Goal: Task Accomplishment & Management: Use online tool/utility

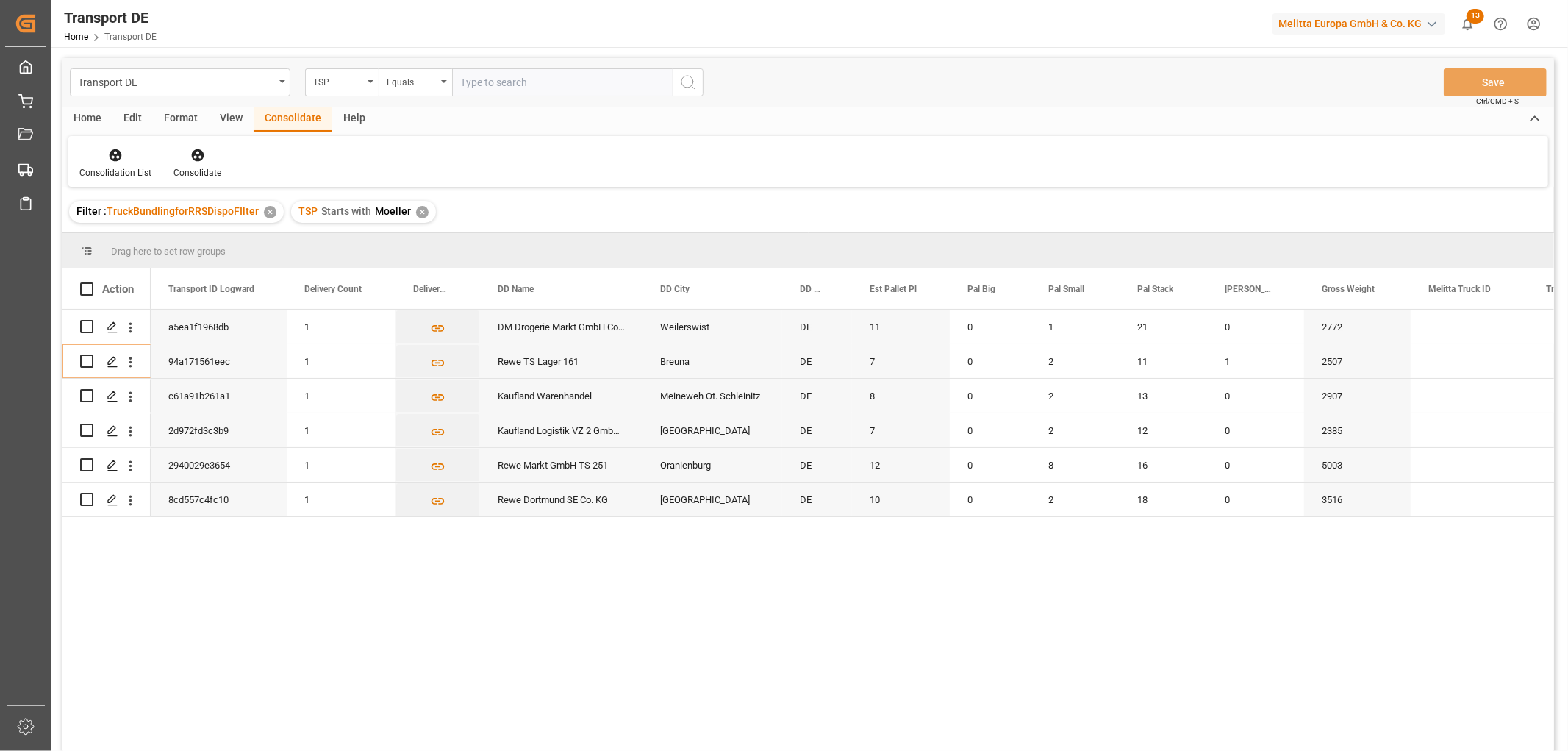
click at [419, 210] on div "✕" at bounding box center [422, 212] width 12 height 12
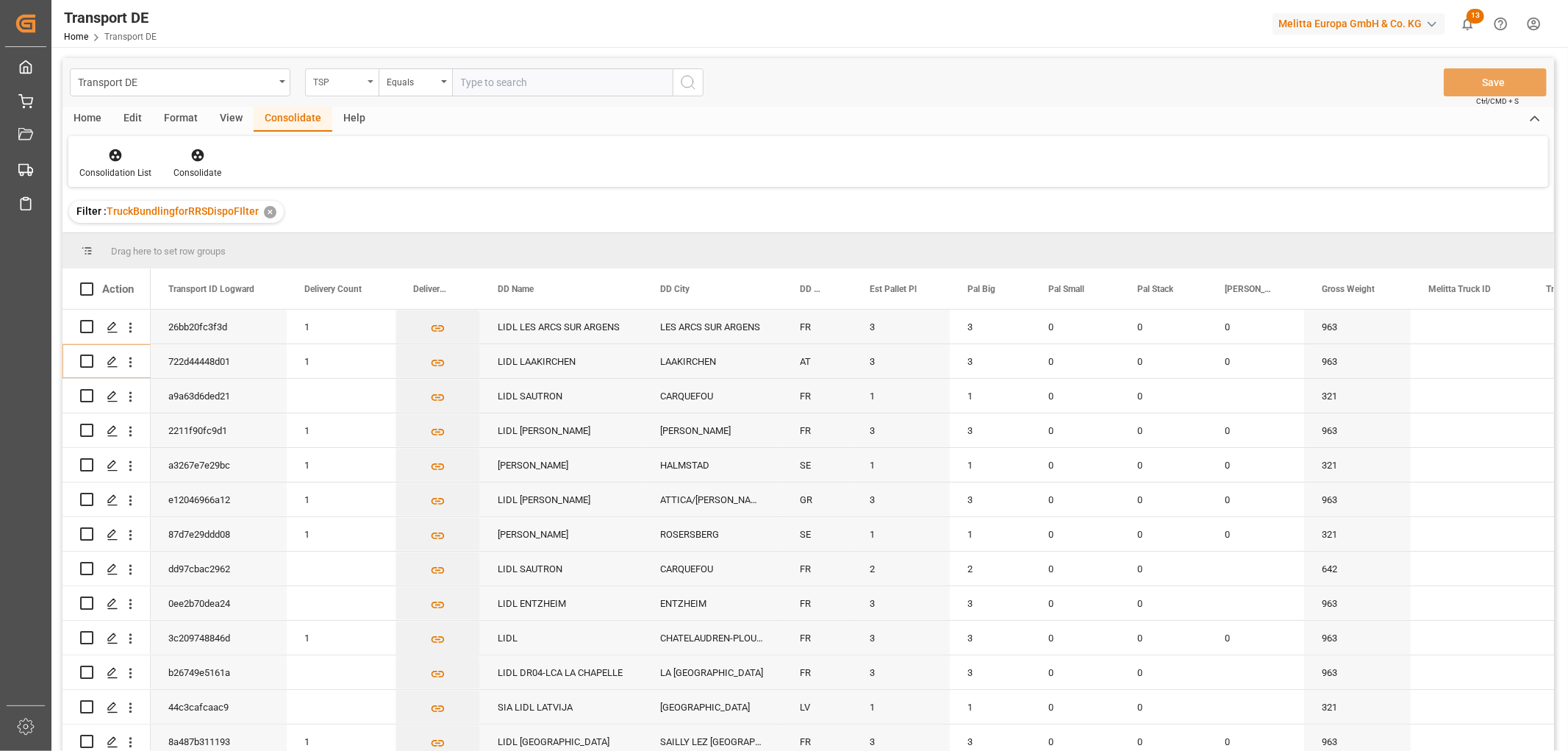
click at [344, 81] on div "TSP" at bounding box center [337, 81] width 50 height 17
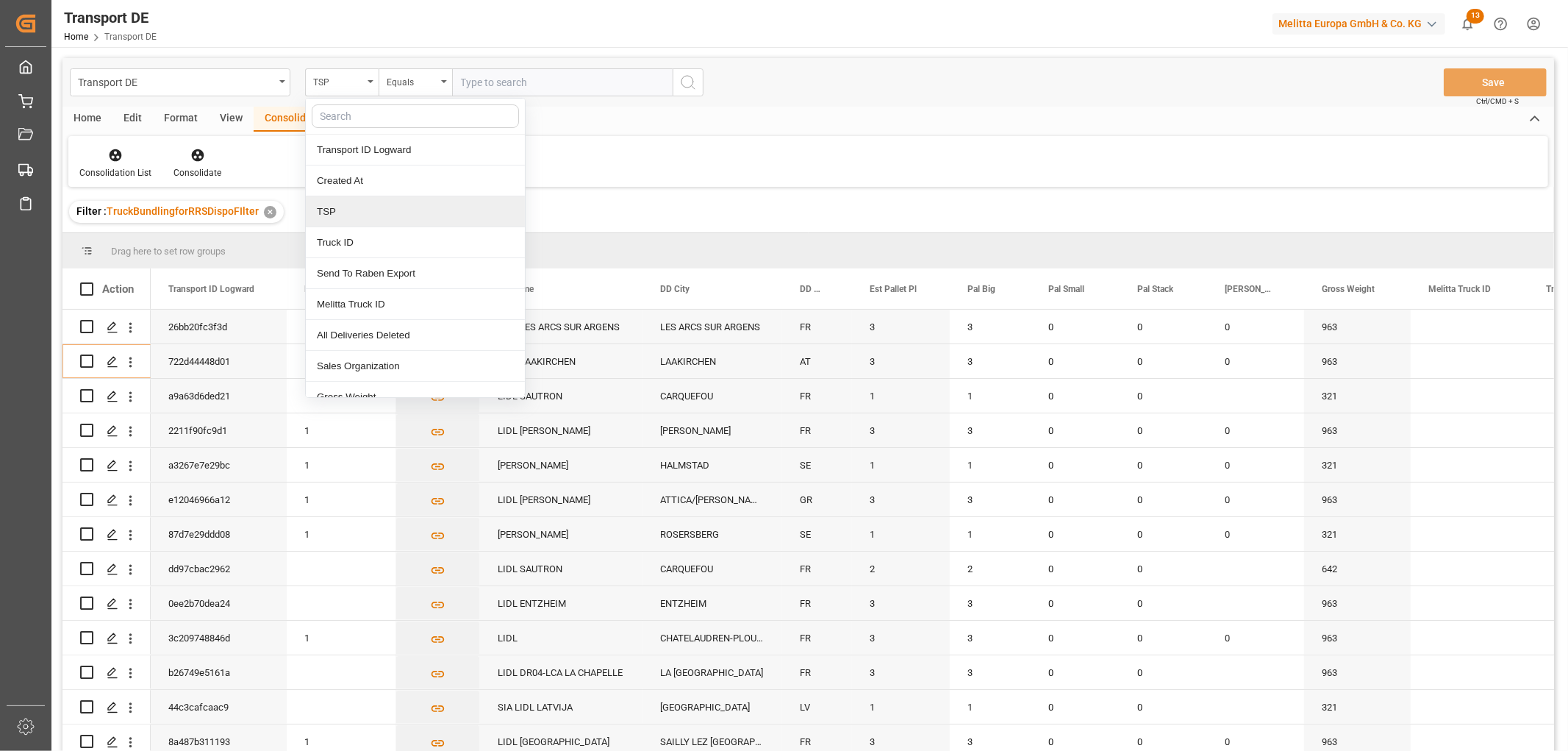
click at [355, 209] on div "TSP" at bounding box center [415, 211] width 219 height 31
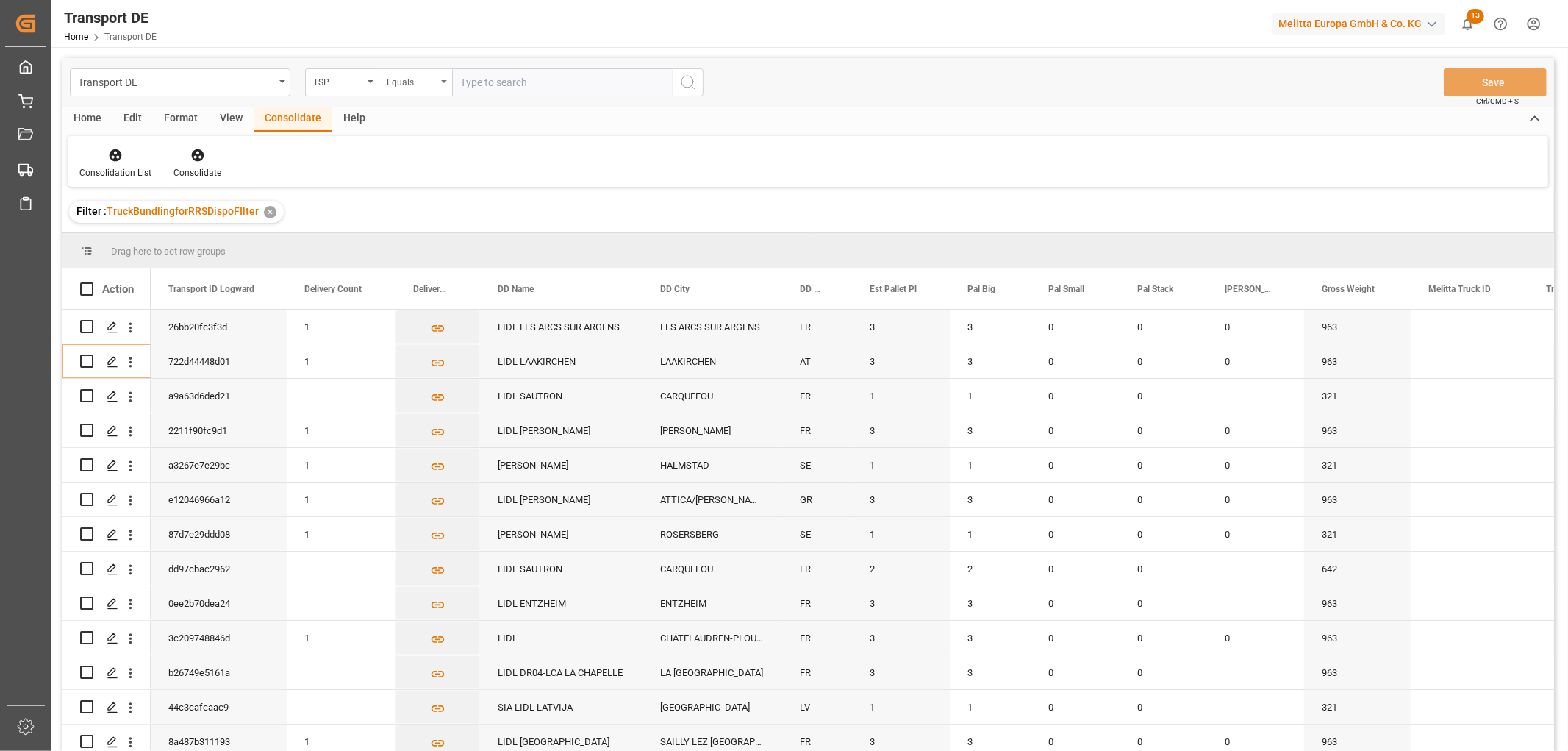
click at [404, 77] on div "Equals" at bounding box center [411, 81] width 50 height 17
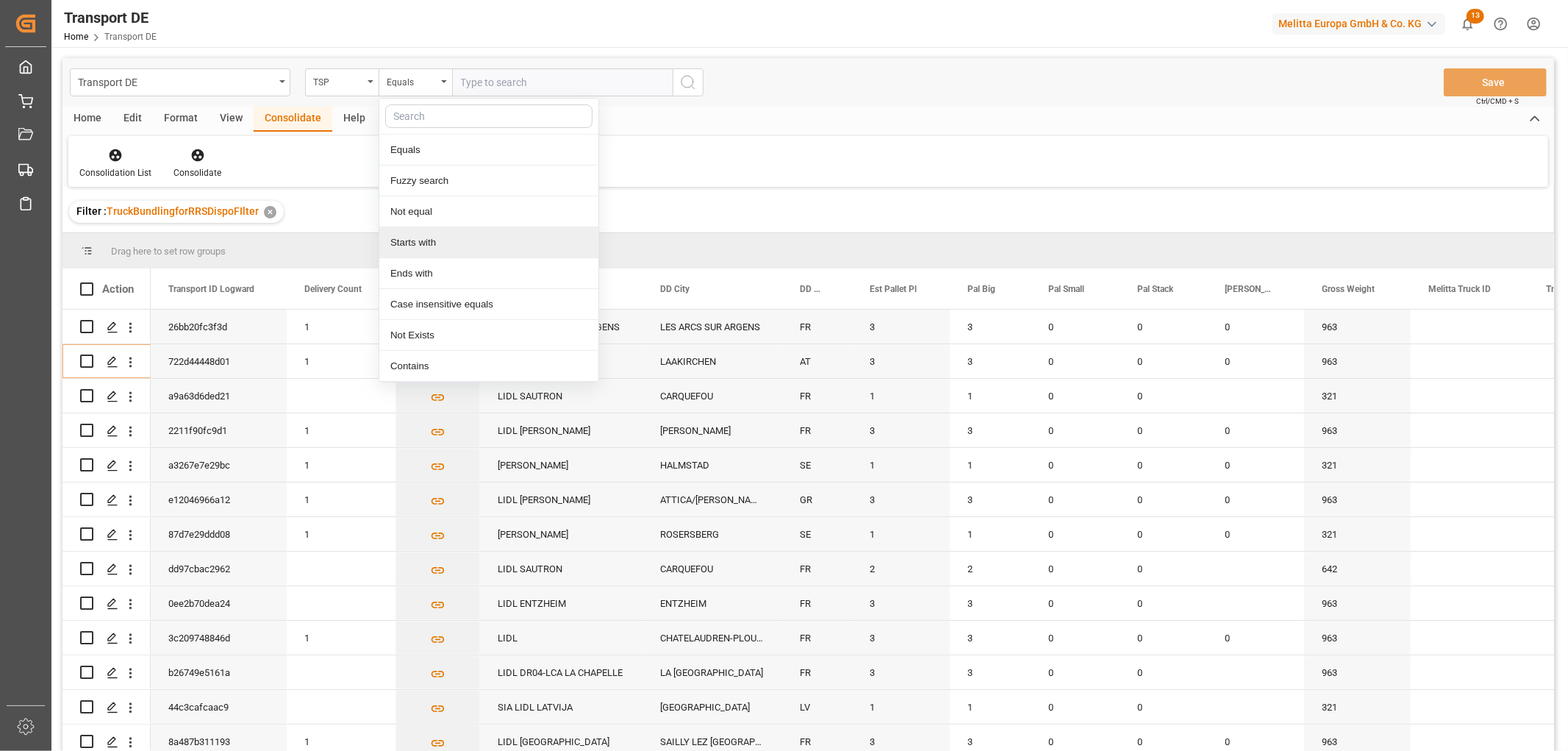
click at [445, 241] on div "Starts with" at bounding box center [489, 243] width 219 height 31
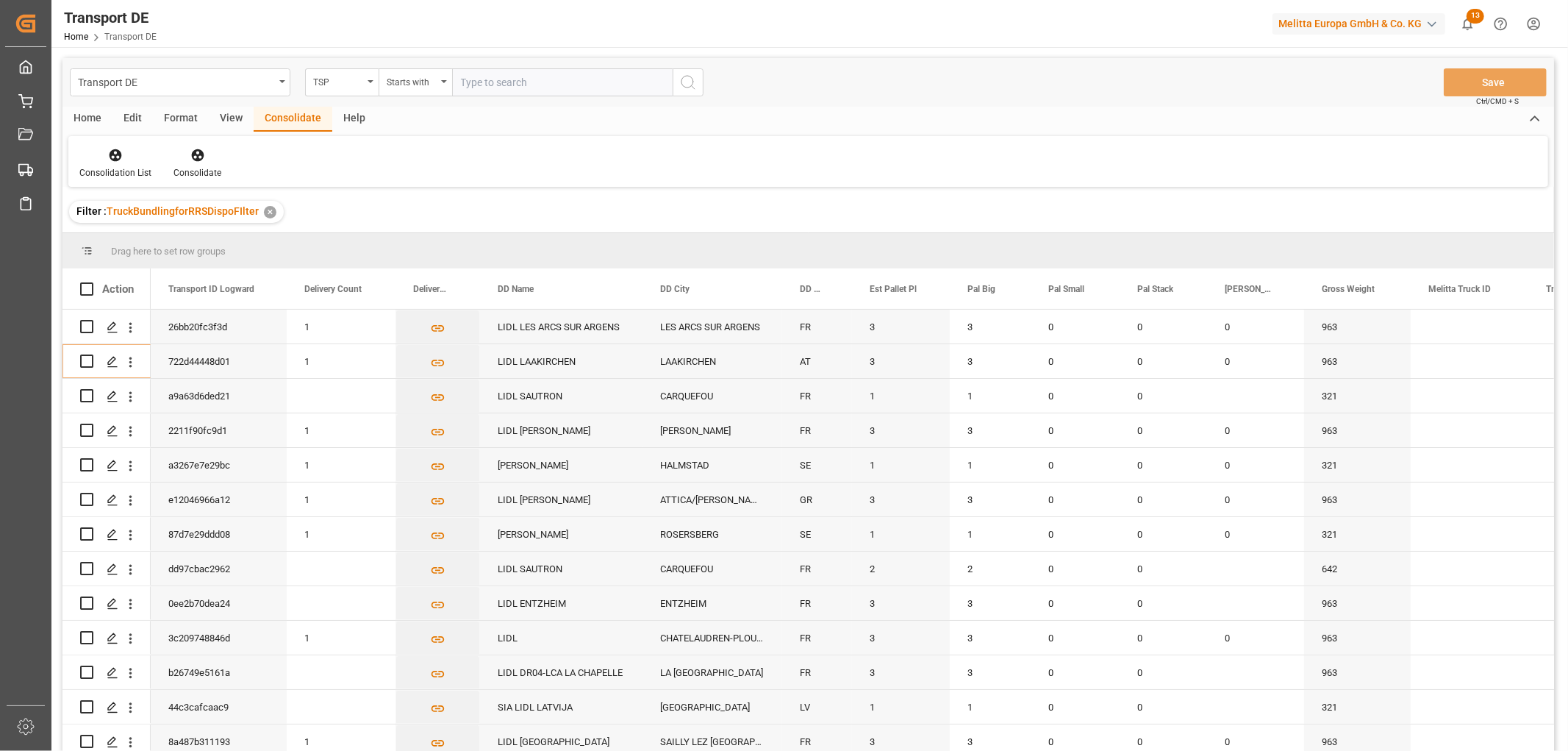
click at [483, 81] on input "text" at bounding box center [562, 82] width 221 height 28
type input "Moeller"
click at [685, 79] on icon "search button" at bounding box center [688, 82] width 18 height 18
click at [327, 75] on div "TSP" at bounding box center [337, 81] width 50 height 17
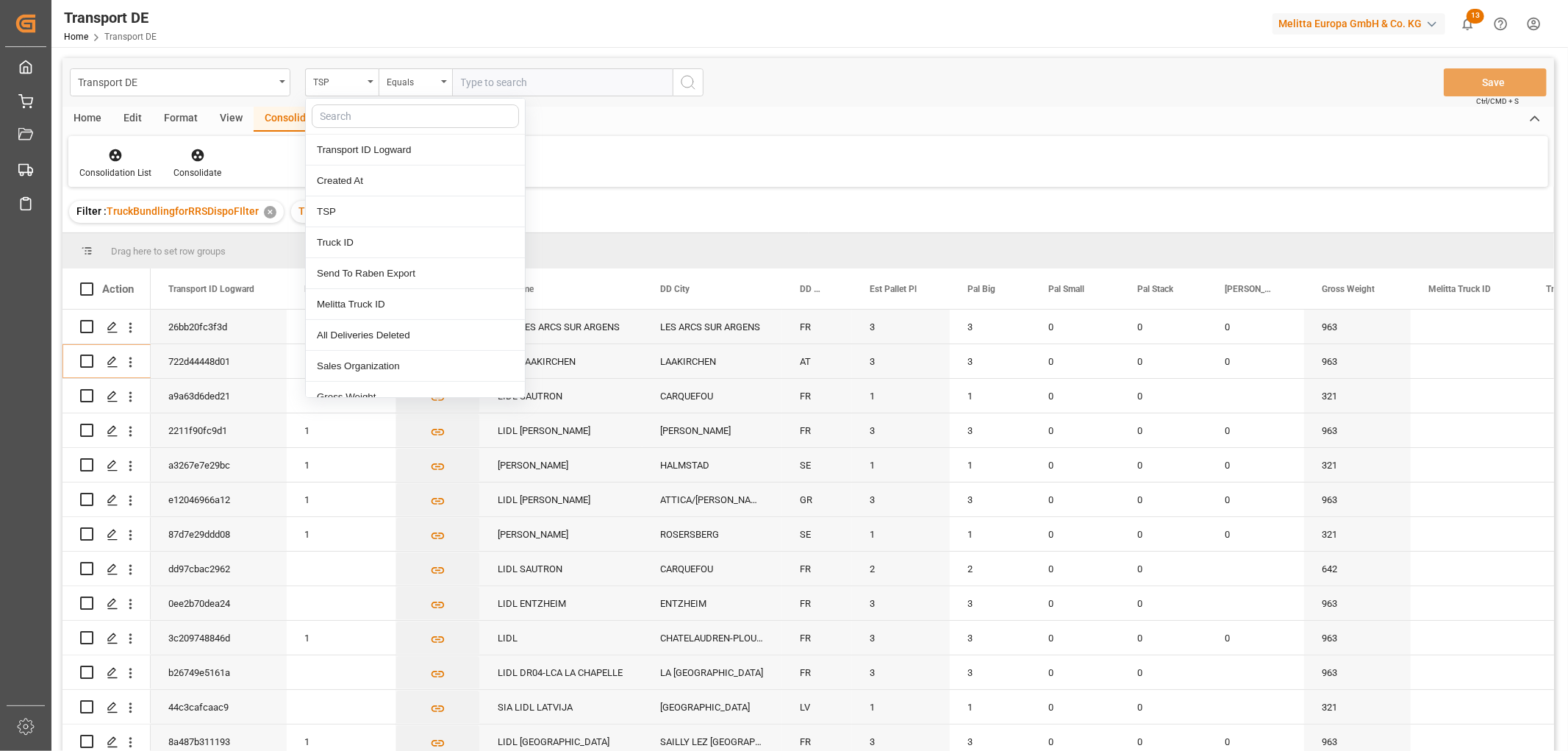
click at [331, 115] on input "text" at bounding box center [416, 116] width 208 height 24
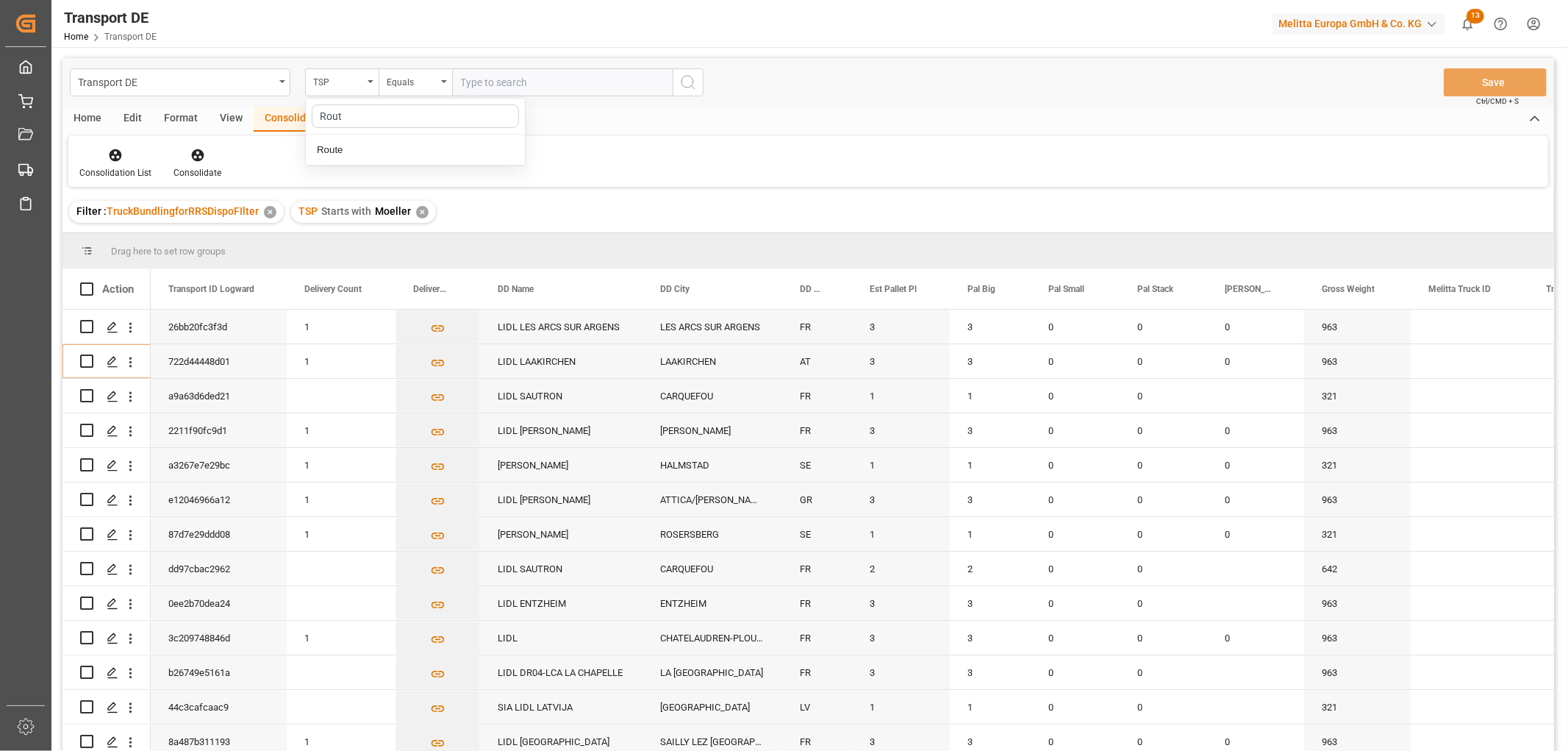
type input "Route"
click at [366, 151] on div "Route" at bounding box center [415, 150] width 219 height 31
click at [490, 85] on input "text" at bounding box center [562, 82] width 221 height 28
type input "270"
click at [684, 76] on icon "search button" at bounding box center [688, 82] width 18 height 18
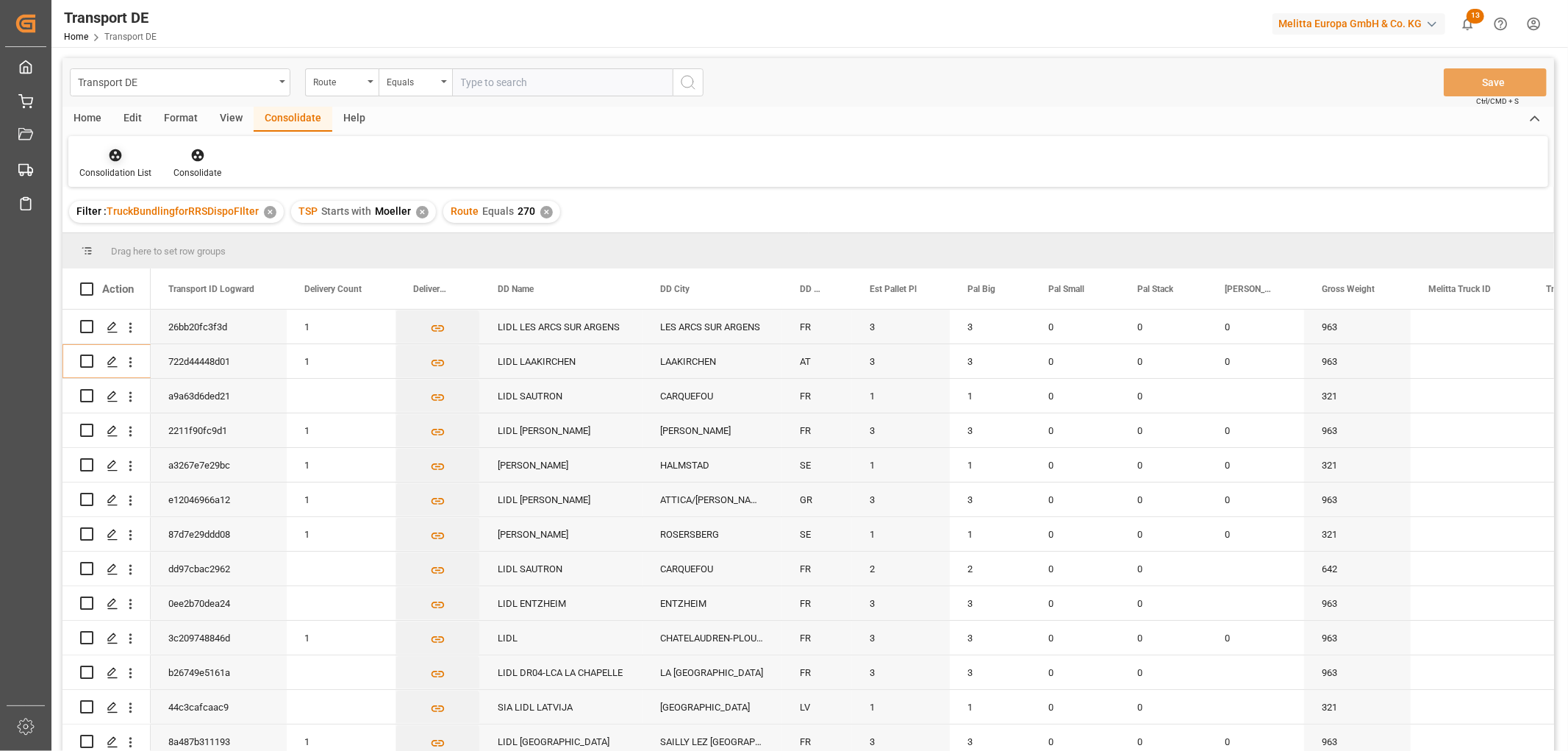
click at [115, 158] on icon at bounding box center [116, 155] width 12 height 12
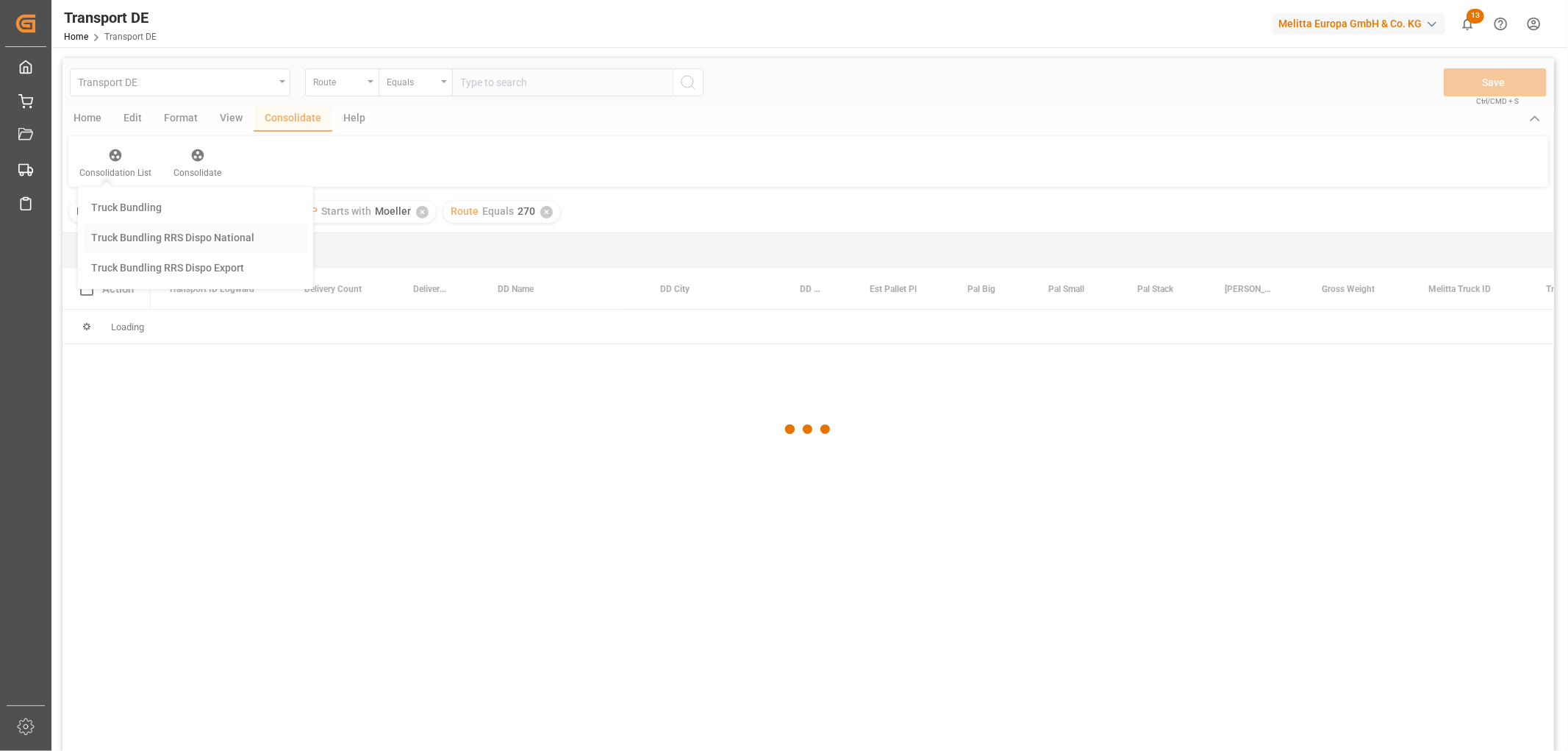
click at [132, 235] on div "Transport DE Route Equals Save Ctrl/CMD + S Home Edit Format View Consolidate H…" at bounding box center [808, 424] width 1492 height 732
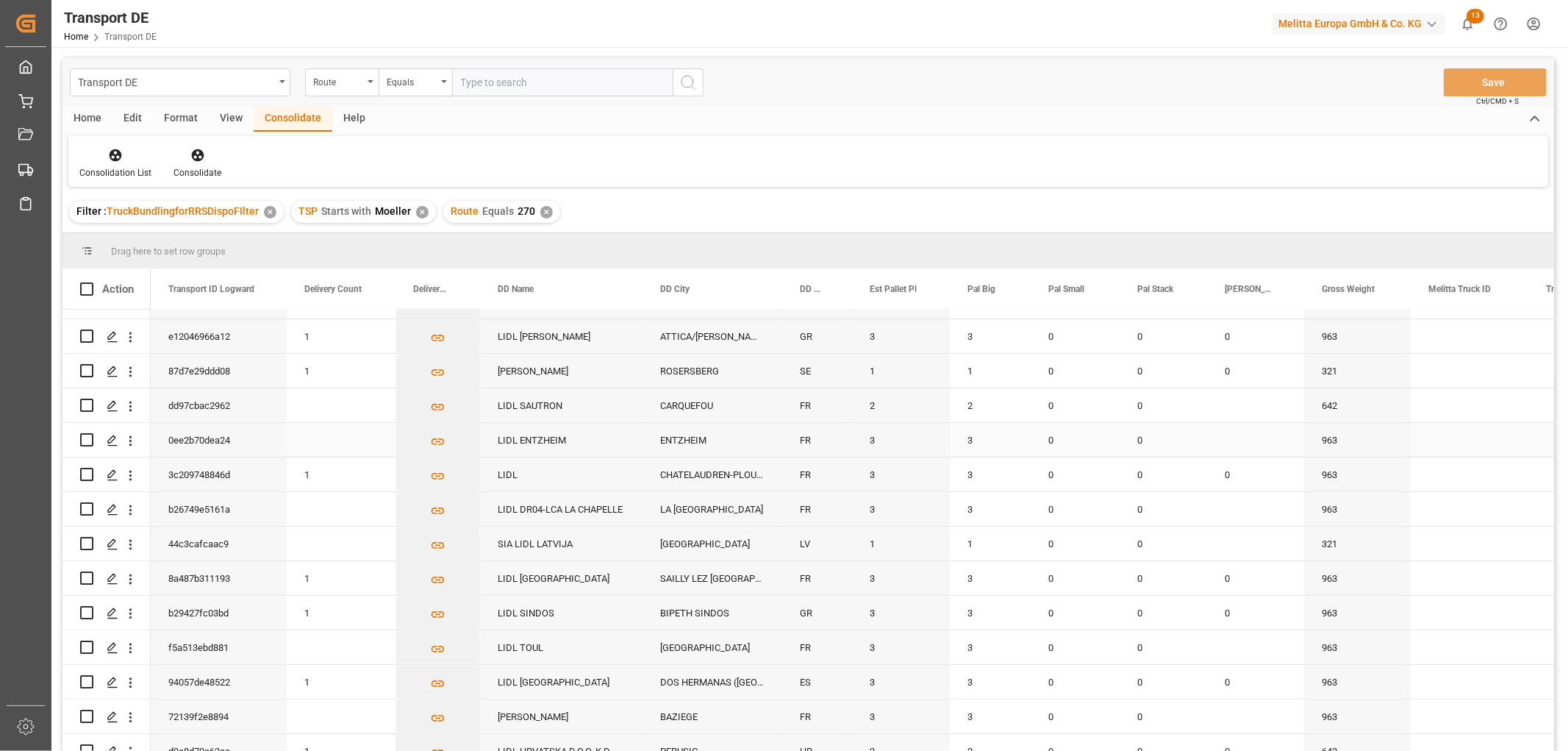
scroll to position [244, 0]
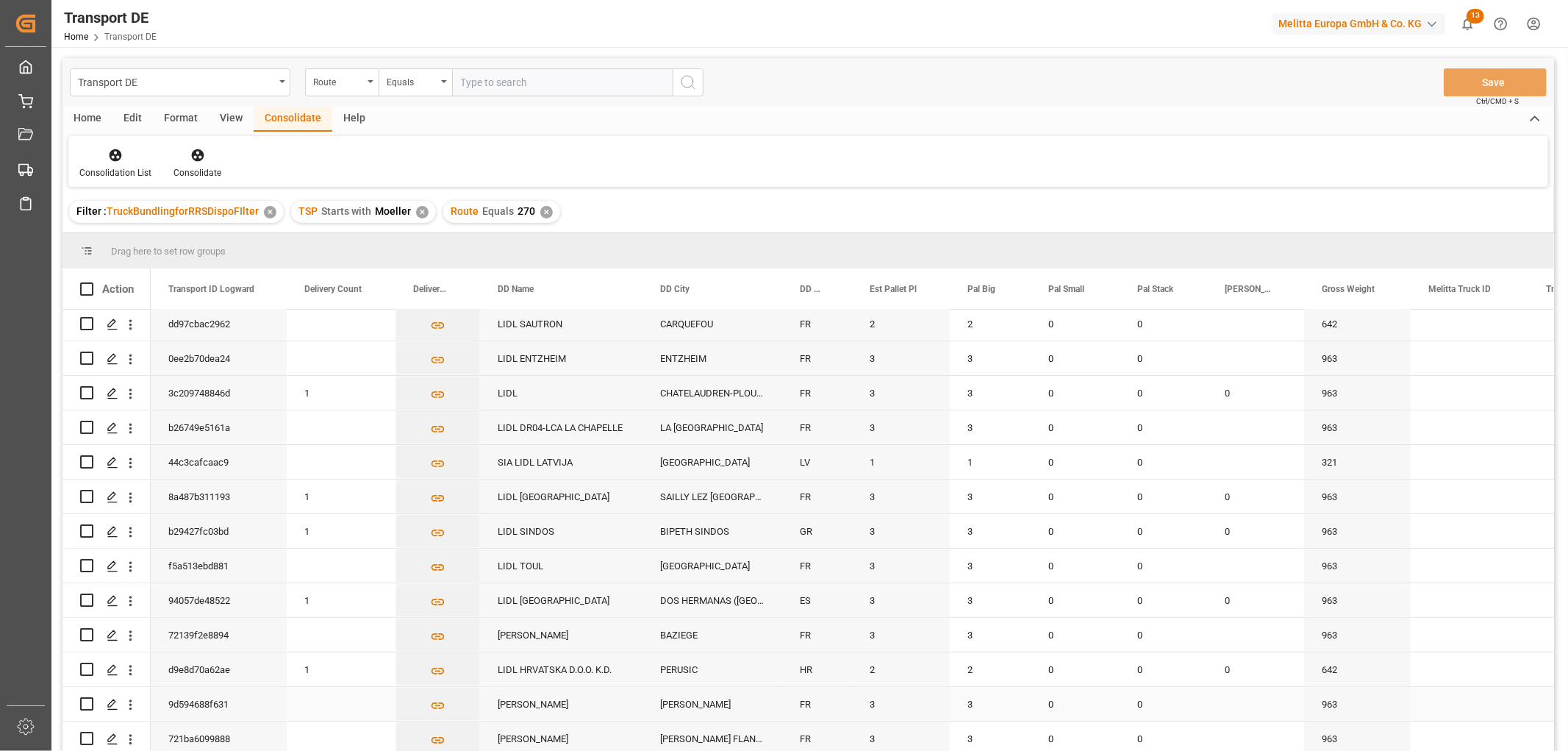
click at [86, 703] on input "Press Space to toggle row selection (unchecked)" at bounding box center [86, 703] width 13 height 13
checkbox input "true"
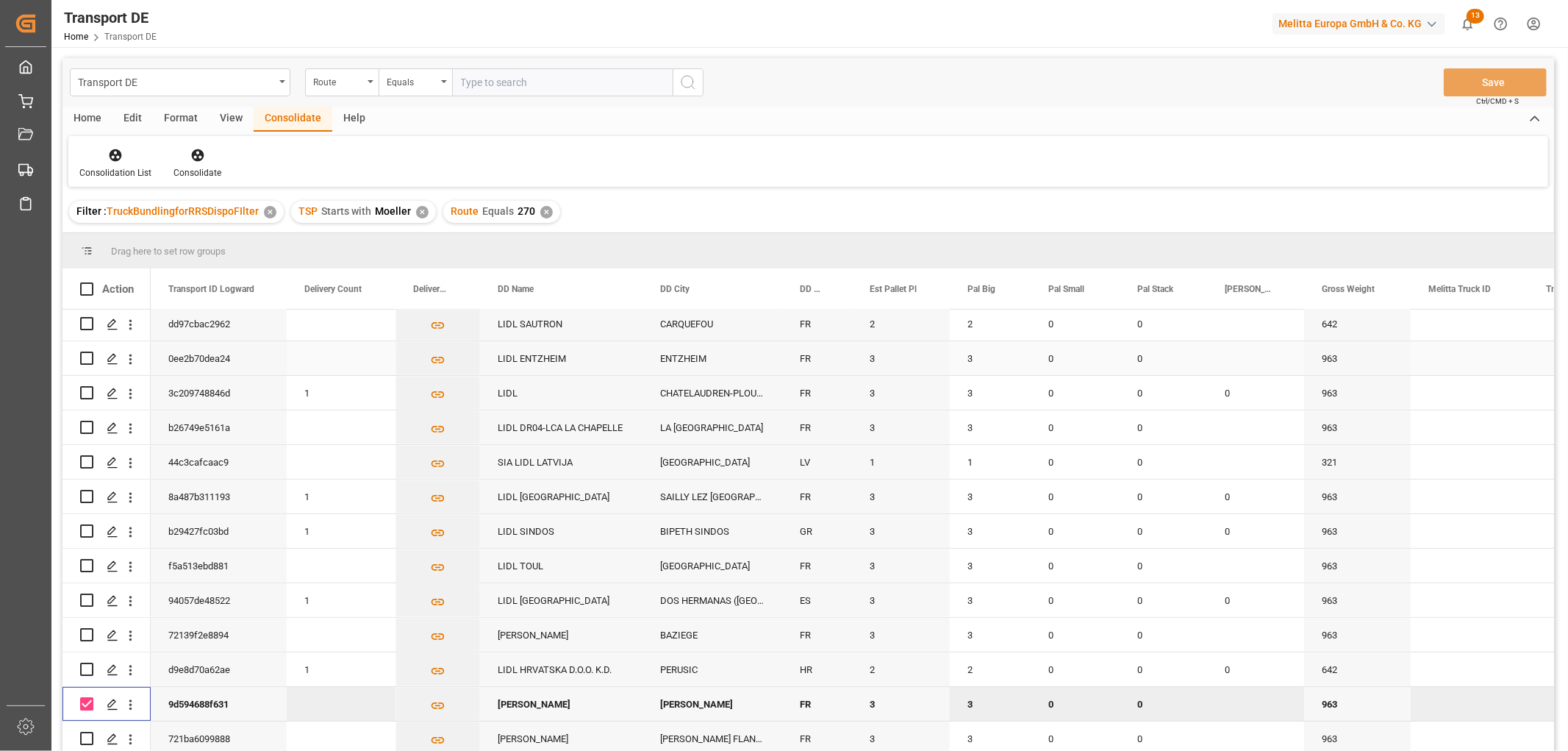
click at [90, 357] on input "Press Space to toggle row selection (unchecked)" at bounding box center [86, 357] width 13 height 13
checkbox input "true"
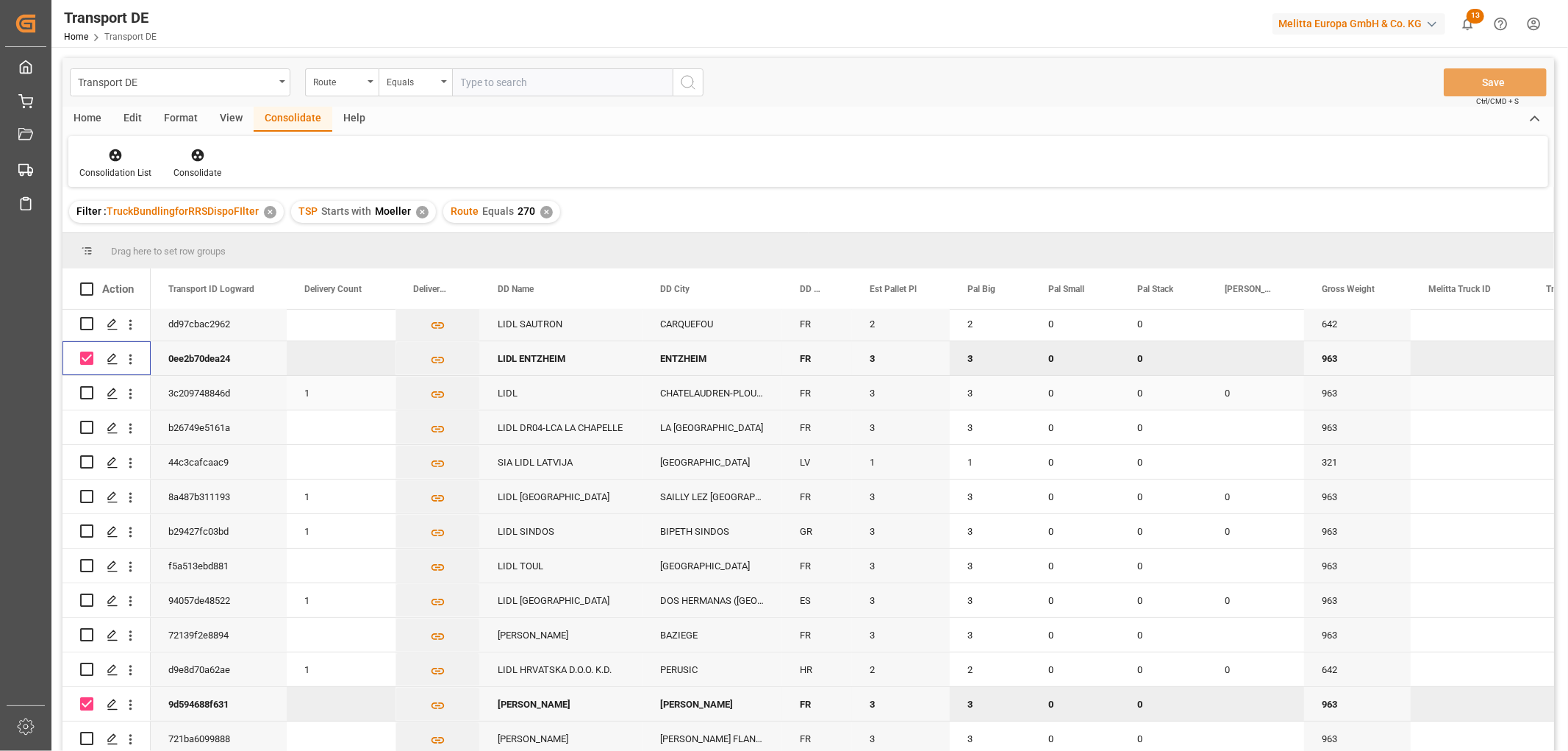
click at [88, 390] on input "Press Space to toggle row selection (unchecked)" at bounding box center [86, 392] width 13 height 13
checkbox input "true"
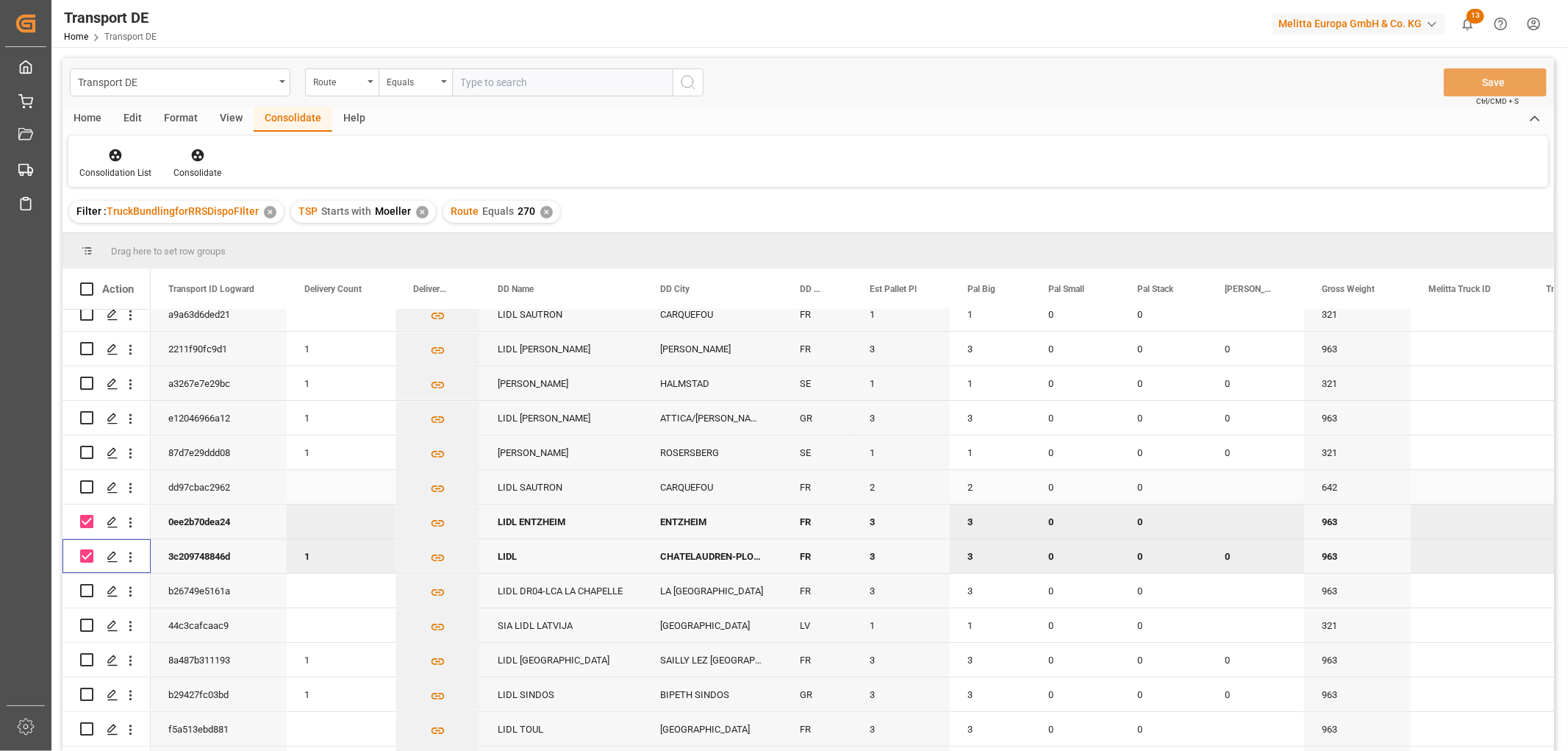
scroll to position [0, 0]
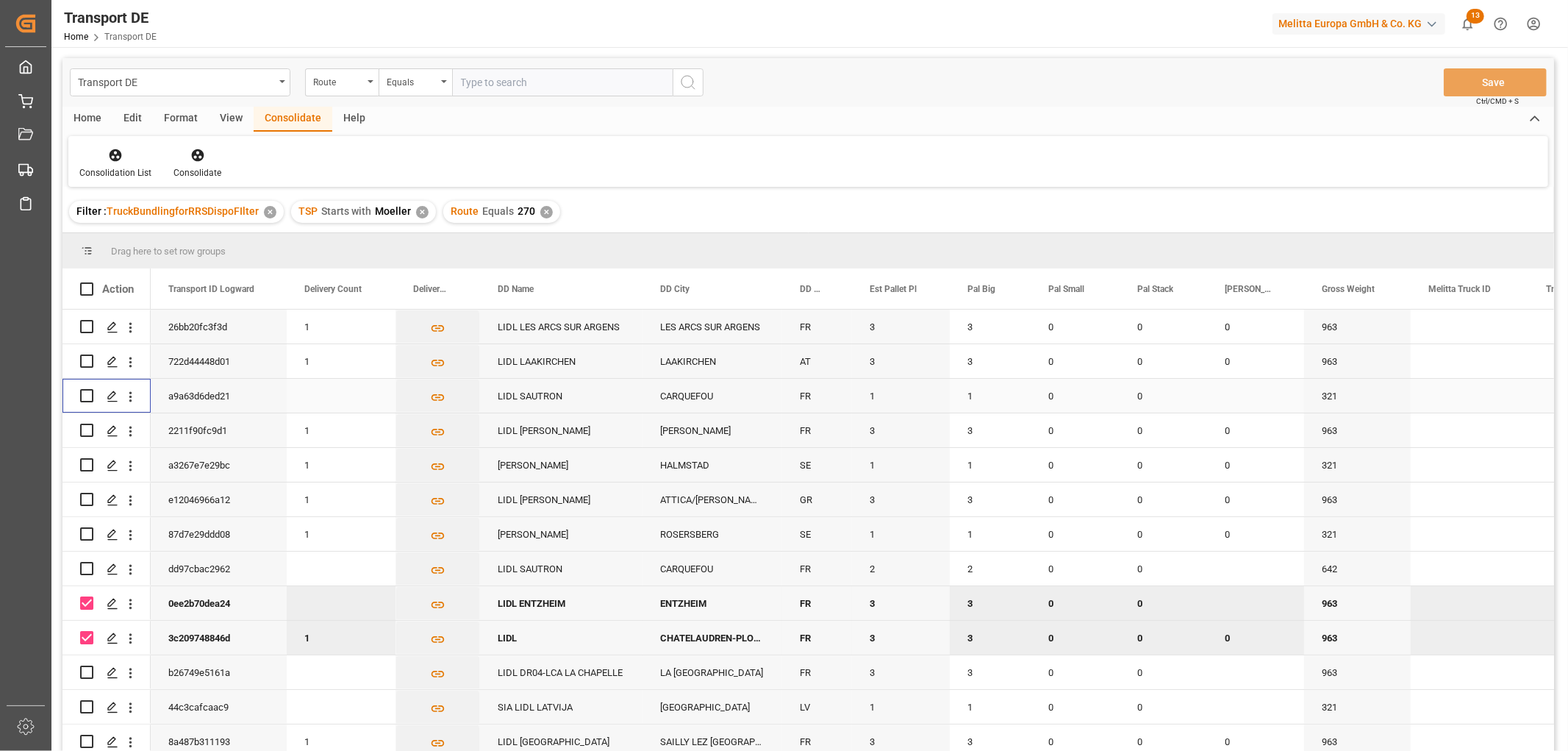
click at [85, 396] on input "Press Space to toggle row selection (unchecked)" at bounding box center [86, 395] width 13 height 13
checkbox input "true"
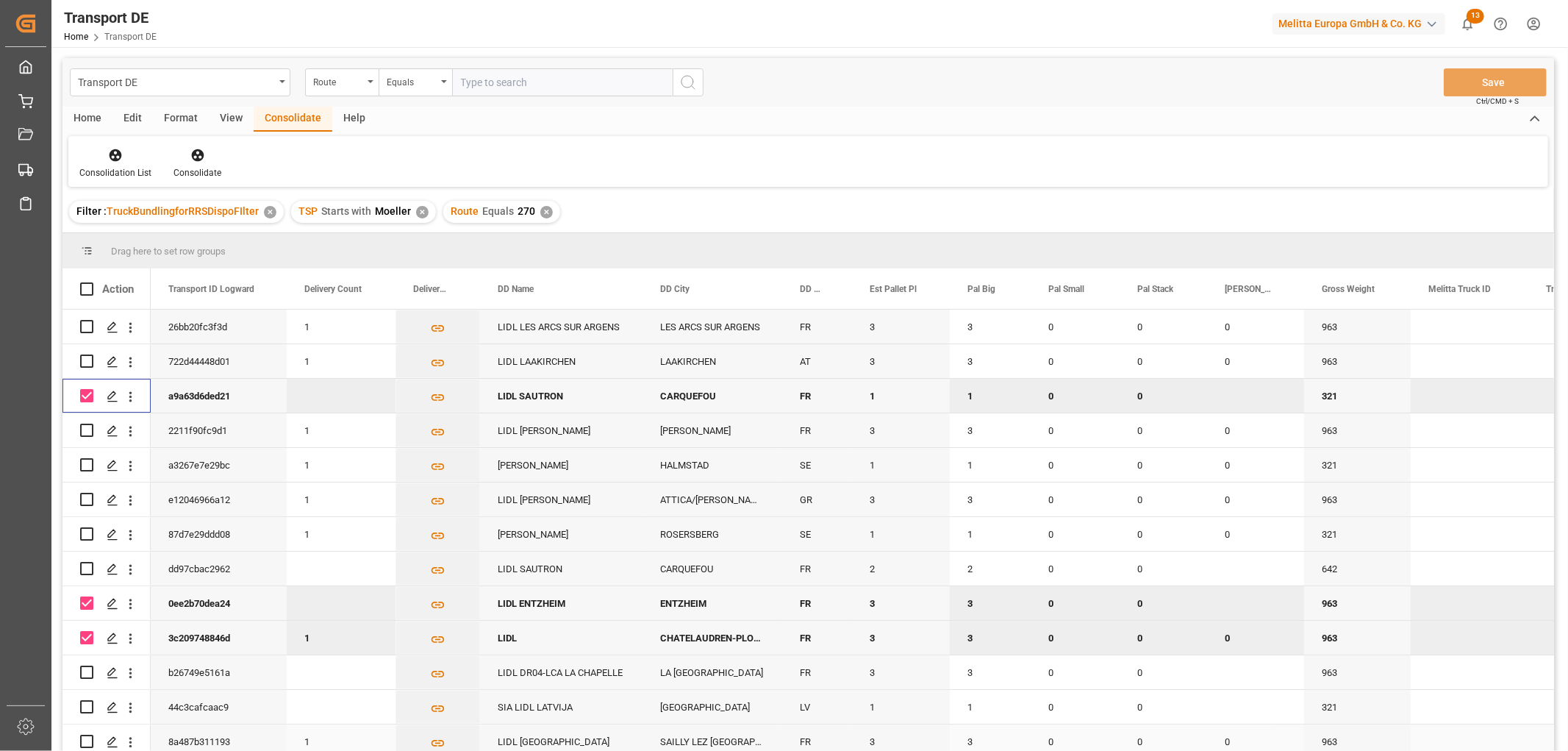
click at [87, 741] on input "Press Space to toggle row selection (unchecked)" at bounding box center [86, 740] width 13 height 13
checkbox input "true"
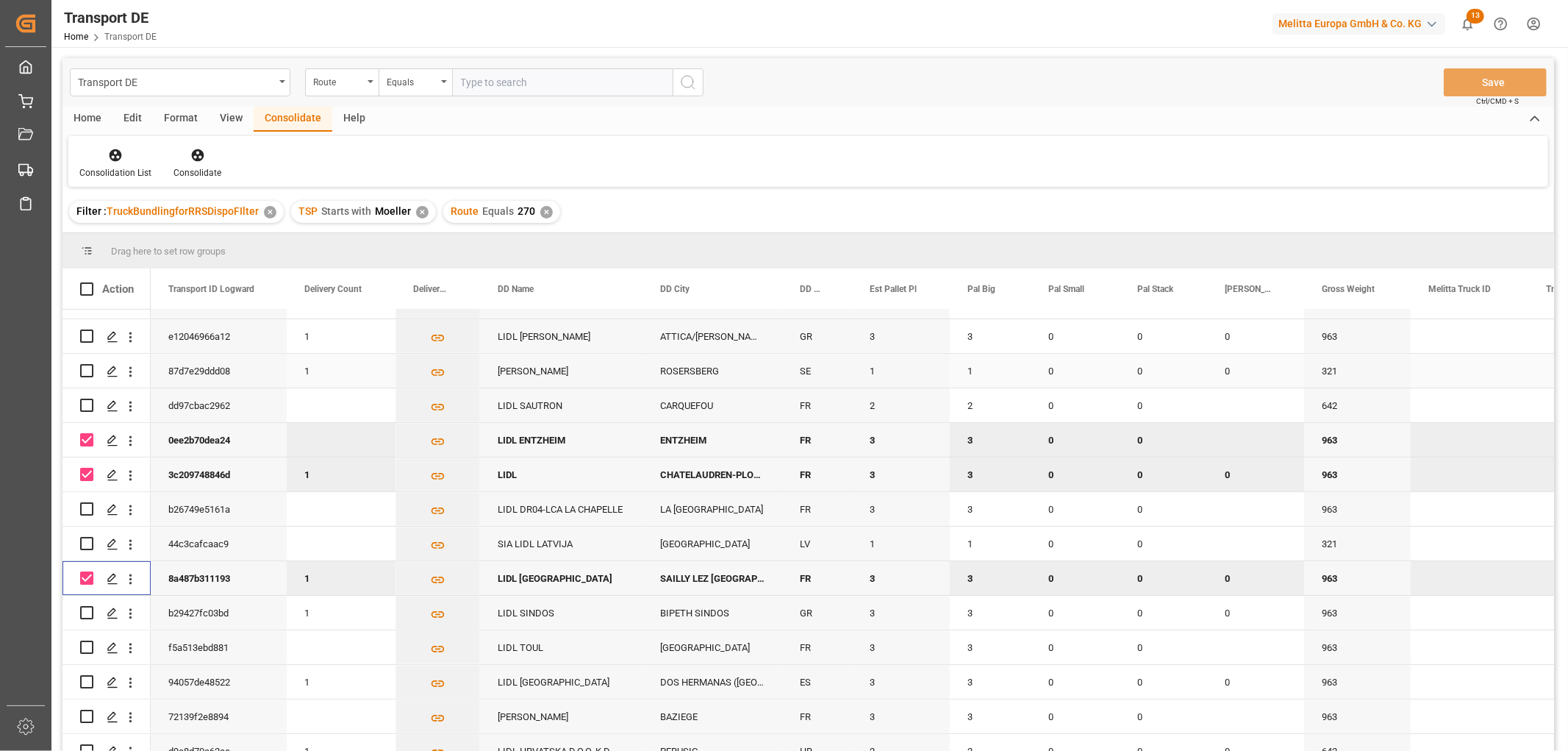
scroll to position [284, 0]
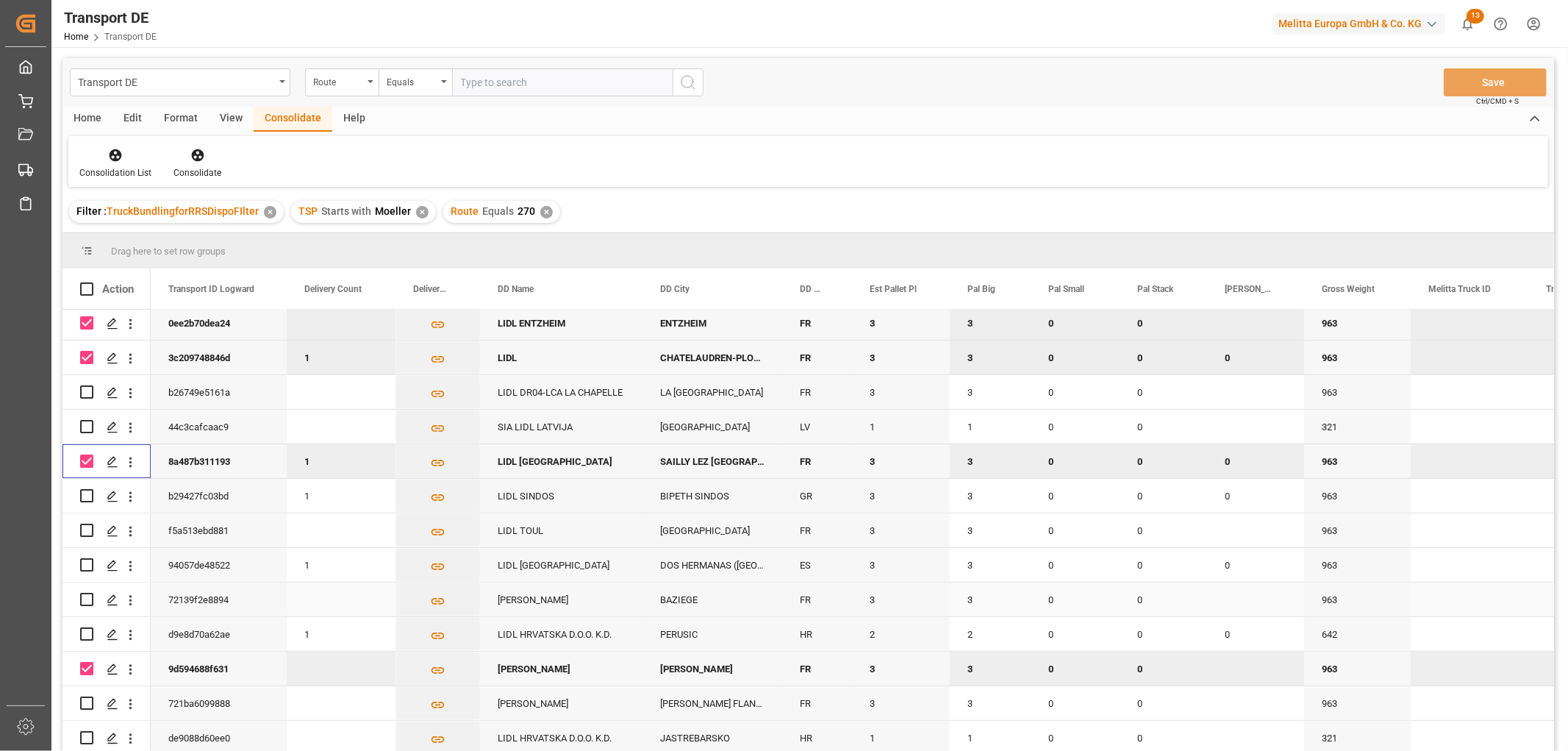
click at [85, 593] on input "Press Space to toggle row selection (unchecked)" at bounding box center [86, 599] width 13 height 13
checkbox input "true"
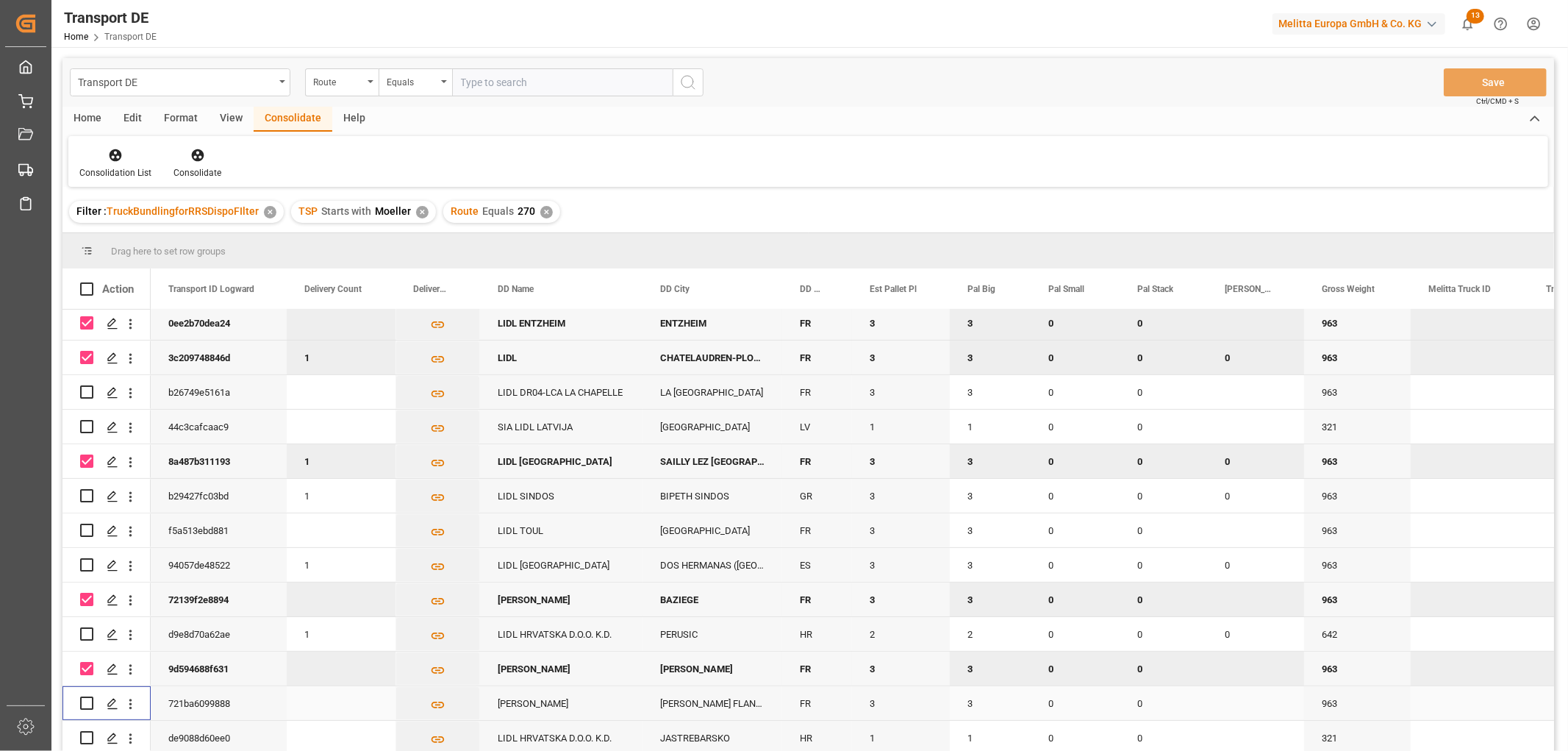
click at [86, 700] on input "Press Space to toggle row selection (unchecked)" at bounding box center [86, 703] width 13 height 13
checkbox input "true"
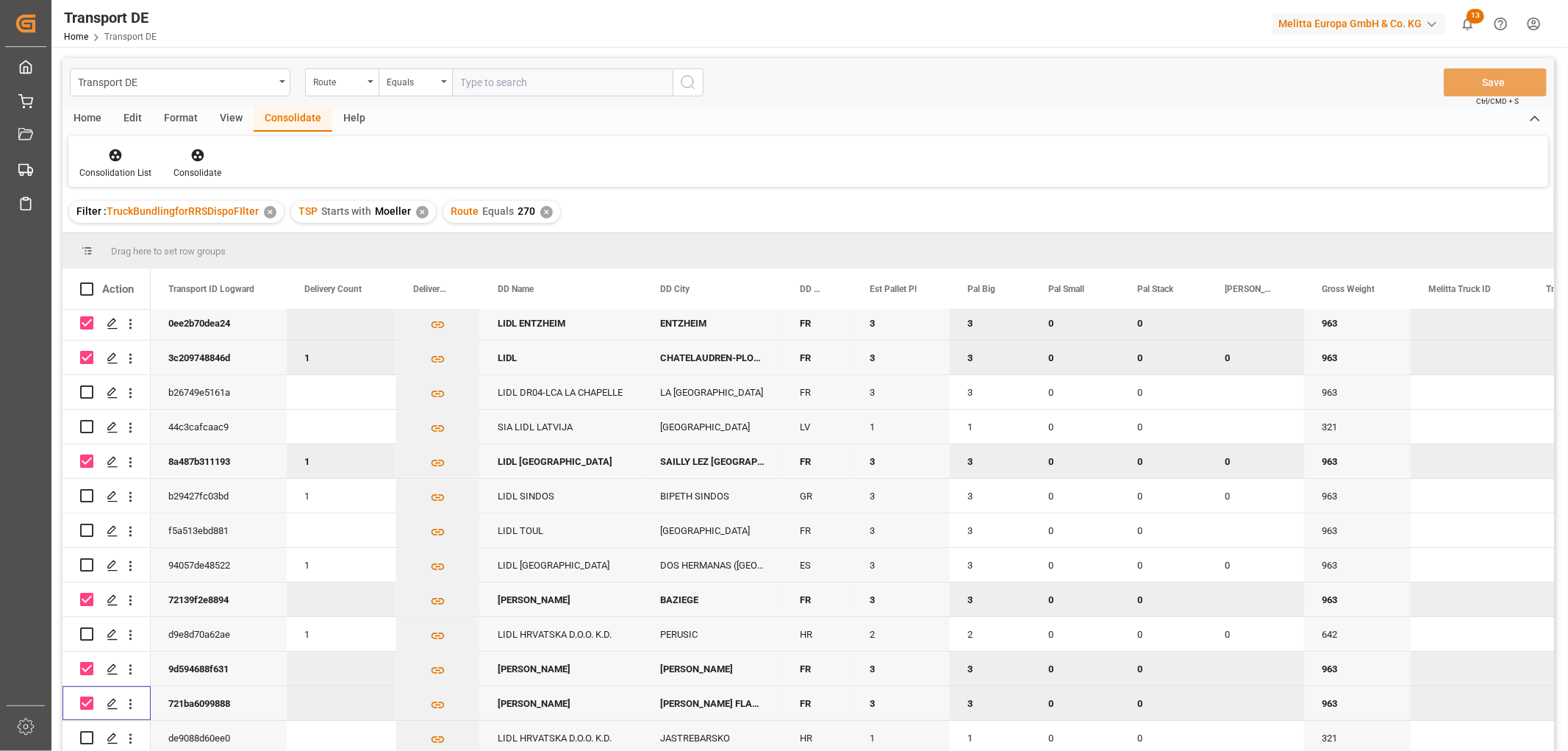
scroll to position [0, 0]
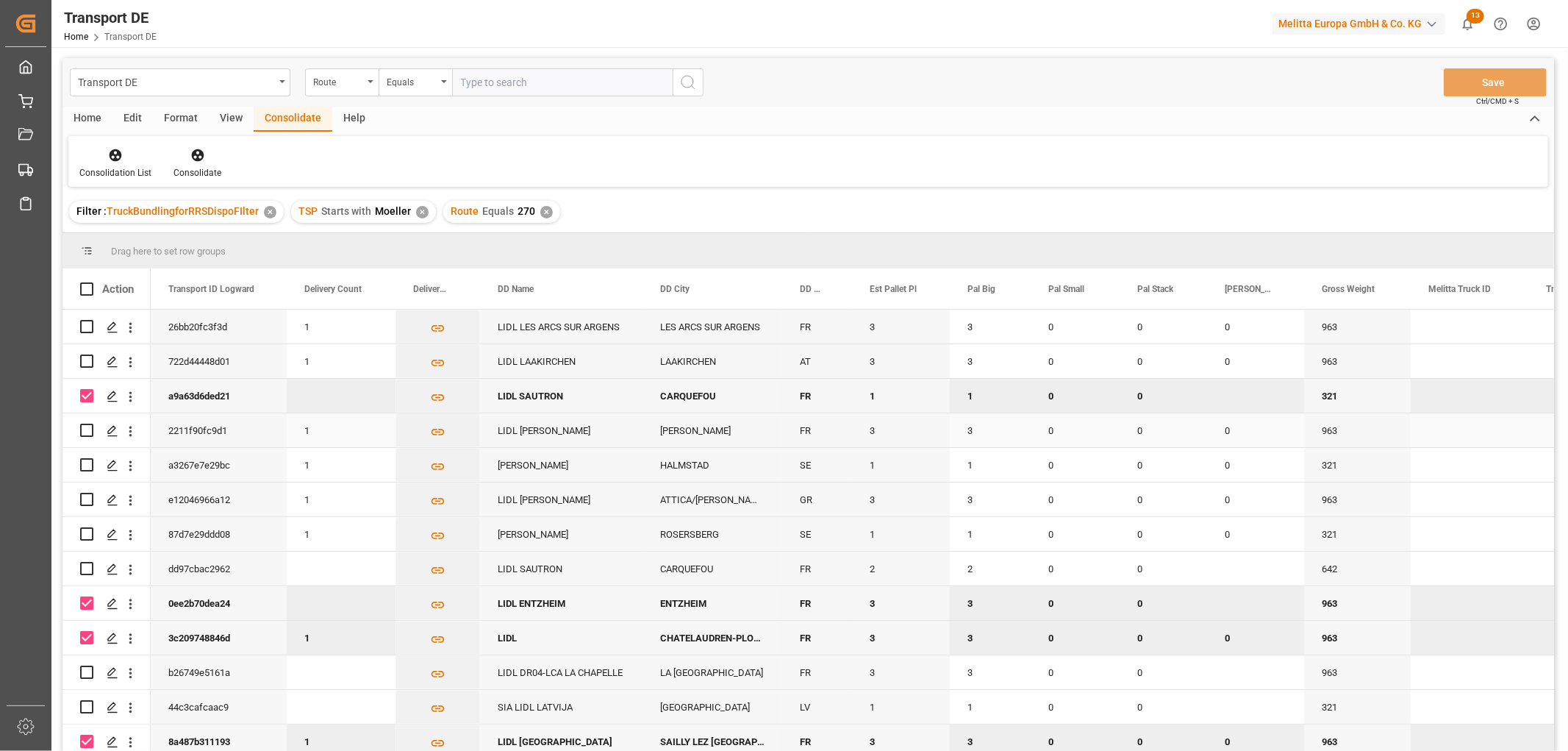
click at [87, 428] on input "Press Space to toggle row selection (unchecked)" at bounding box center [86, 430] width 13 height 13
checkbox input "true"
click at [85, 672] on input "Press Space to toggle row selection (unchecked)" at bounding box center [86, 672] width 13 height 13
checkbox input "true"
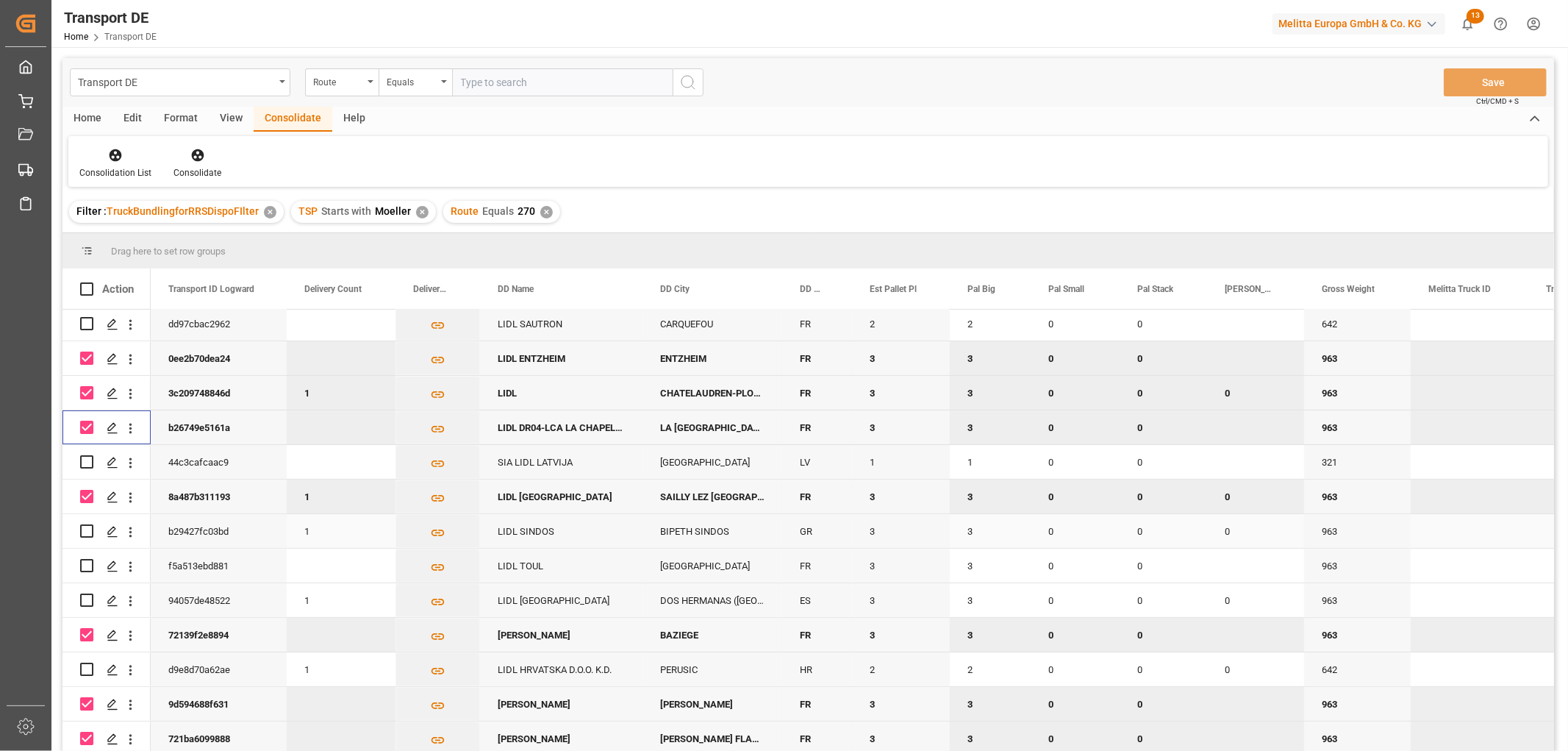
scroll to position [284, 0]
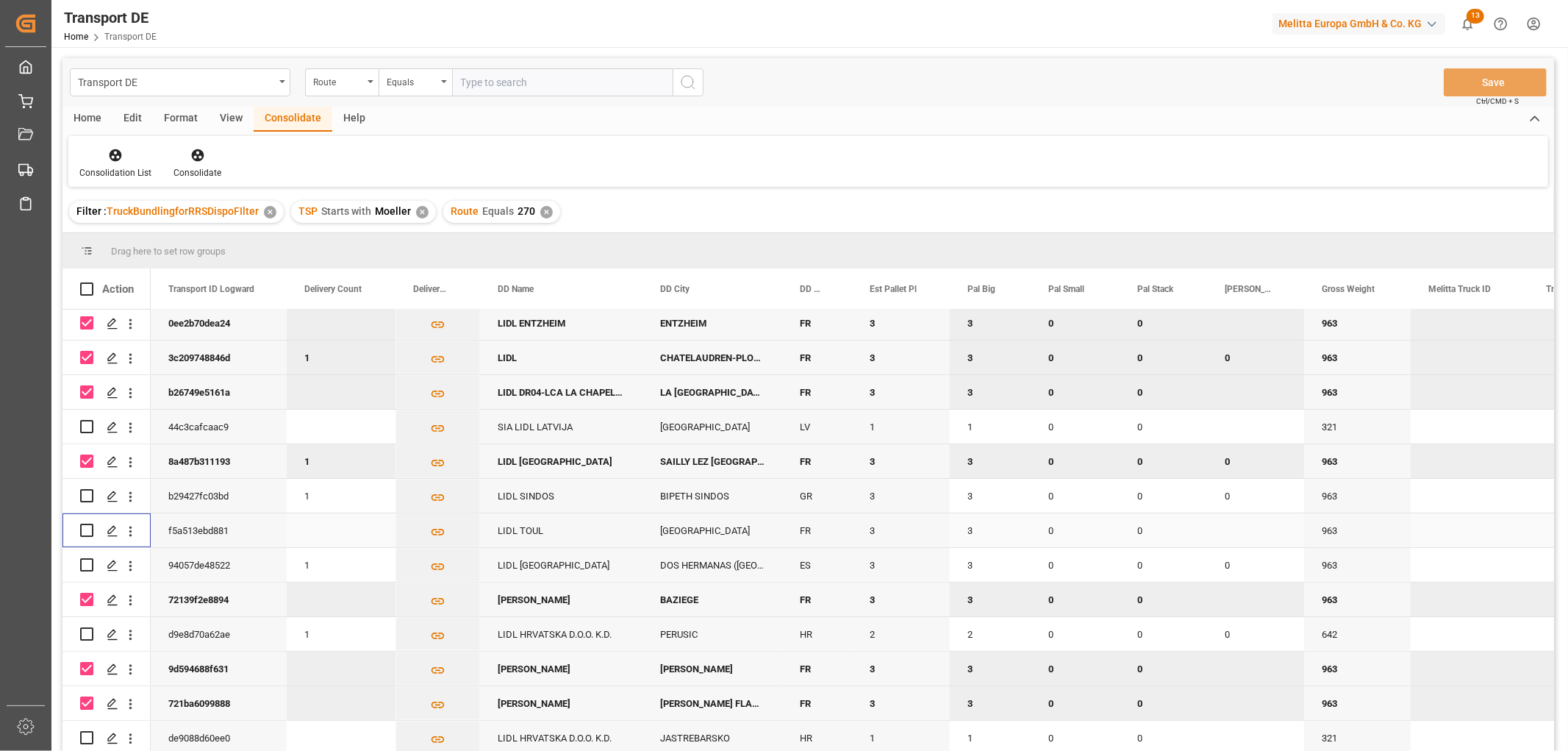
click at [85, 523] on input "Press Space to toggle row selection (unchecked)" at bounding box center [86, 530] width 13 height 13
checkbox input "true"
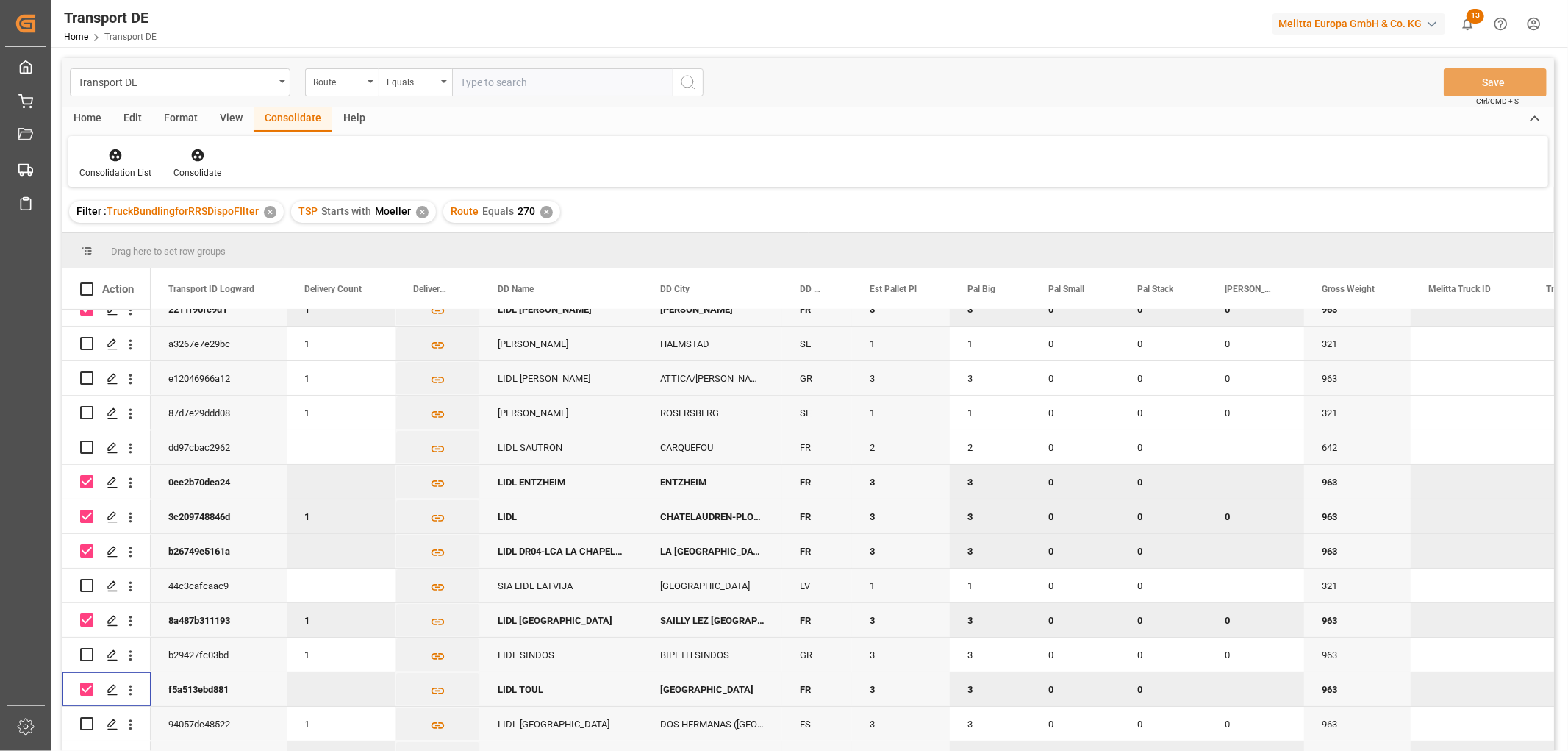
scroll to position [0, 0]
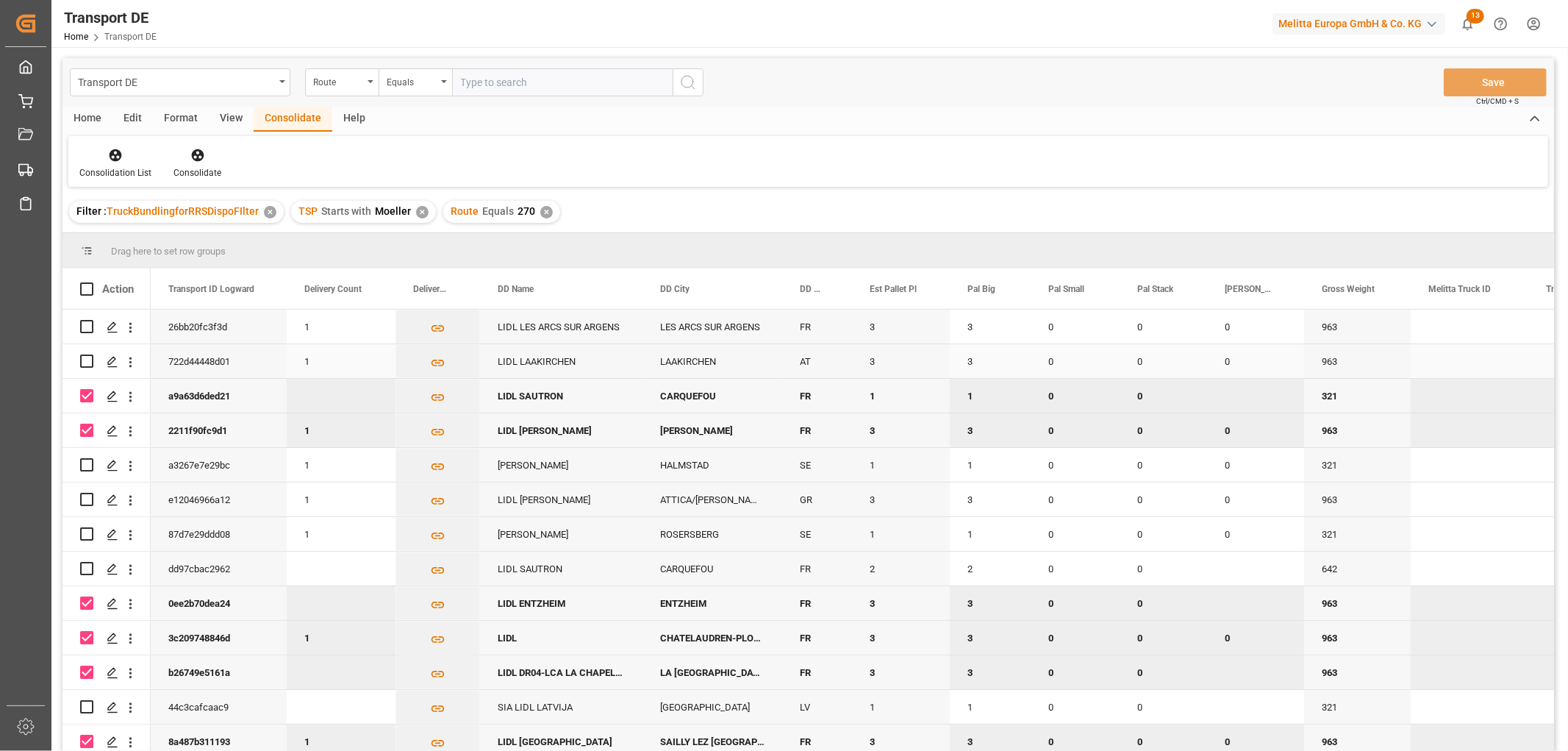
click at [86, 361] on input "Press Space to toggle row selection (unchecked)" at bounding box center [86, 361] width 13 height 13
checkbox input "true"
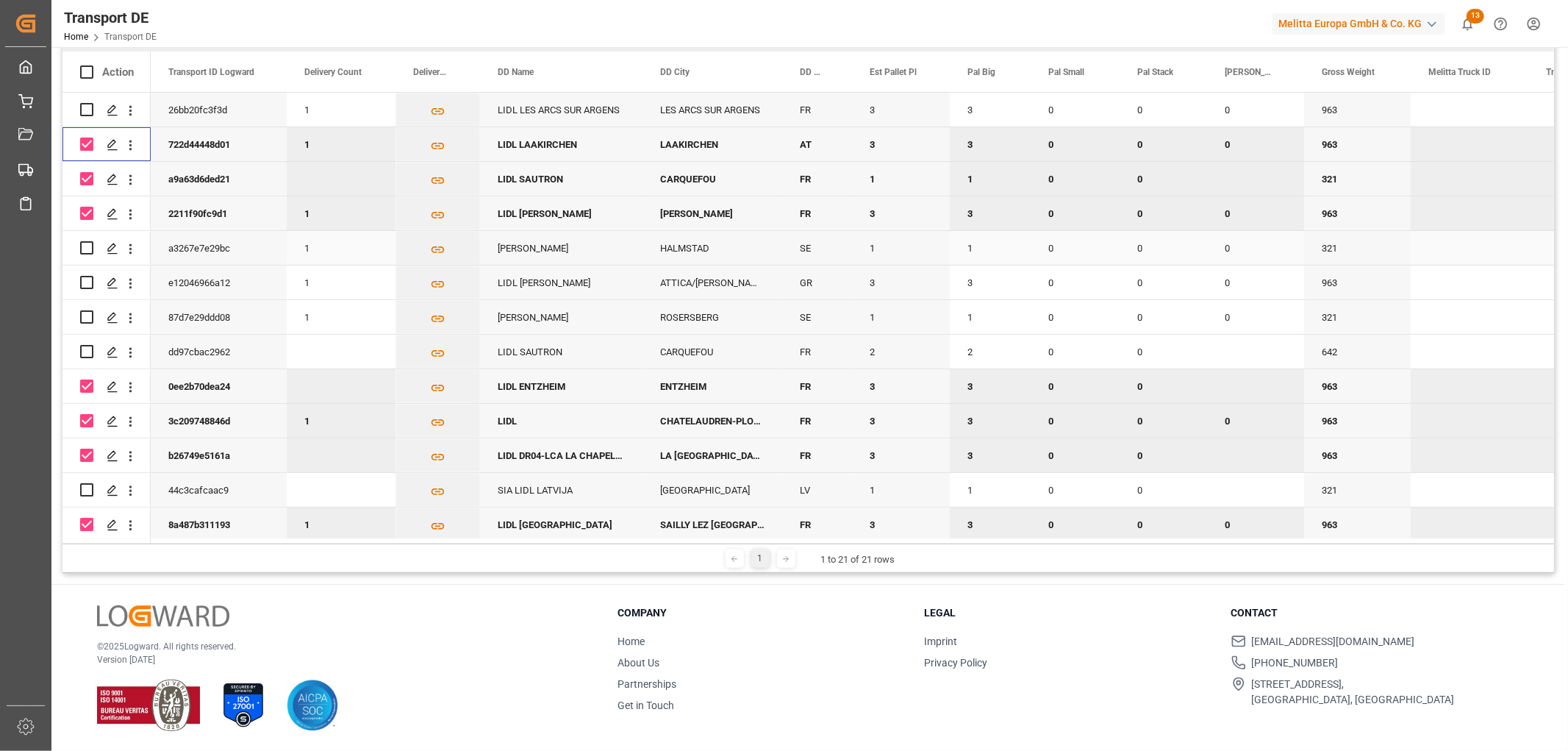
click at [90, 248] on input "Press Space to toggle row selection (unchecked)" at bounding box center [86, 248] width 13 height 13
checkbox input "true"
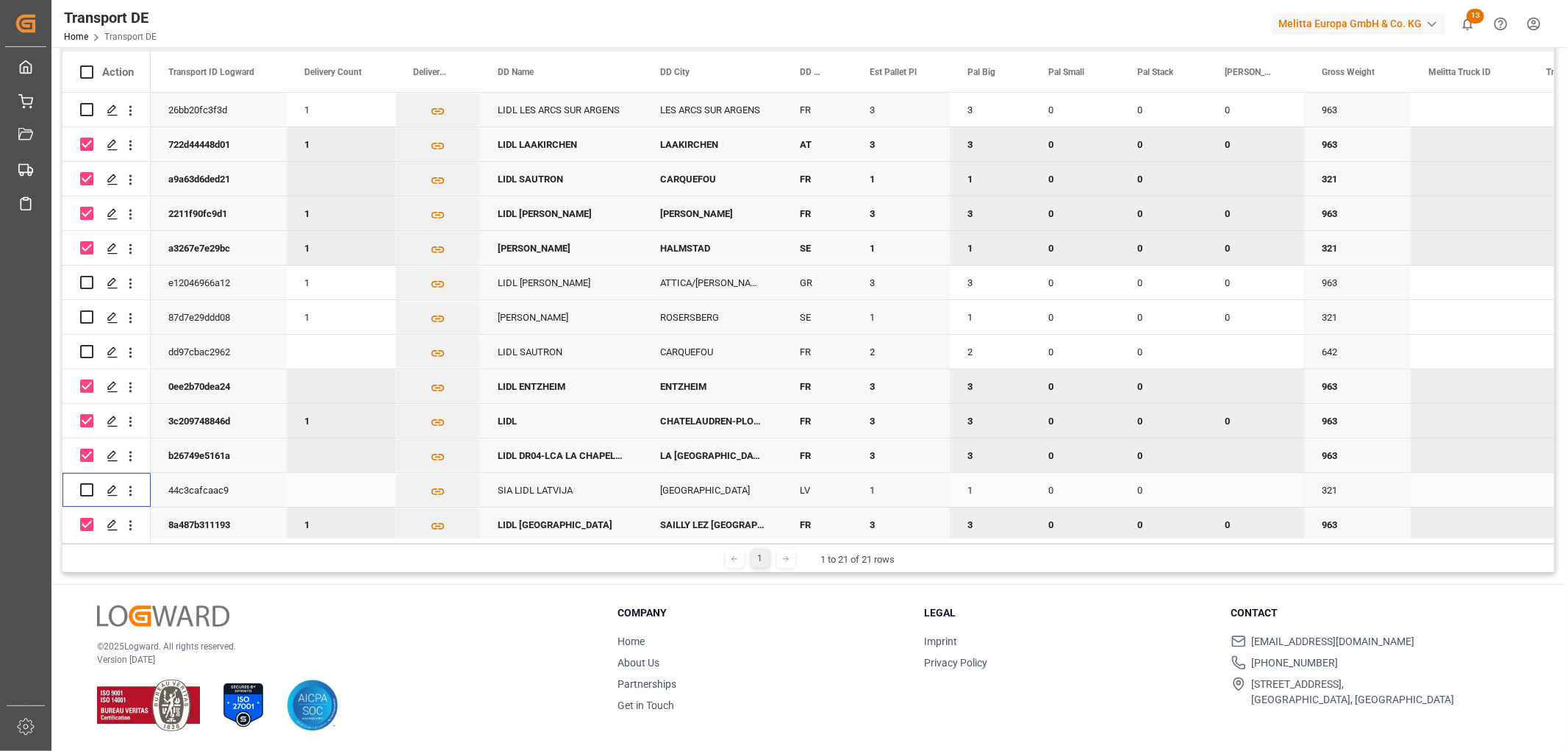
click at [89, 483] on input "Press Space to toggle row selection (unchecked)" at bounding box center [86, 489] width 13 height 13
checkbox input "true"
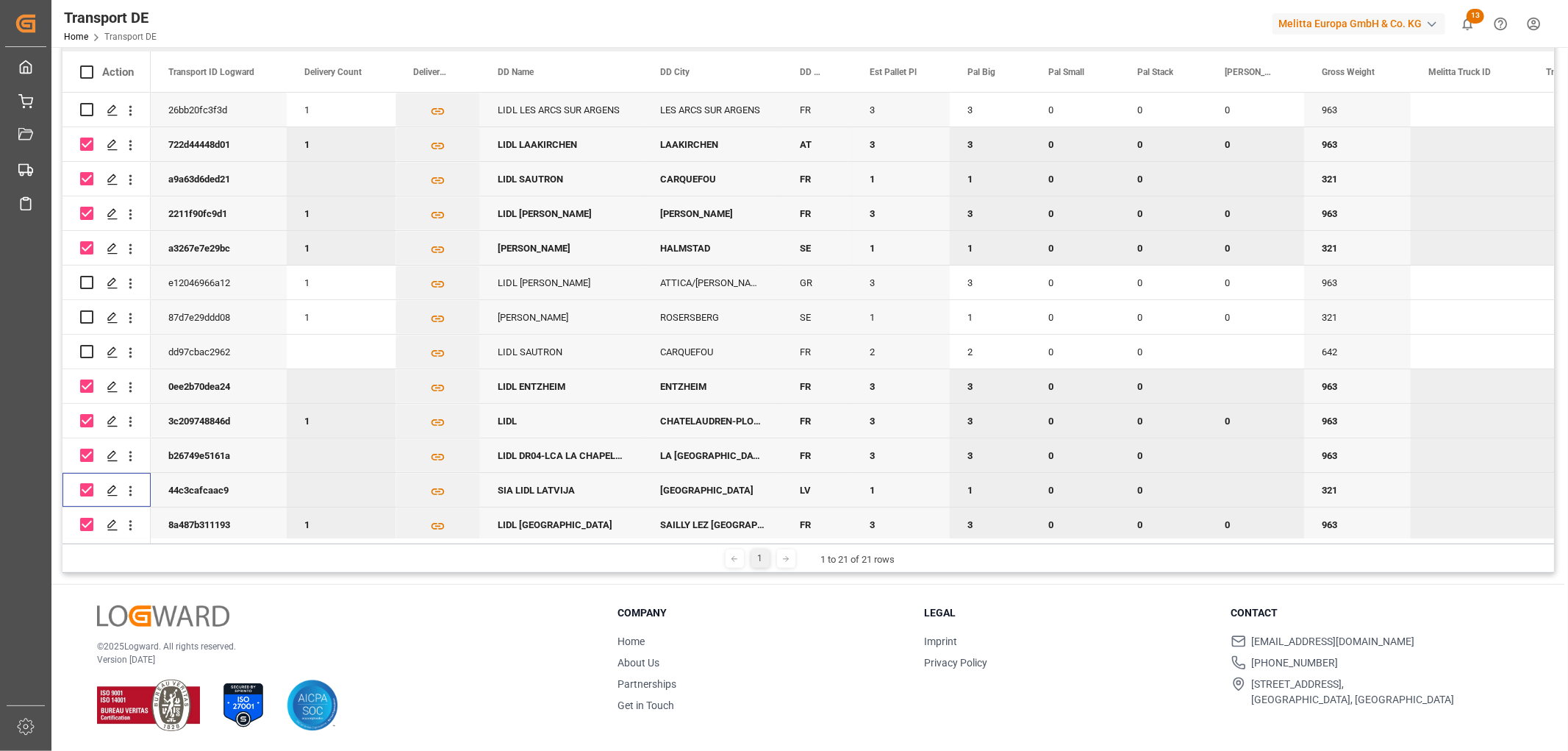
scroll to position [284, 0]
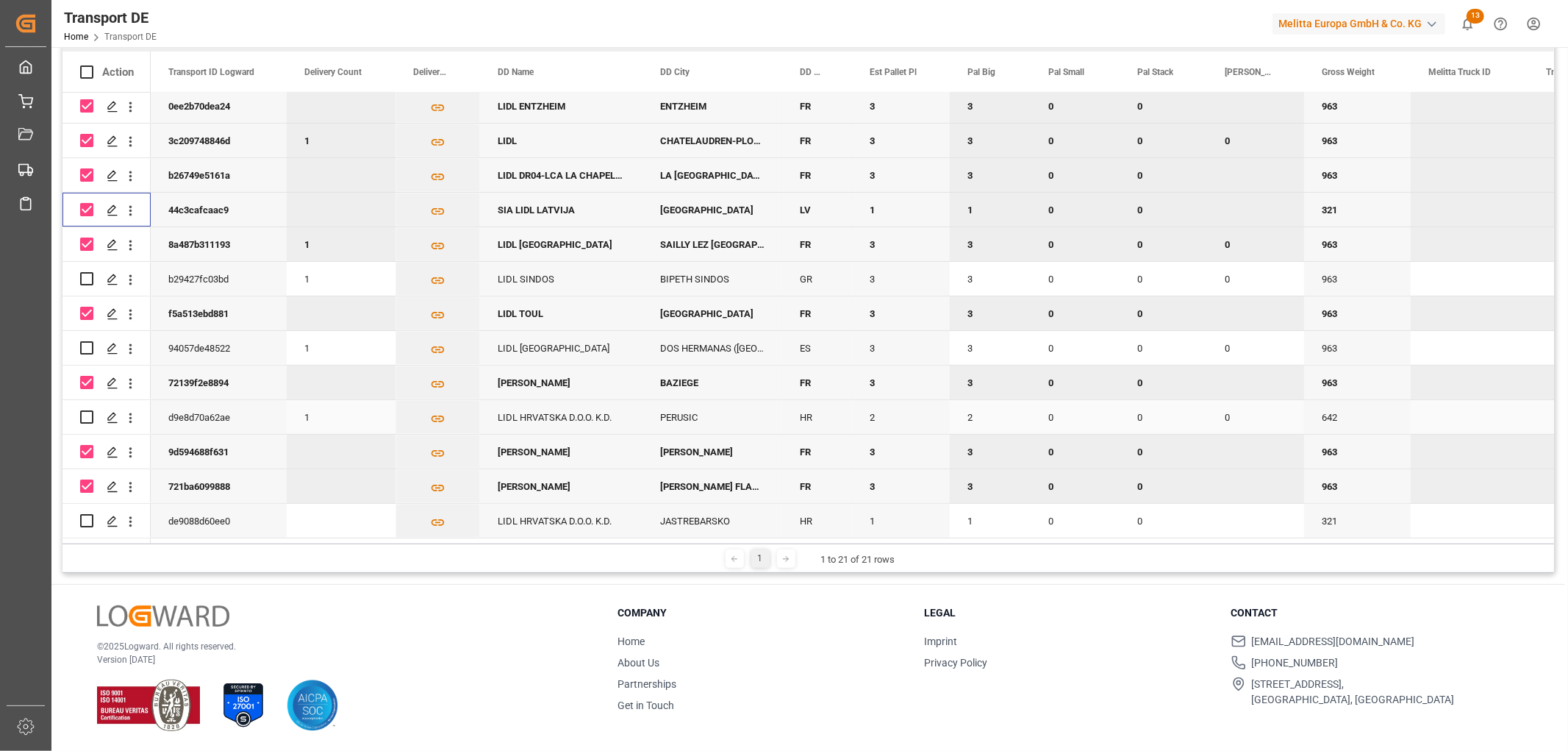
click at [83, 410] on input "Press Space to toggle row selection (unchecked)" at bounding box center [86, 417] width 13 height 13
checkbox input "true"
click at [85, 515] on input "Press Space to toggle row selection (unchecked)" at bounding box center [86, 520] width 13 height 13
checkbox input "true"
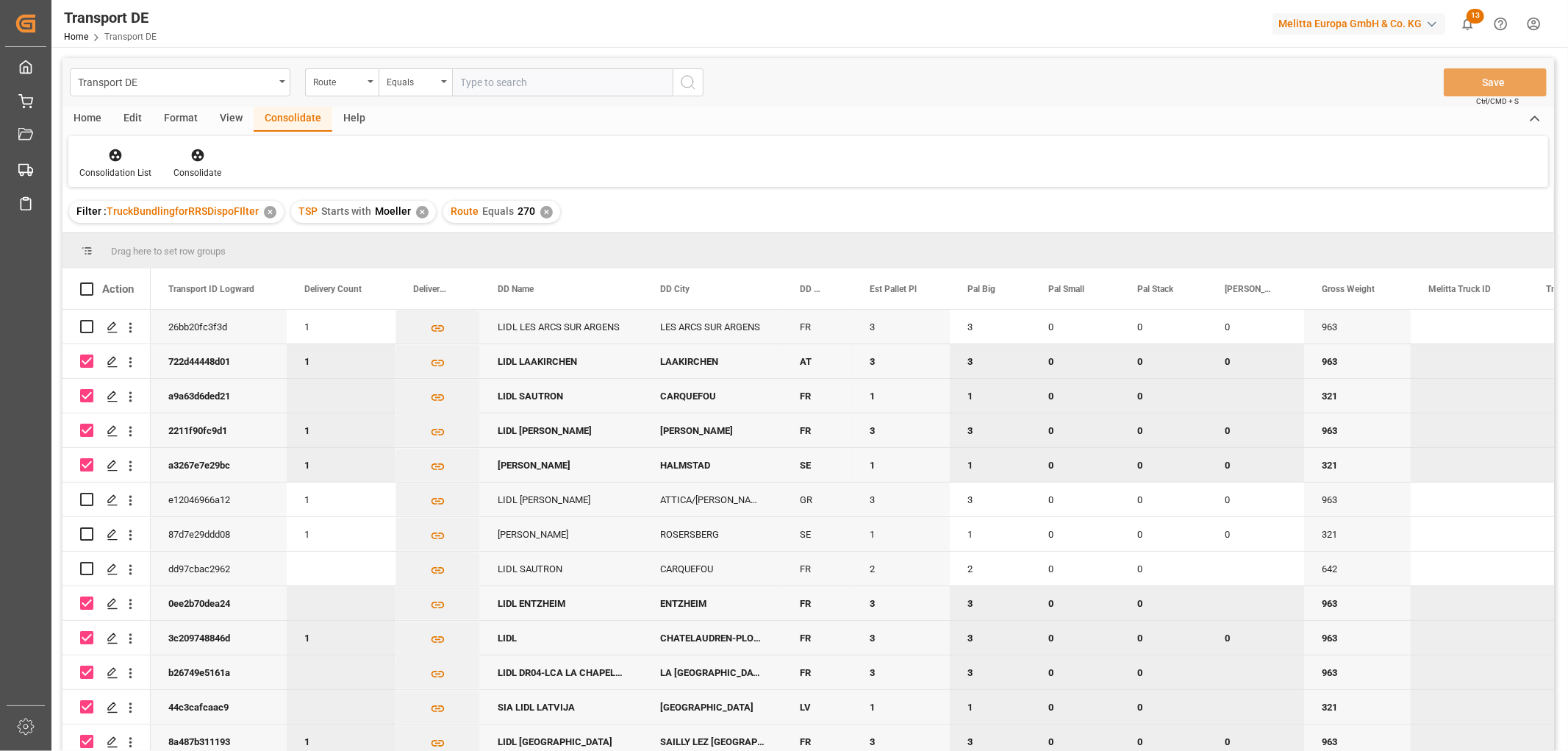
scroll to position [0, 0]
click at [754, 601] on div "ENTZHEIM" at bounding box center [713, 603] width 140 height 34
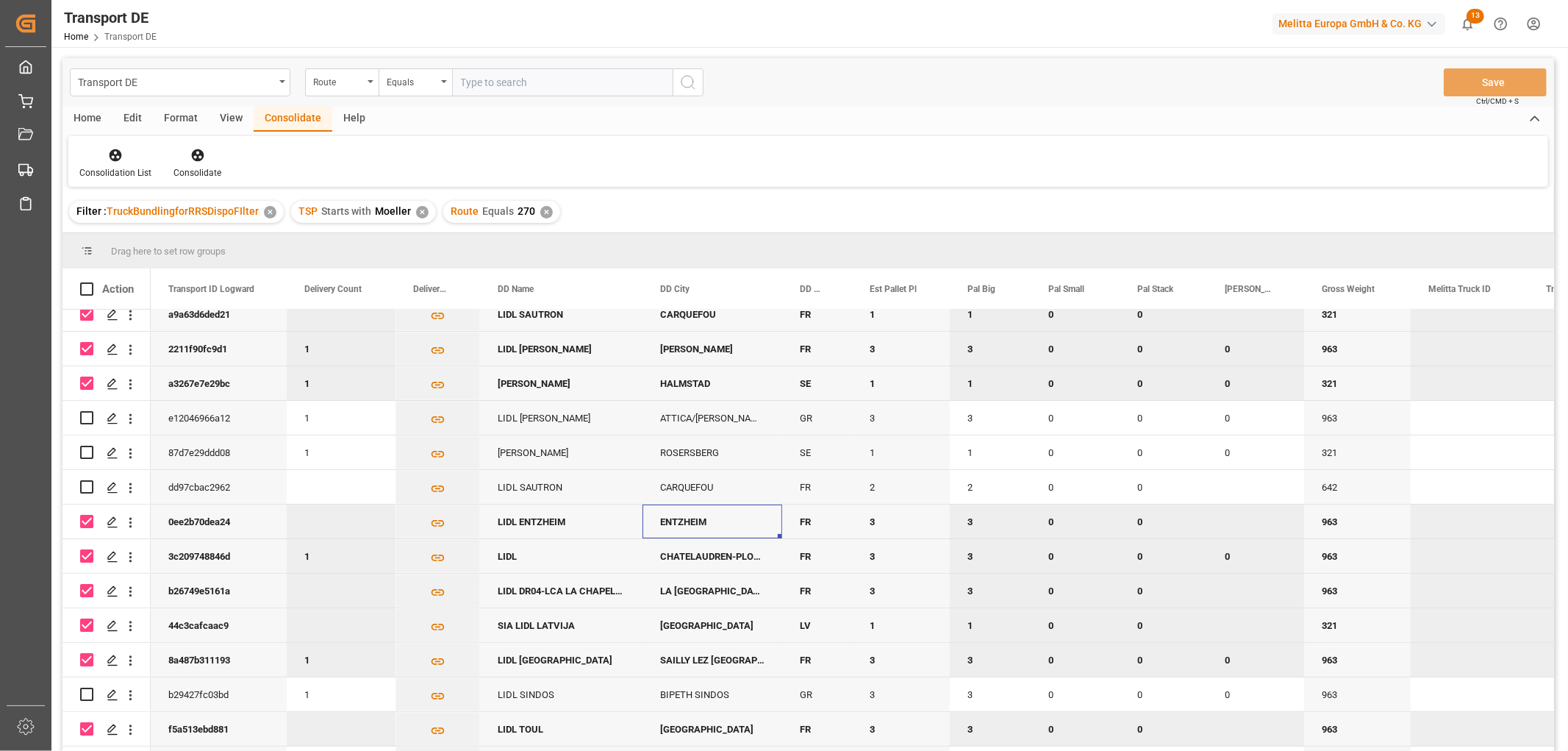
scroll to position [244, 0]
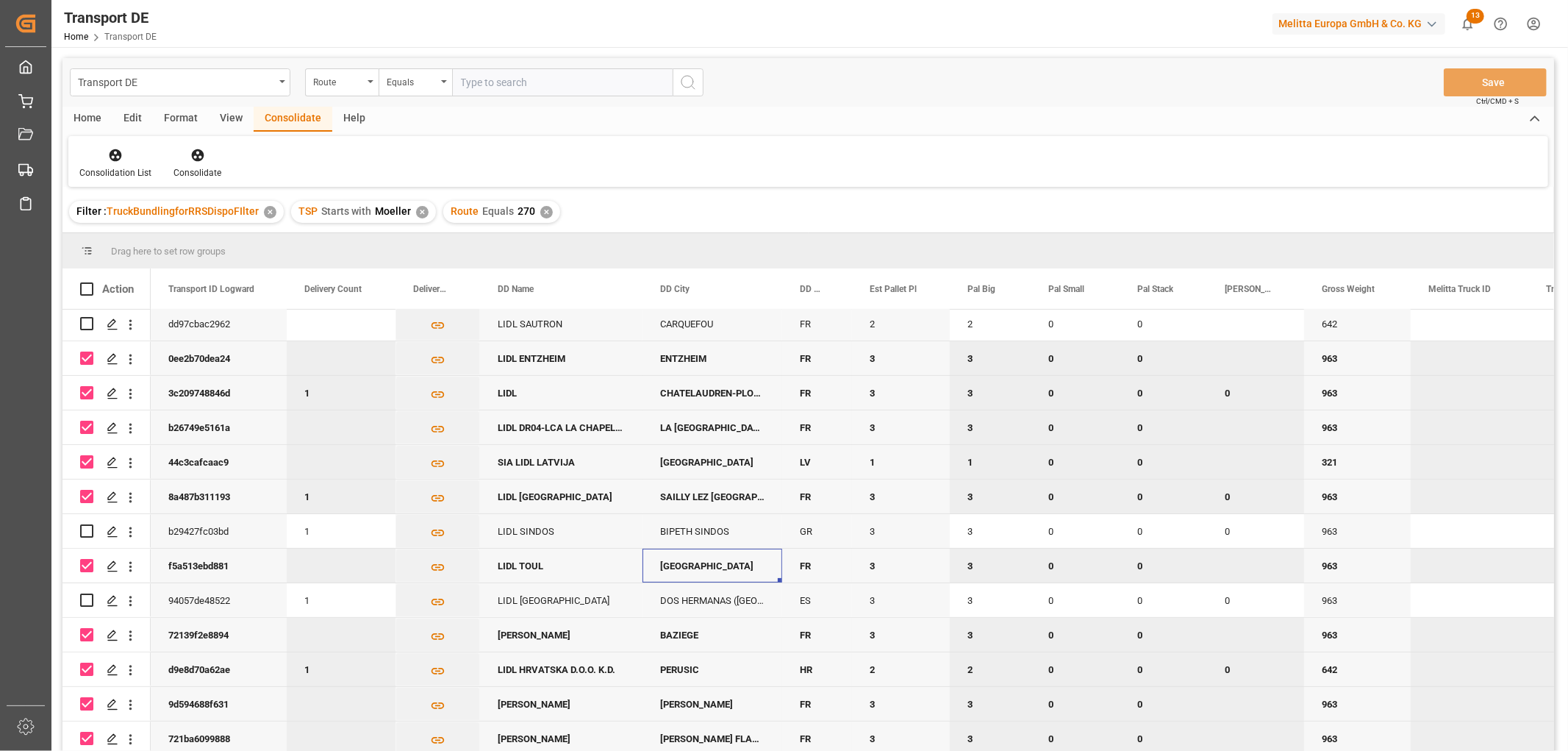
click at [749, 566] on div "GONDREVILLE" at bounding box center [713, 566] width 140 height 34
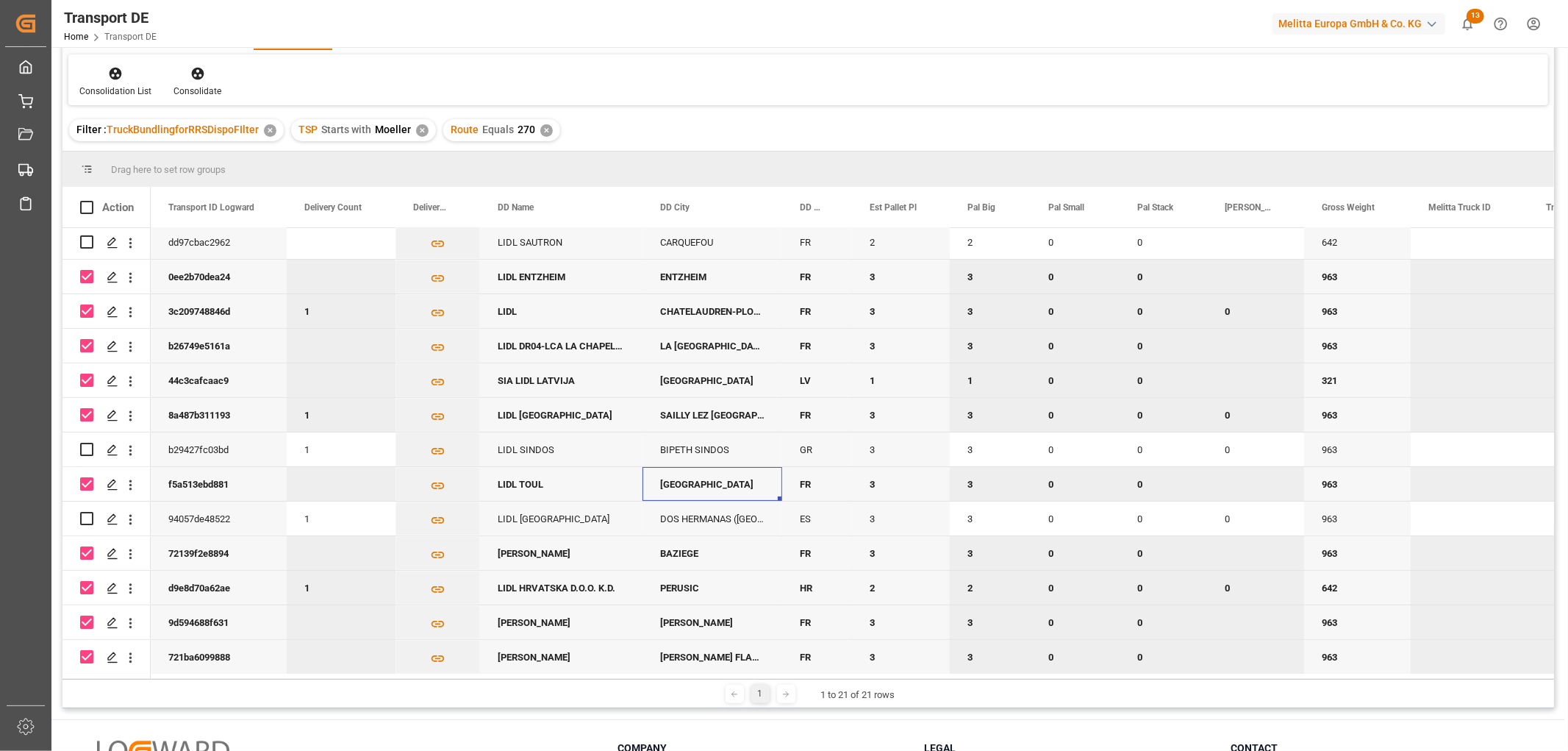
scroll to position [284, 0]
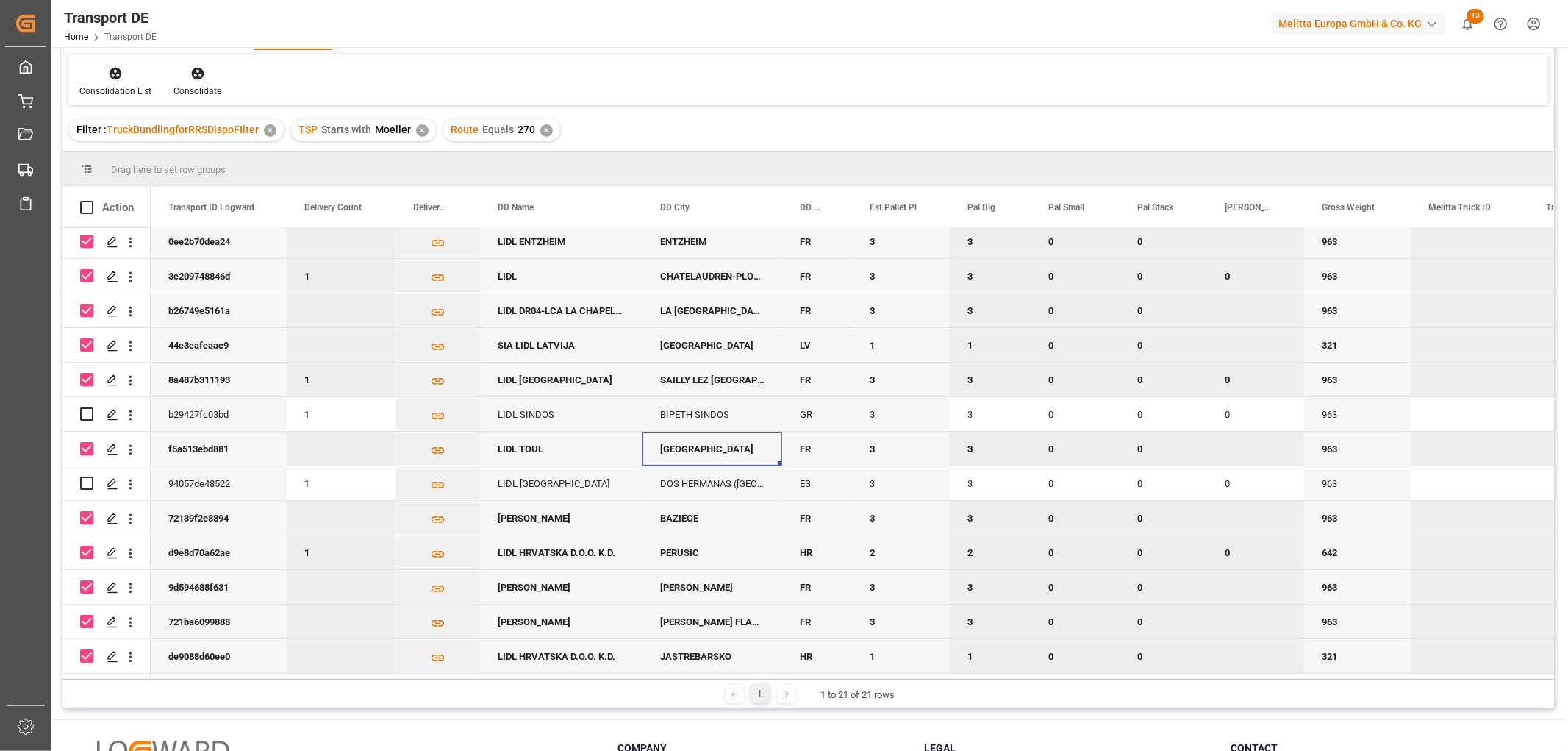
click at [89, 511] on input "Press Space to toggle row selection (checked)" at bounding box center [86, 517] width 13 height 13
checkbox input "false"
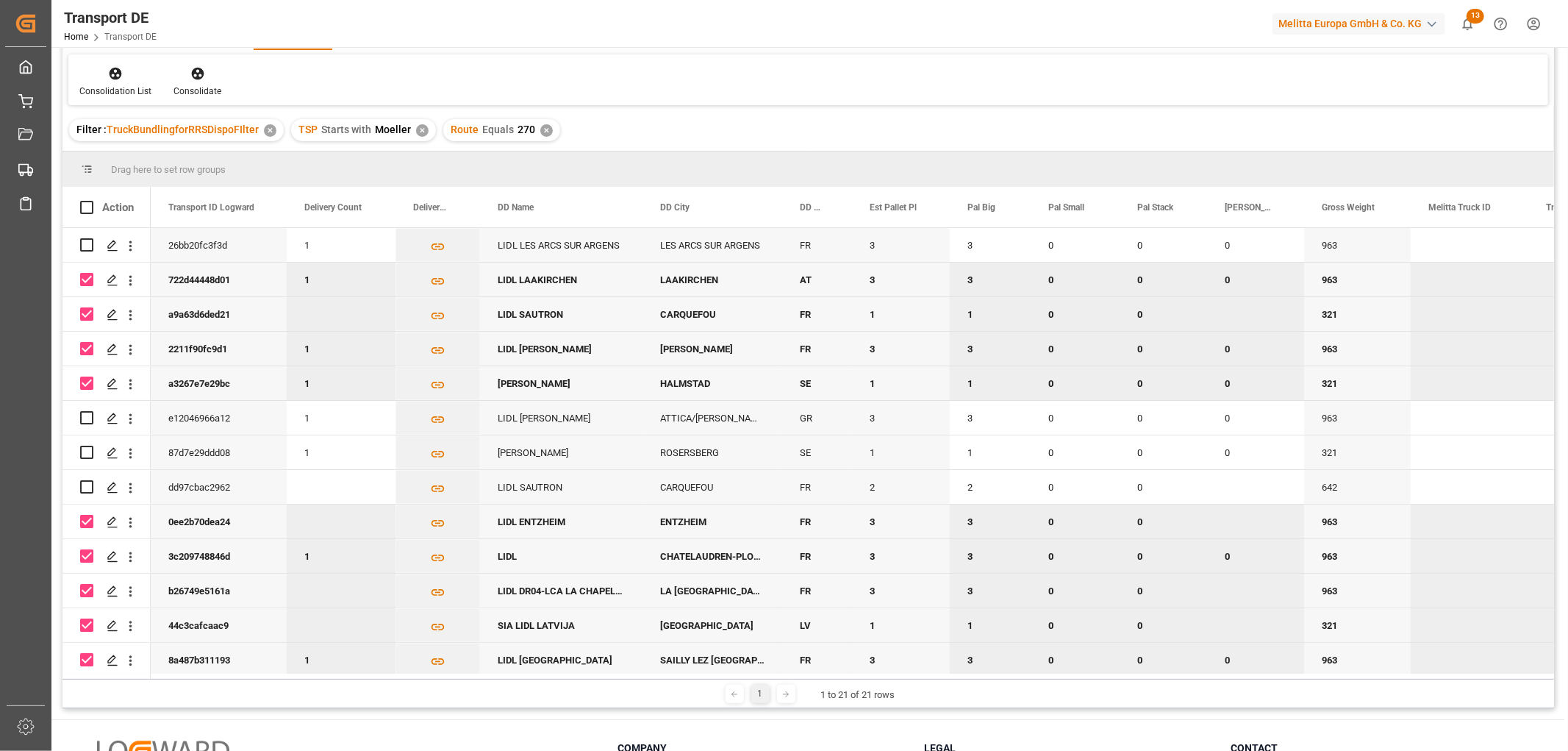
scroll to position [0, 0]
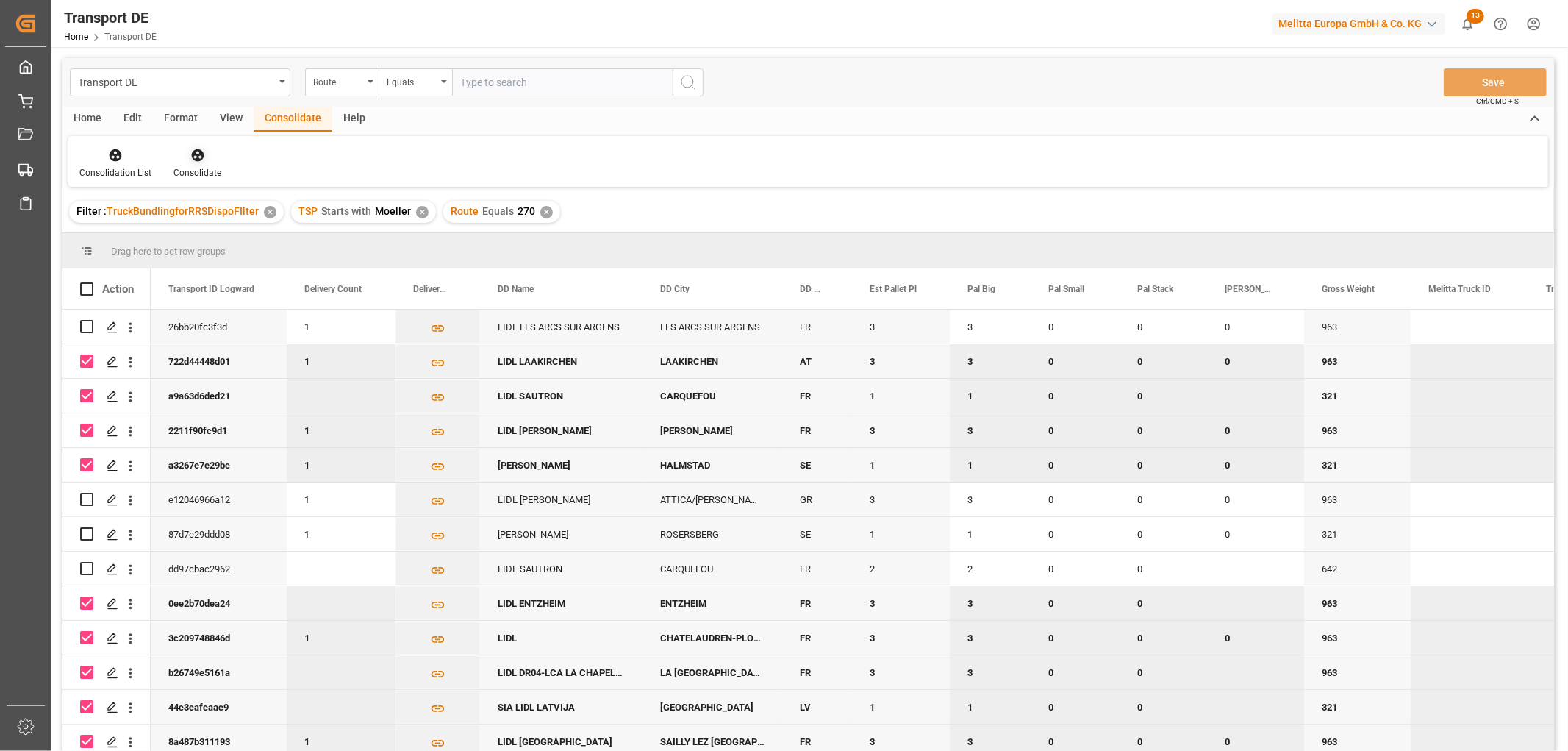
click at [194, 156] on icon at bounding box center [198, 155] width 15 height 15
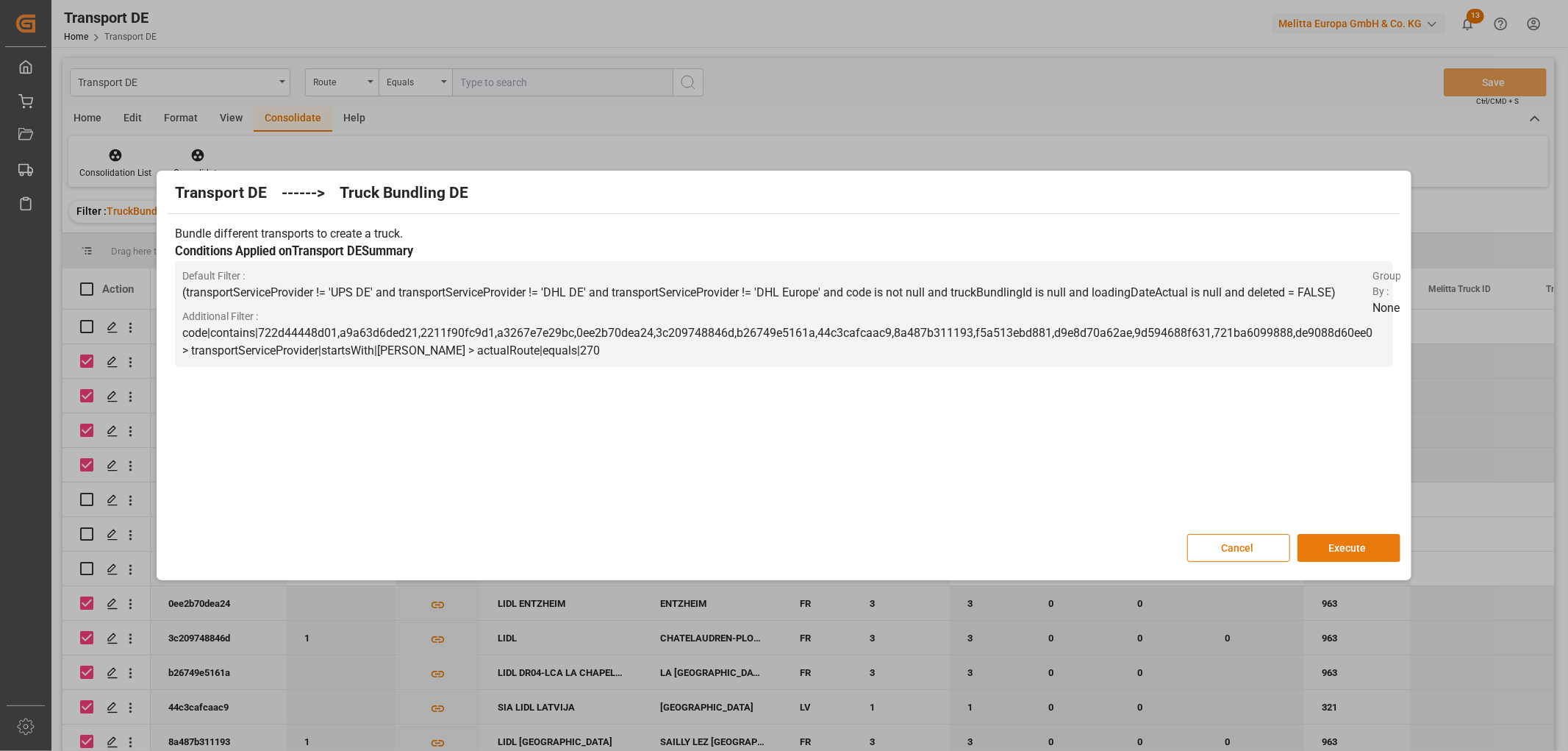
click at [1336, 541] on button "Execute" at bounding box center [1349, 547] width 103 height 28
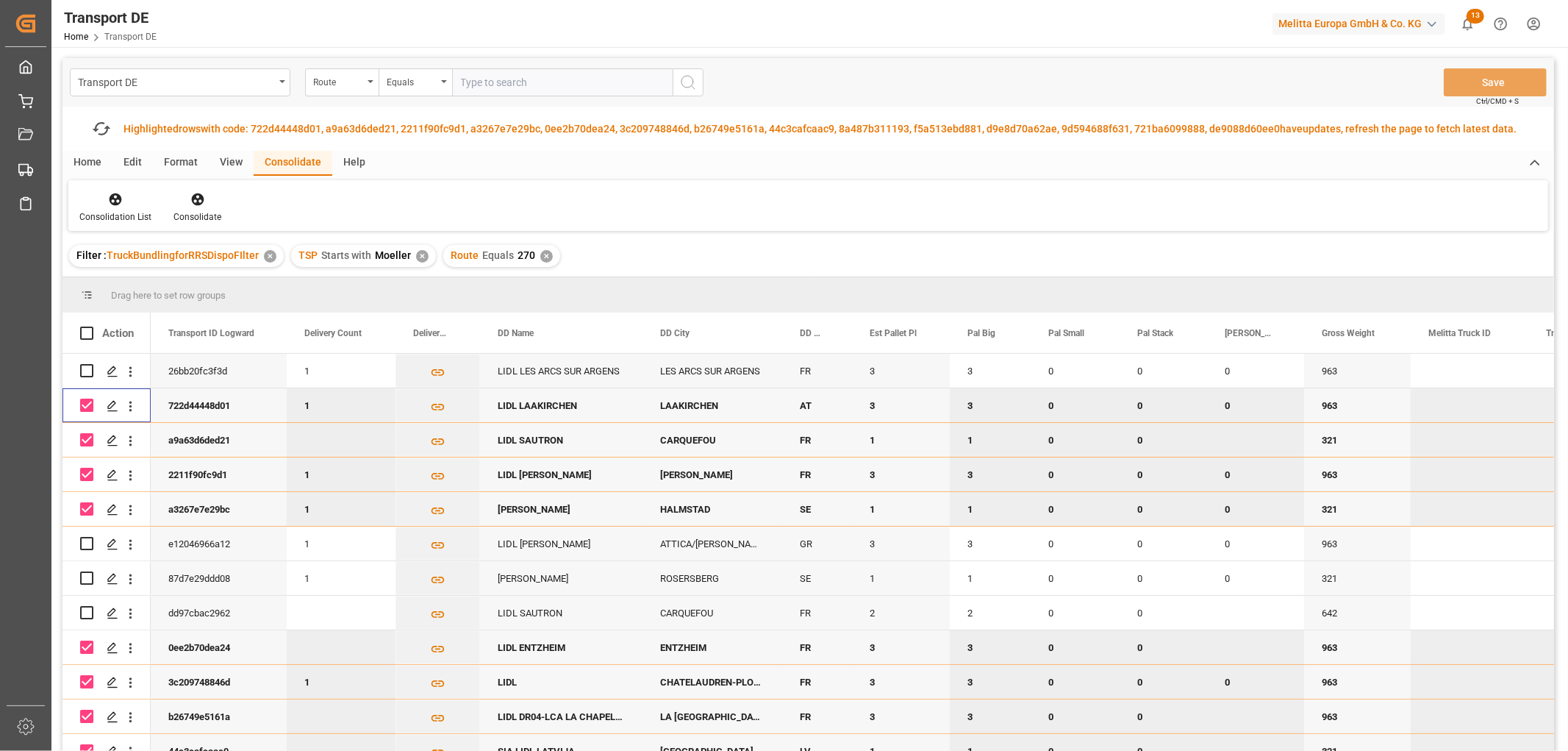
click at [86, 407] on input "Press Space to toggle row selection (checked)" at bounding box center [86, 404] width 13 height 13
checkbox input "false"
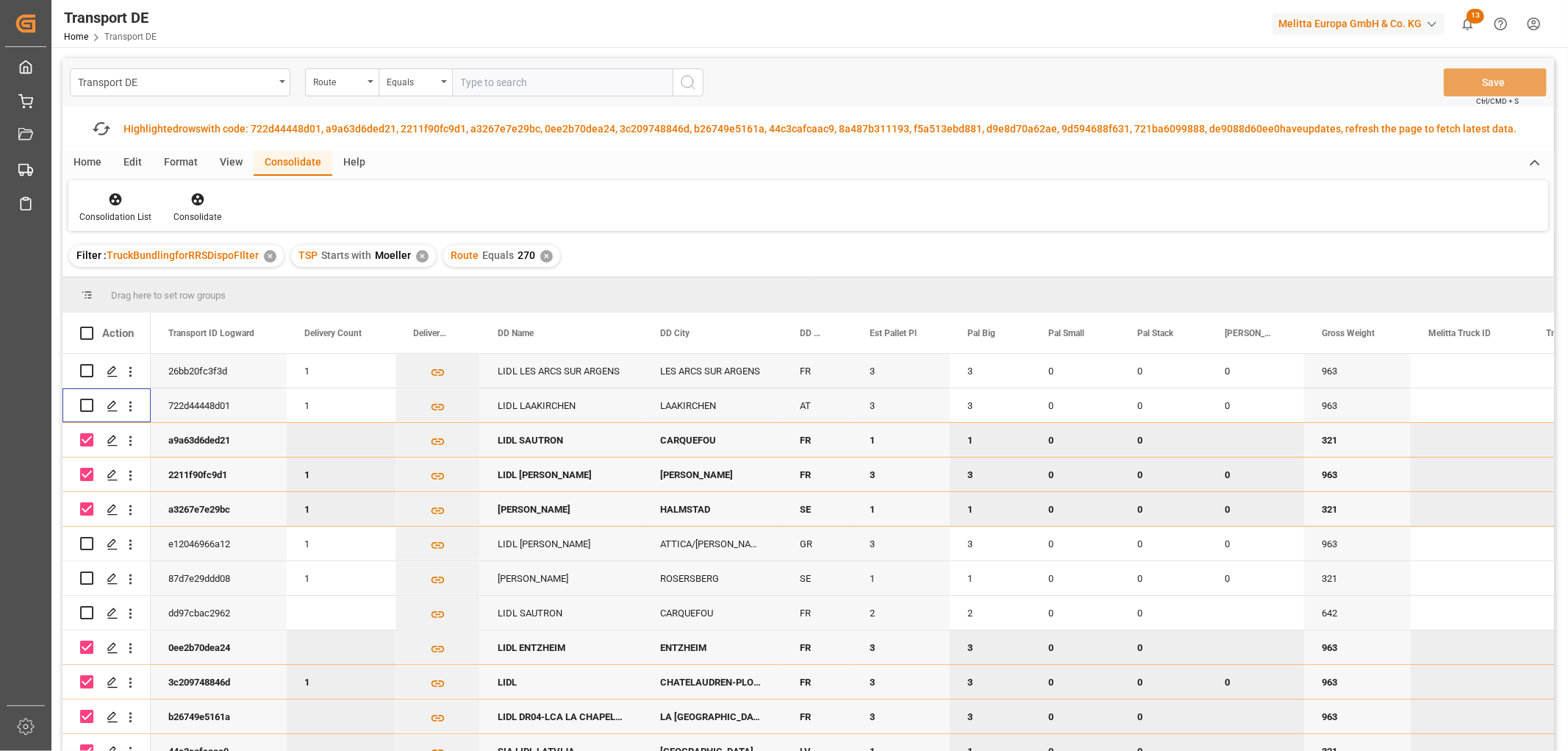
click at [85, 437] on input "Press Space to toggle row selection (checked)" at bounding box center [86, 439] width 13 height 13
checkbox input "false"
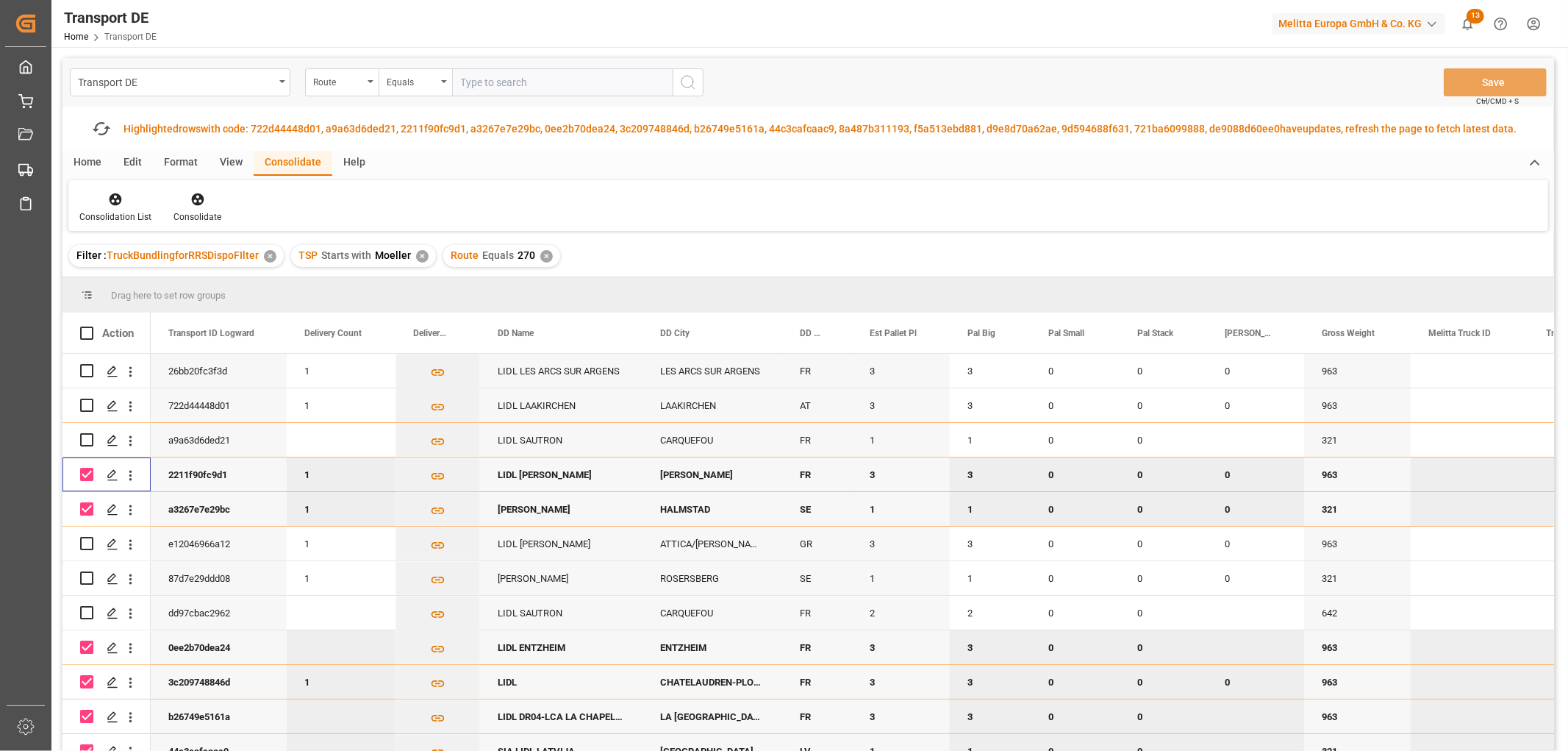
click at [92, 473] on input "Press Space to toggle row selection (checked)" at bounding box center [86, 474] width 13 height 13
checkbox input "false"
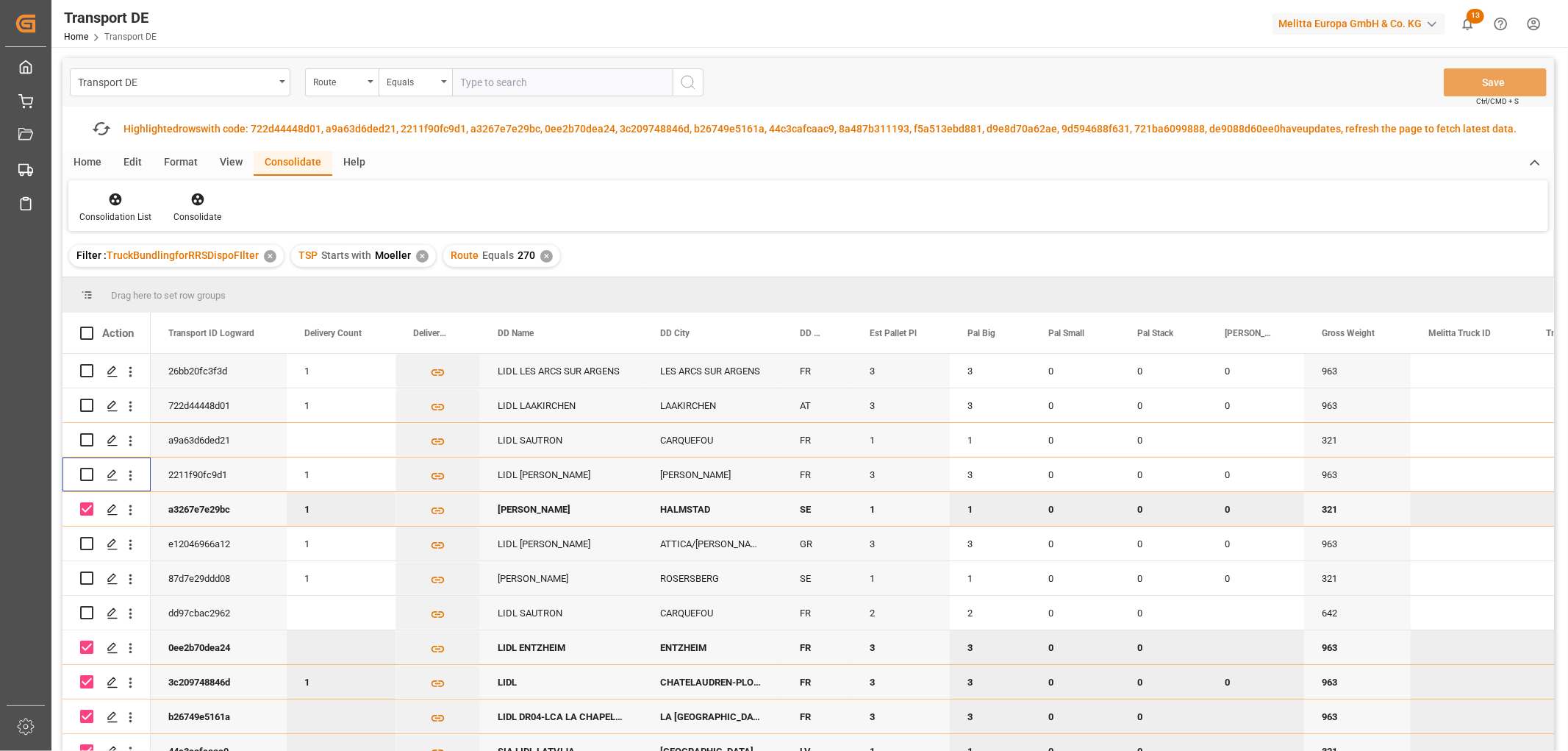
click at [91, 502] on input "Press Space to toggle row selection (checked)" at bounding box center [86, 508] width 13 height 13
checkbox input "false"
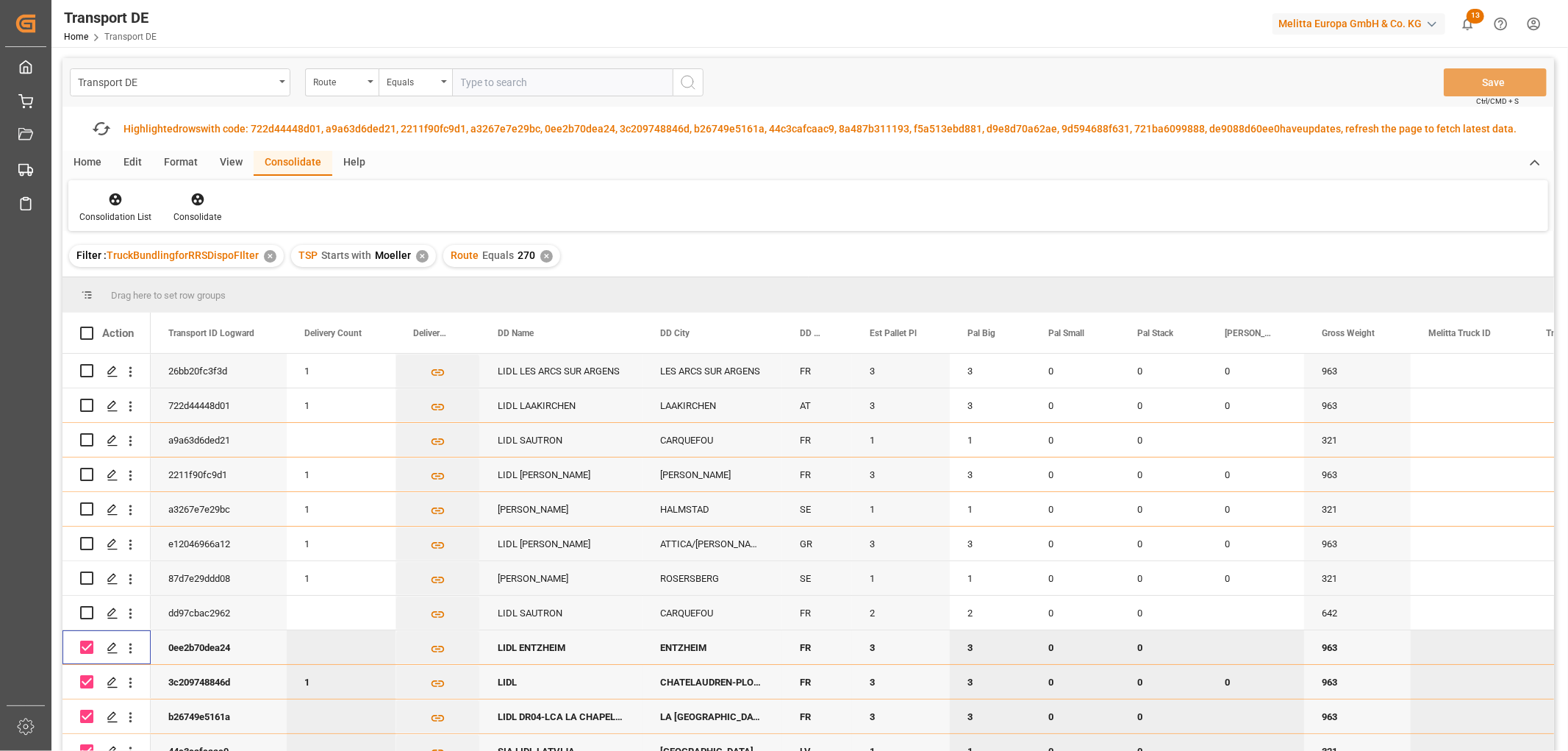
click at [89, 640] on input "Press Space to toggle row selection (checked)" at bounding box center [86, 646] width 13 height 13
checkbox input "false"
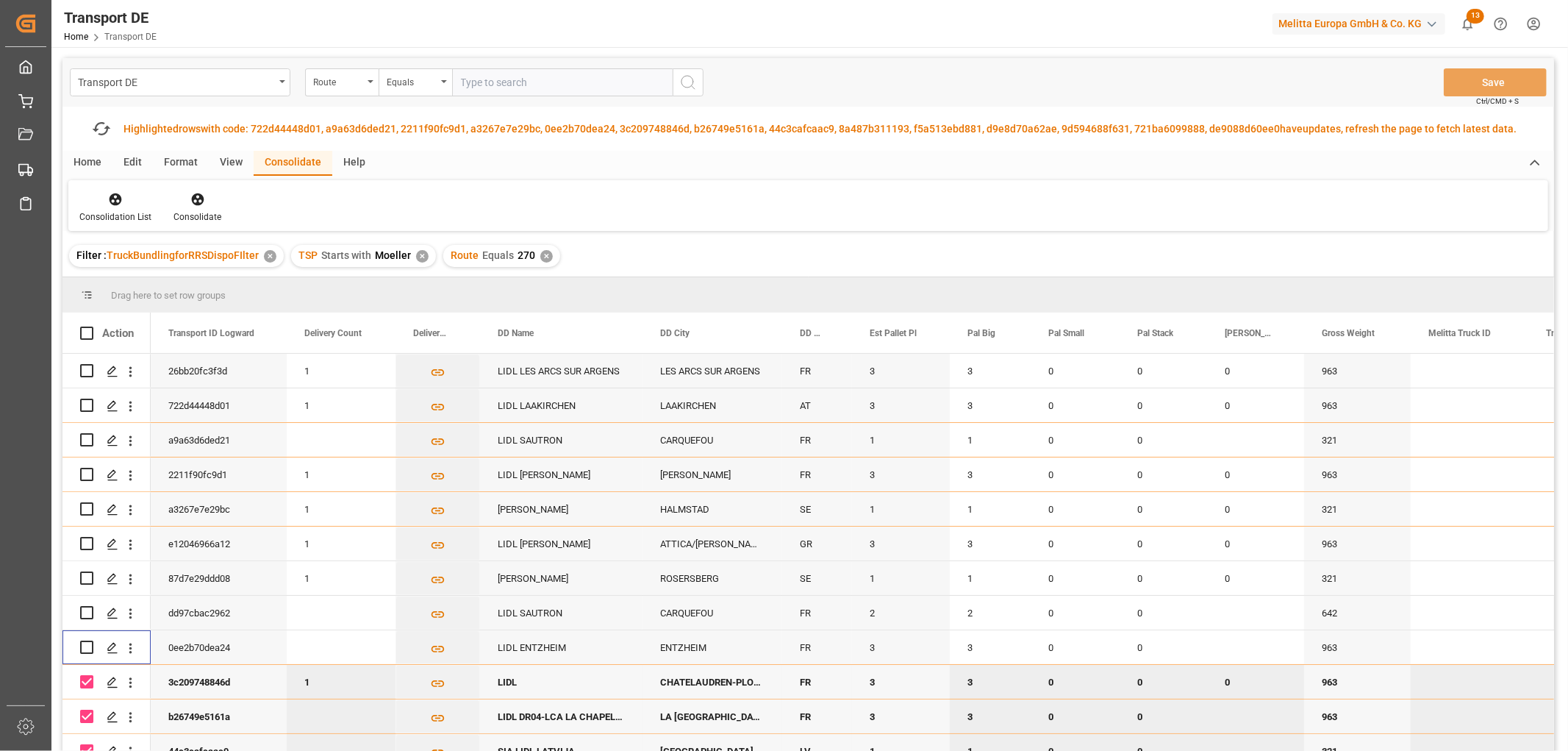
click at [85, 680] on input "Press Space to toggle row selection (checked)" at bounding box center [86, 681] width 13 height 13
checkbox input "false"
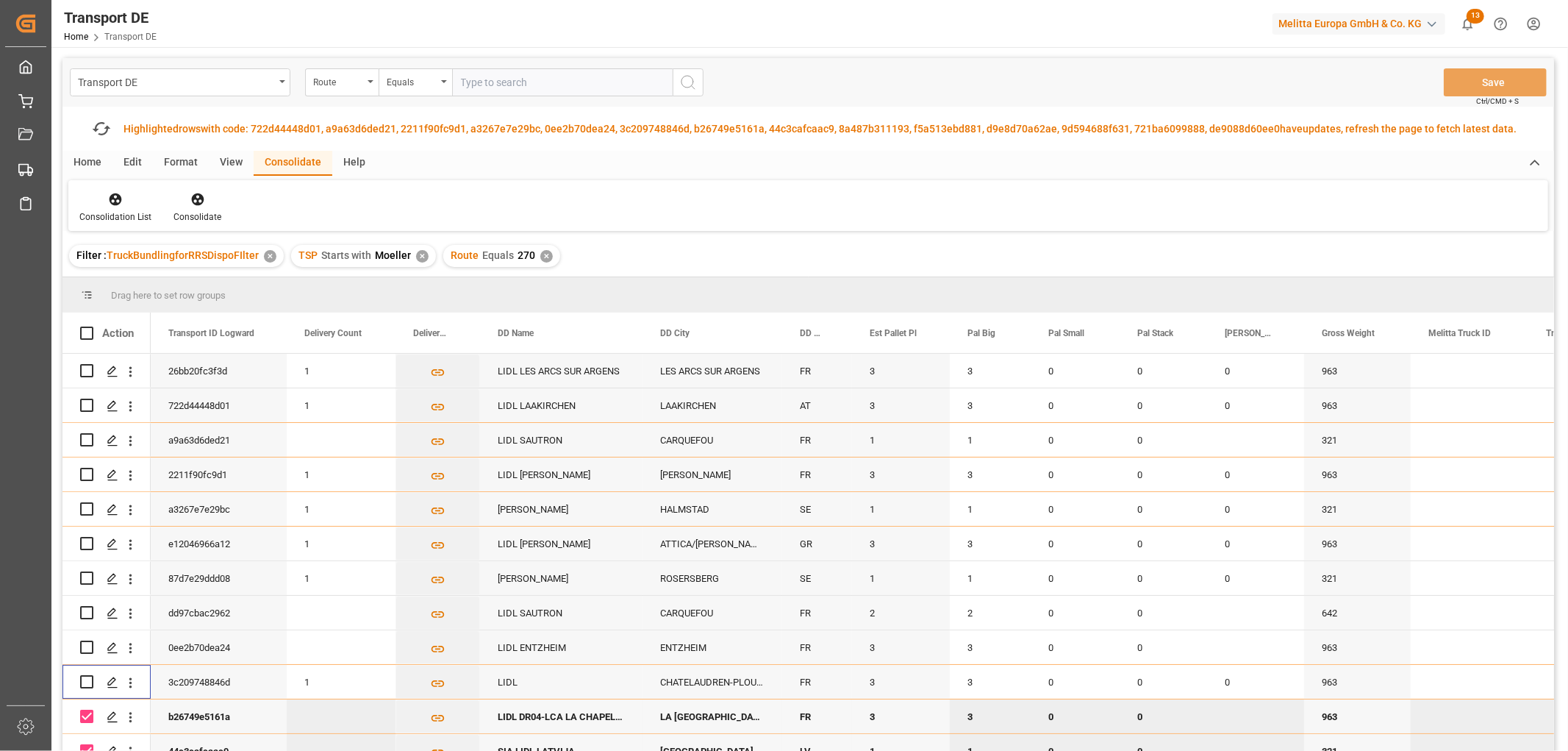
drag, startPoint x: 87, startPoint y: 712, endPoint x: 92, endPoint y: 703, distance: 10.3
click at [88, 713] on input "Press Space to toggle row selection (checked)" at bounding box center [86, 716] width 13 height 13
checkbox input "false"
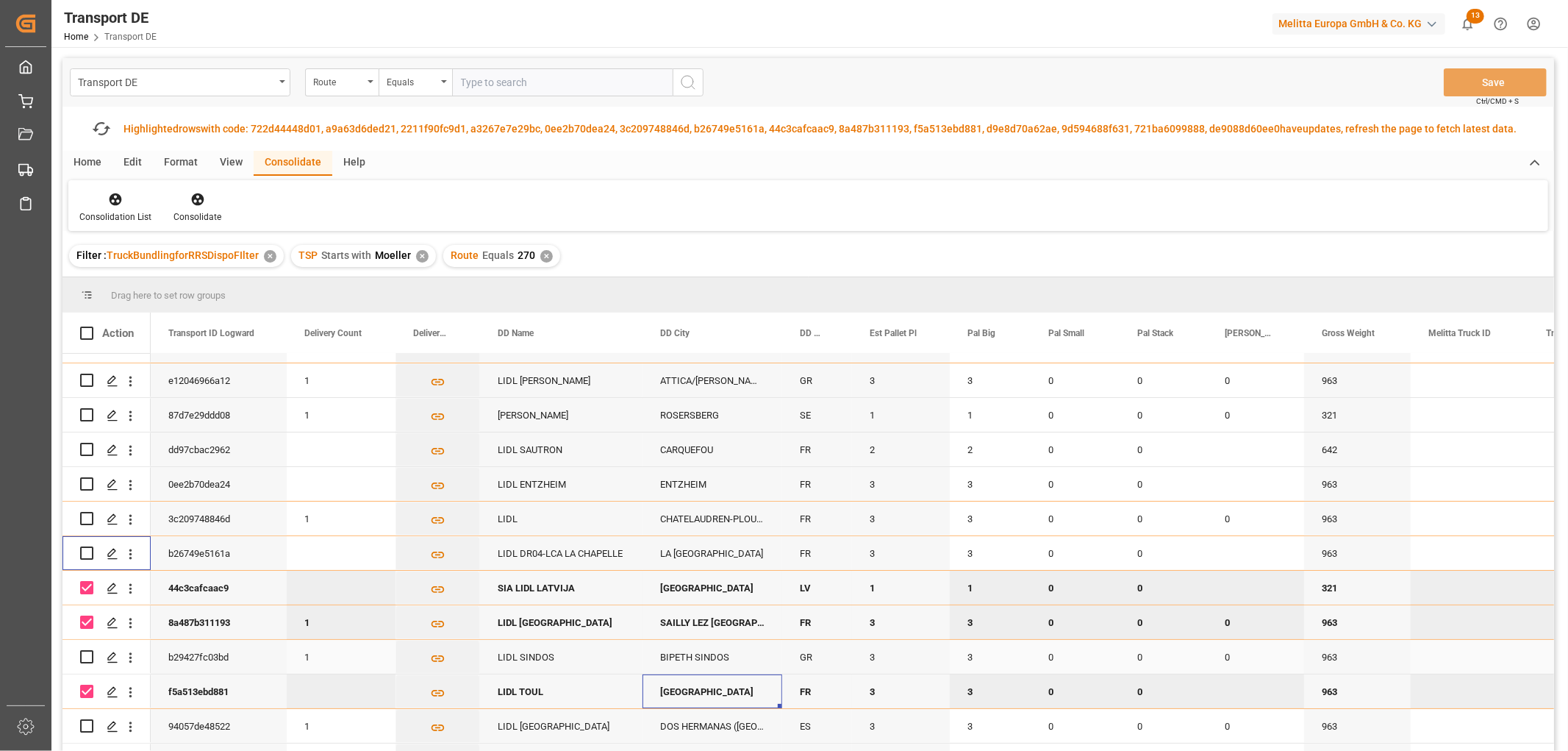
scroll to position [244, 0]
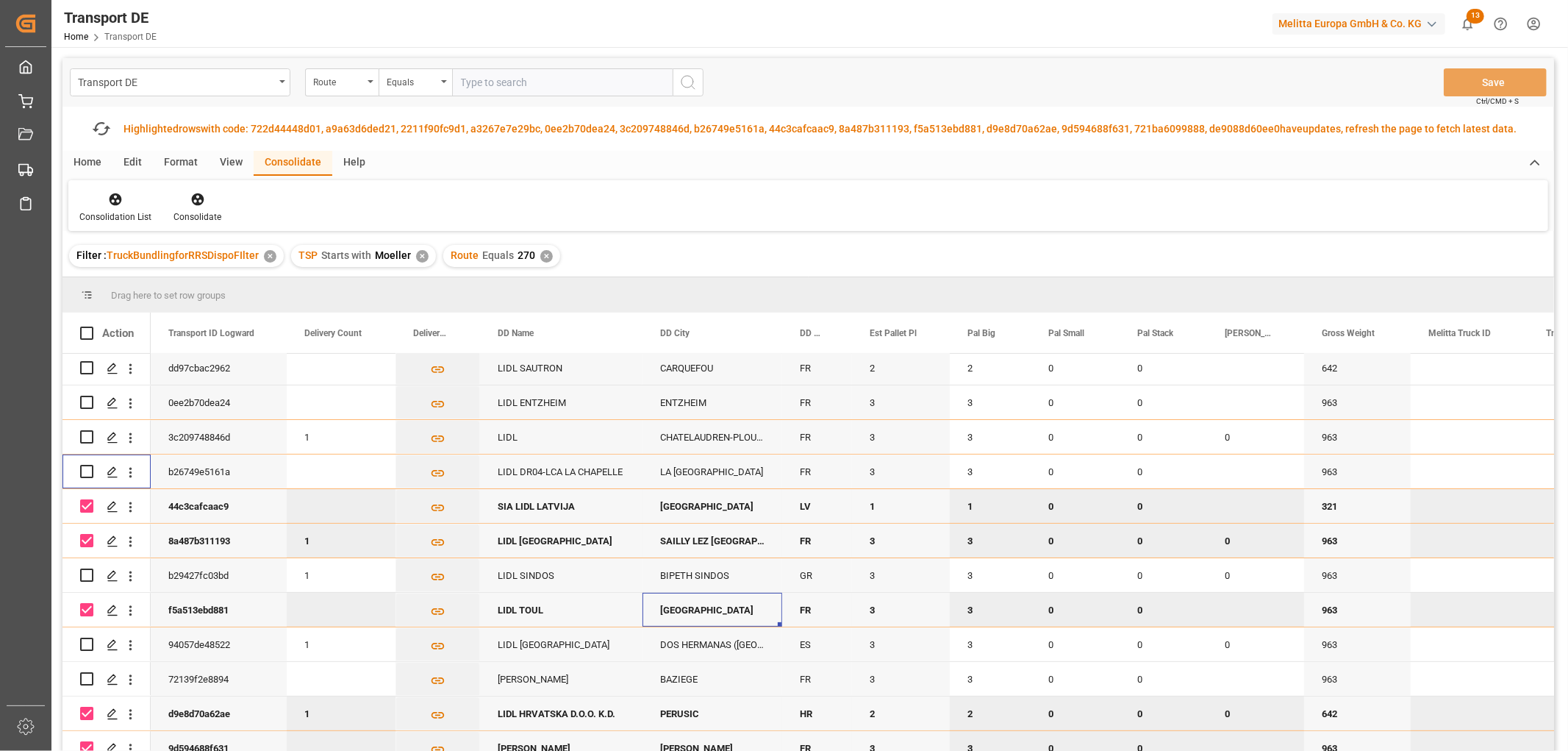
click at [88, 503] on input "Press Space to toggle row selection (checked)" at bounding box center [86, 505] width 13 height 13
checkbox input "false"
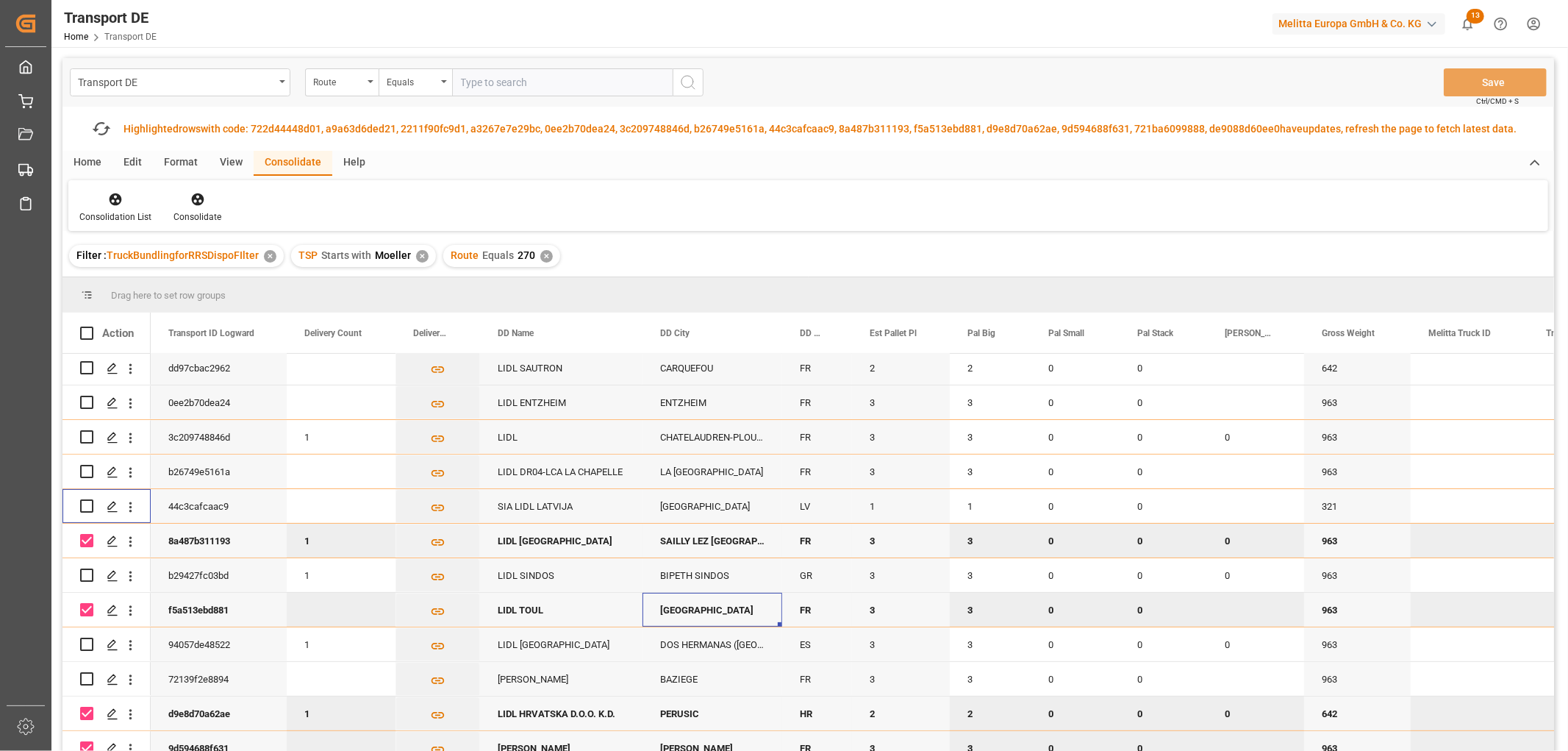
click at [81, 534] on input "Press Space to toggle row selection (checked)" at bounding box center [86, 540] width 13 height 13
checkbox input "false"
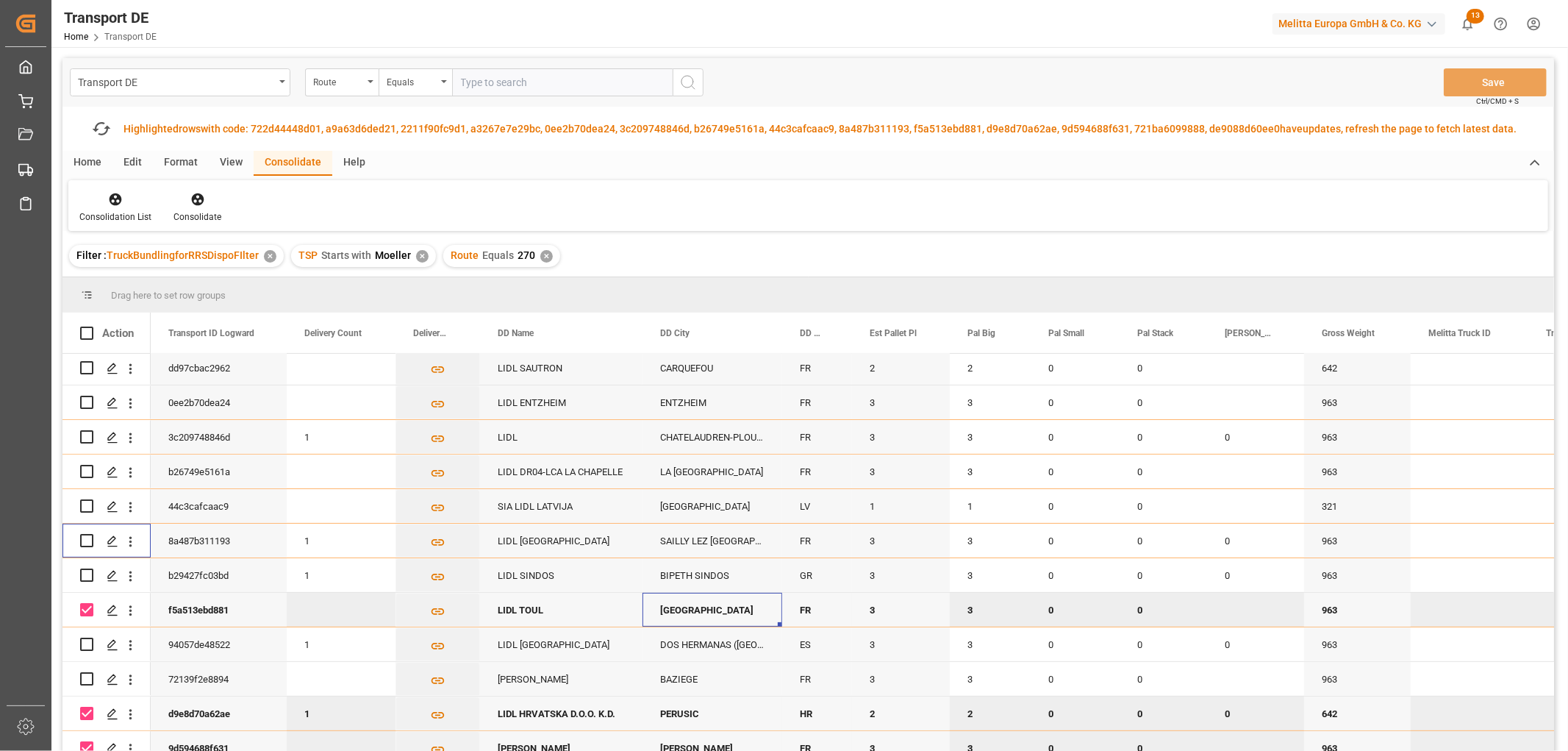
click at [82, 606] on input "Press Space to toggle row selection (checked)" at bounding box center [86, 609] width 13 height 13
checkbox input "false"
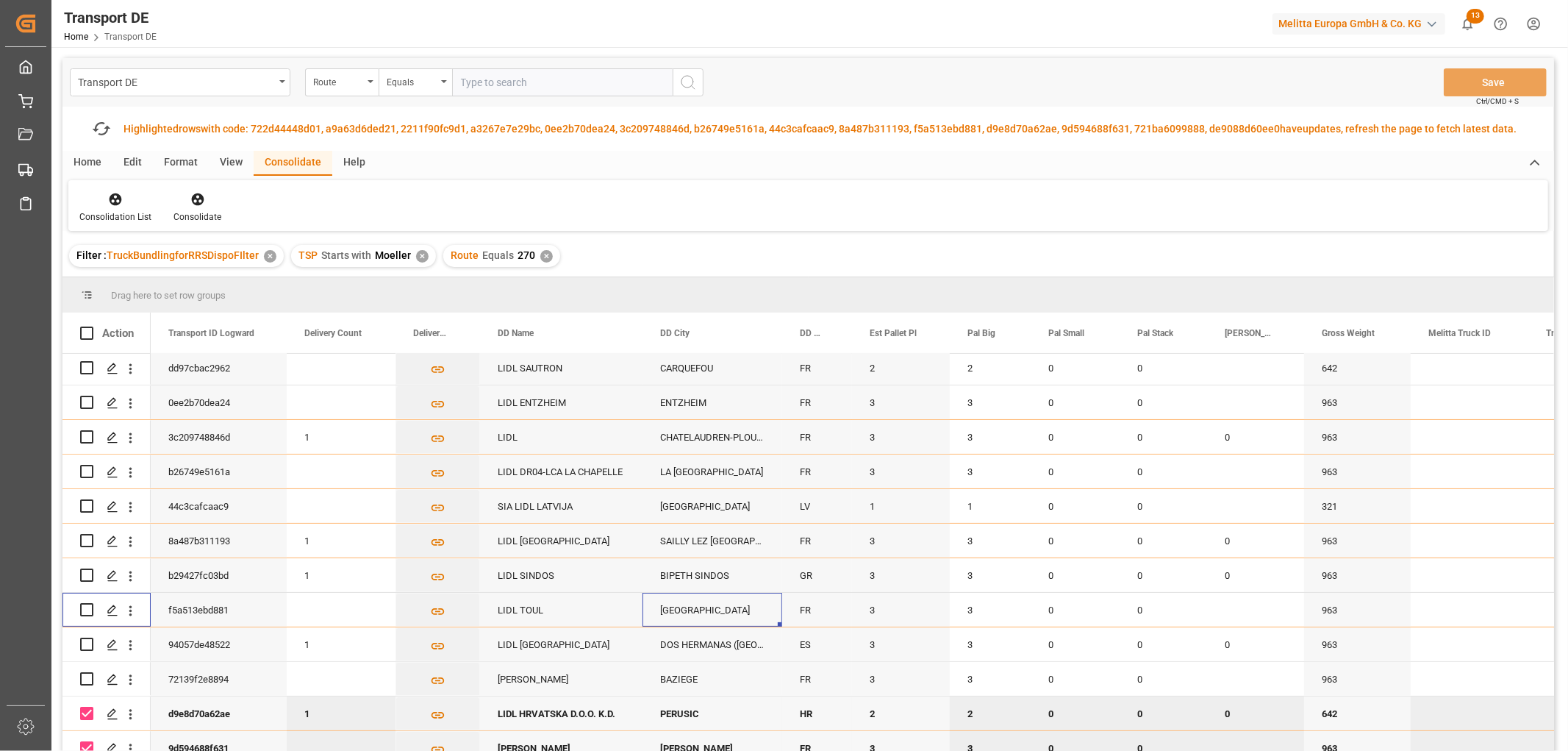
click at [86, 709] on input "Press Space to toggle row selection (checked)" at bounding box center [86, 713] width 13 height 13
checkbox input "false"
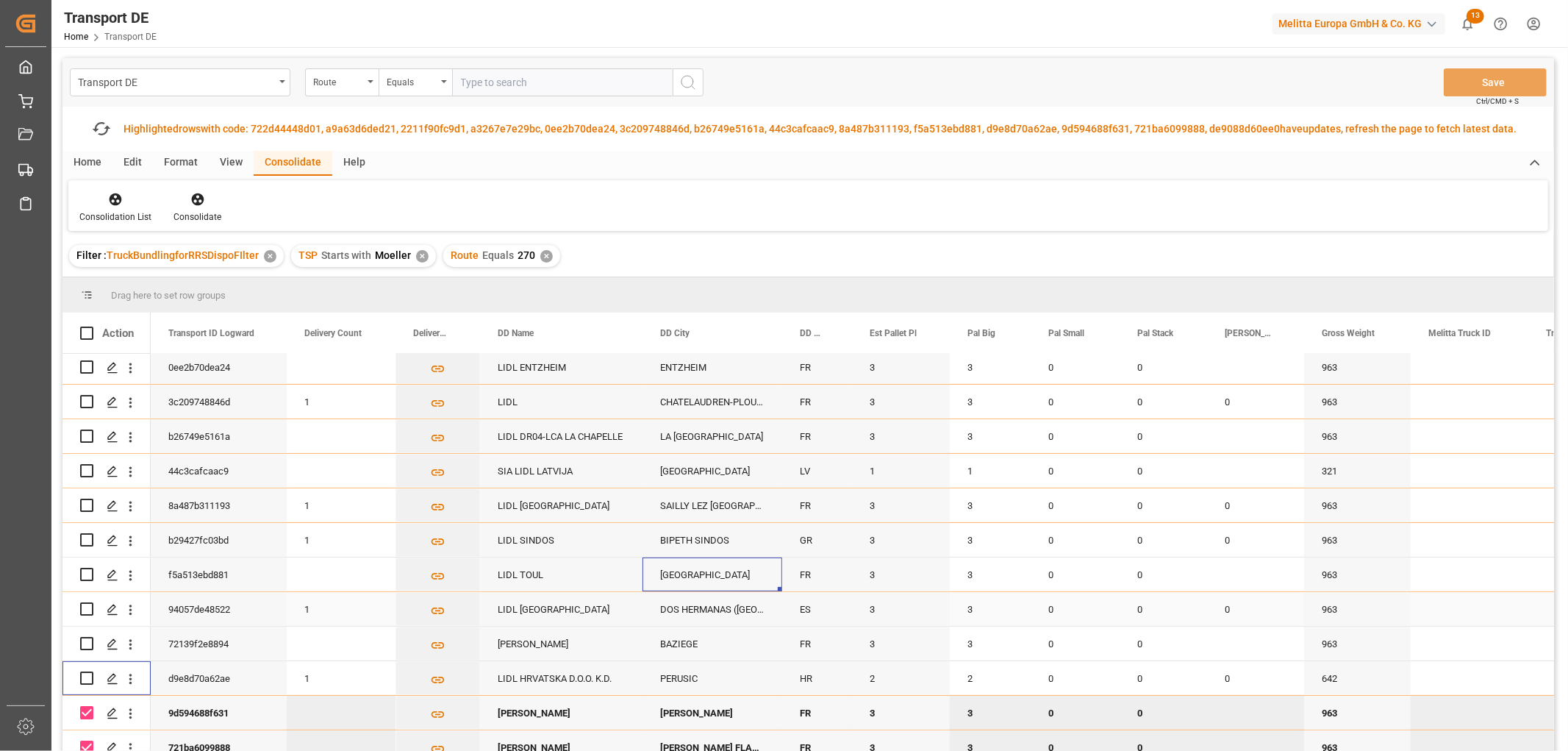
scroll to position [81, 0]
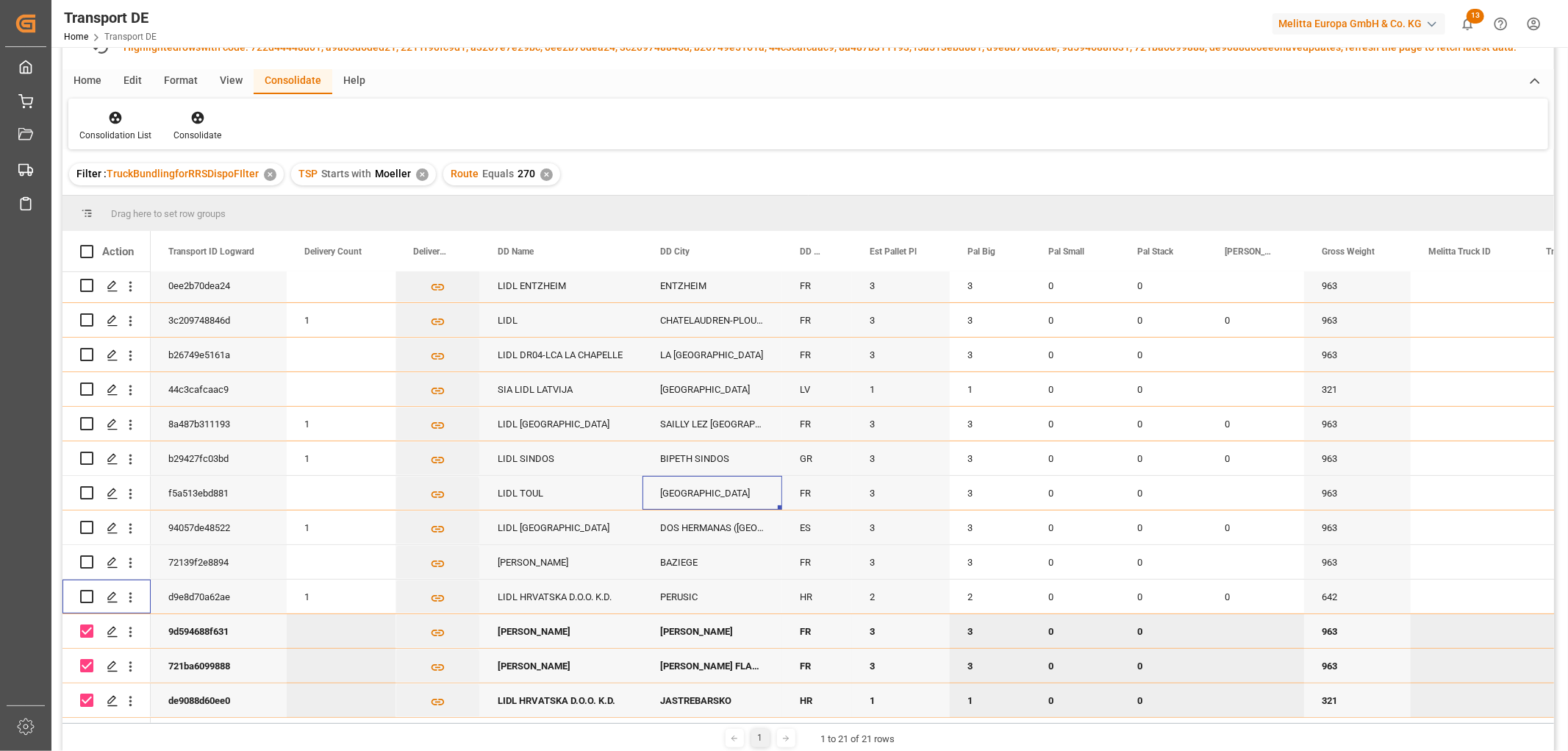
click at [90, 627] on input "Press Space to toggle row selection (checked)" at bounding box center [86, 630] width 13 height 13
checkbox input "false"
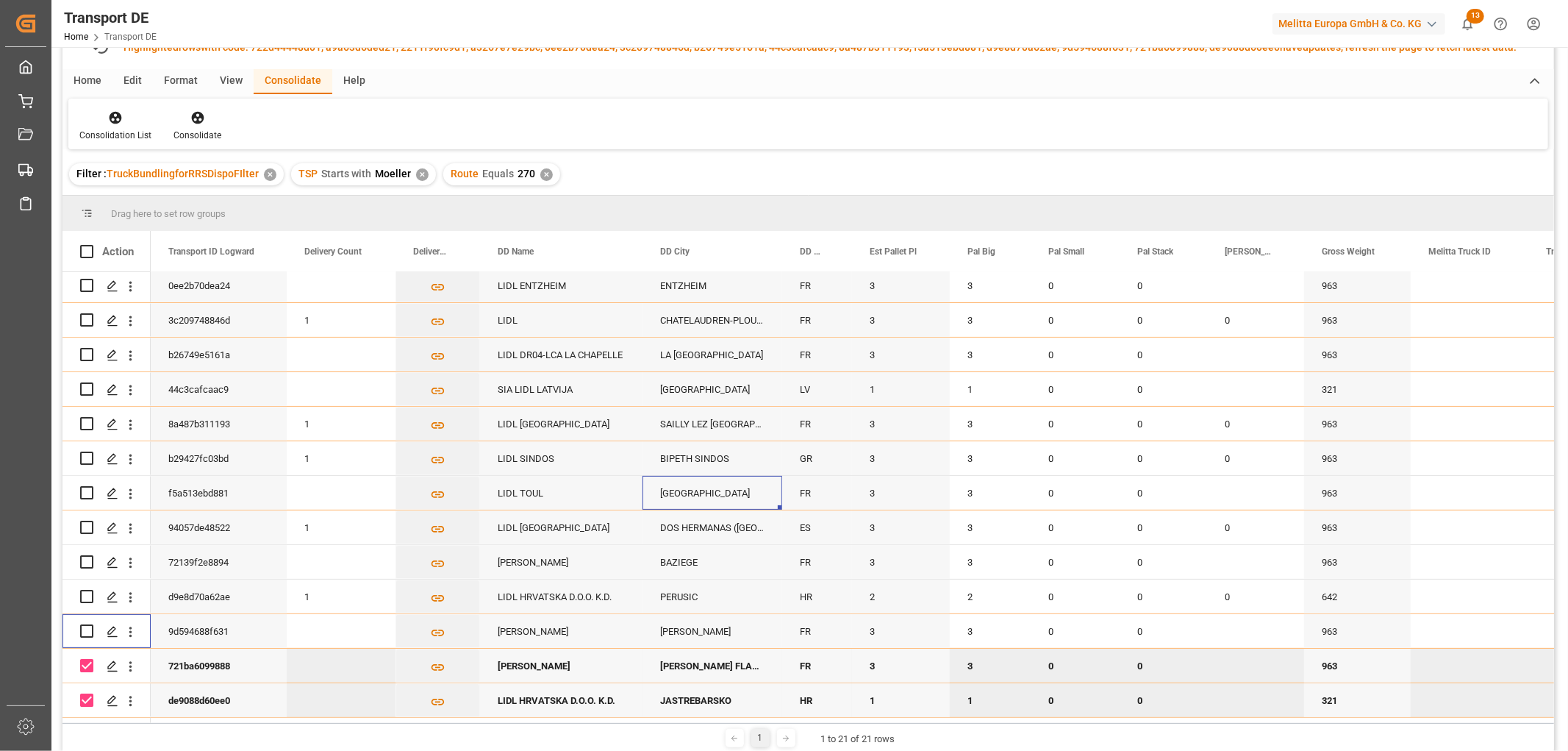
click at [82, 660] on input "Press Space to toggle row selection (checked)" at bounding box center [86, 665] width 13 height 13
checkbox input "false"
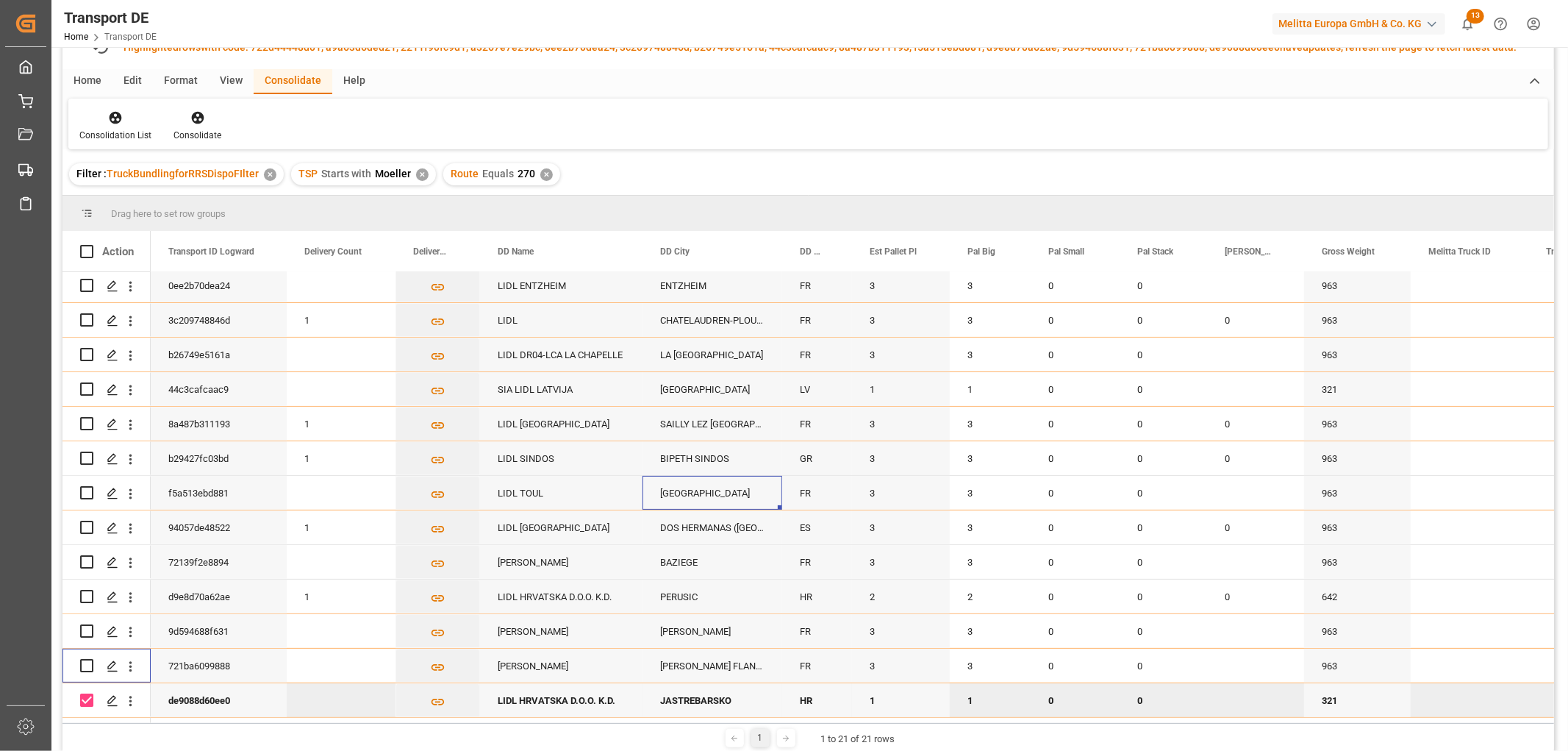
click at [83, 695] on input "Press Space to toggle row selection (checked)" at bounding box center [86, 699] width 13 height 13
checkbox input "false"
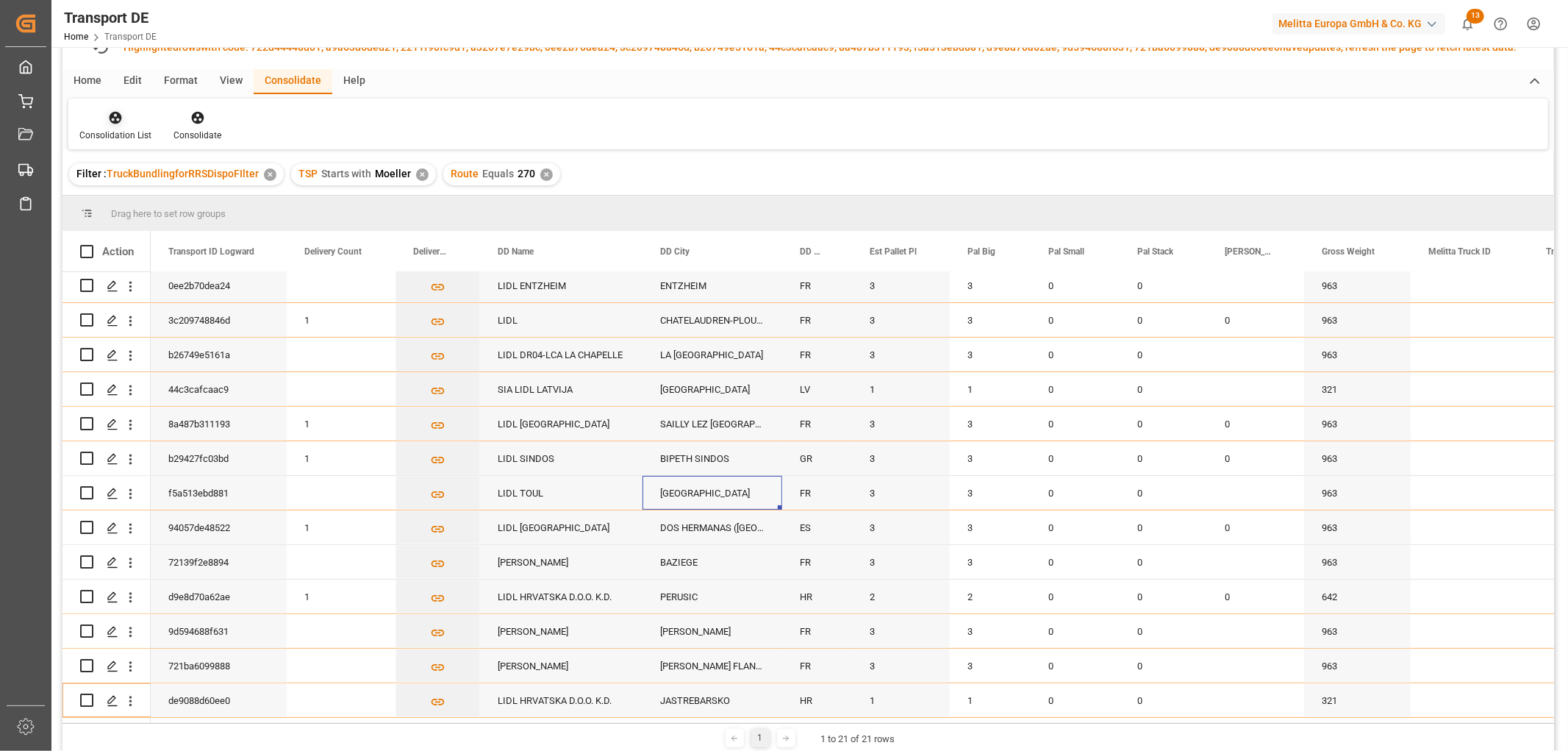
click at [118, 116] on icon at bounding box center [116, 118] width 12 height 12
click at [130, 197] on div "Transport DE Route Equals Save Ctrl/CMD + S Fetch latest updates Highlighted ro…" at bounding box center [808, 364] width 1492 height 776
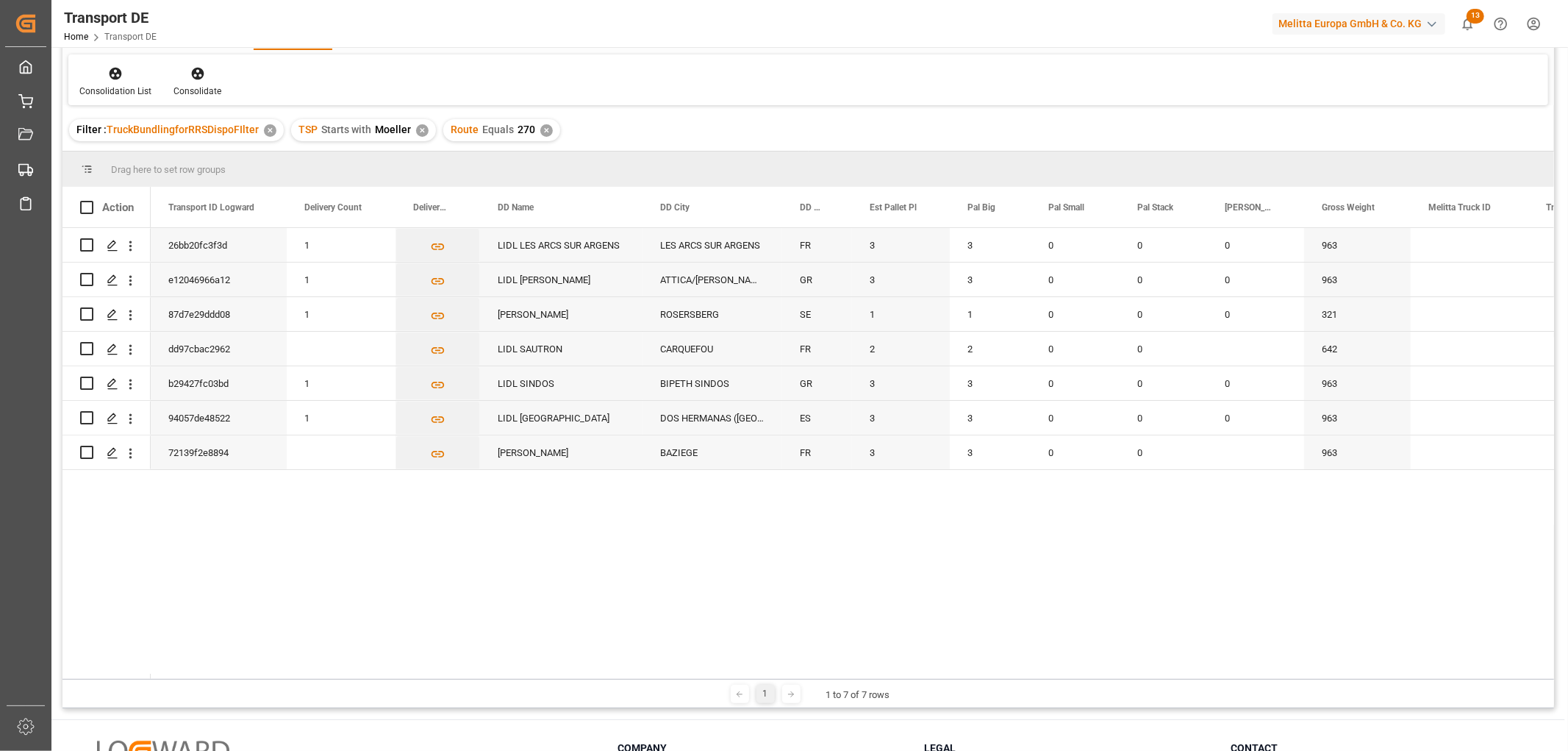
scroll to position [38, 0]
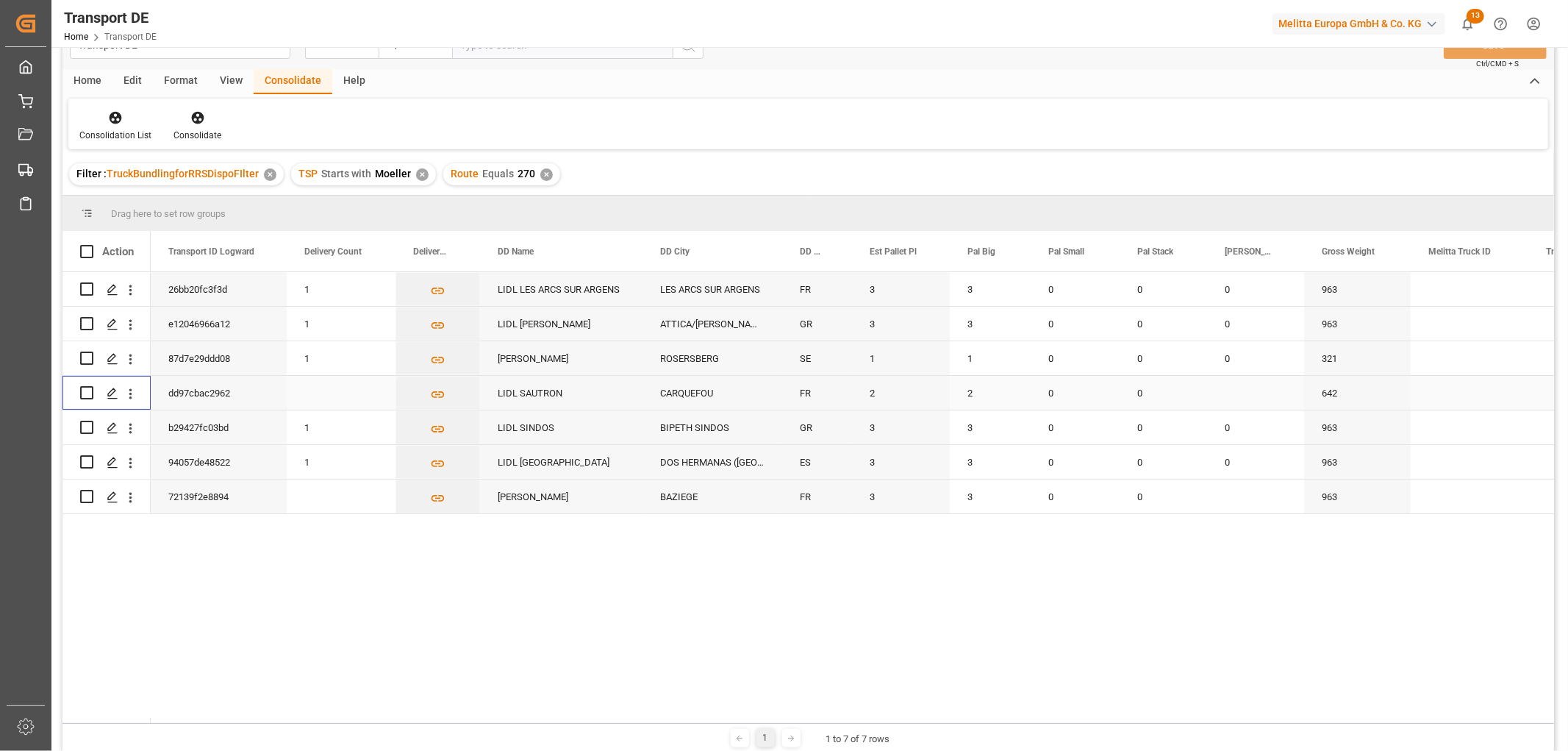
click at [83, 394] on input "Press Space to toggle row selection (unchecked)" at bounding box center [86, 392] width 13 height 13
checkbox input "true"
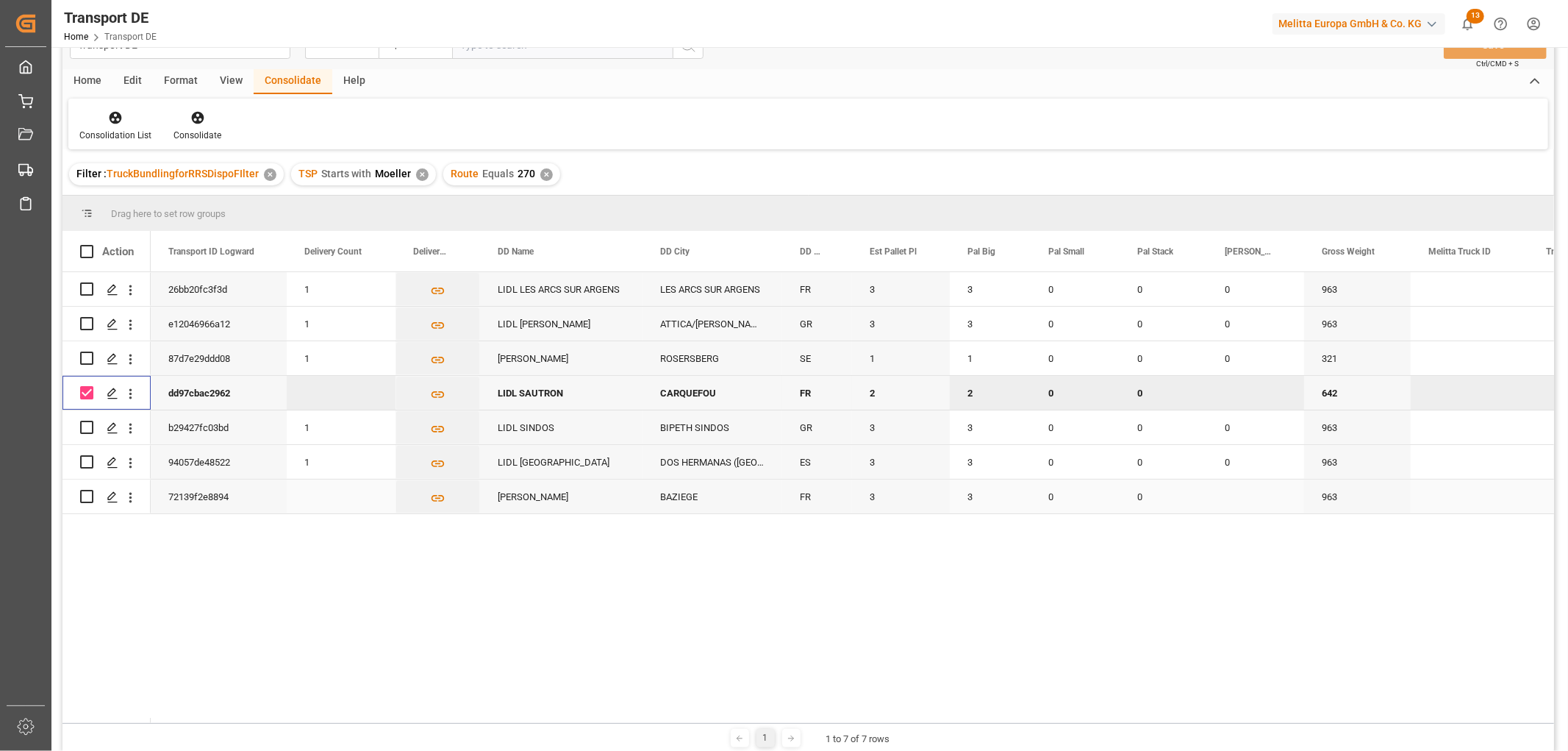
click at [87, 496] on input "Press Space to toggle row selection (unchecked)" at bounding box center [86, 496] width 13 height 13
checkbox input "true"
click at [85, 288] on input "Press Space to toggle row selection (unchecked)" at bounding box center [86, 288] width 13 height 13
checkbox input "true"
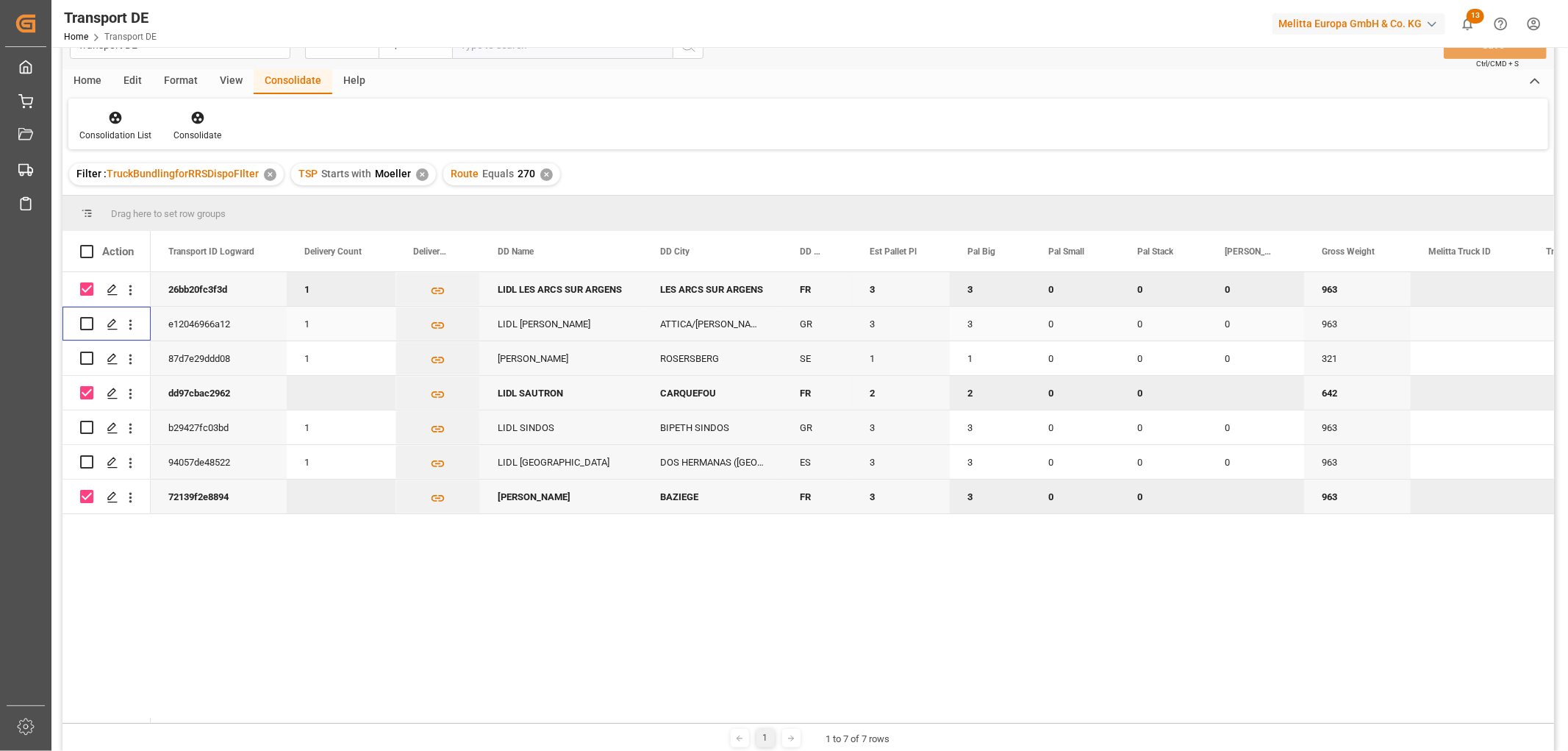
click at [89, 318] on input "Press Space to toggle row selection (unchecked)" at bounding box center [86, 323] width 13 height 13
checkbox input "true"
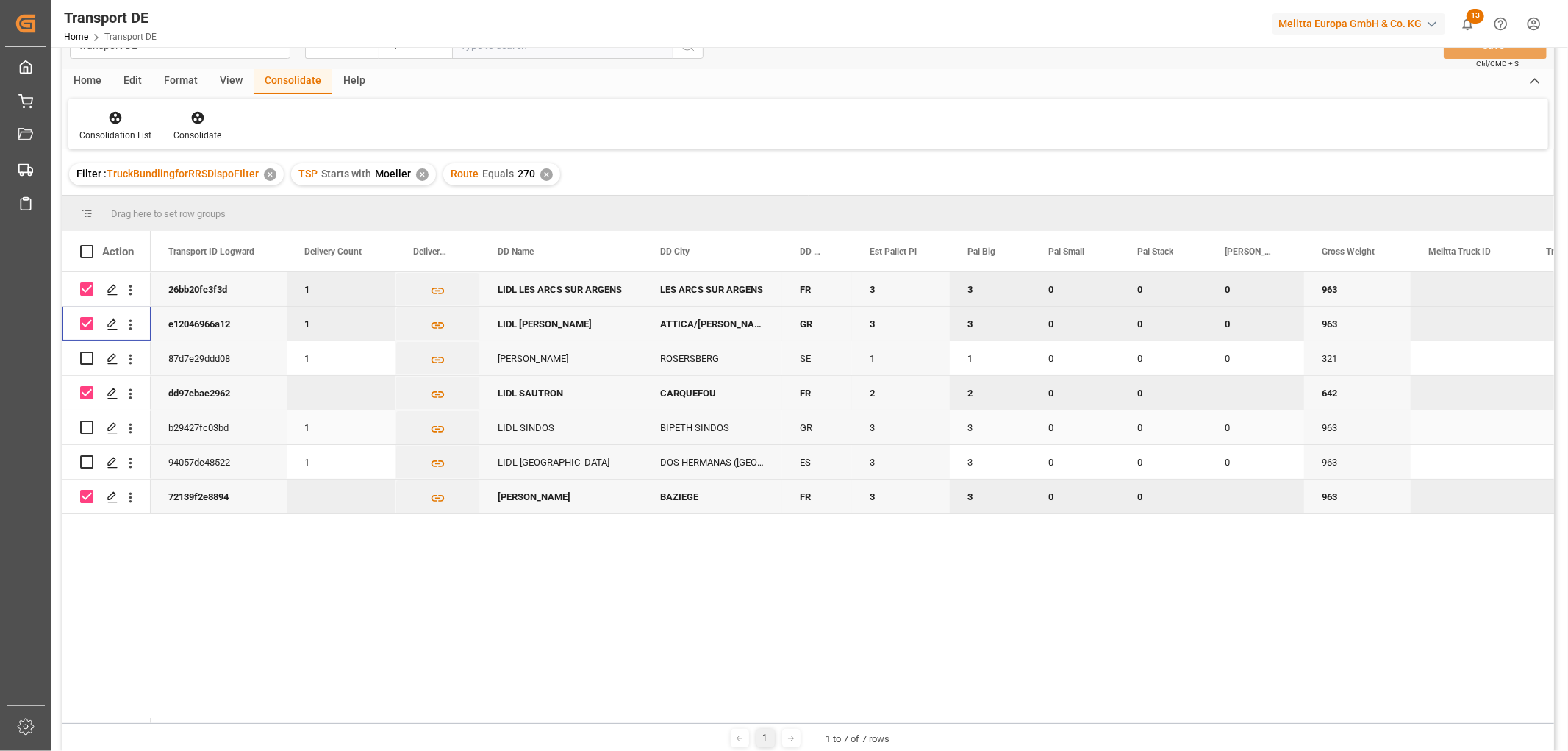
click at [91, 429] on input "Press Space to toggle row selection (unchecked)" at bounding box center [86, 427] width 13 height 13
checkbox input "true"
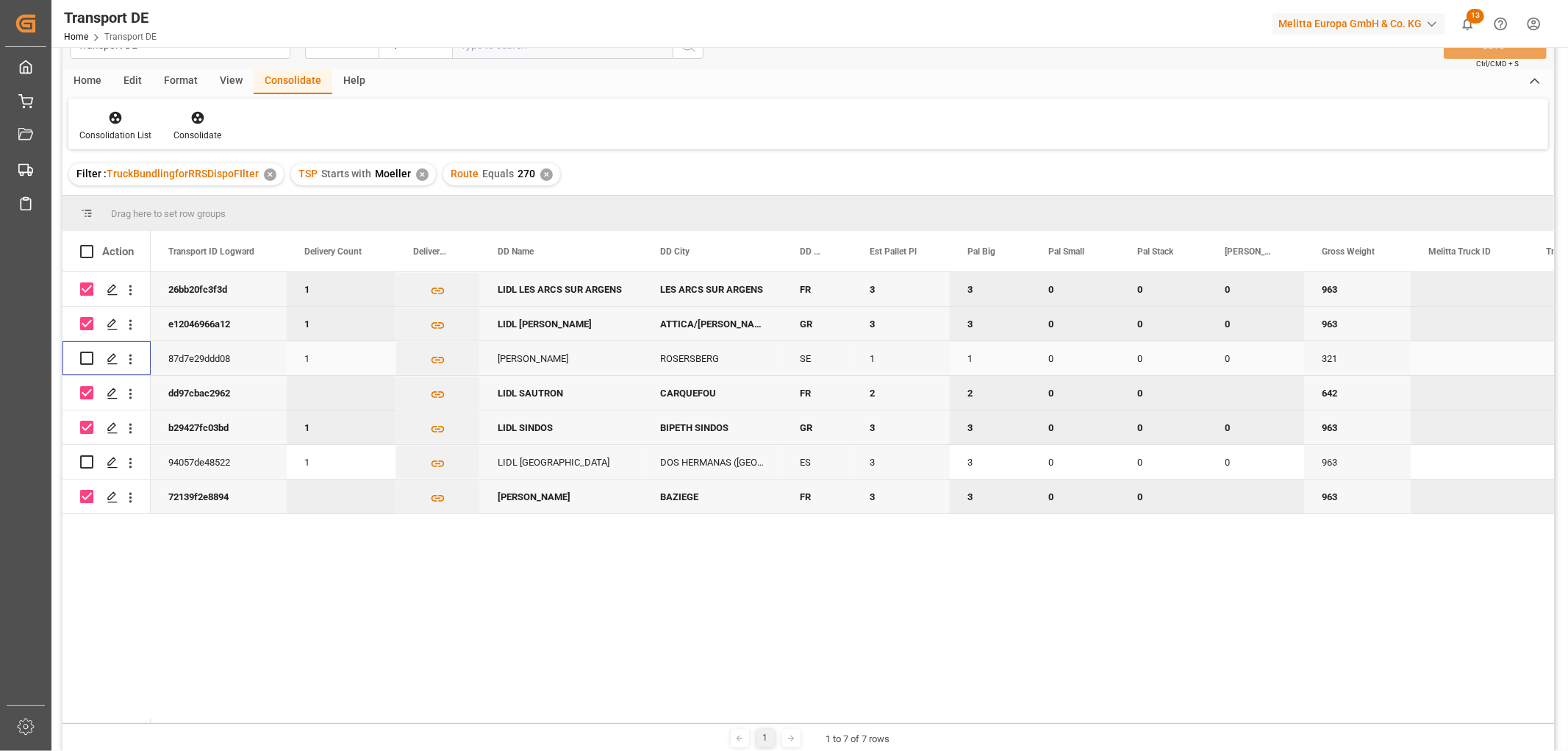
click at [91, 361] on input "Press Space to toggle row selection (unchecked)" at bounding box center [86, 357] width 13 height 13
checkbox input "true"
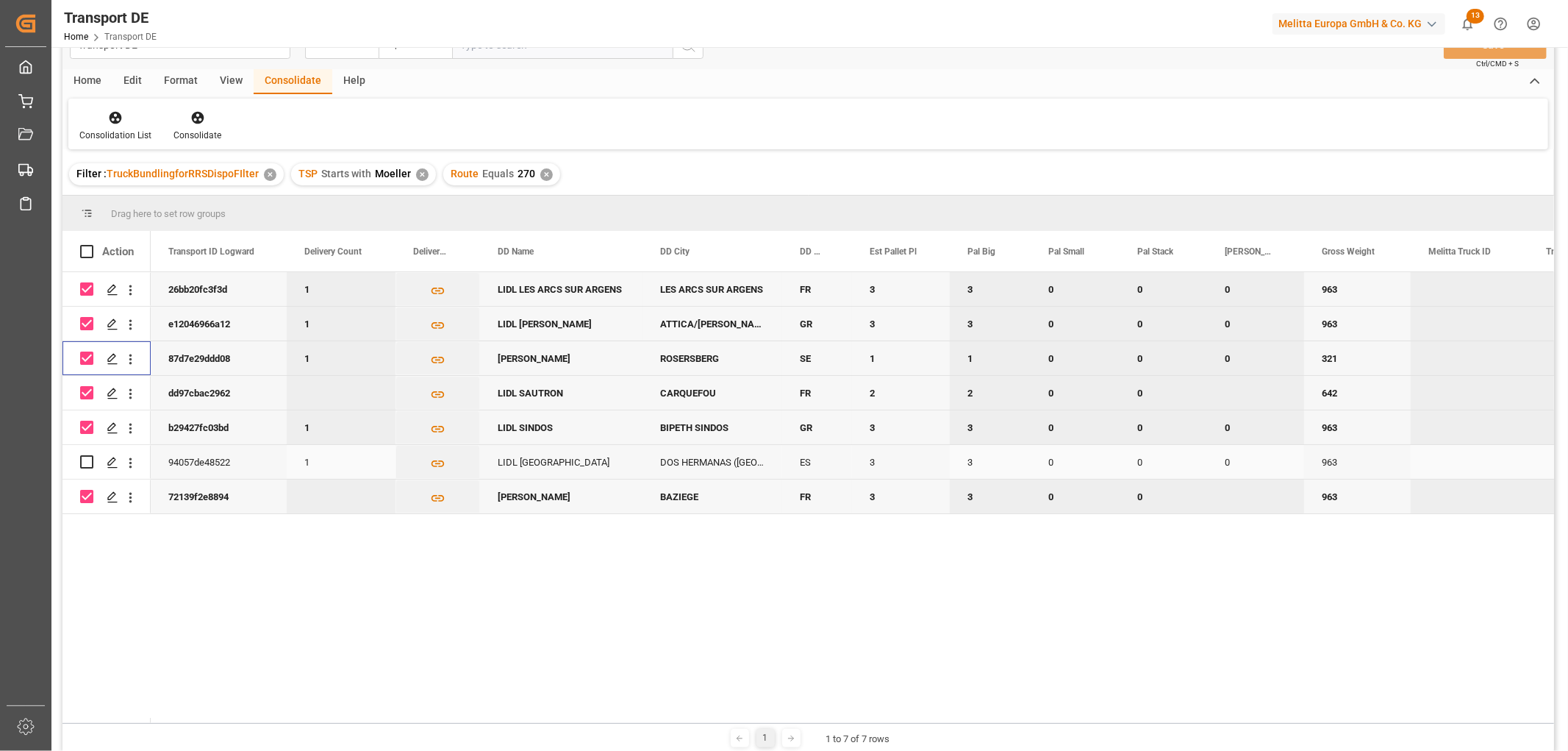
click at [86, 460] on input "Press Space to toggle row selection (unchecked)" at bounding box center [86, 461] width 13 height 13
checkbox input "true"
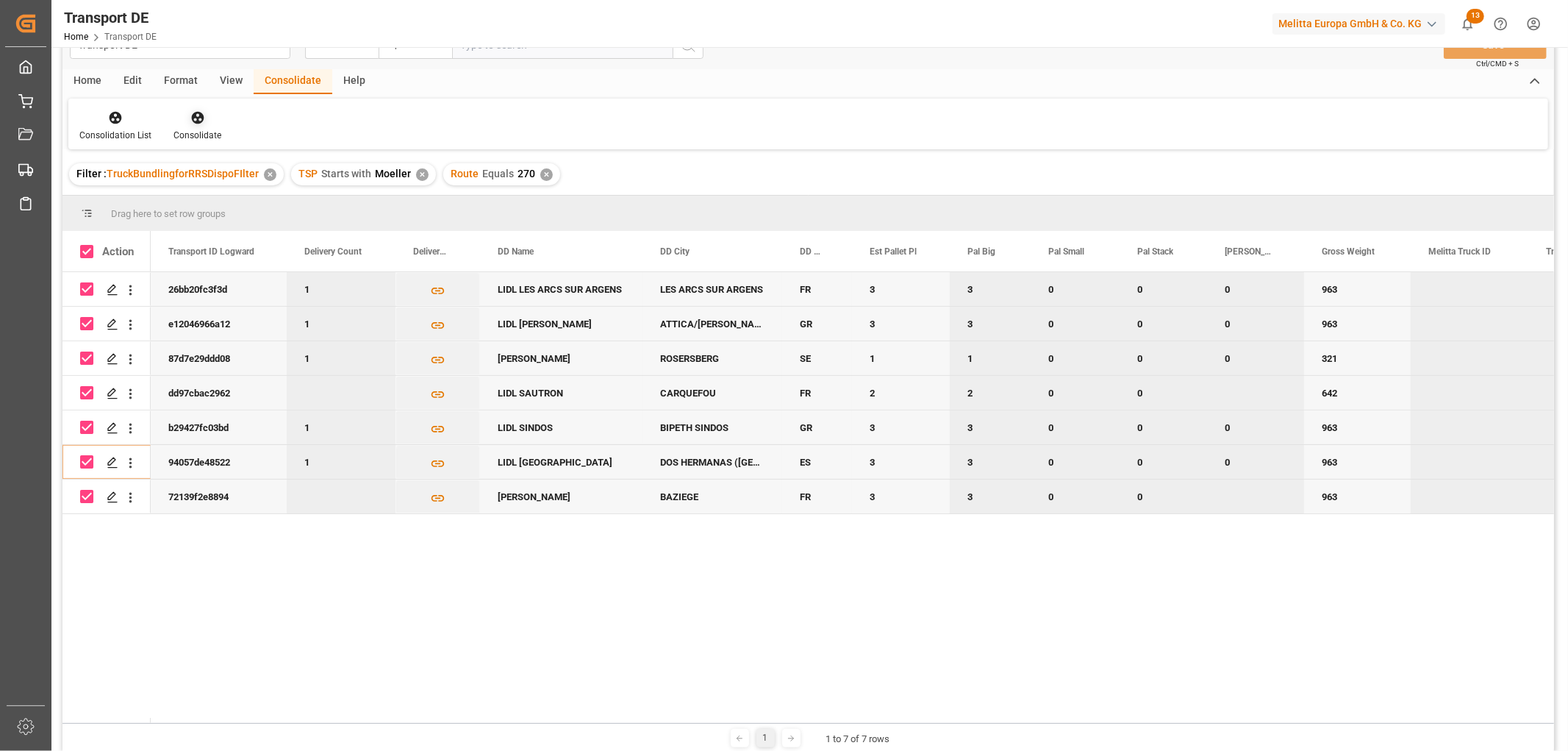
click at [193, 115] on icon at bounding box center [198, 118] width 12 height 12
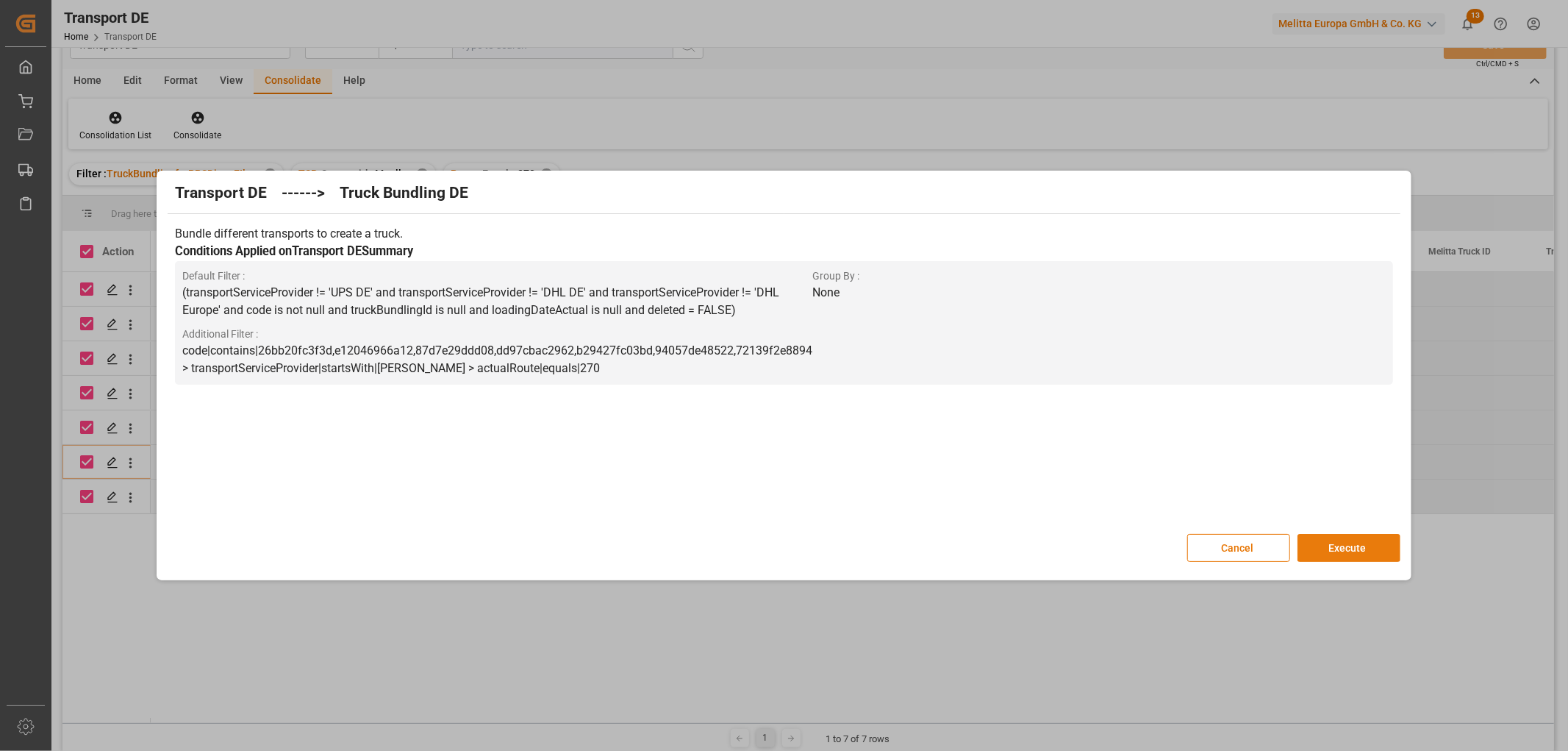
click at [1360, 546] on button "Execute" at bounding box center [1349, 547] width 103 height 28
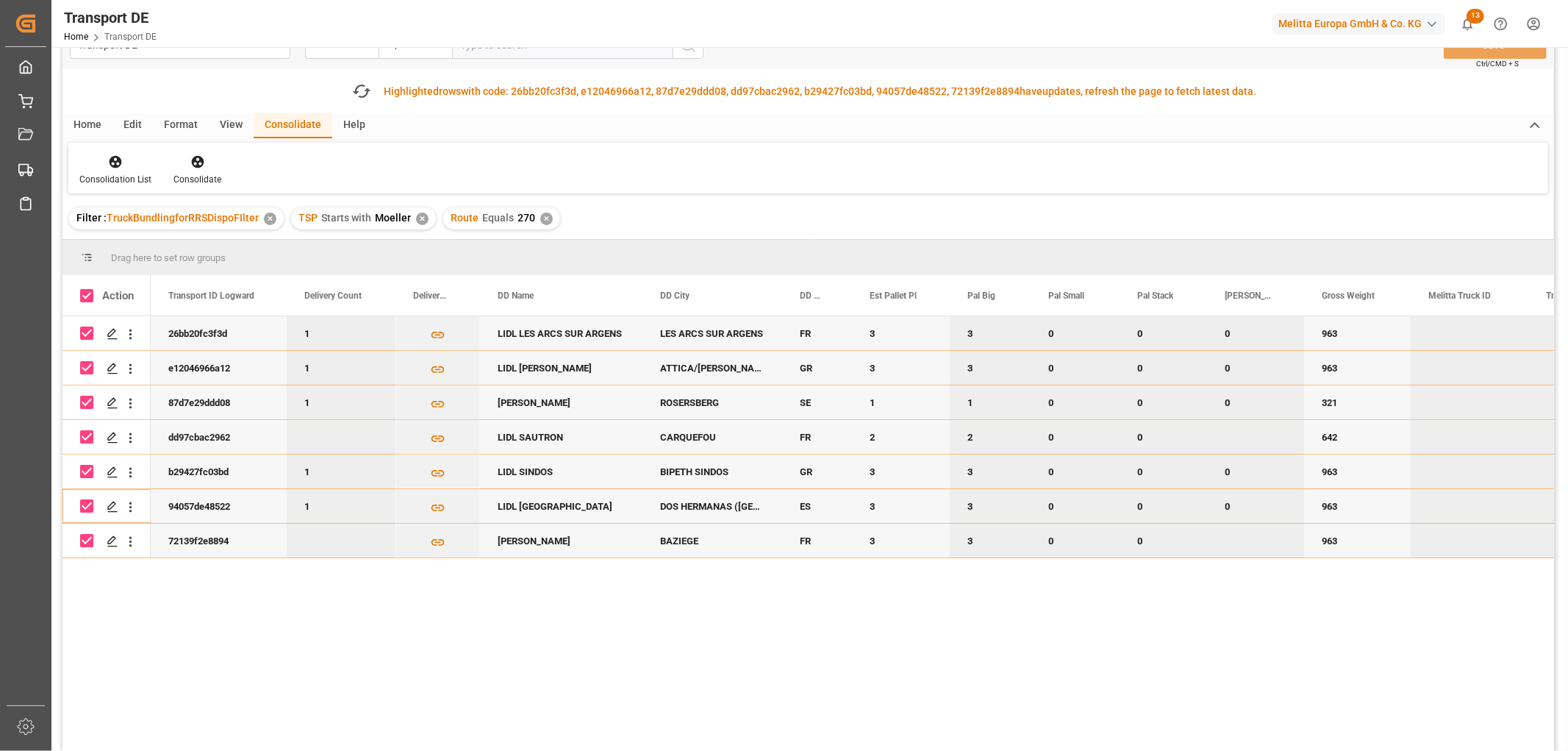
click at [93, 333] on input "Press Space to toggle row selection (checked)" at bounding box center [86, 333] width 13 height 13
checkbox input "false"
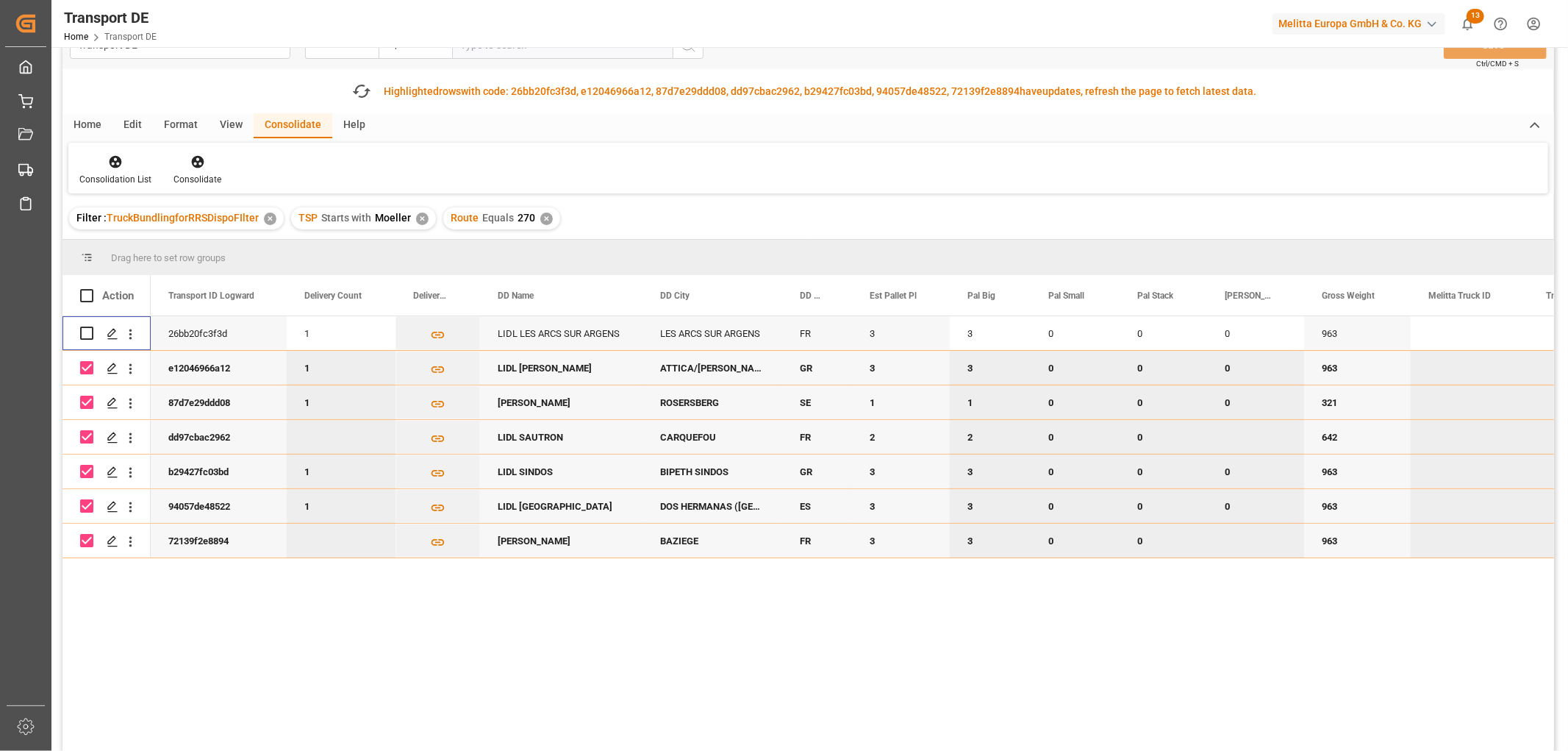
click at [85, 369] on input "Press Space to toggle row selection (checked)" at bounding box center [86, 367] width 13 height 13
checkbox input "false"
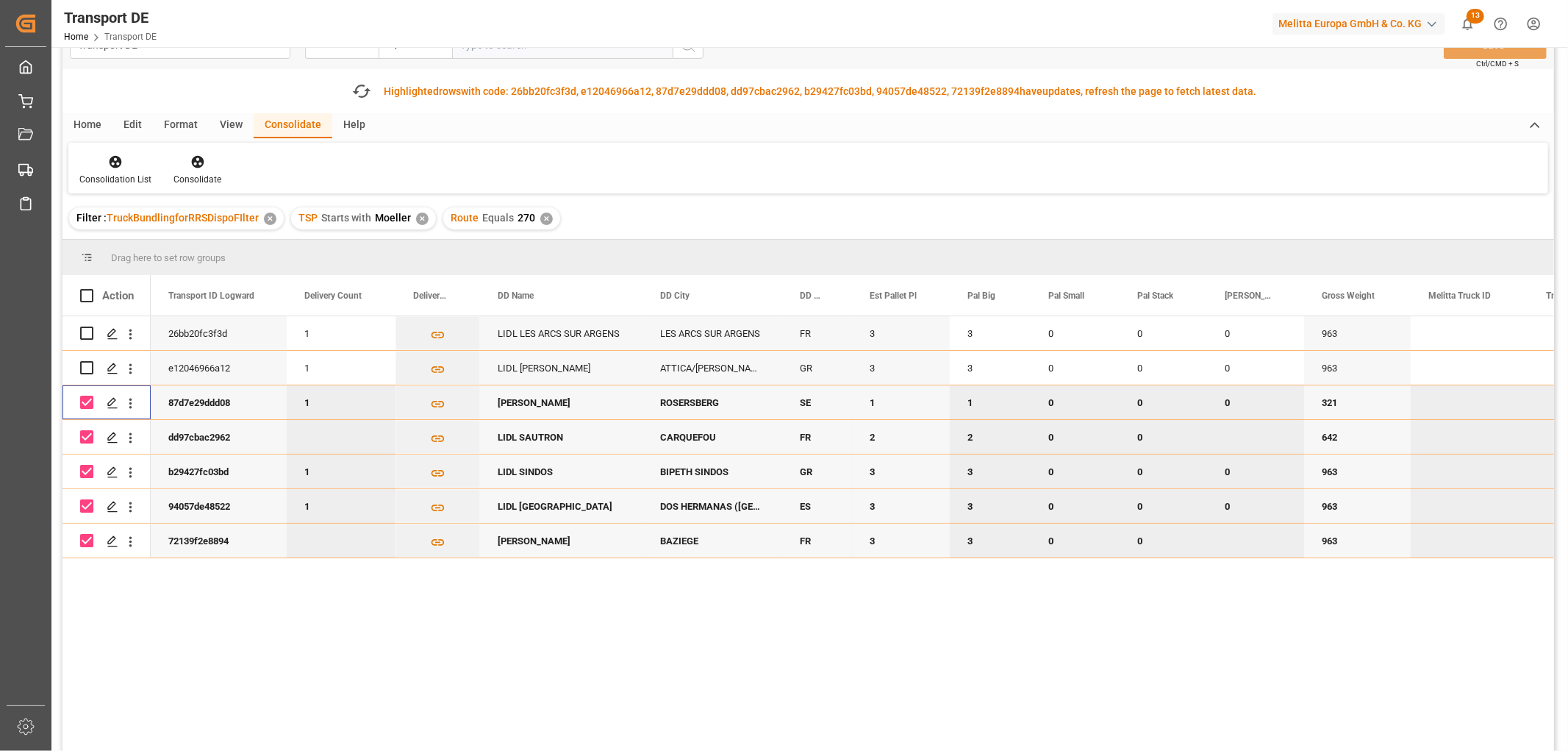
click at [84, 400] on input "Press Space to toggle row selection (checked)" at bounding box center [86, 402] width 13 height 13
checkbox input "false"
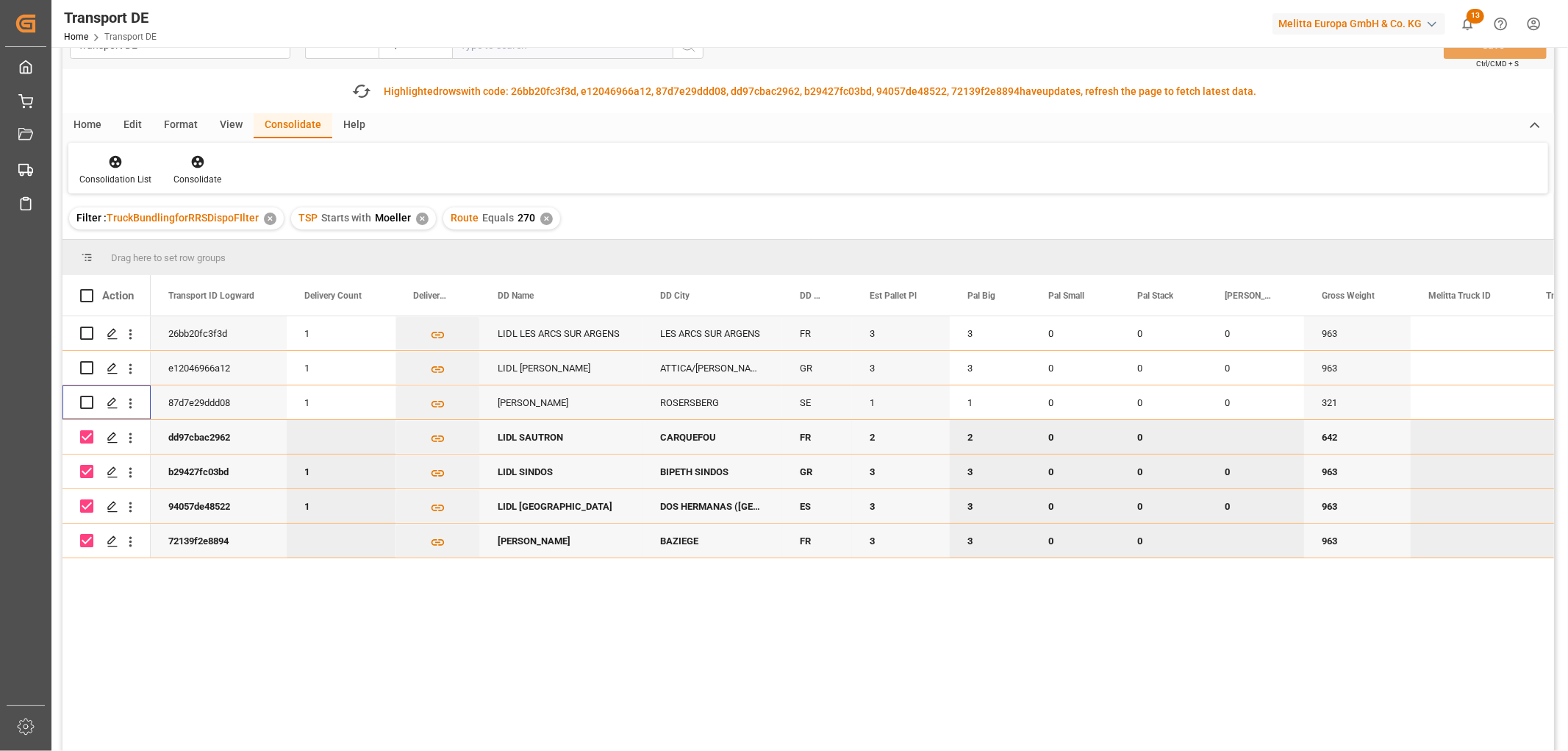
click at [89, 434] on input "Press Space to toggle row selection (checked)" at bounding box center [86, 437] width 13 height 13
checkbox input "false"
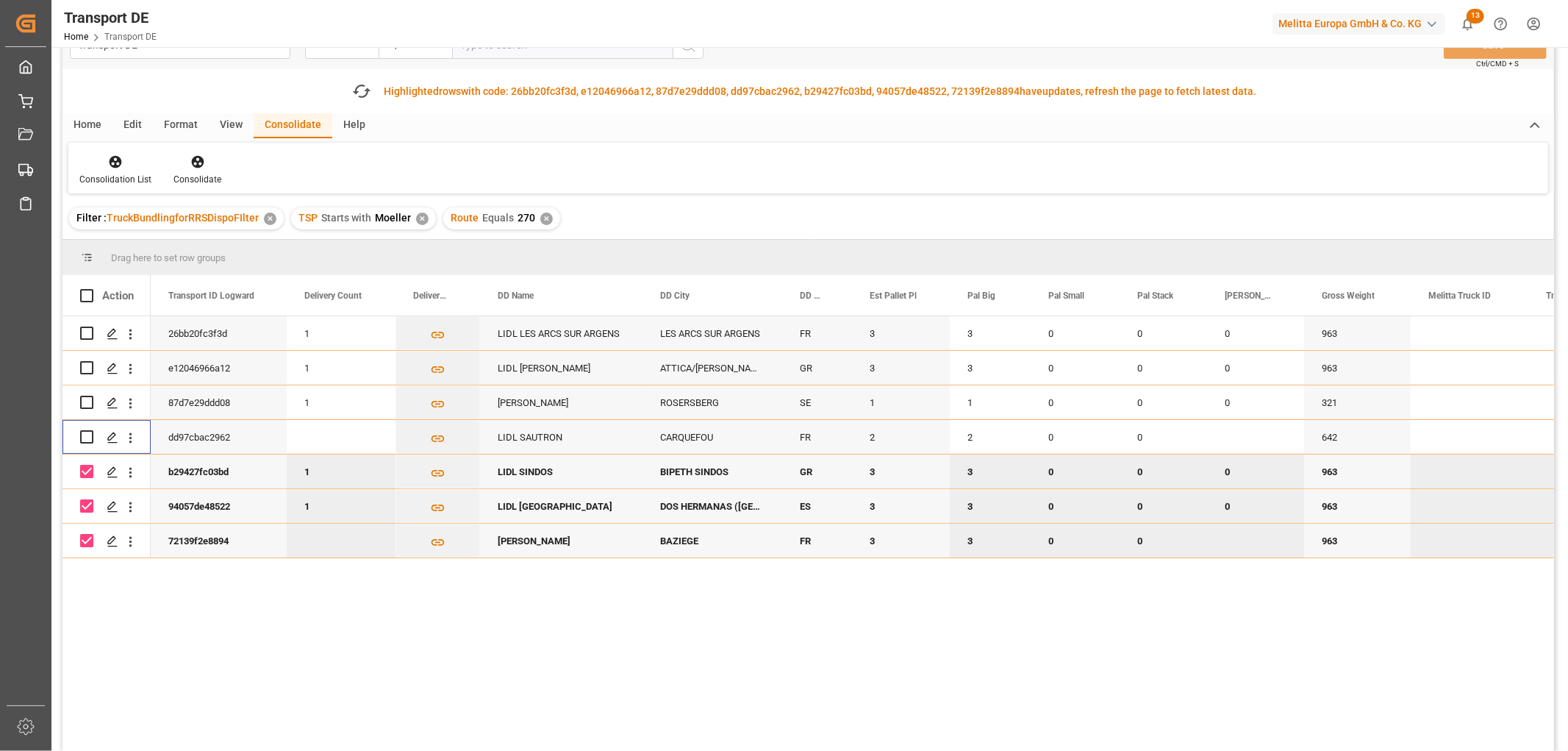
click at [86, 467] on input "Press Space to toggle row selection (checked)" at bounding box center [86, 470] width 13 height 13
checkbox input "false"
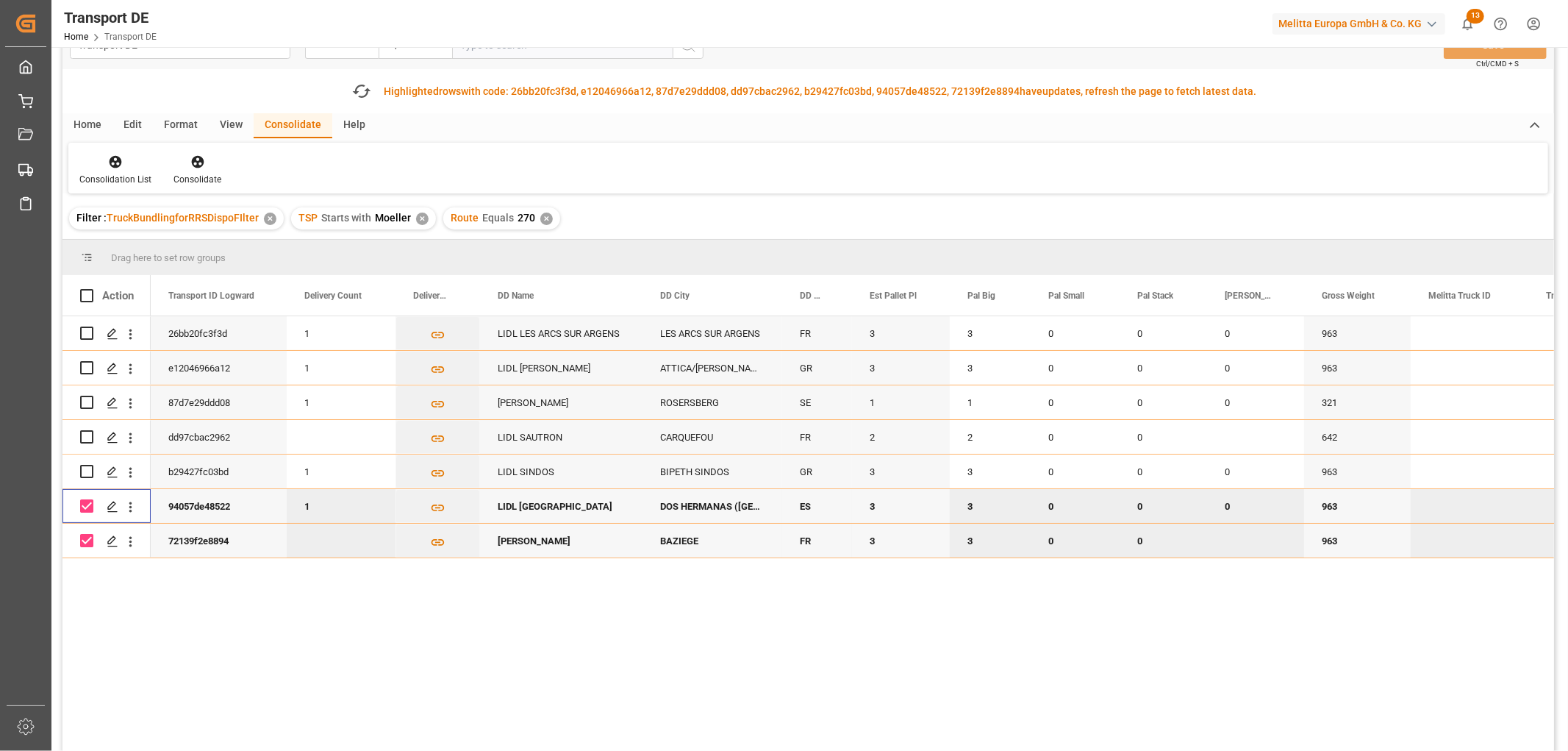
click at [87, 506] on input "Press Space to toggle row selection (checked)" at bounding box center [86, 505] width 13 height 13
checkbox input "false"
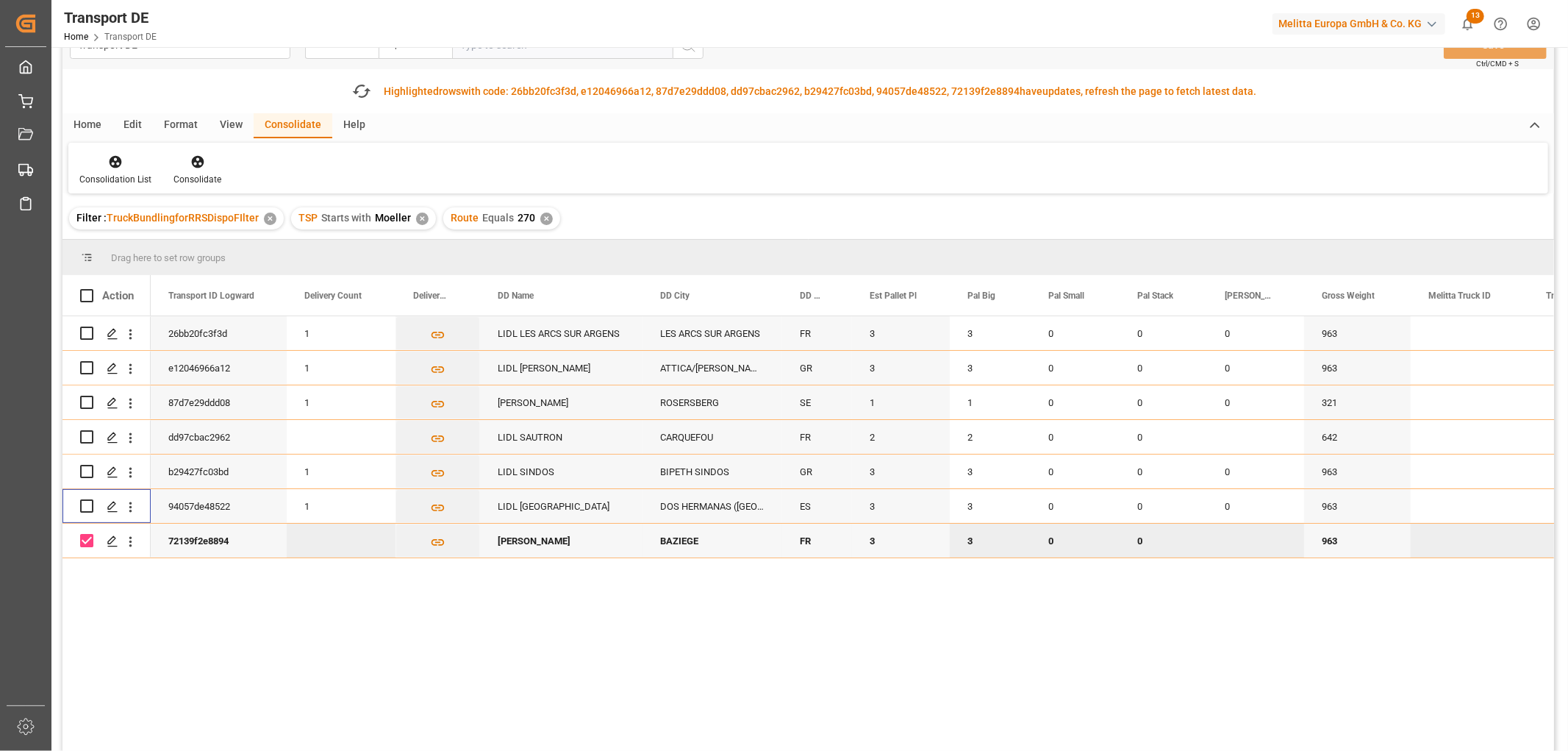
click at [86, 539] on input "Press Space to toggle row selection (checked)" at bounding box center [86, 540] width 13 height 13
checkbox input "false"
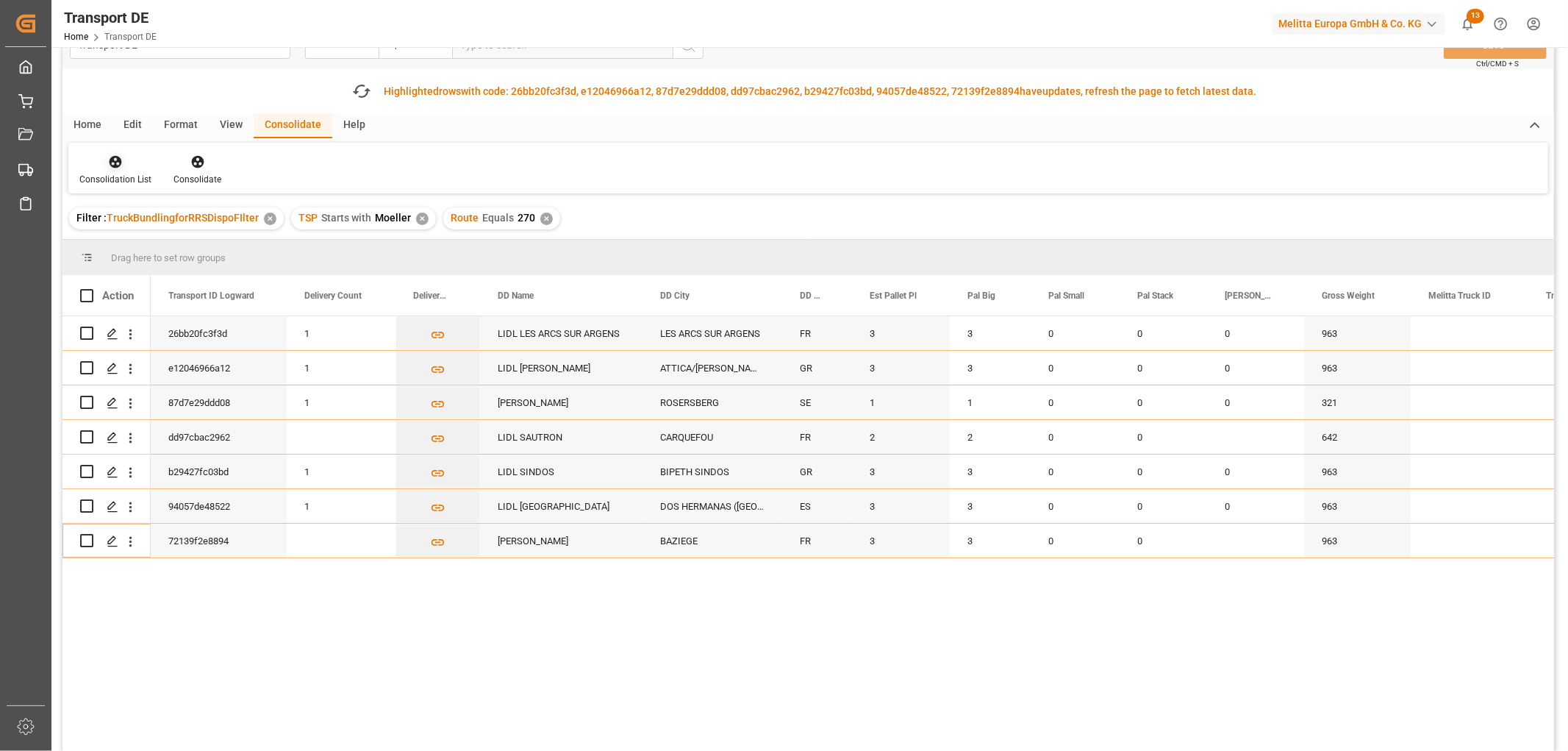
click at [111, 155] on icon at bounding box center [115, 161] width 15 height 15
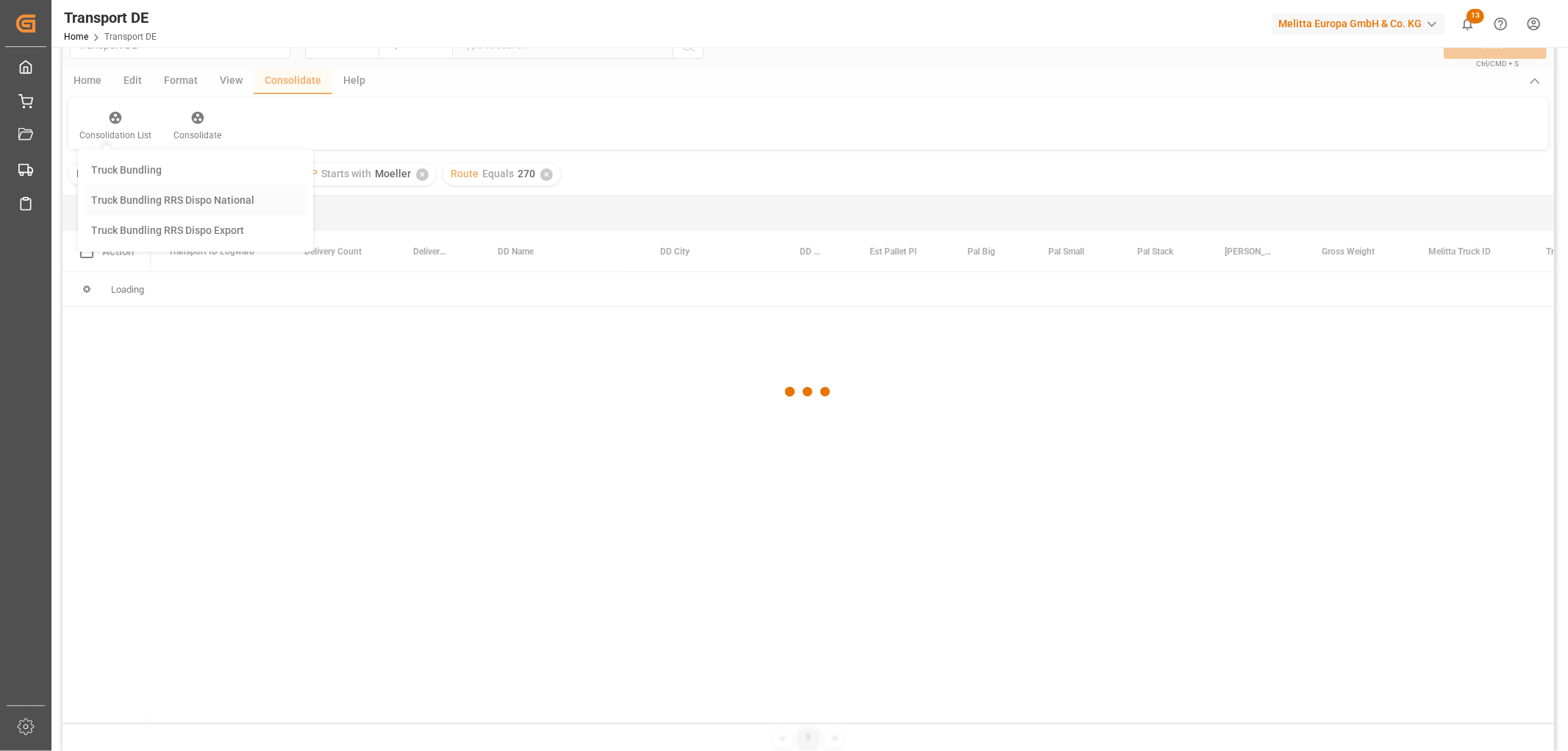
click at [142, 238] on div "Transport DE Route Equals Save Ctrl/CMD + S Home Edit Format View Consolidate H…" at bounding box center [808, 387] width 1492 height 732
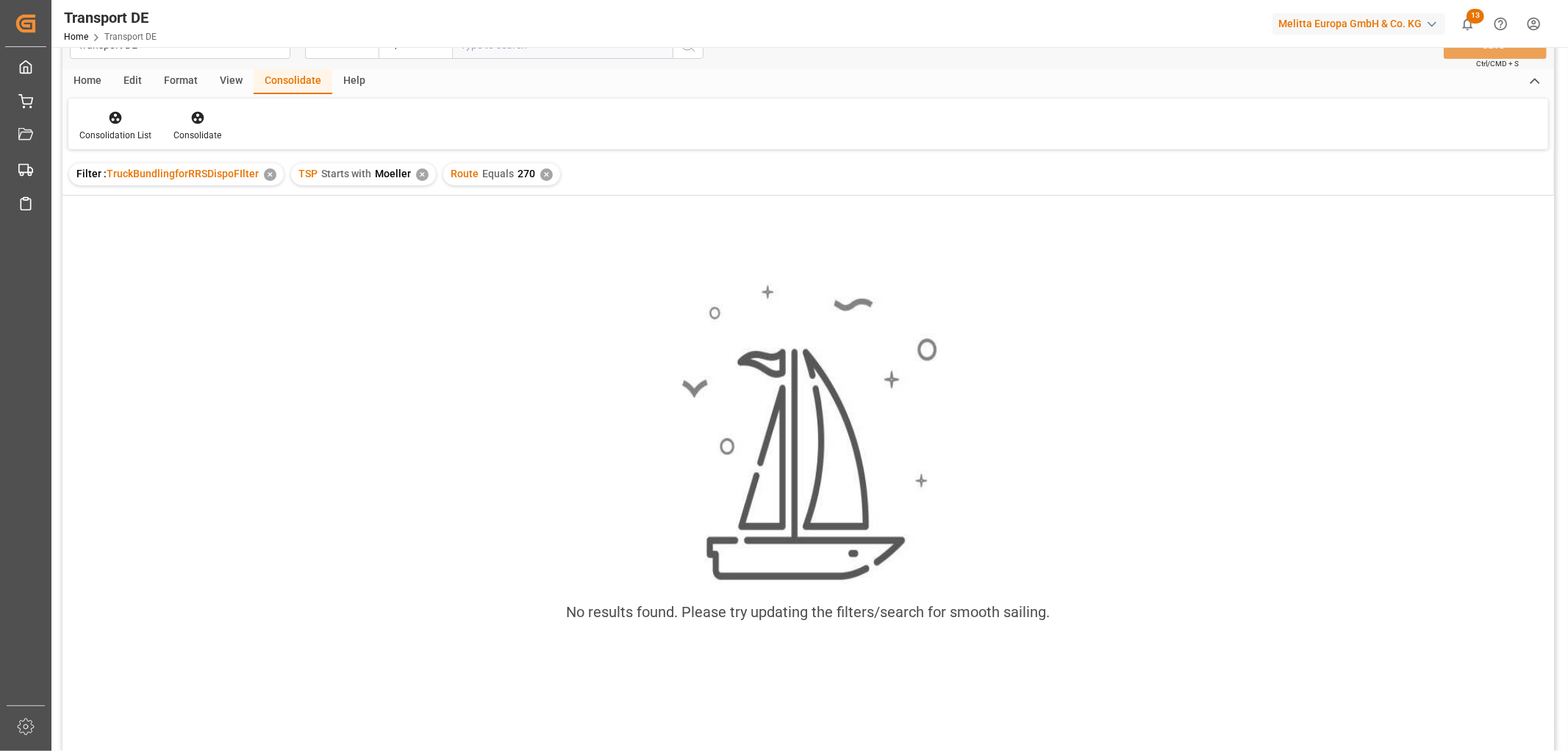
click at [540, 173] on div "✕" at bounding box center [546, 174] width 12 height 12
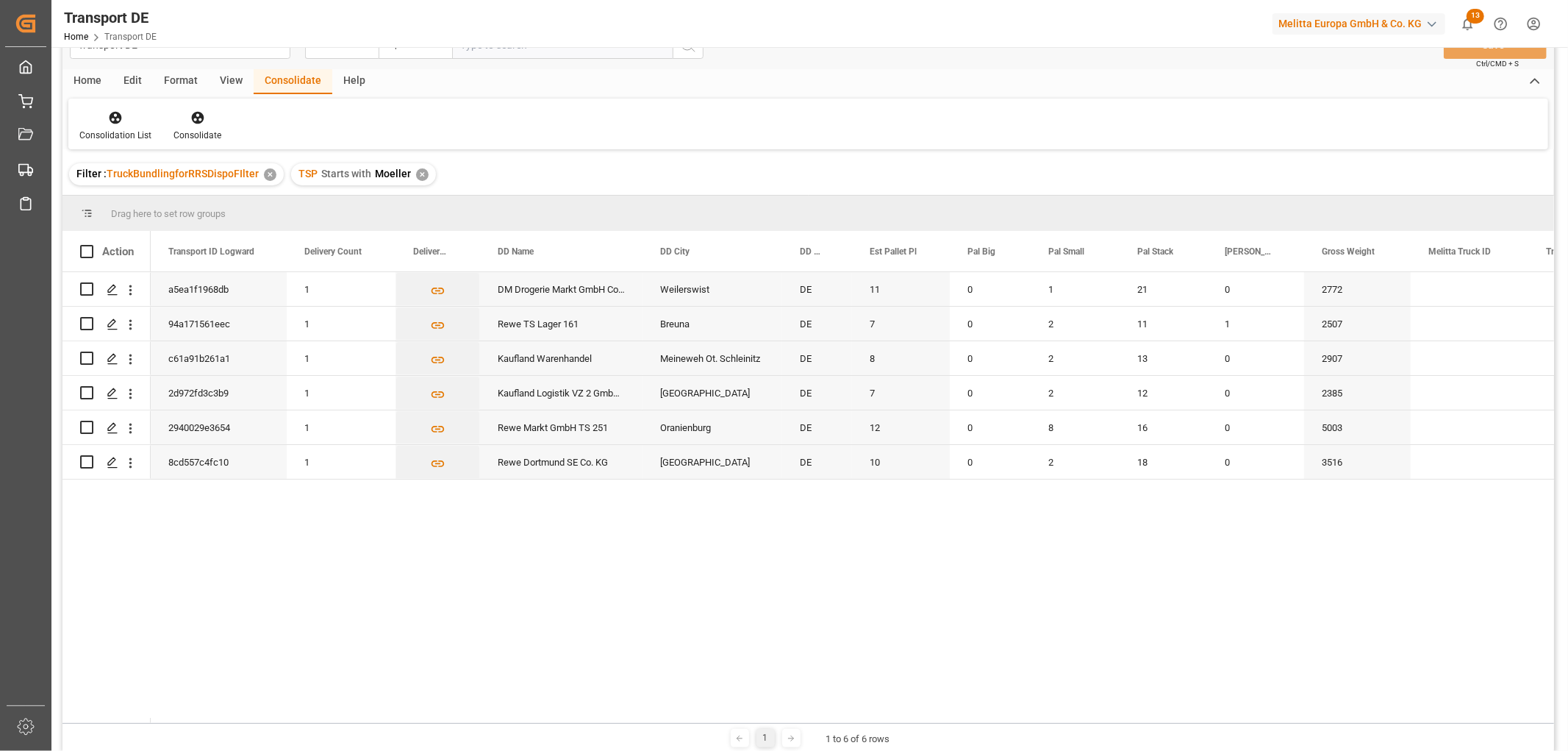
click at [416, 171] on div "✕" at bounding box center [422, 174] width 12 height 12
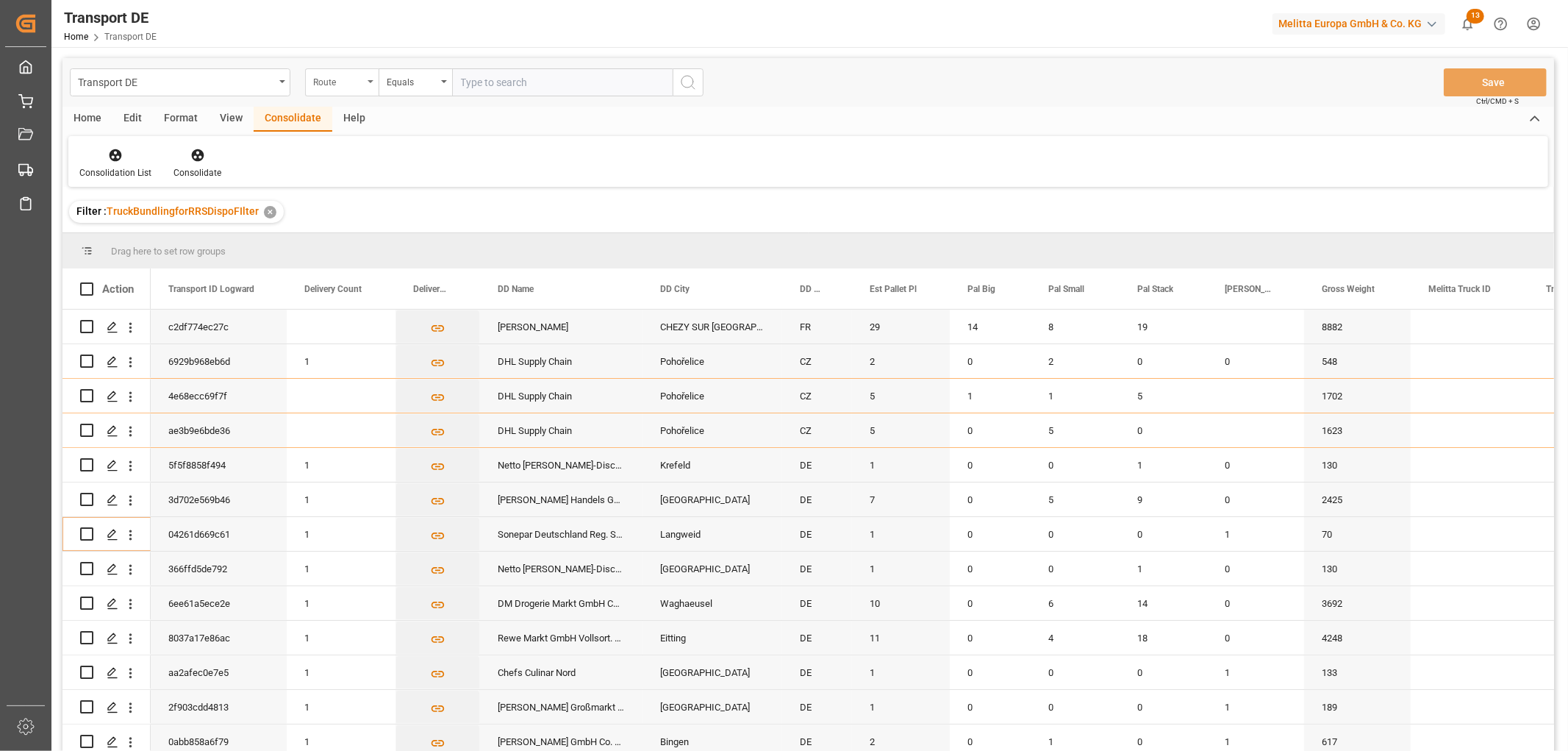
click at [335, 85] on div "Route" at bounding box center [337, 81] width 50 height 17
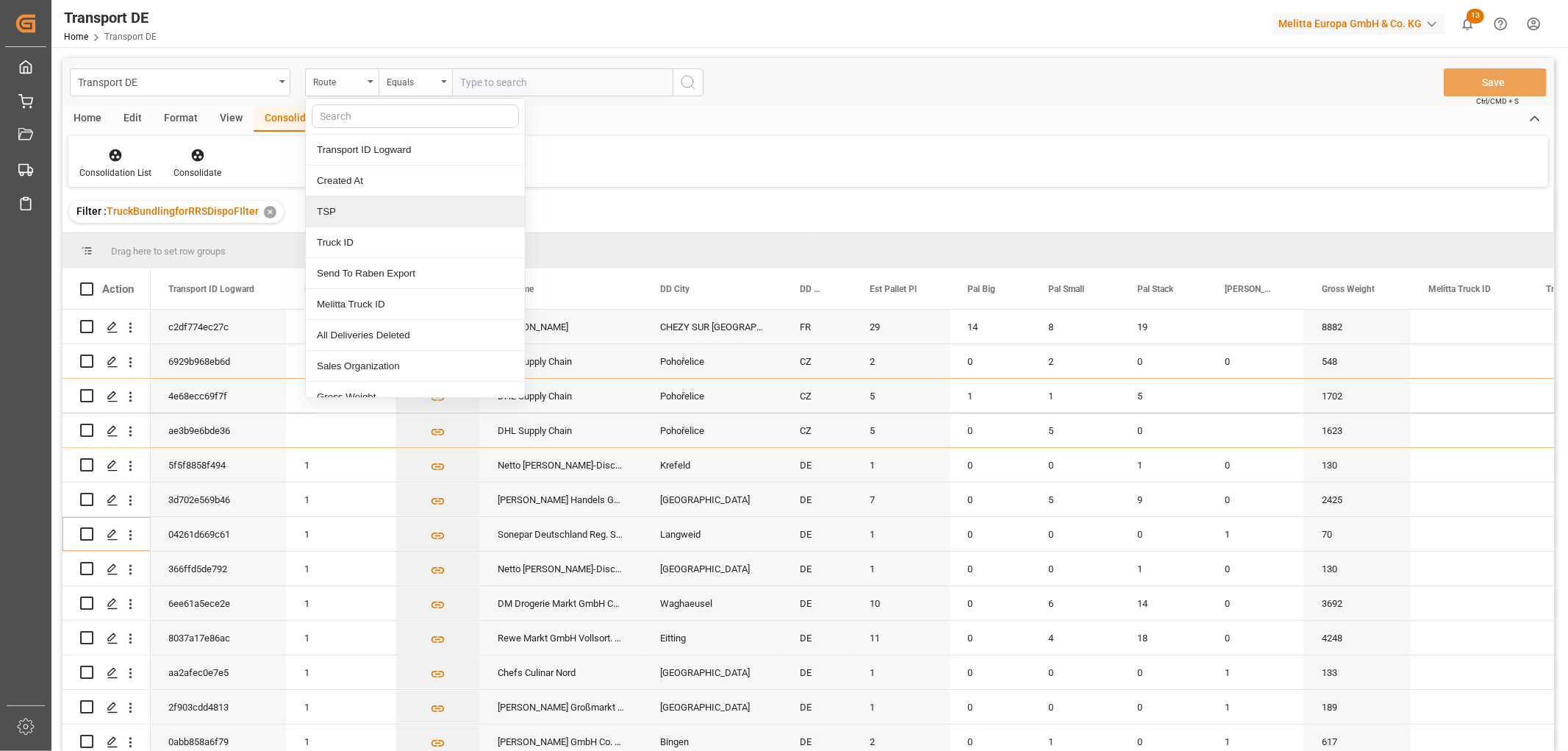
drag, startPoint x: 325, startPoint y: 214, endPoint x: 333, endPoint y: 190, distance: 25.3
click at [324, 214] on div "TSP" at bounding box center [415, 211] width 219 height 31
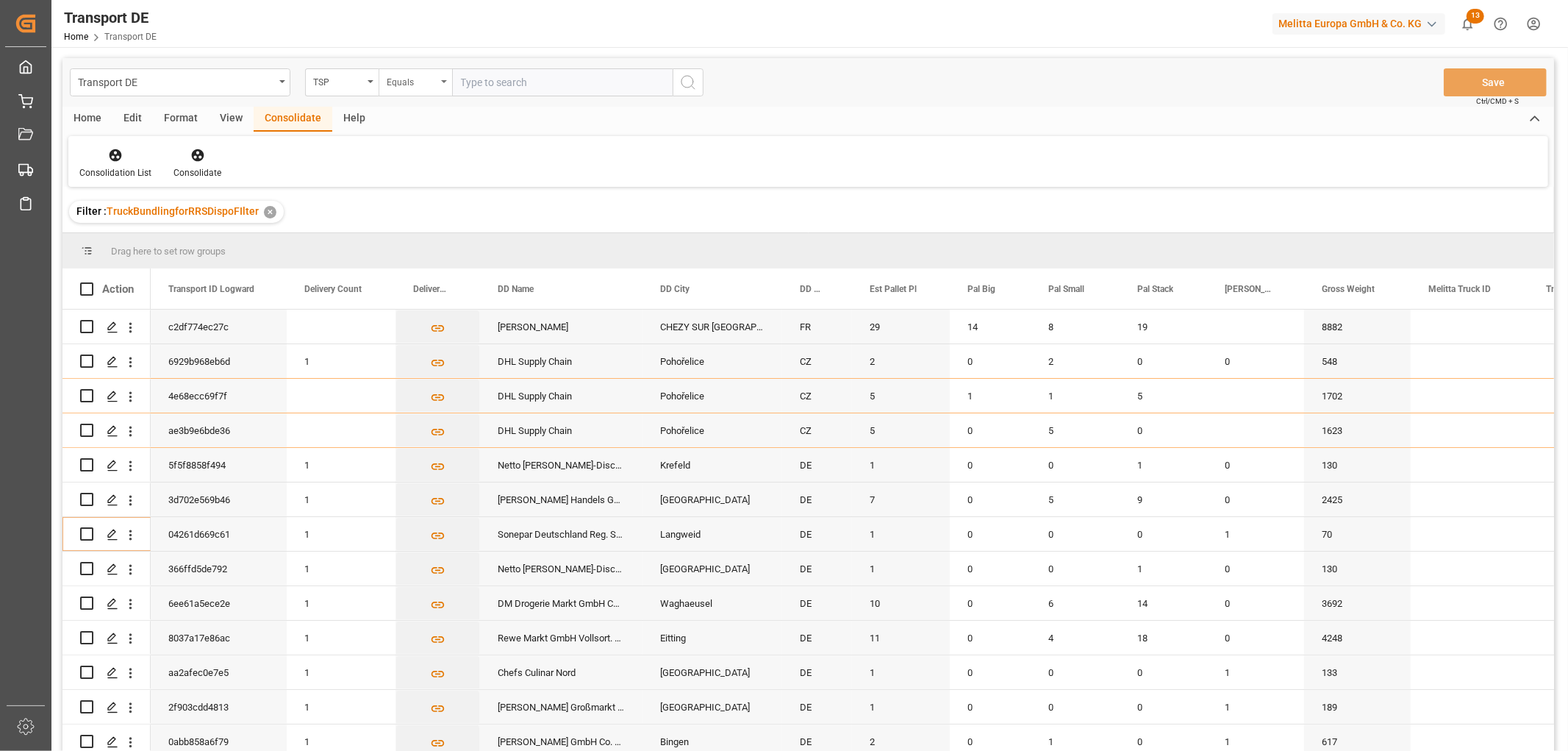
click at [408, 77] on div "Equals" at bounding box center [411, 81] width 50 height 17
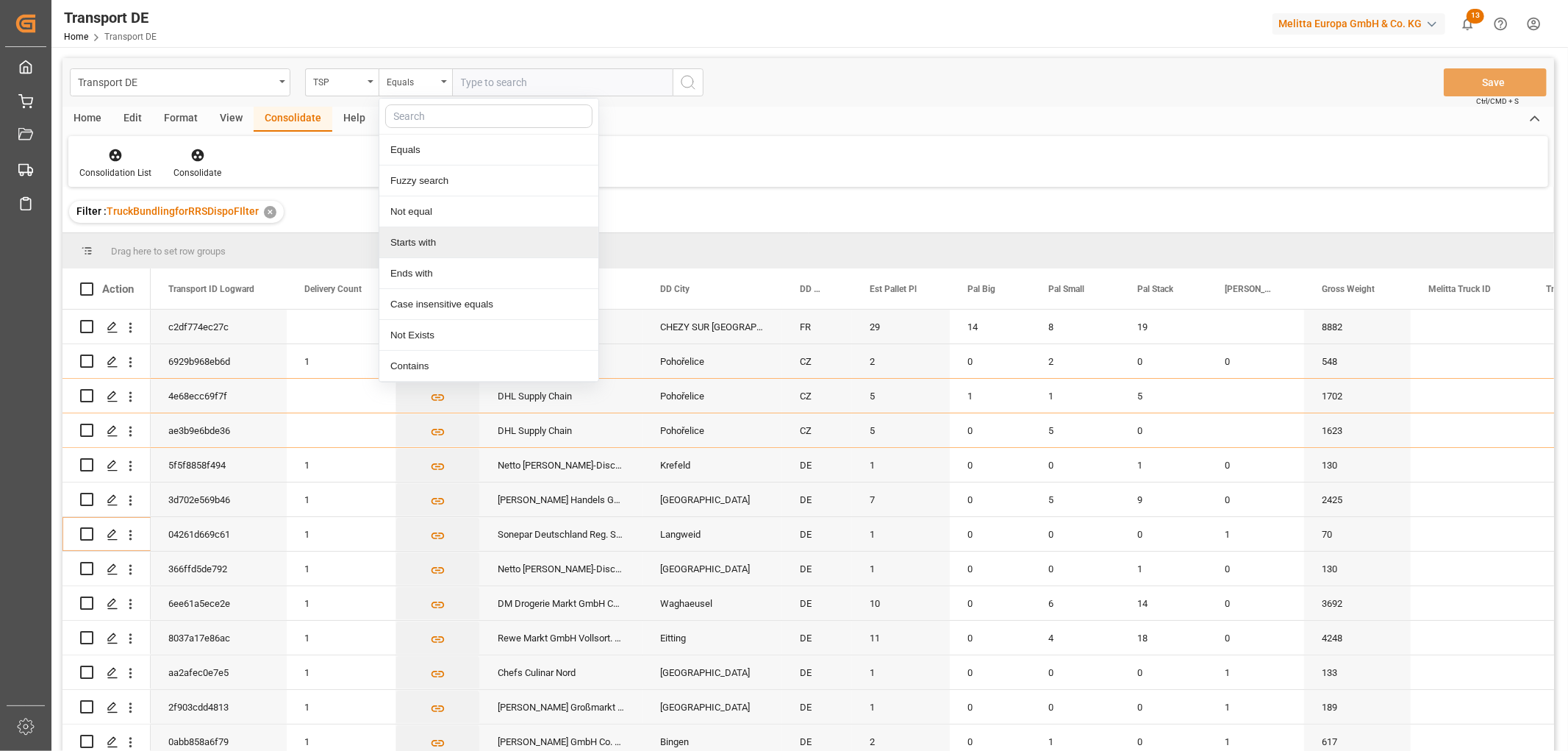
drag, startPoint x: 397, startPoint y: 244, endPoint x: 405, endPoint y: 211, distance: 34.0
click at [397, 245] on div "Starts with" at bounding box center [489, 243] width 219 height 31
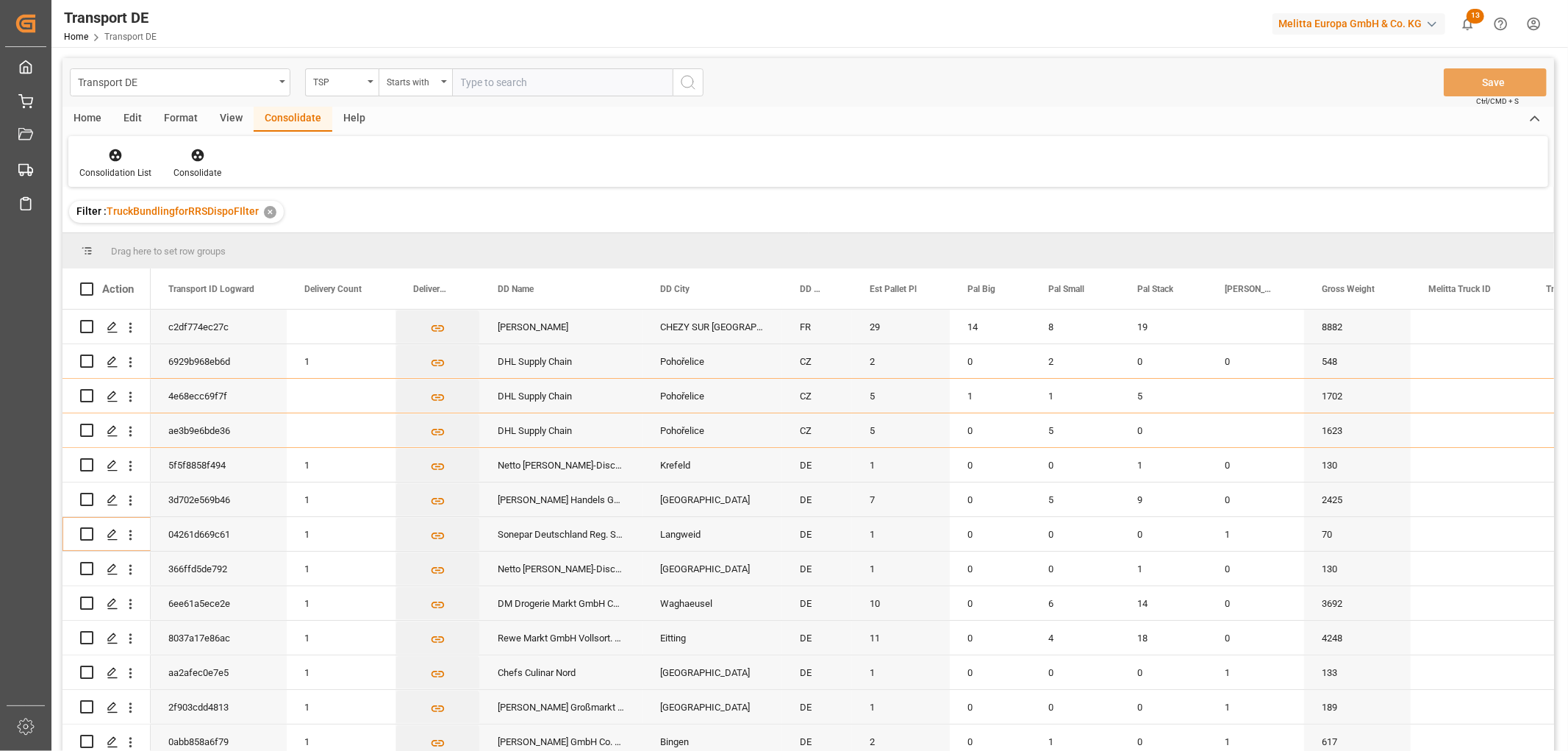
click at [474, 83] on input "text" at bounding box center [562, 82] width 221 height 28
type input "LIT DE"
click at [692, 78] on circle "search button" at bounding box center [687, 81] width 12 height 12
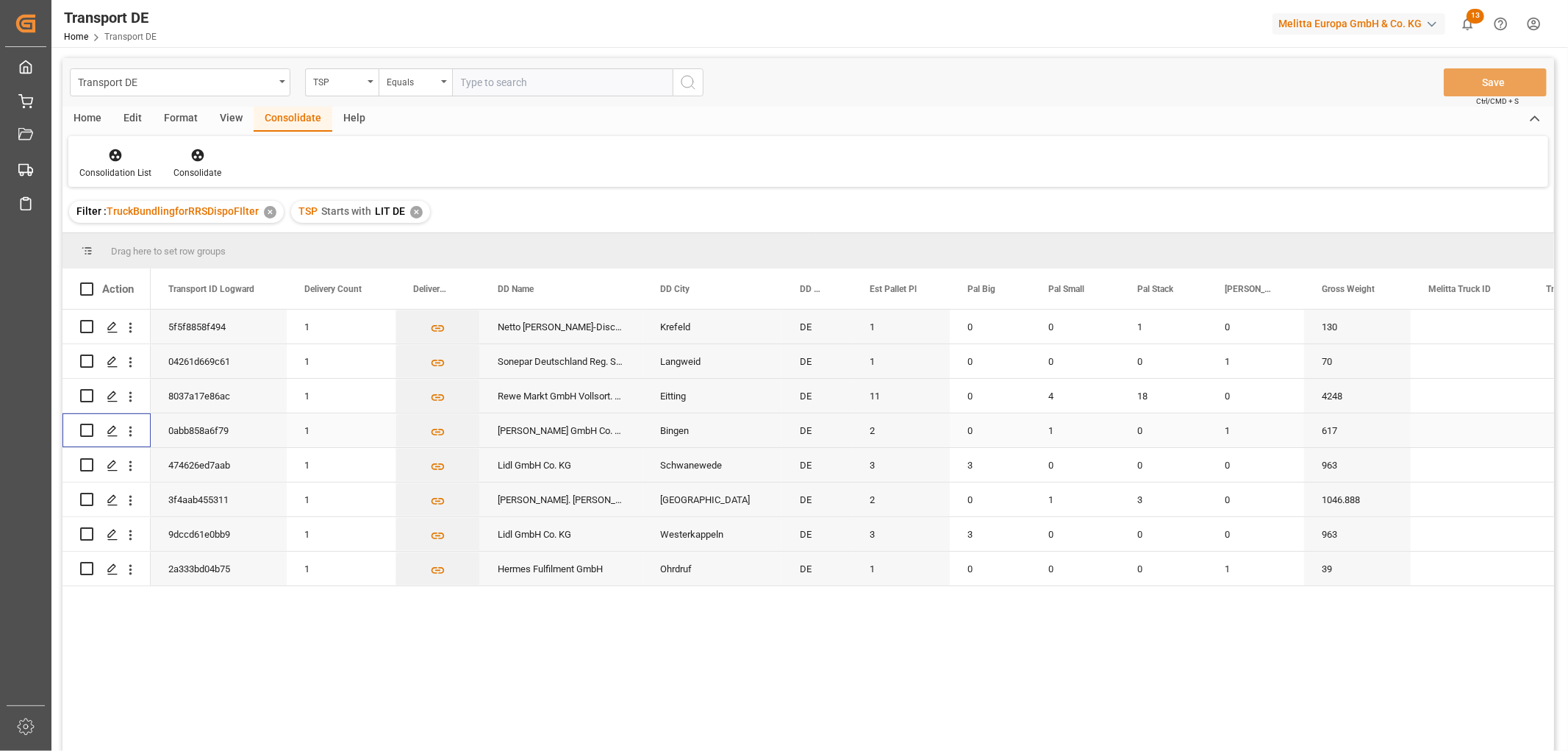
click at [90, 430] on input "Press Space to toggle row selection (unchecked)" at bounding box center [86, 430] width 13 height 13
checkbox input "true"
click at [89, 324] on input "Press Space to toggle row selection (unchecked)" at bounding box center [86, 326] width 13 height 13
checkbox input "true"
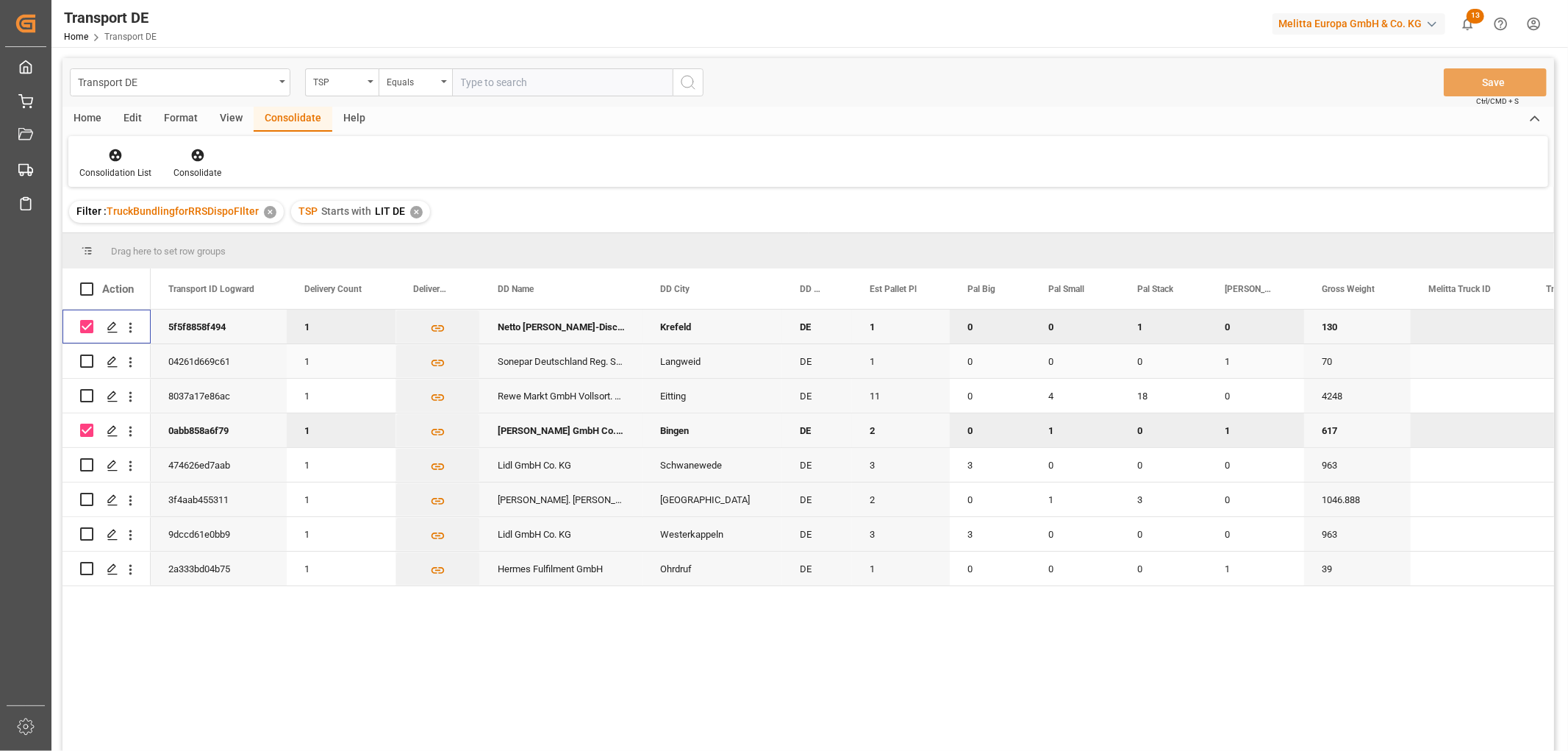
click at [82, 354] on input "Press Space to toggle row selection (unchecked)" at bounding box center [86, 361] width 13 height 13
checkbox input "true"
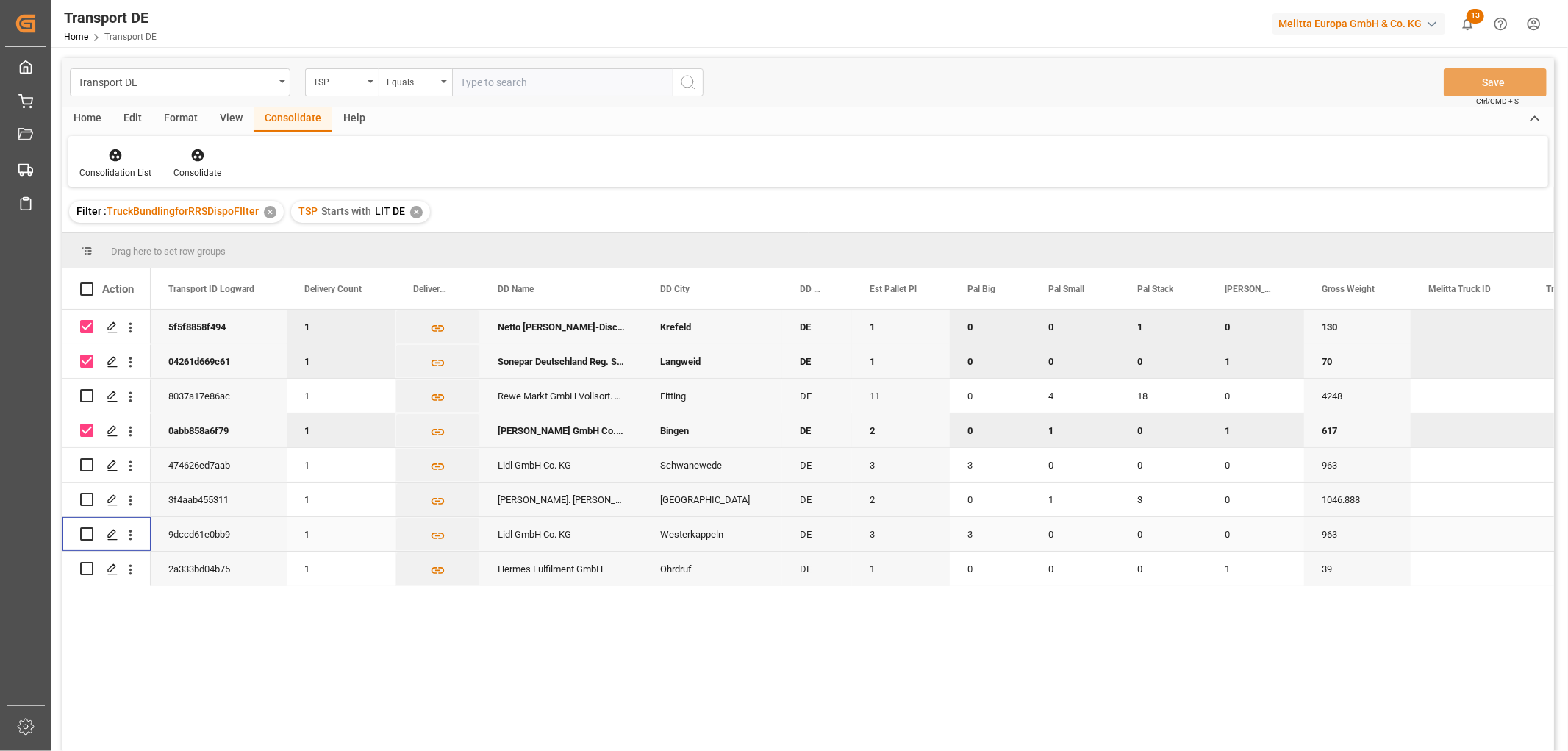
click at [86, 530] on input "Press Space to toggle row selection (unchecked)" at bounding box center [86, 533] width 13 height 13
checkbox input "true"
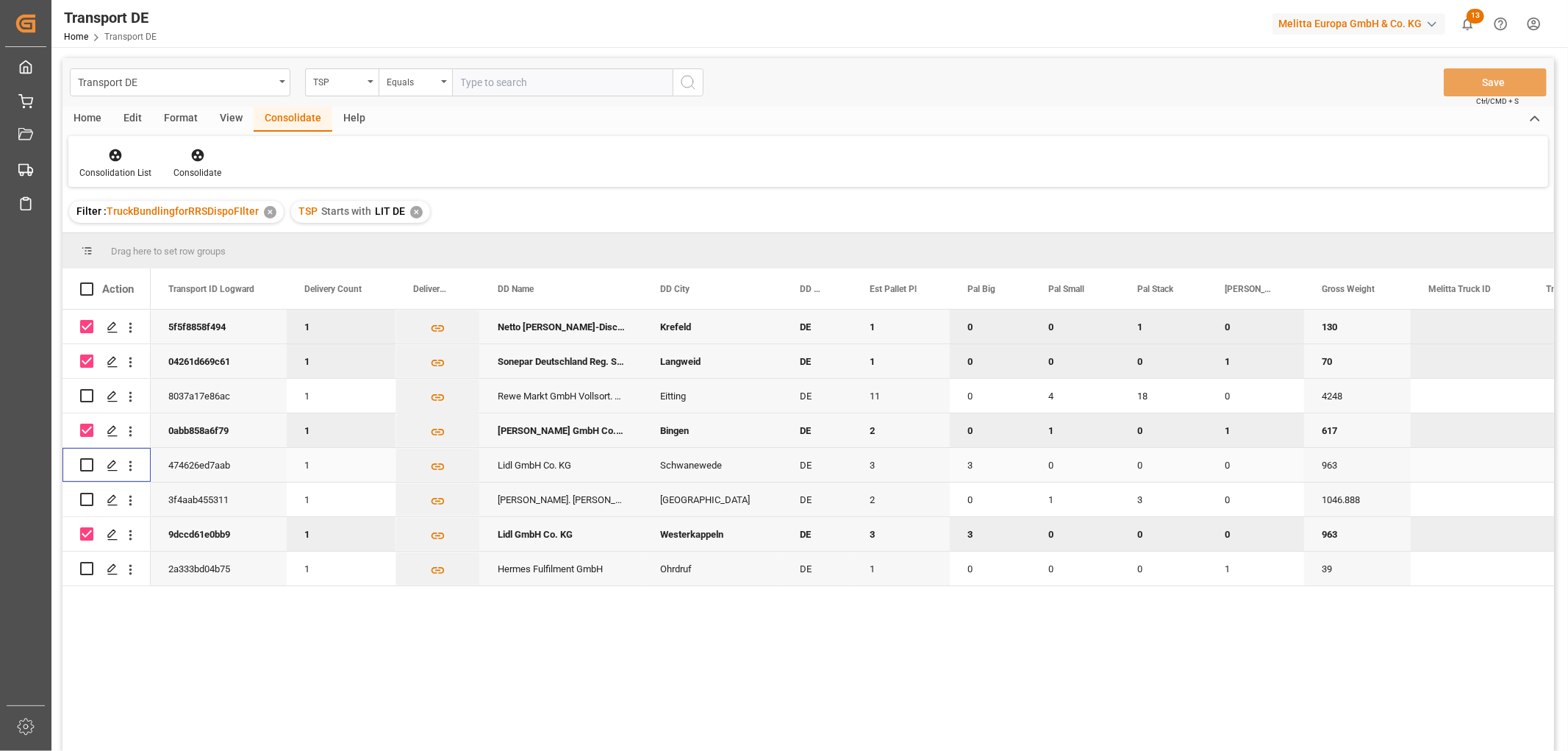
click at [83, 464] on input "Press Space to toggle row selection (unchecked)" at bounding box center [86, 464] width 13 height 13
checkbox input "true"
click at [88, 500] on input "Press Space to toggle row selection (unchecked)" at bounding box center [86, 499] width 13 height 13
checkbox input "true"
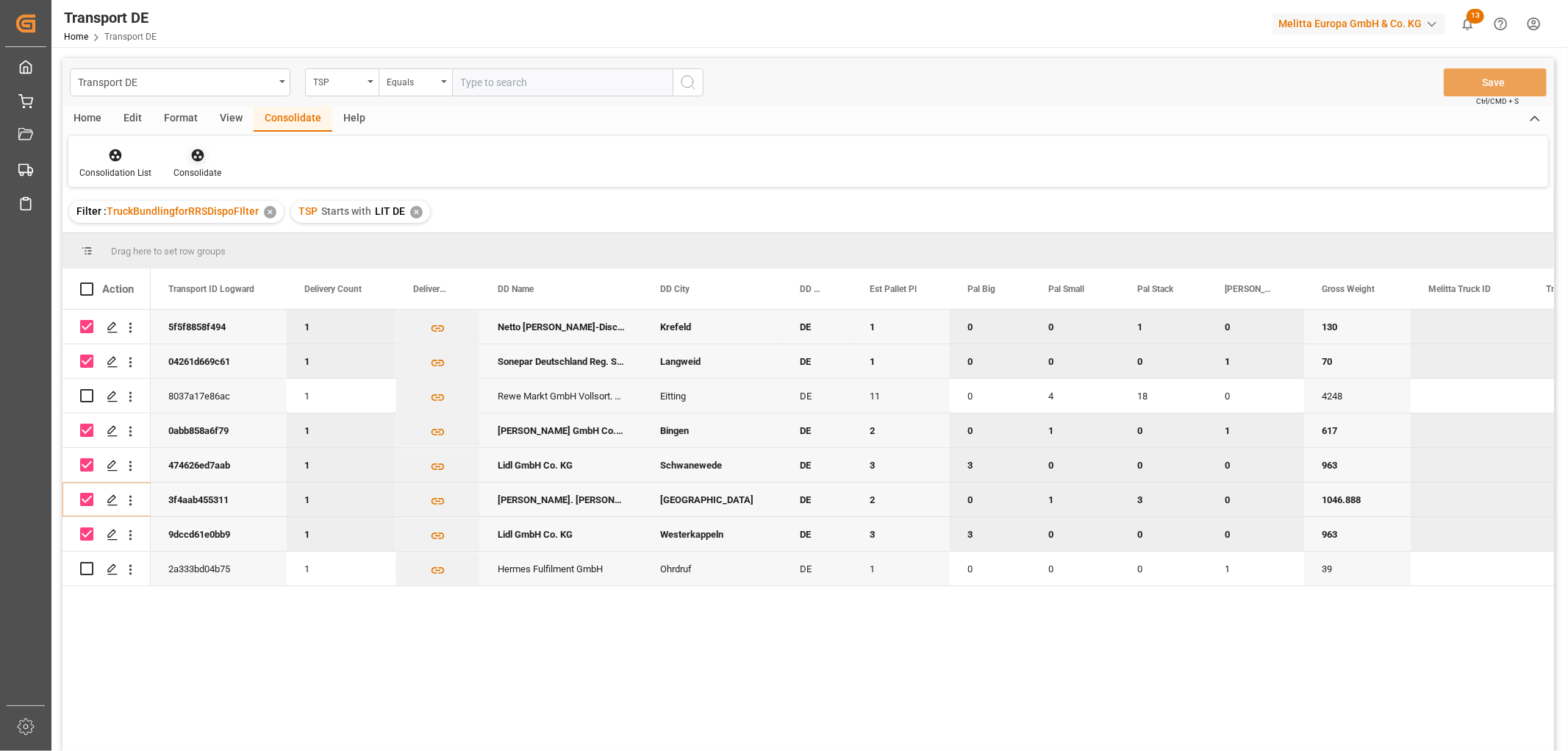
click at [194, 160] on icon at bounding box center [198, 155] width 12 height 12
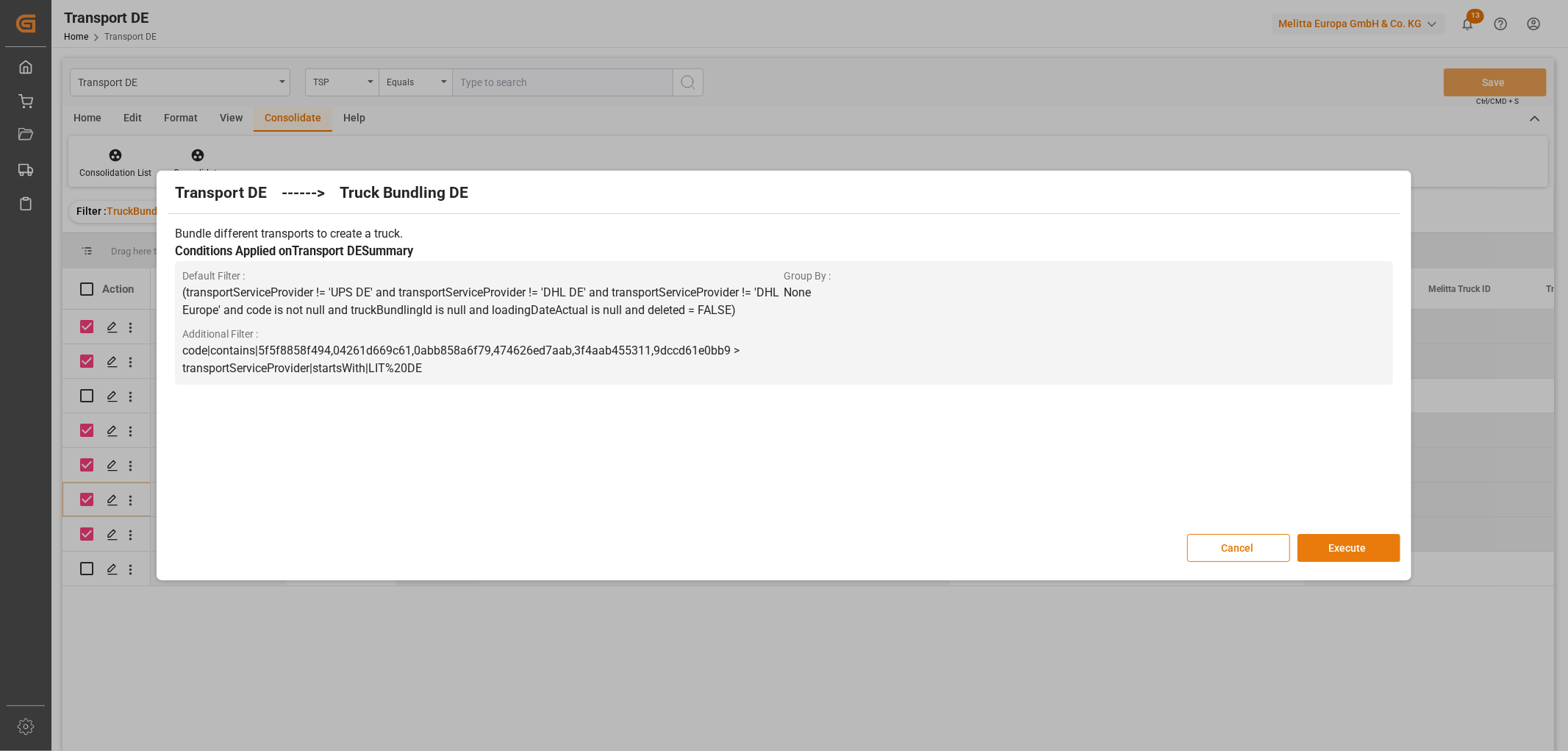
click at [1349, 546] on button "Execute" at bounding box center [1349, 547] width 103 height 28
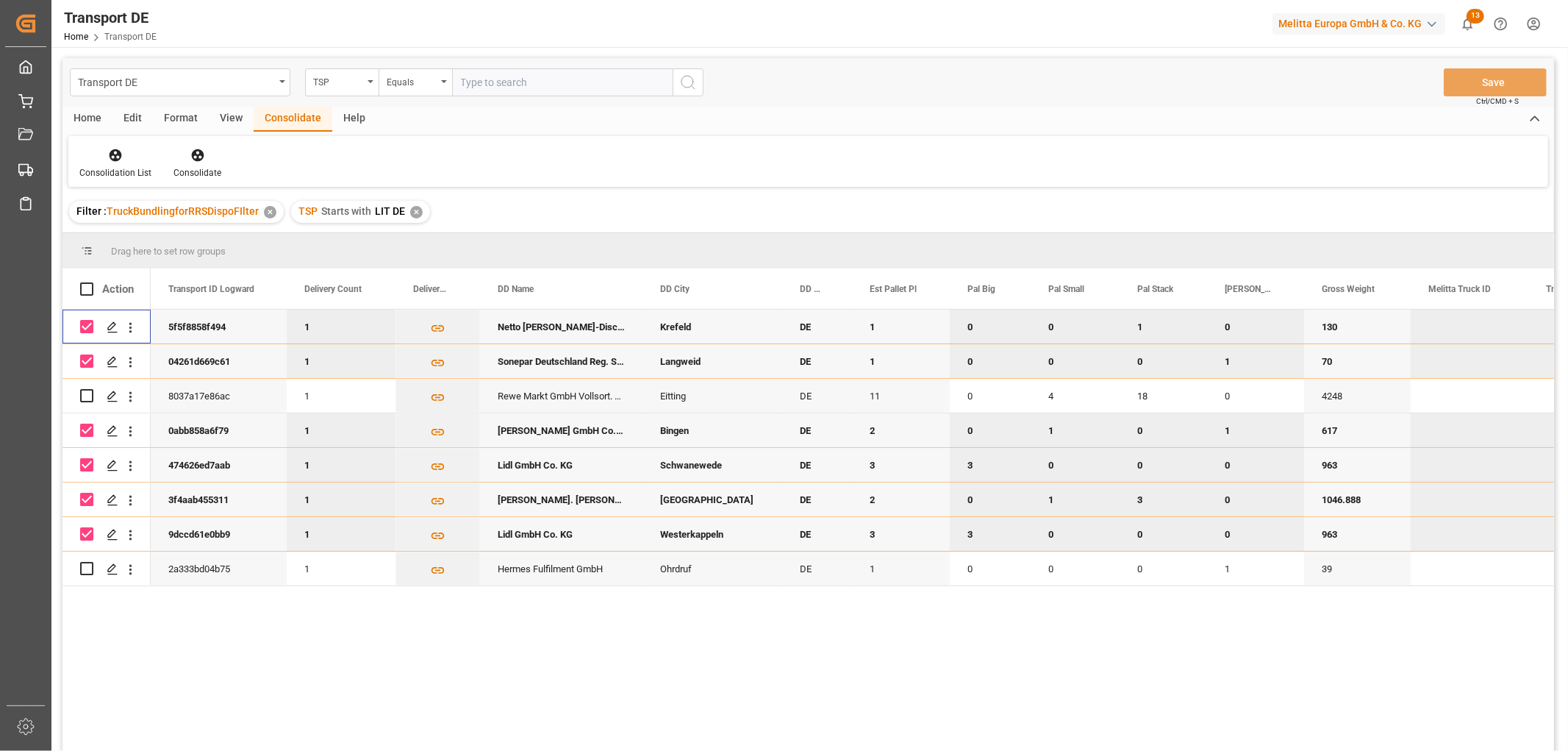
click at [85, 325] on input "Press Space to toggle row selection (checked)" at bounding box center [86, 326] width 13 height 13
checkbox input "false"
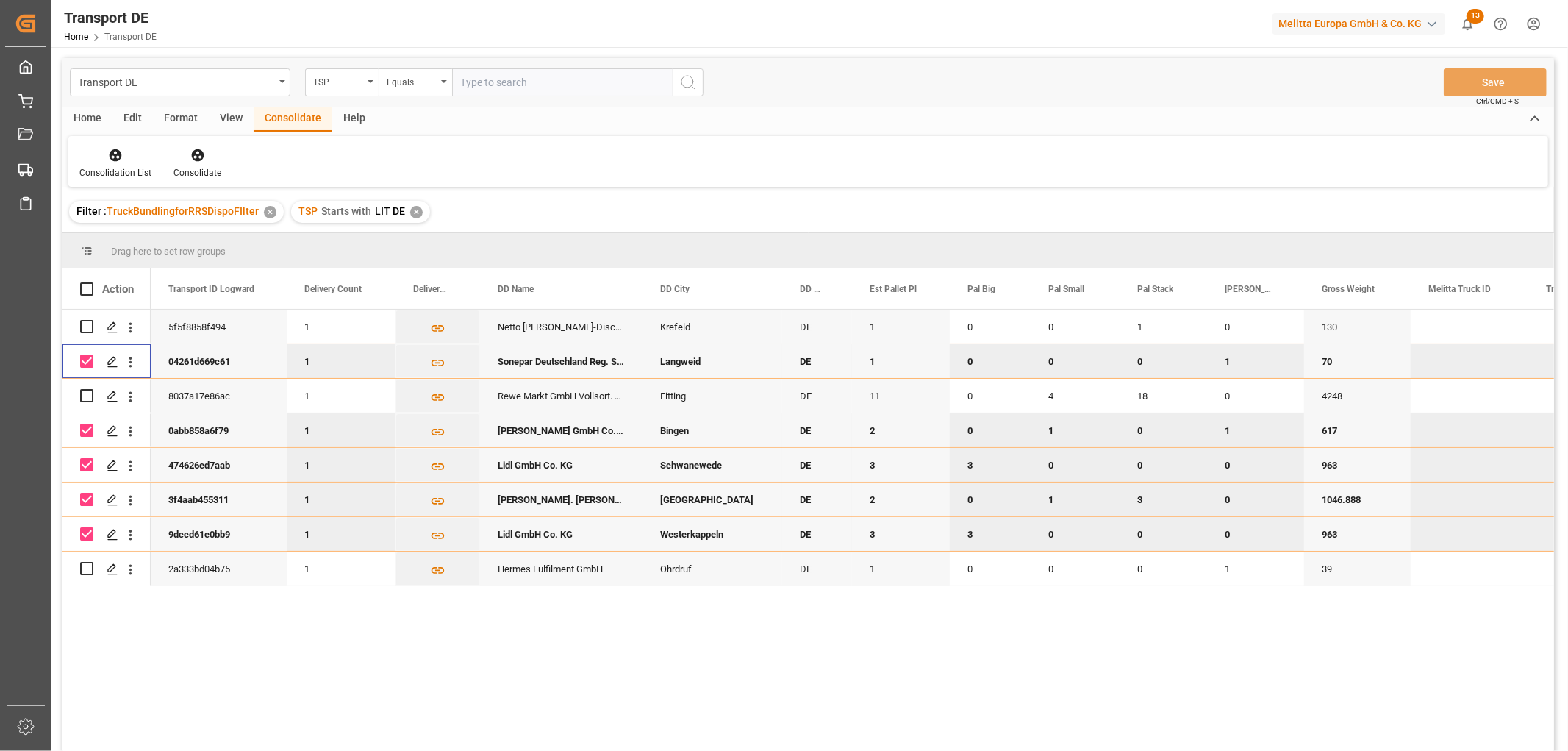
click at [84, 357] on input "Press Space to toggle row selection (checked)" at bounding box center [86, 361] width 13 height 13
checkbox input "false"
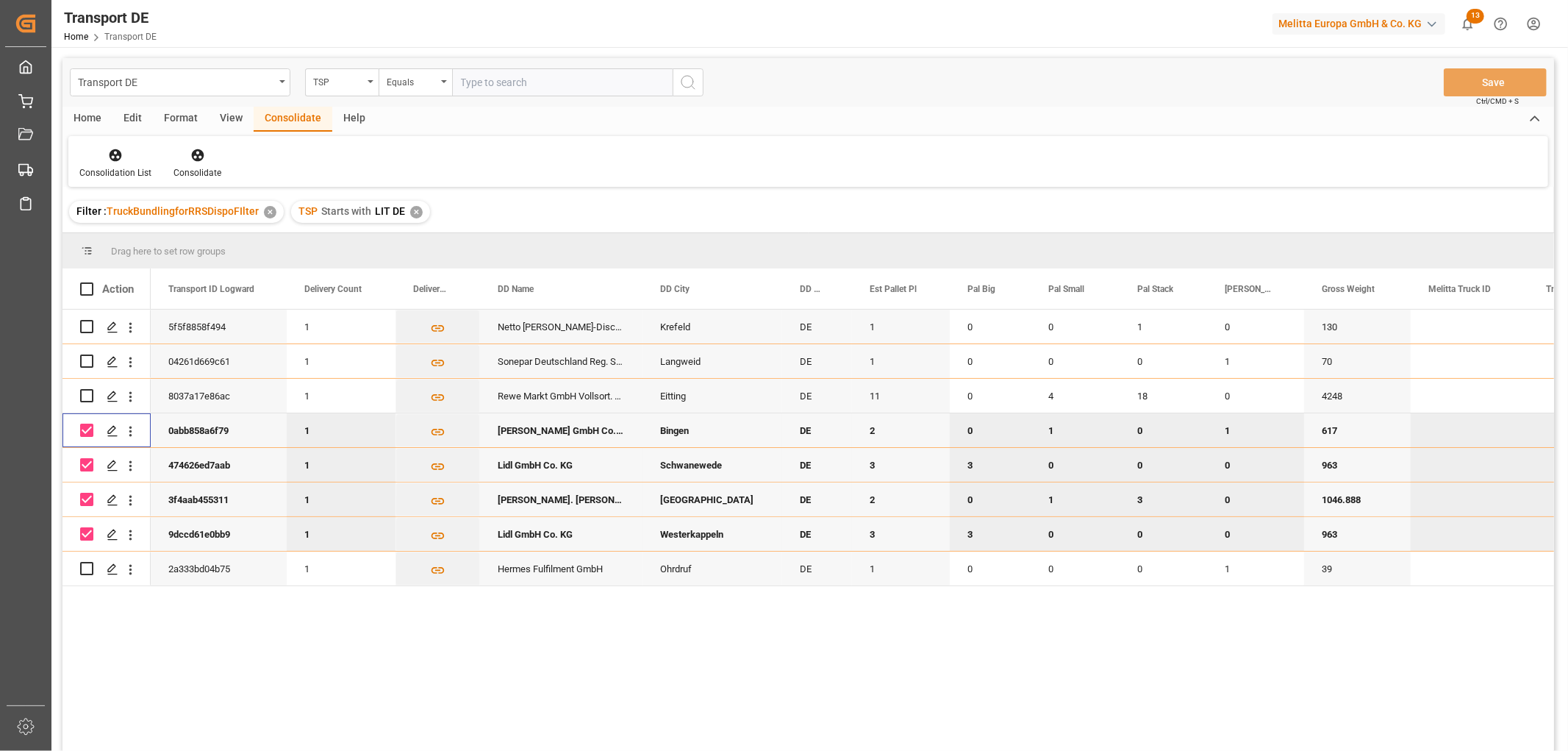
click at [86, 429] on input "Press Space to toggle row selection (checked)" at bounding box center [86, 430] width 13 height 13
checkbox input "false"
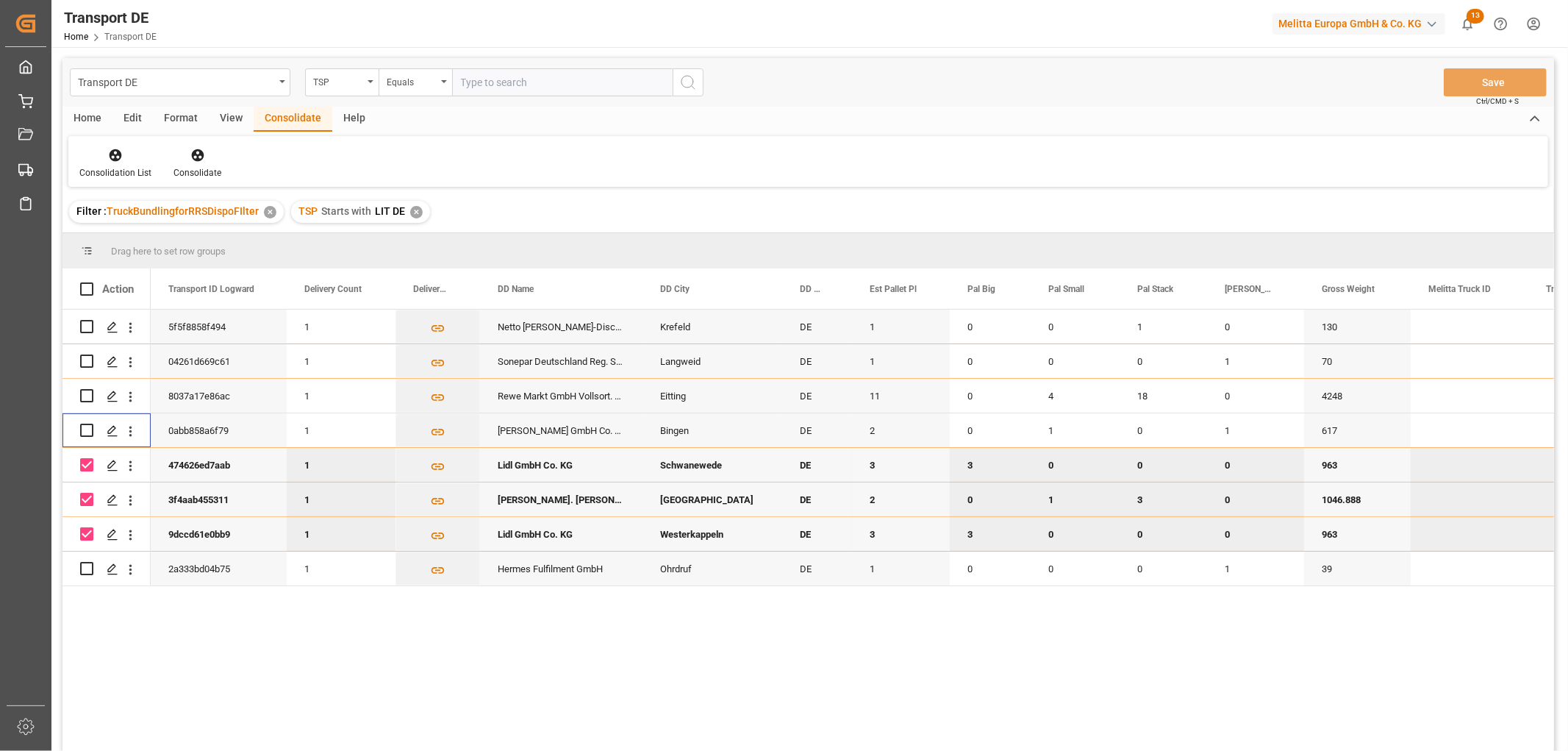
click at [87, 462] on input "Press Space to toggle row selection (checked)" at bounding box center [86, 464] width 13 height 13
checkbox input "false"
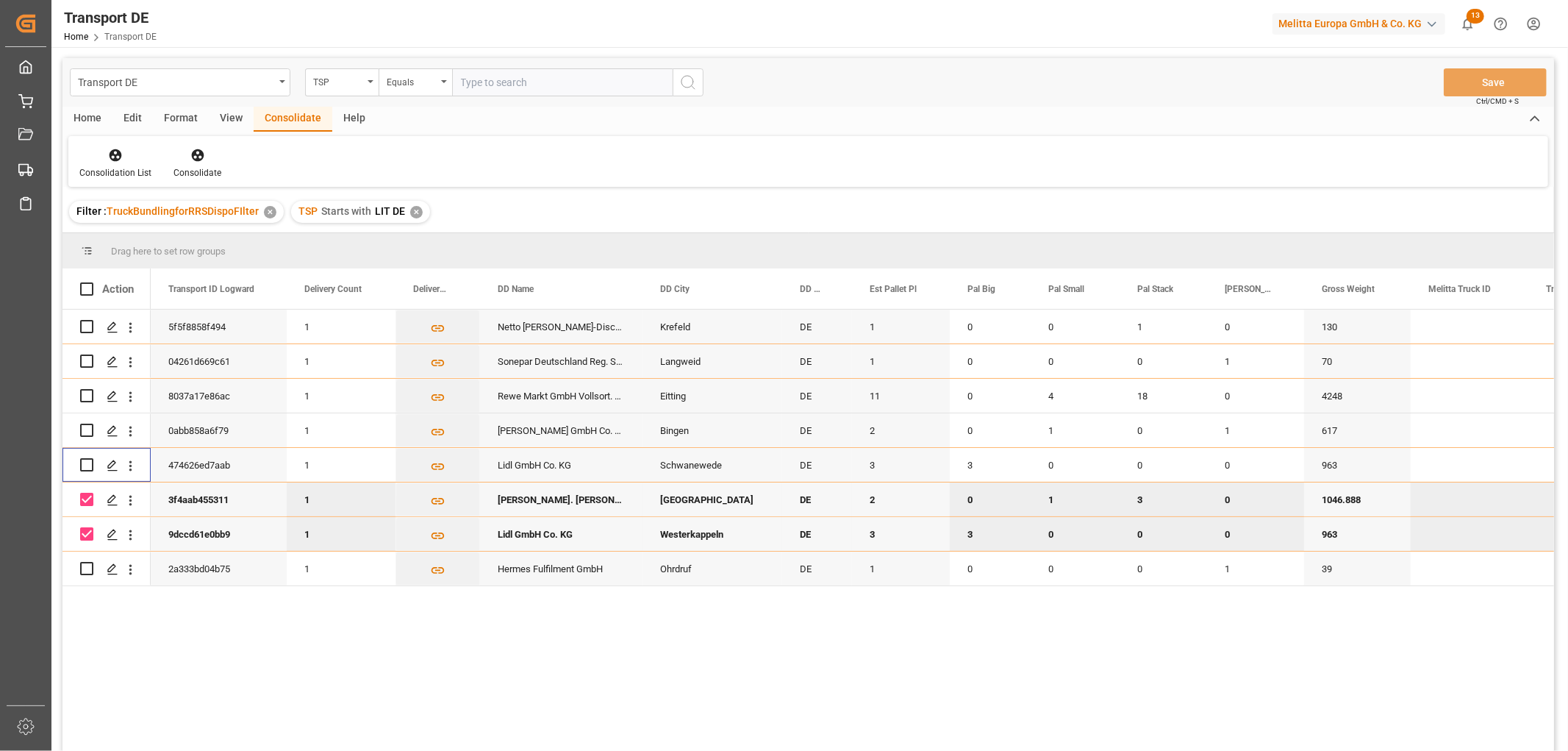
click at [85, 494] on input "Press Space to toggle row selection (checked)" at bounding box center [86, 499] width 13 height 13
checkbox input "false"
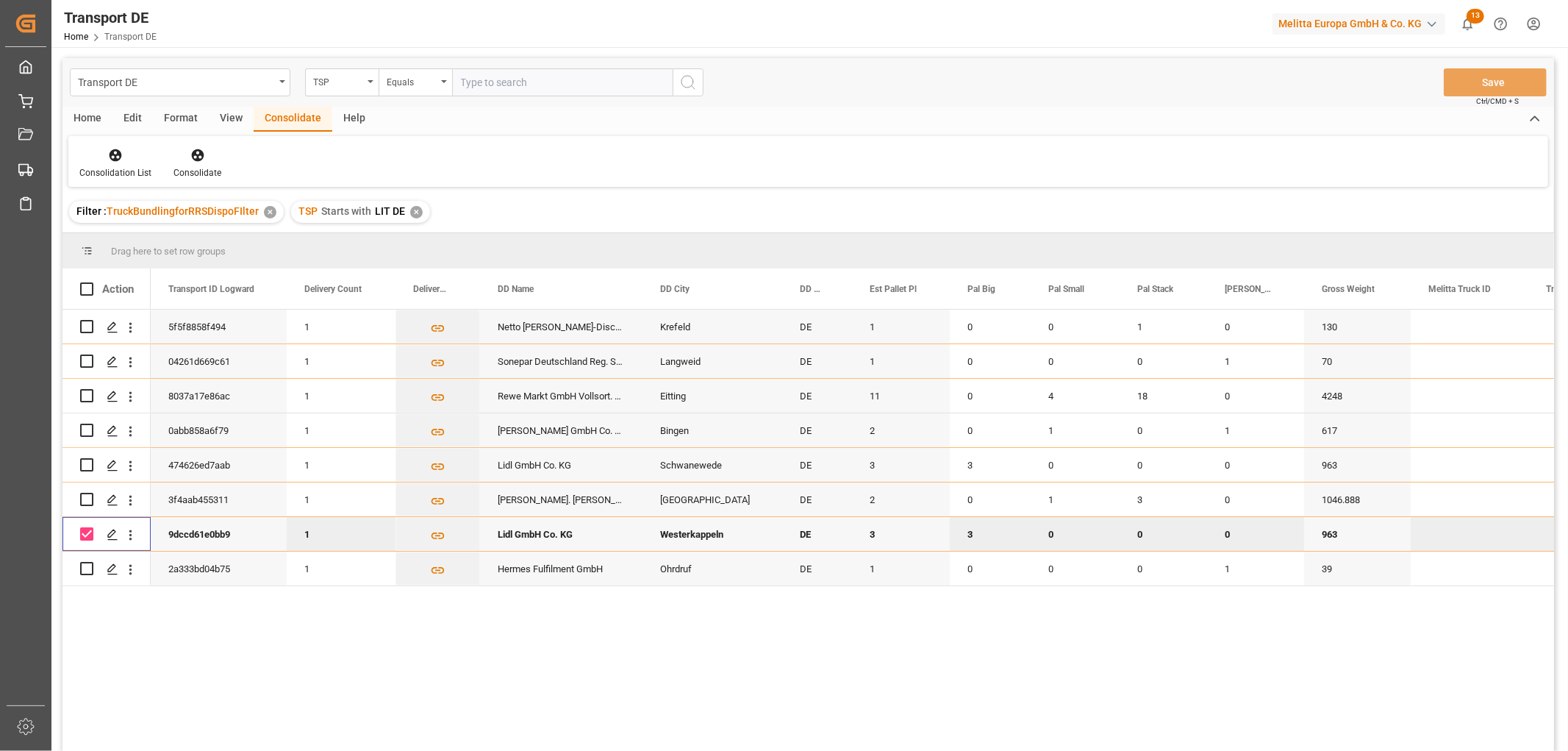
click at [86, 530] on input "Press Space to toggle row selection (checked)" at bounding box center [86, 533] width 13 height 13
checkbox input "false"
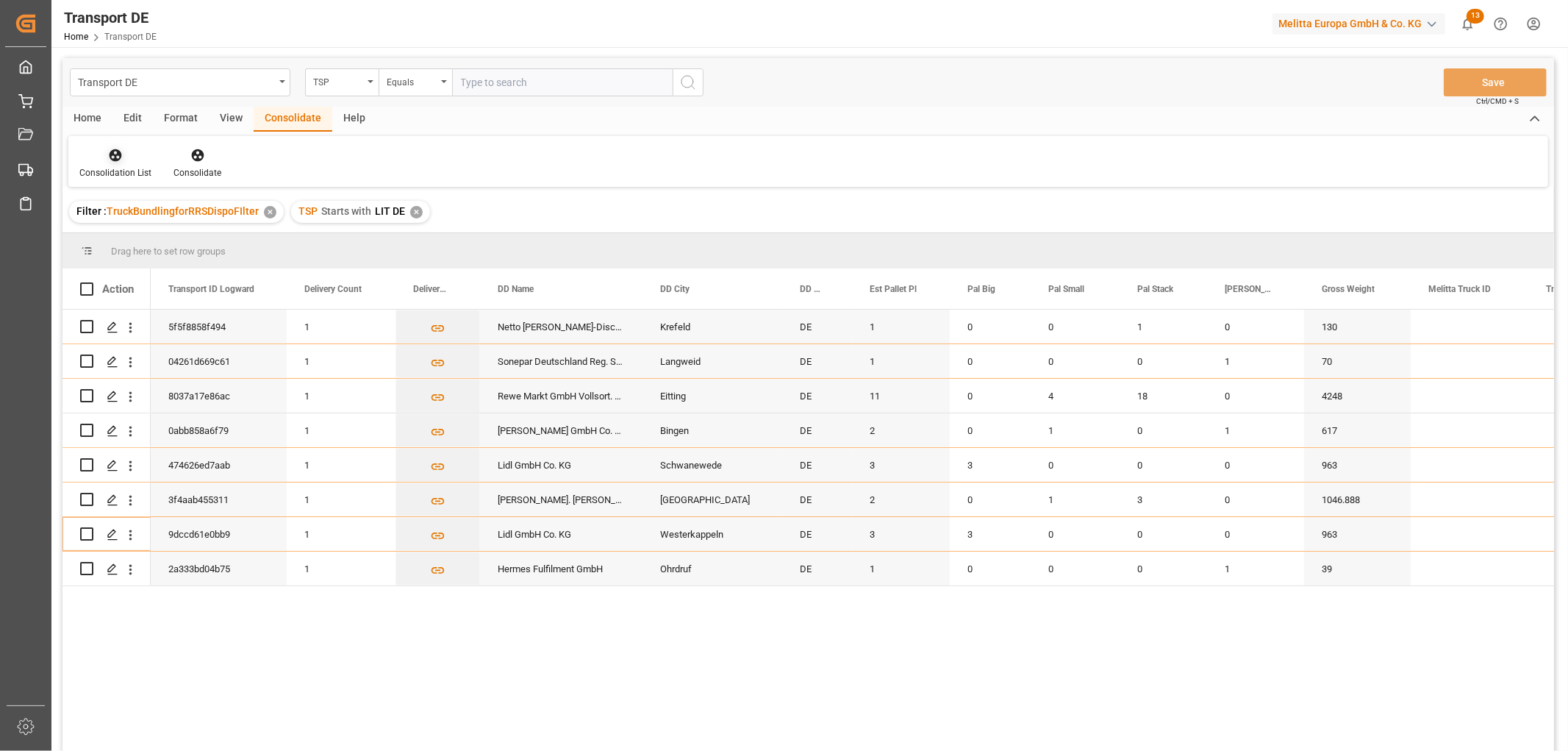
click at [115, 161] on icon at bounding box center [115, 155] width 15 height 15
click at [124, 238] on div "Transport DE TSP Equals Save Ctrl/CMD + S Home Edit Format View Consolidate Hel…" at bounding box center [808, 424] width 1492 height 732
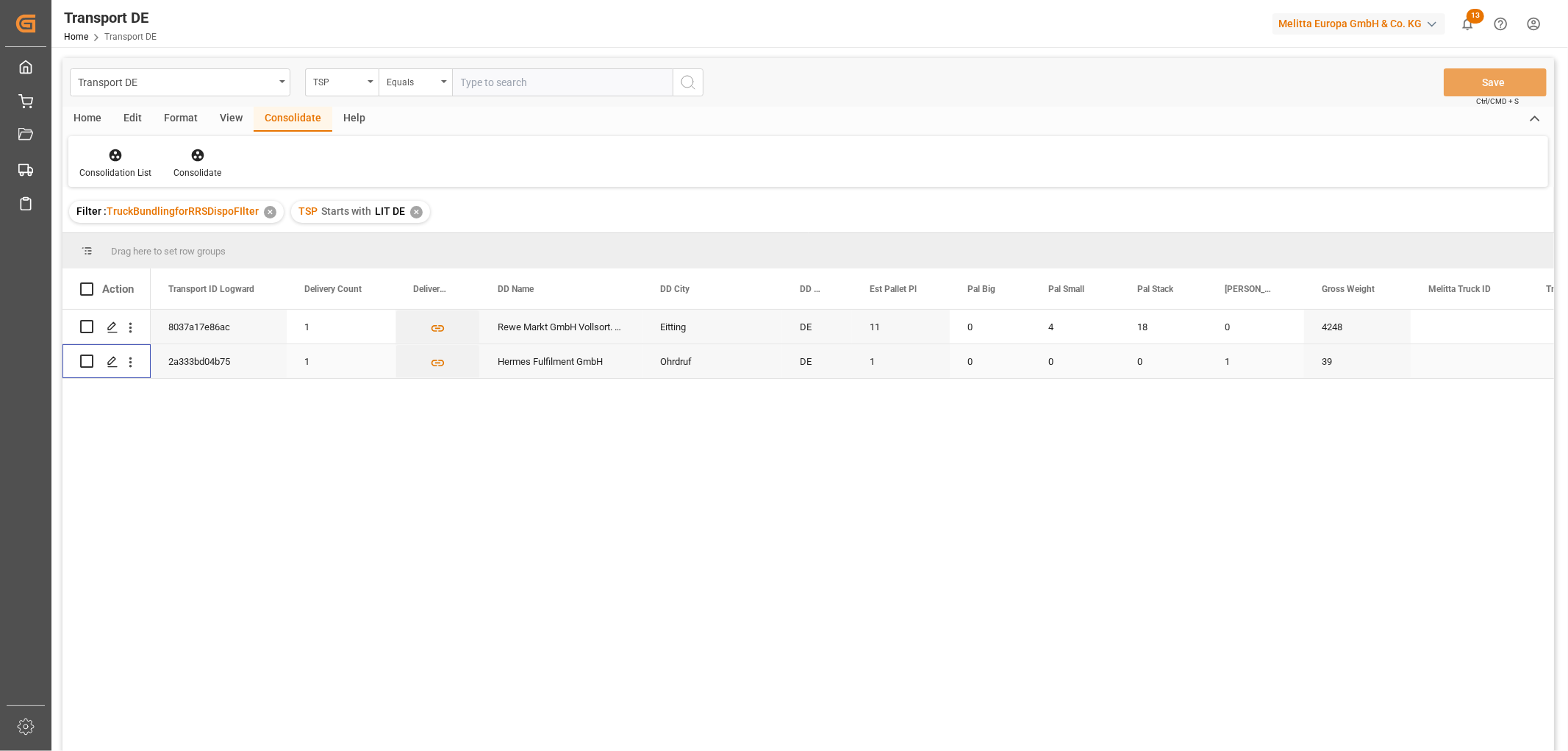
click at [87, 359] on input "Press Space to toggle row selection (unchecked)" at bounding box center [86, 361] width 13 height 13
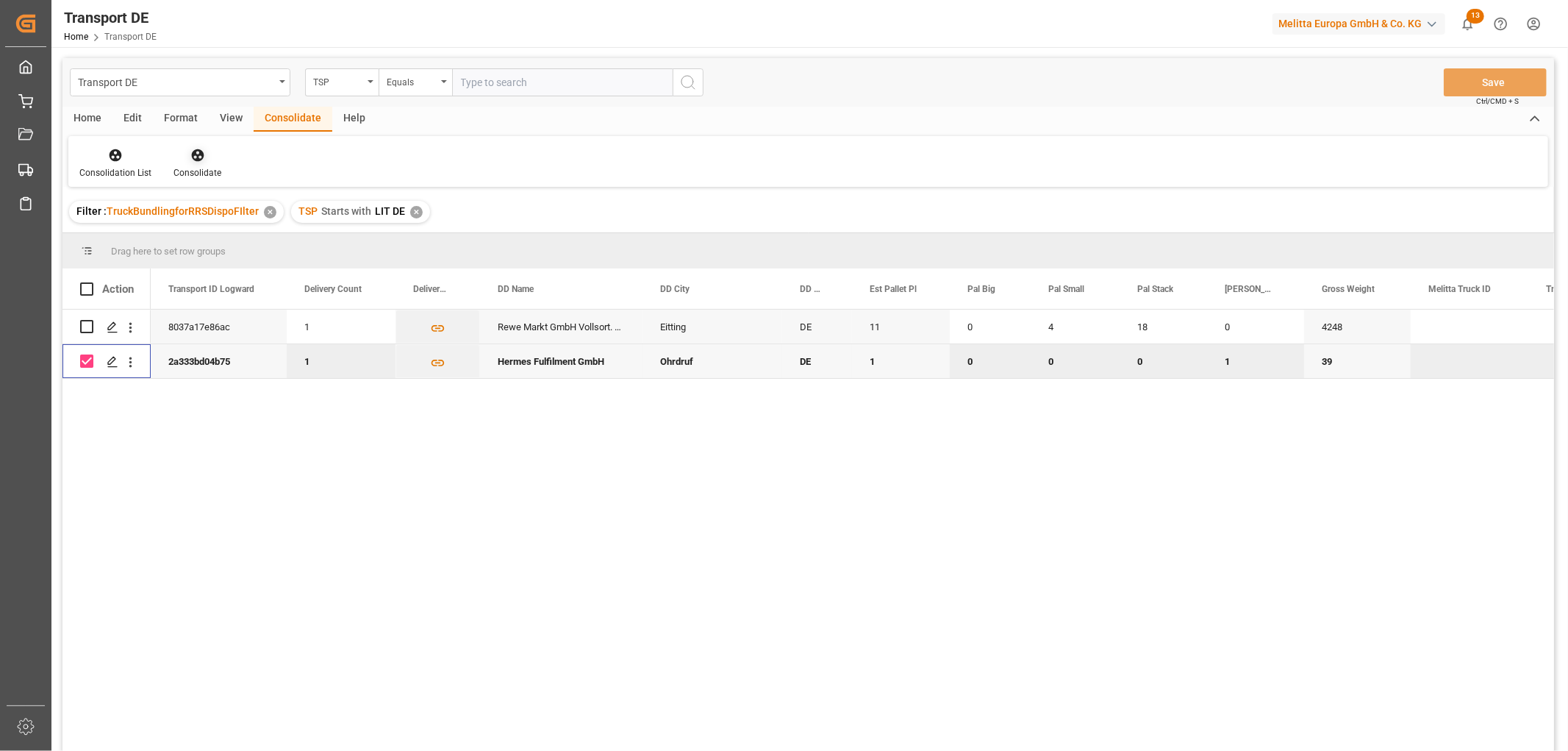
click at [194, 151] on icon at bounding box center [198, 155] width 12 height 12
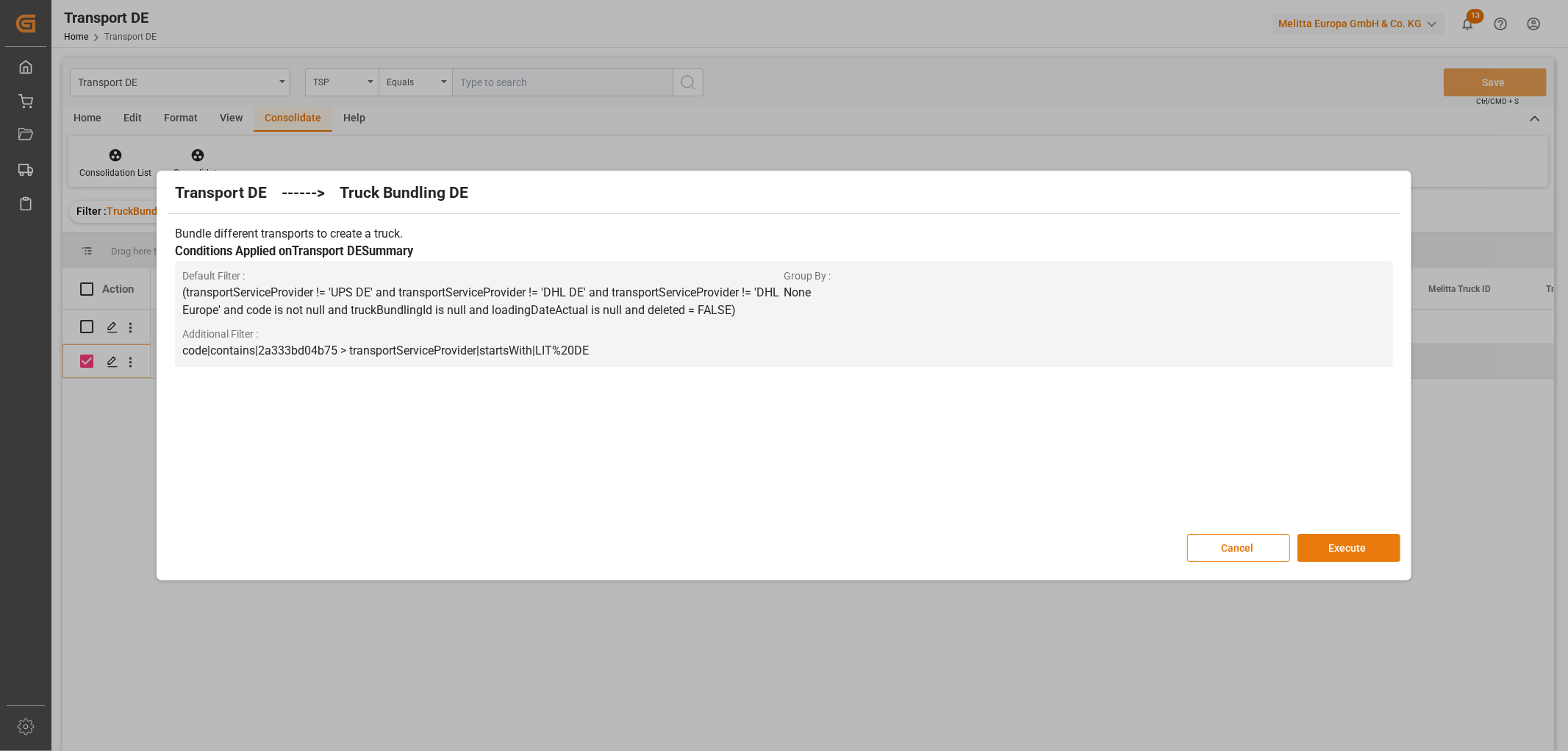
click at [1347, 550] on button "Execute" at bounding box center [1349, 547] width 103 height 28
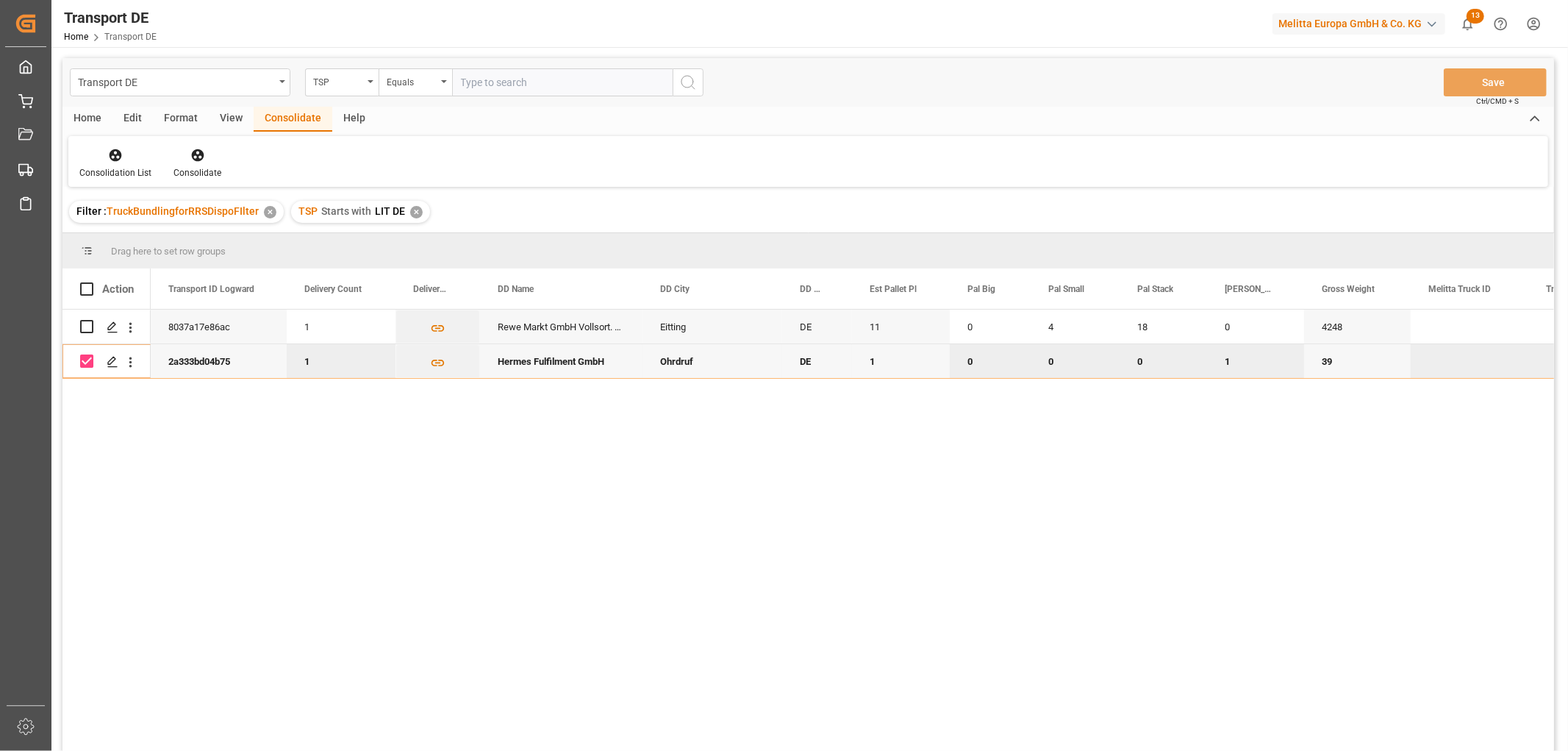
click at [81, 361] on input "Press Space to toggle row selection (checked)" at bounding box center [86, 361] width 13 height 13
checkbox input "false"
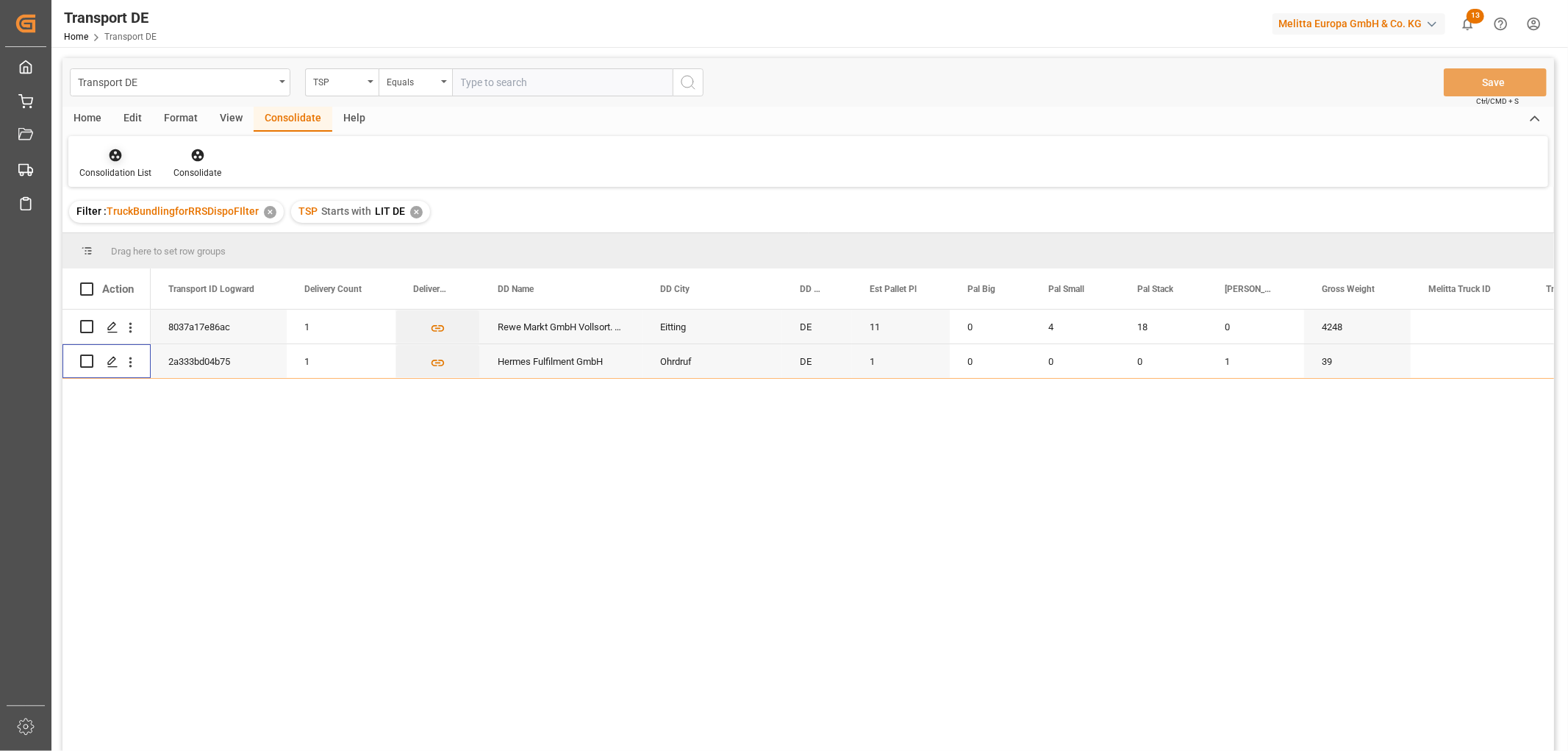
click at [116, 161] on icon at bounding box center [115, 155] width 15 height 15
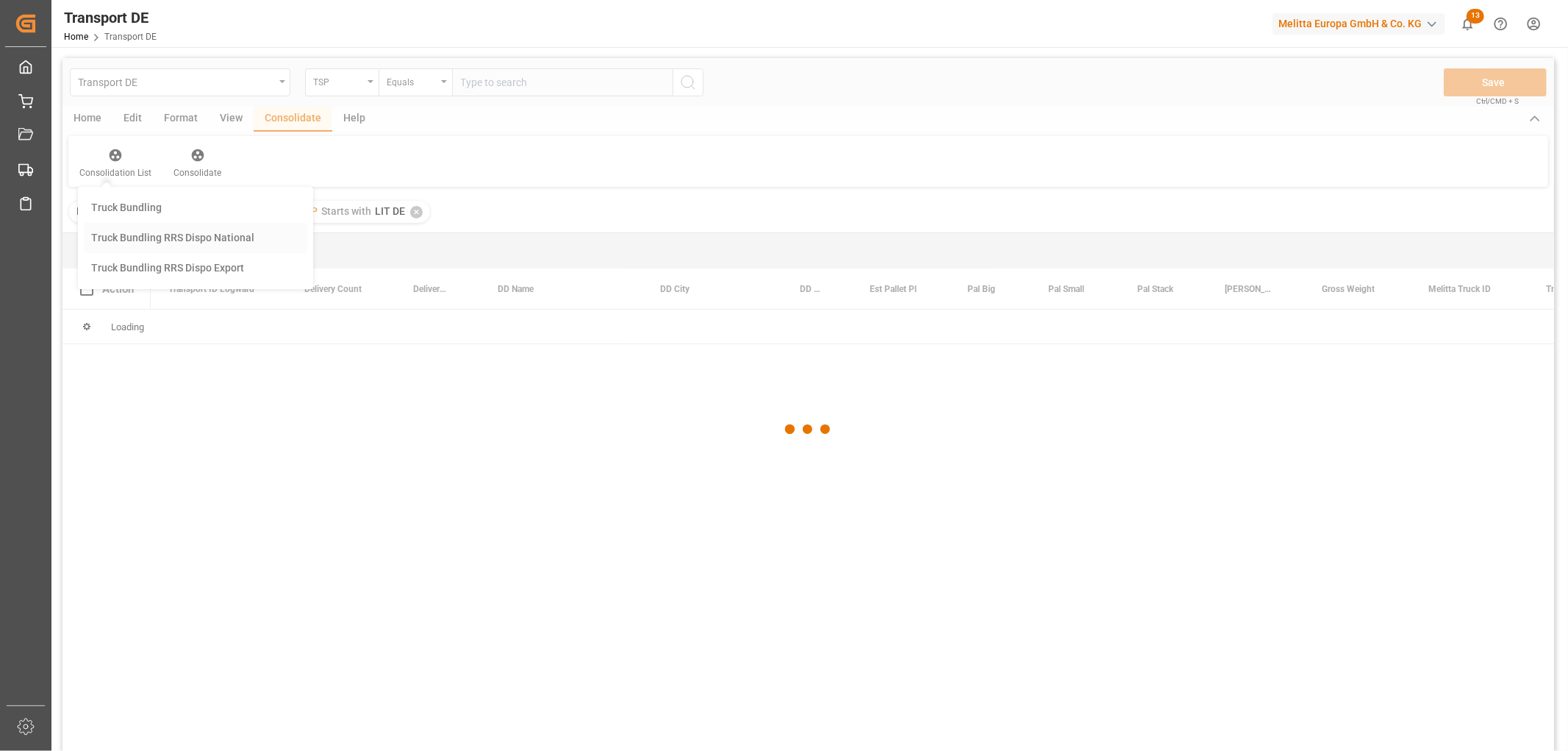
click at [134, 235] on div "Transport DE TSP Equals Save Ctrl/CMD + S Home Edit Format View Consolidate Hel…" at bounding box center [808, 424] width 1492 height 732
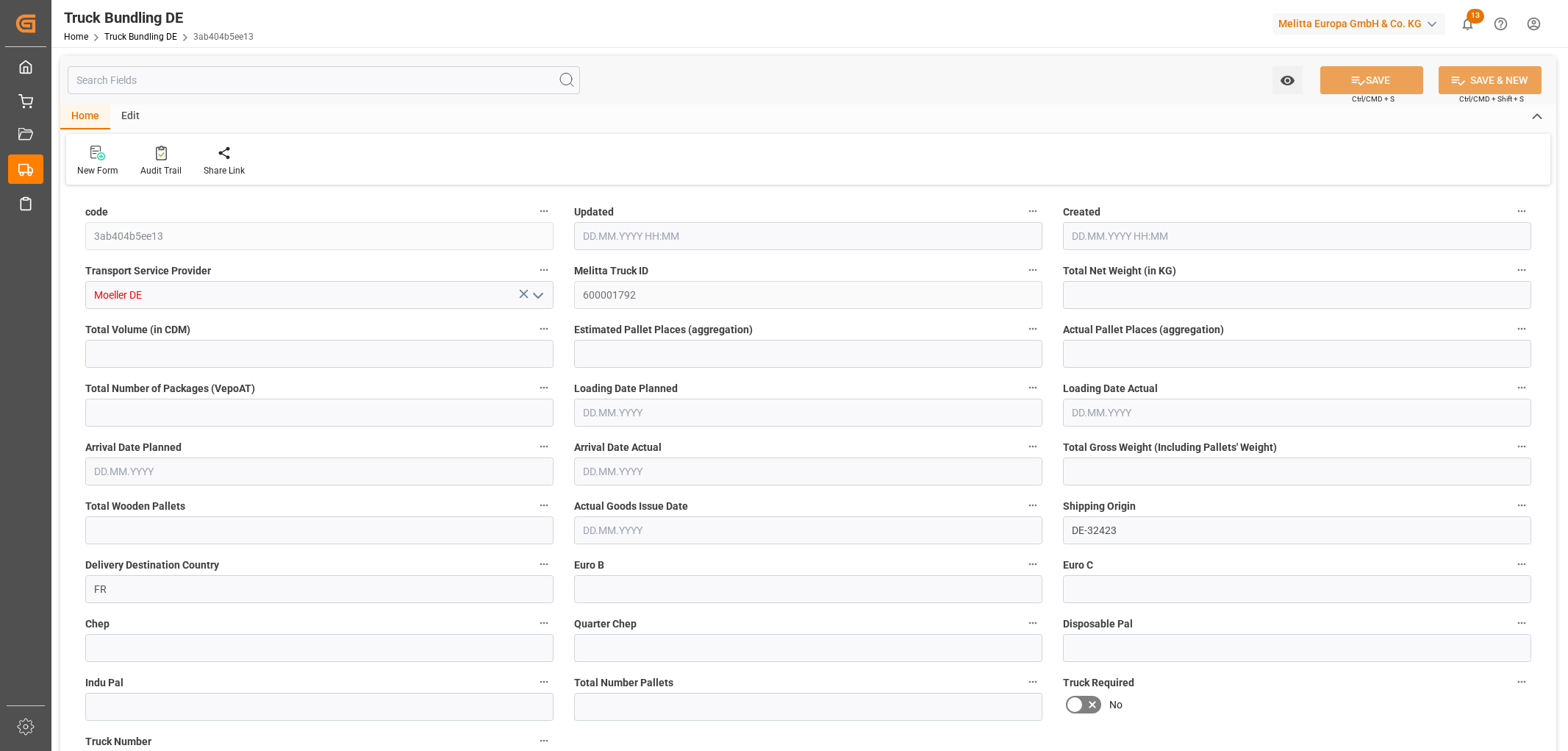
type input "4292.352"
type input "33009.12"
type input "18"
type input "0"
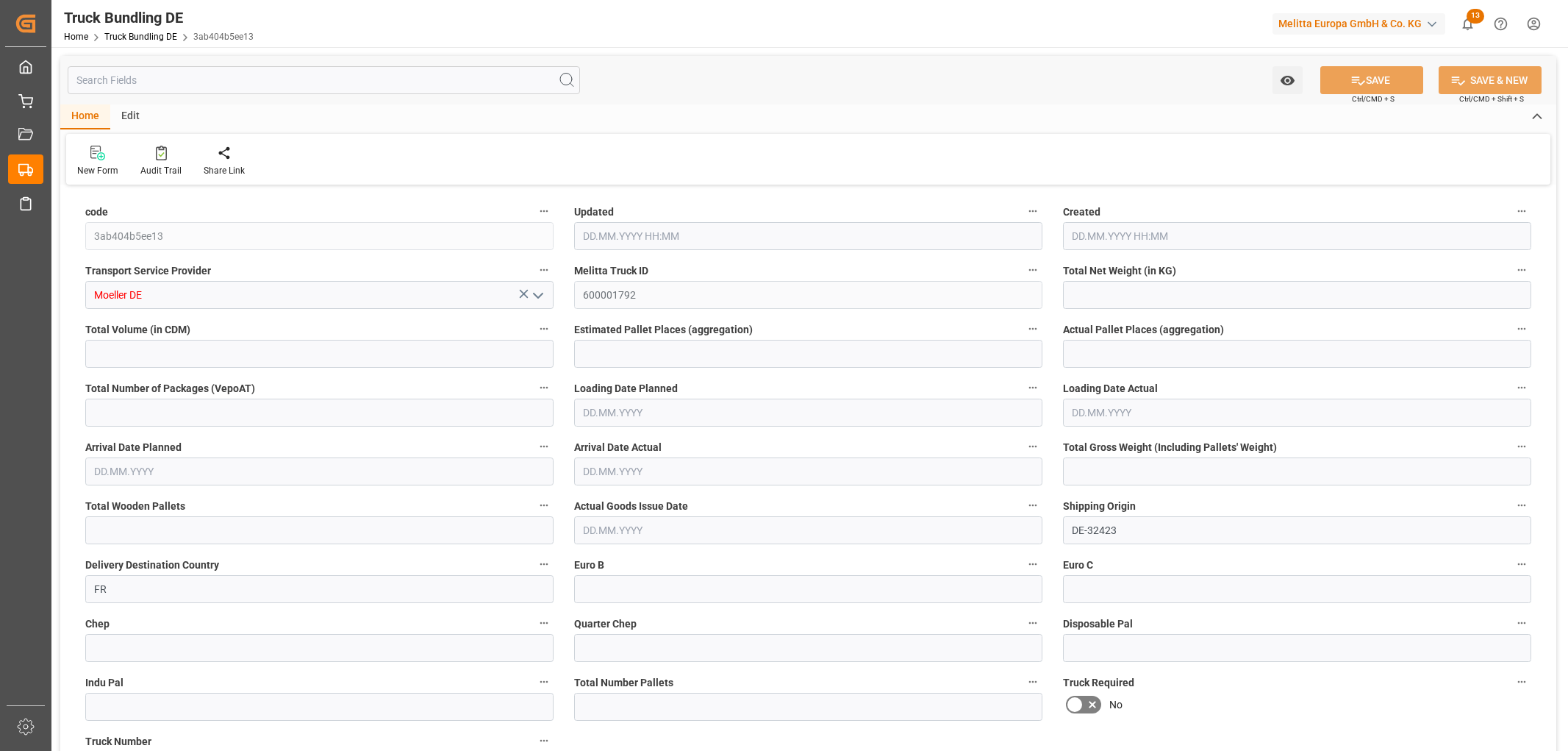
type input "5778"
type input "18"
type input "0"
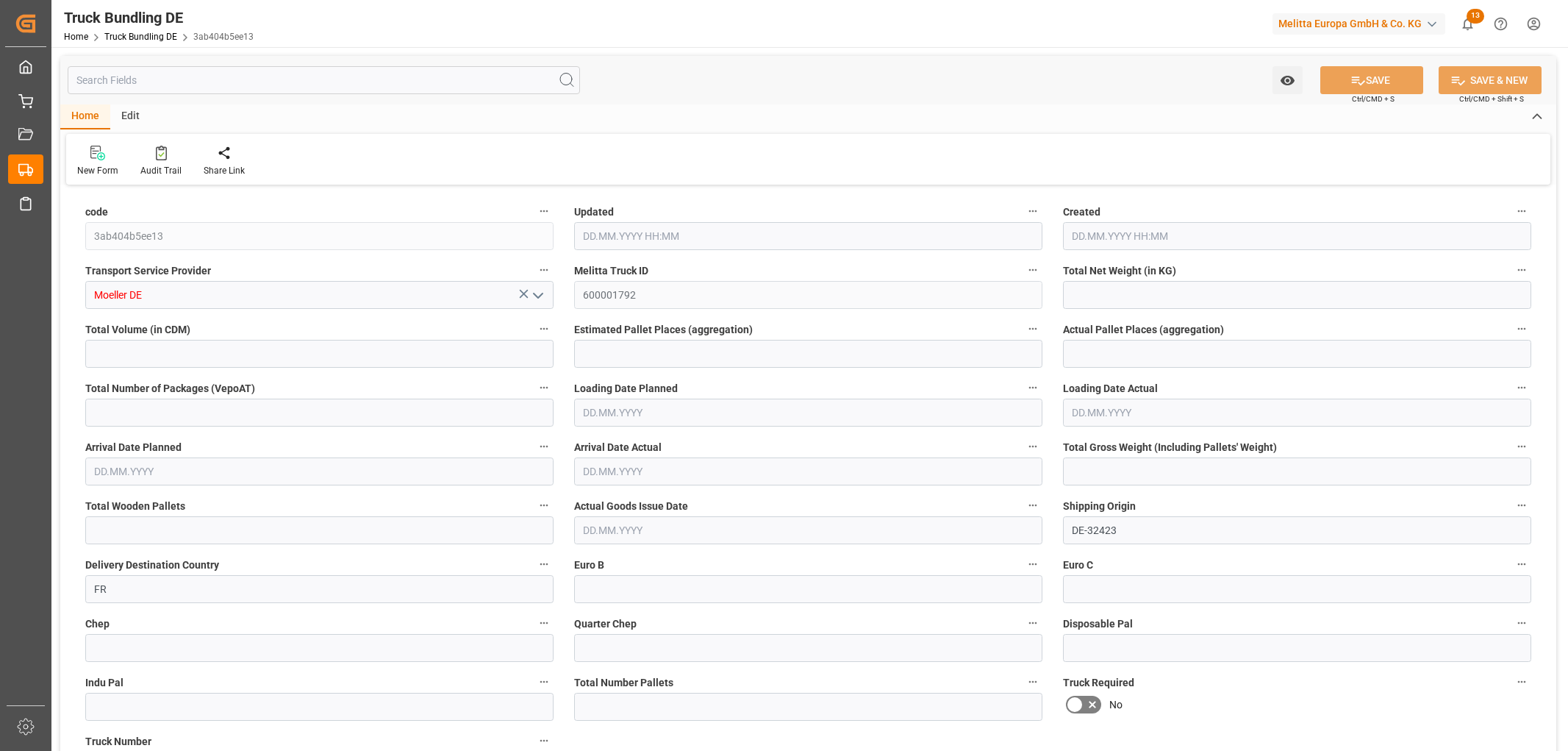
type input "0"
type input "19.08.2025 10:56"
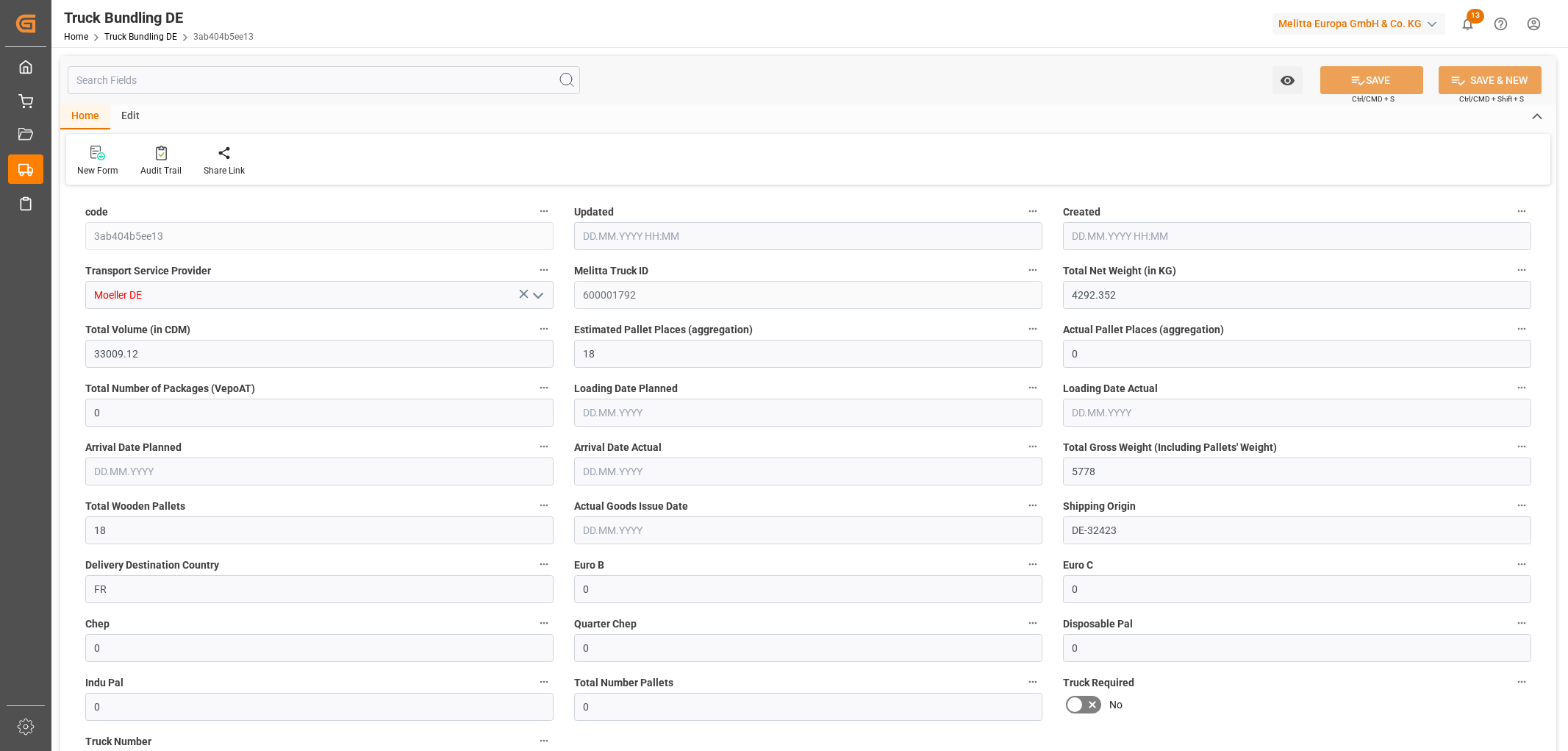
type input "19.08.2025 10:56"
type input "21.08.2025"
type input "25.08.2025"
type input "[DATE]"
type input "12.43"
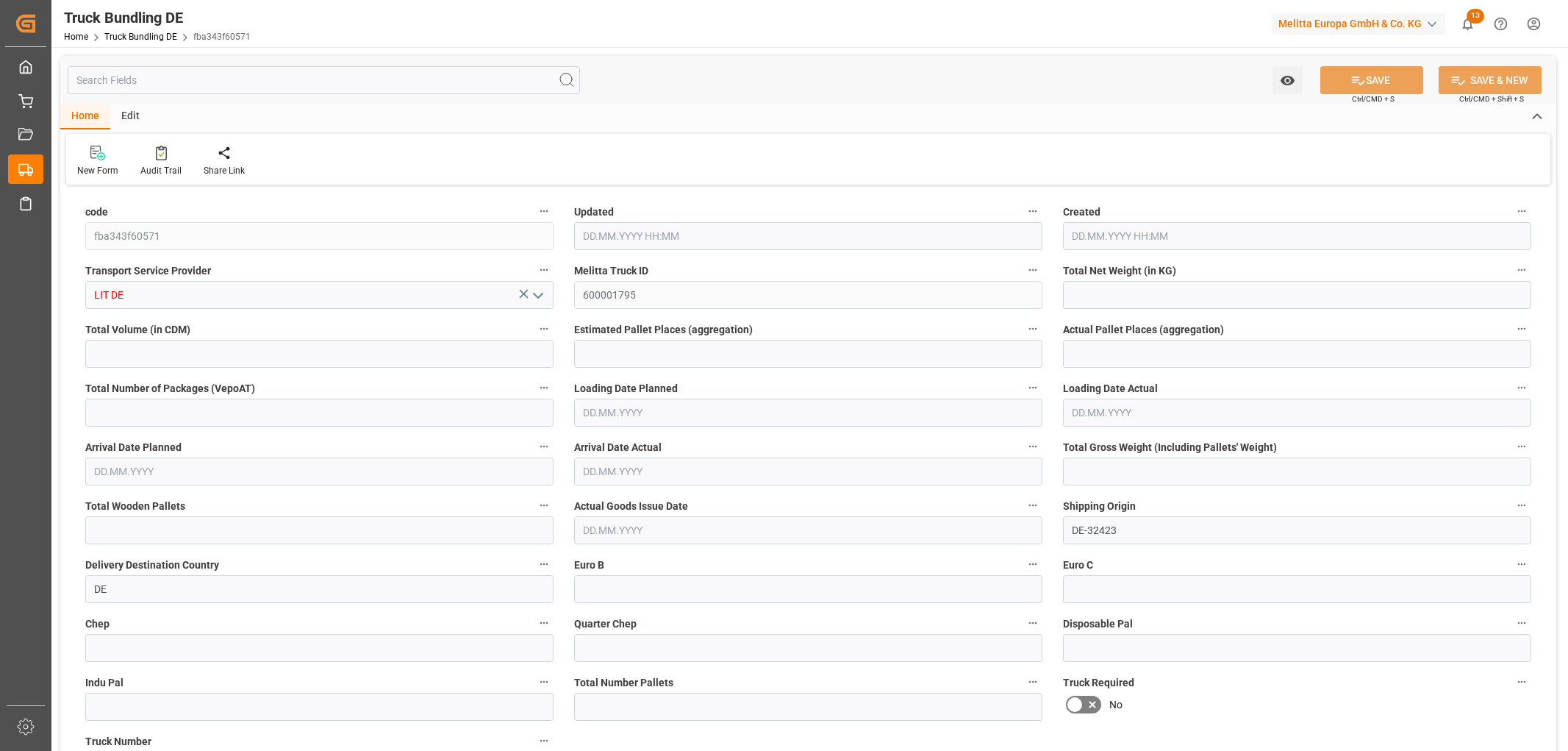
type input "236.24"
type input "1"
type input "0"
type input "39"
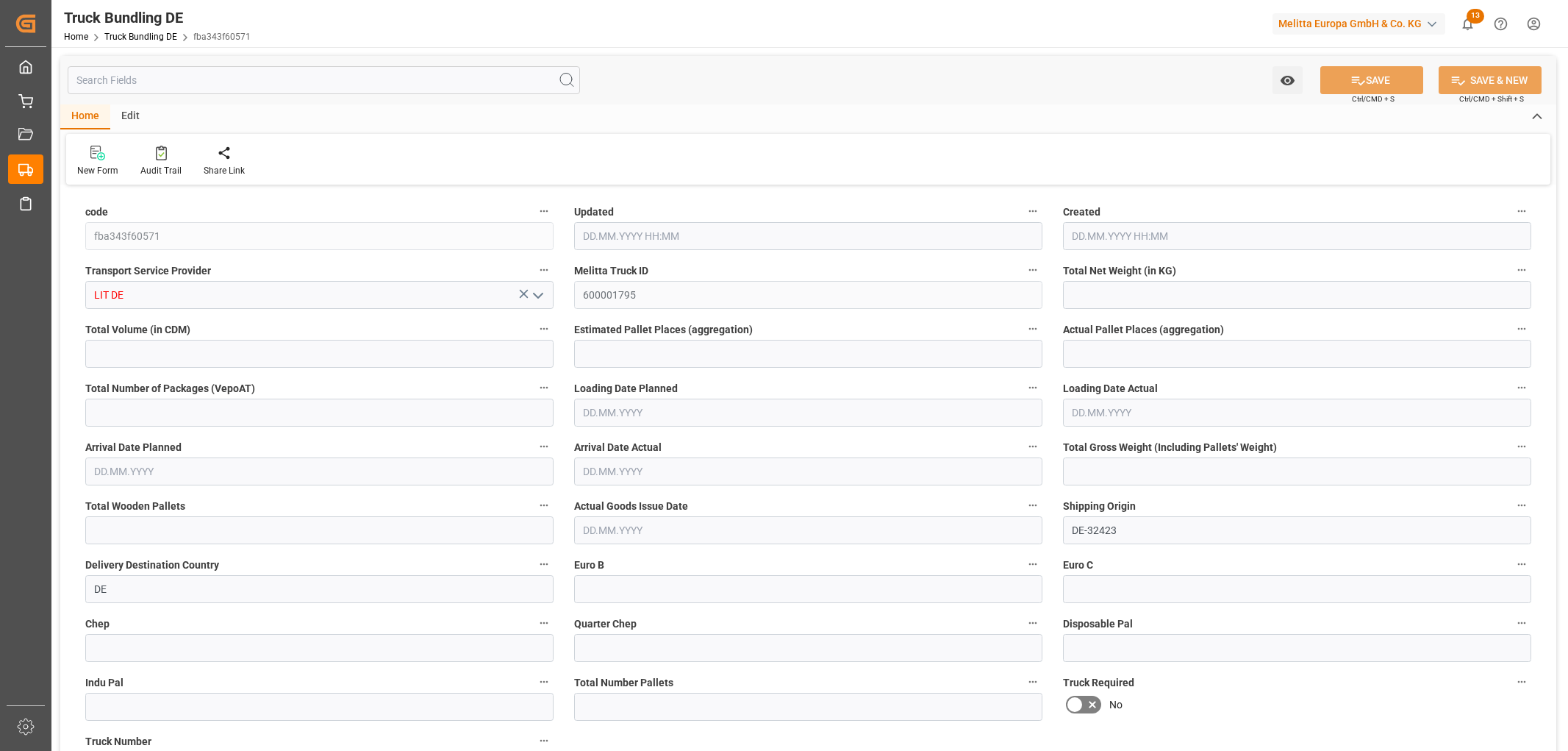
type input "1"
type input "0"
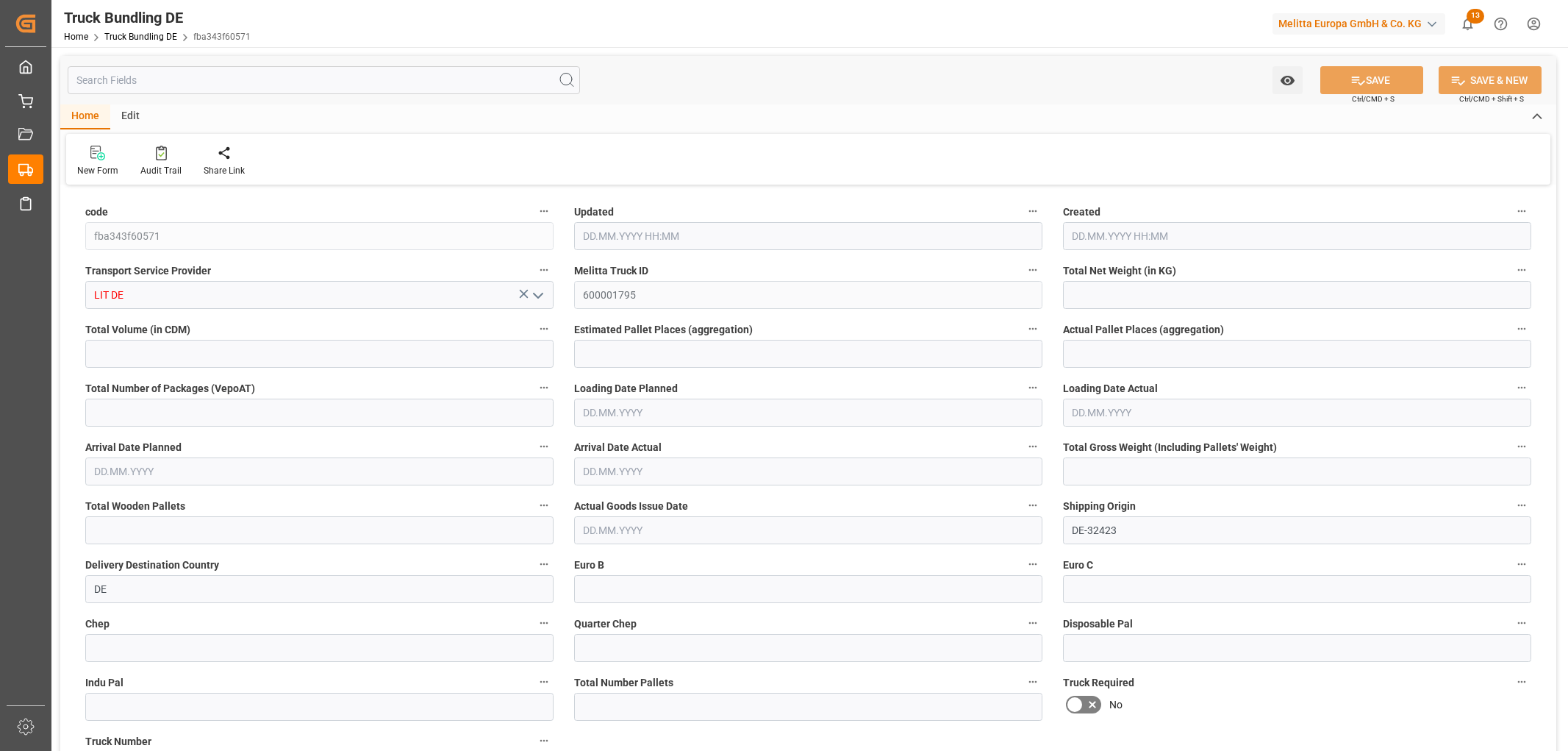
type input "0"
type input "[DATE] 11:17"
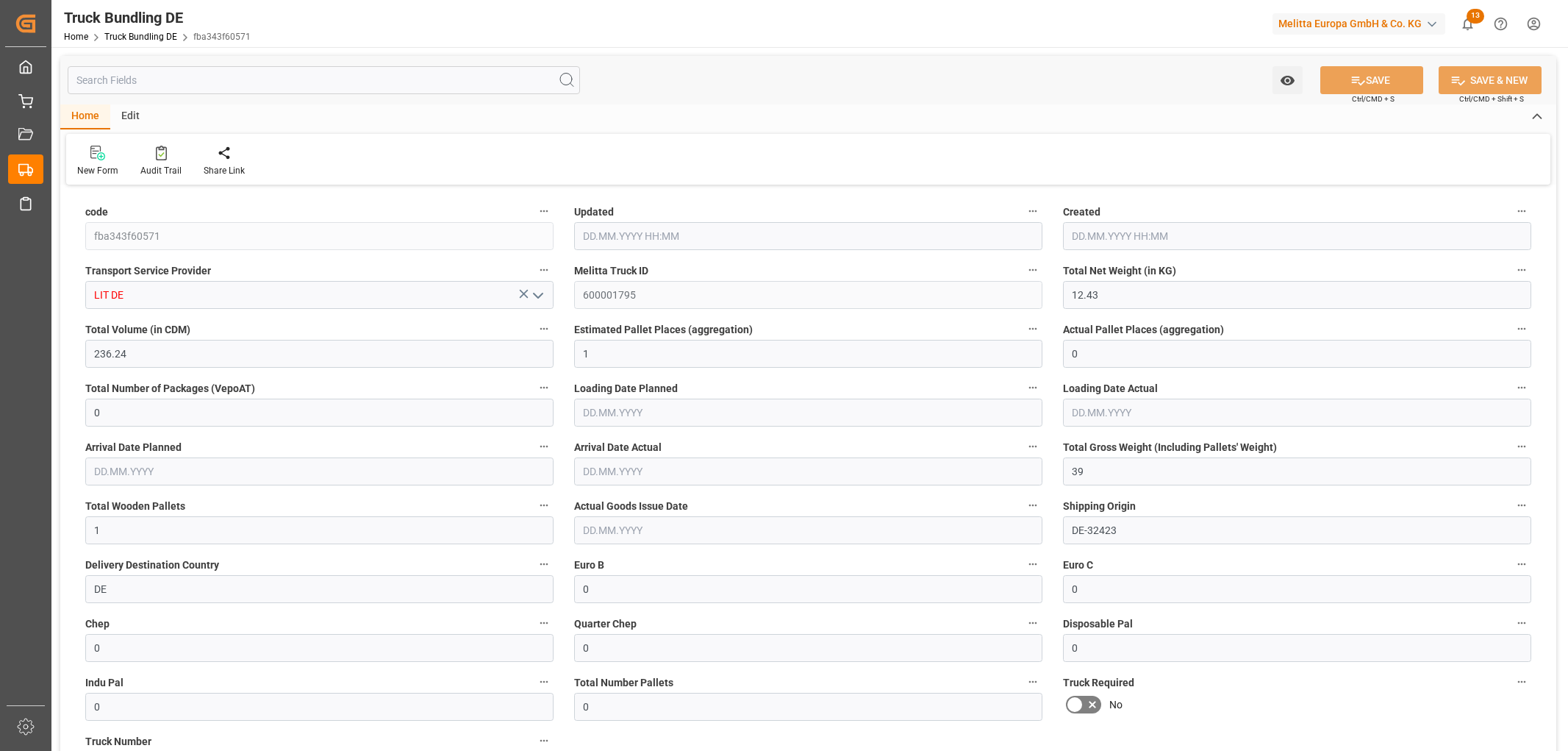
type input "[DATE]"
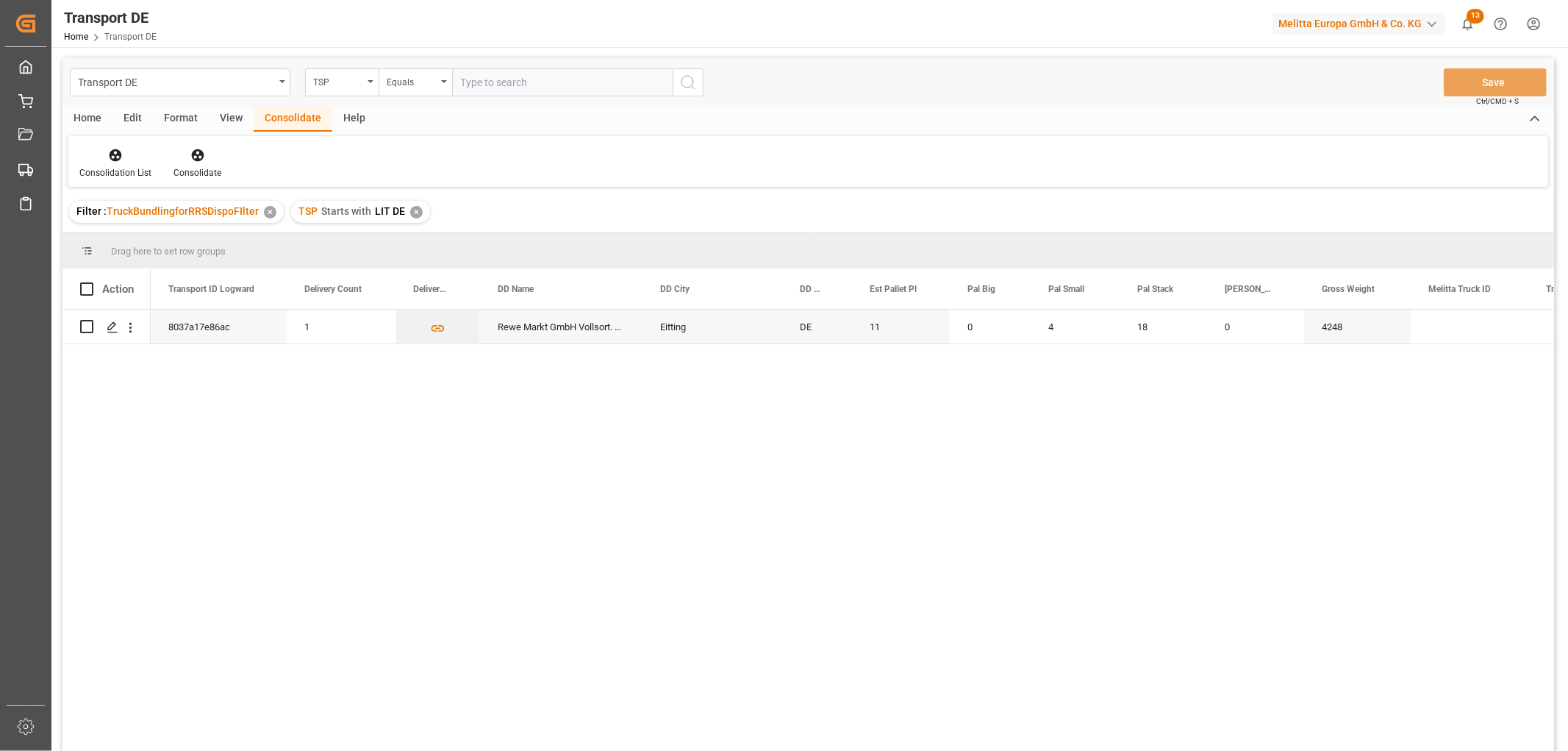
click at [414, 213] on div "✕" at bounding box center [417, 212] width 12 height 12
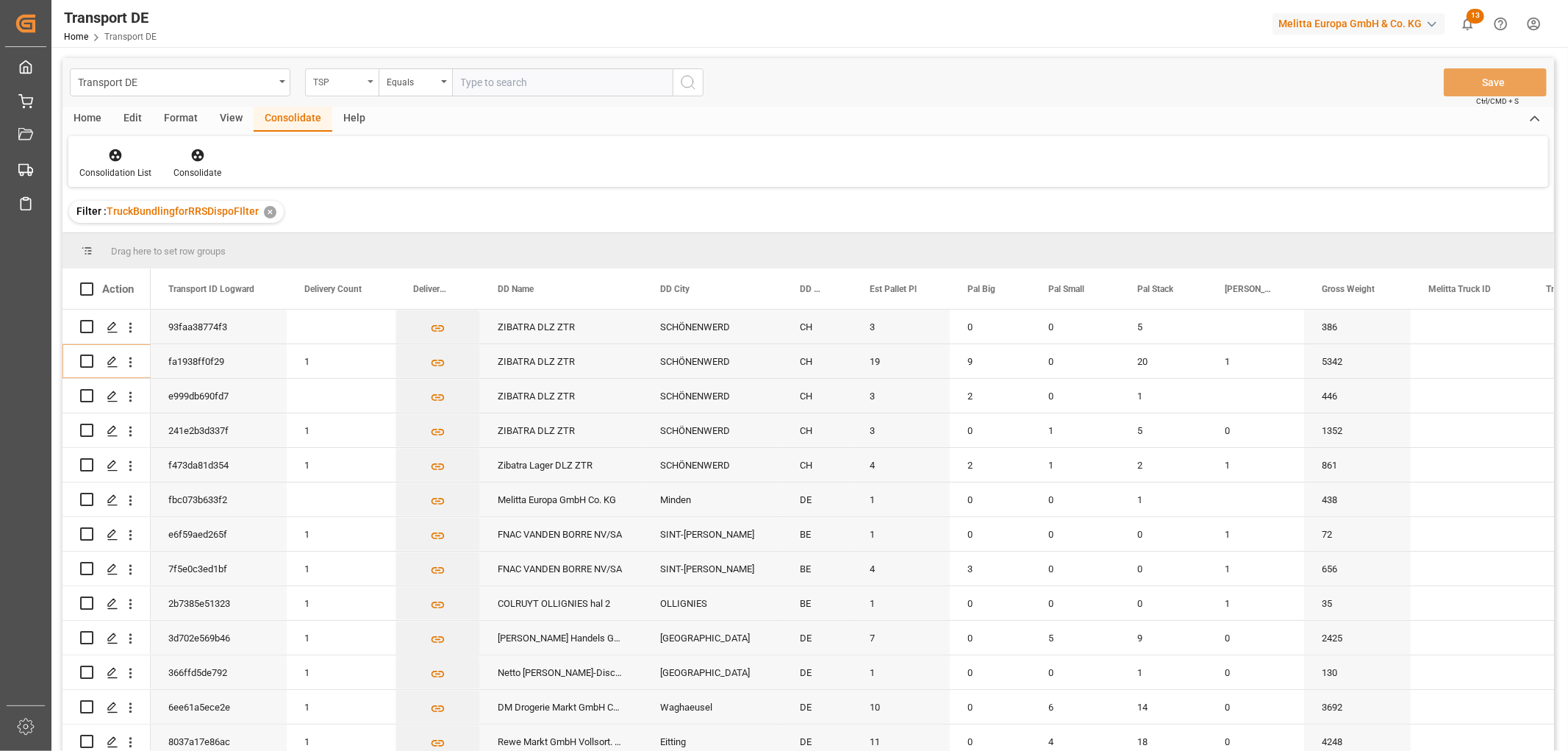
click at [342, 85] on div "TSP" at bounding box center [337, 81] width 50 height 17
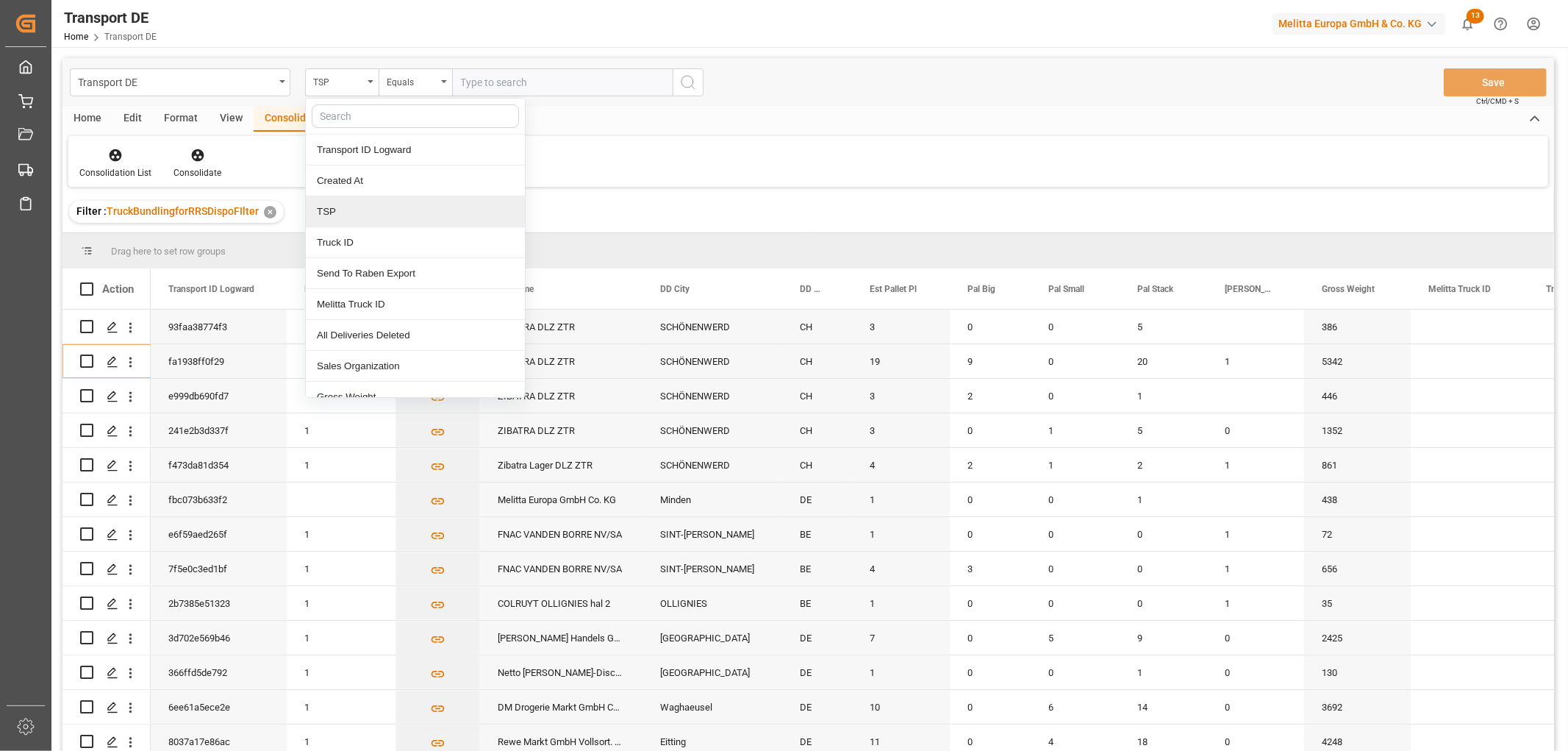
click at [344, 208] on div "TSP" at bounding box center [415, 211] width 219 height 31
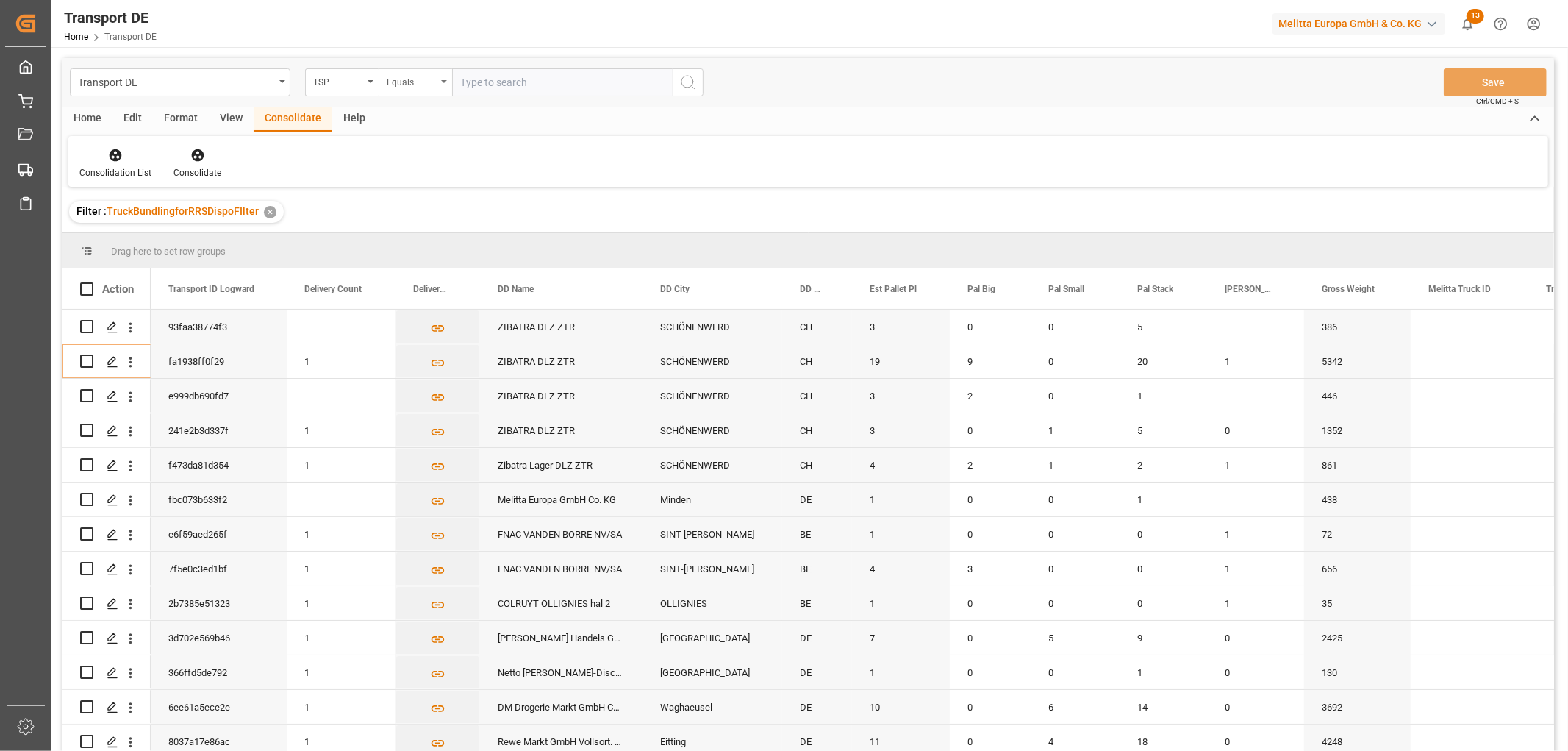
click at [413, 77] on div "Equals" at bounding box center [411, 81] width 50 height 17
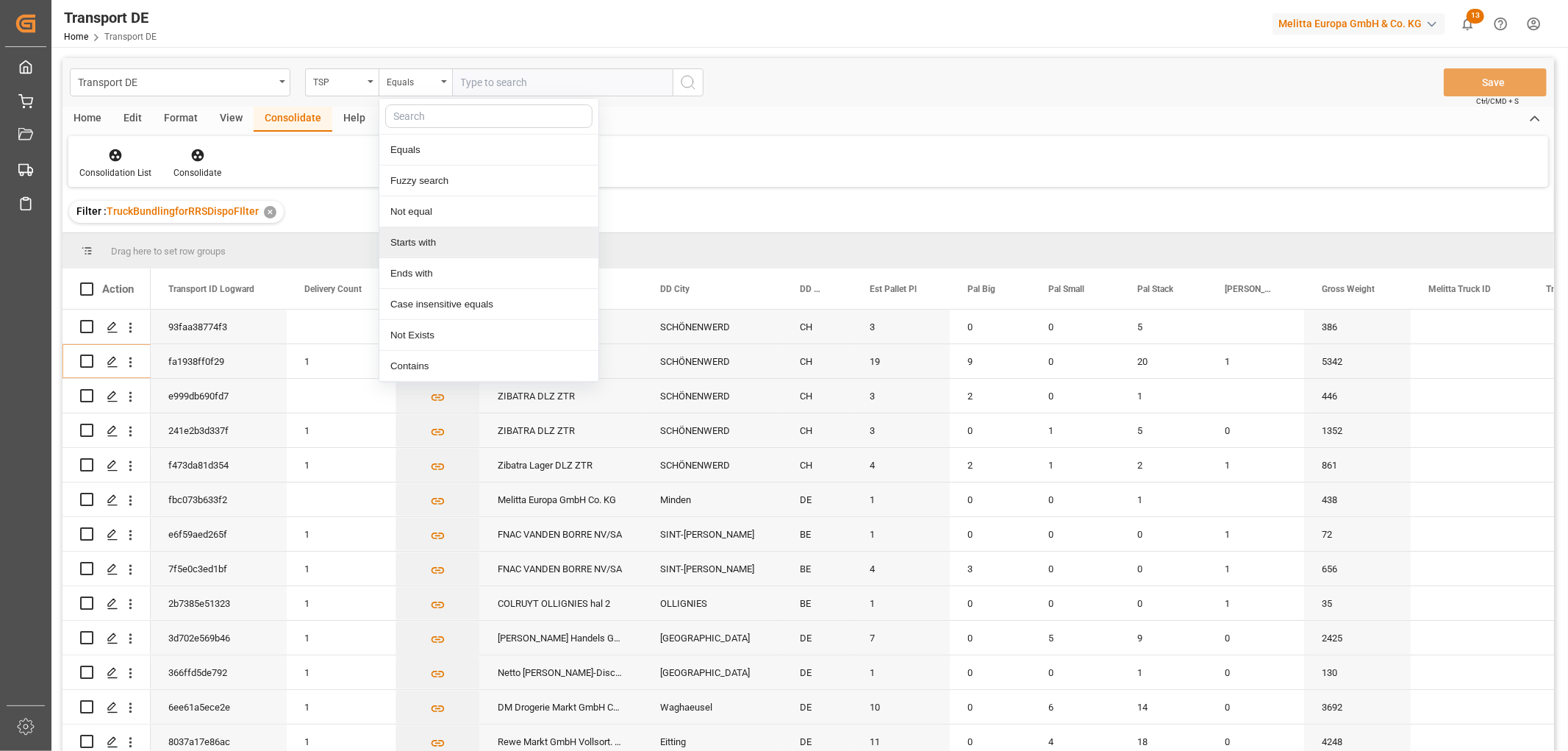
click at [414, 248] on div "Starts with" at bounding box center [489, 243] width 219 height 31
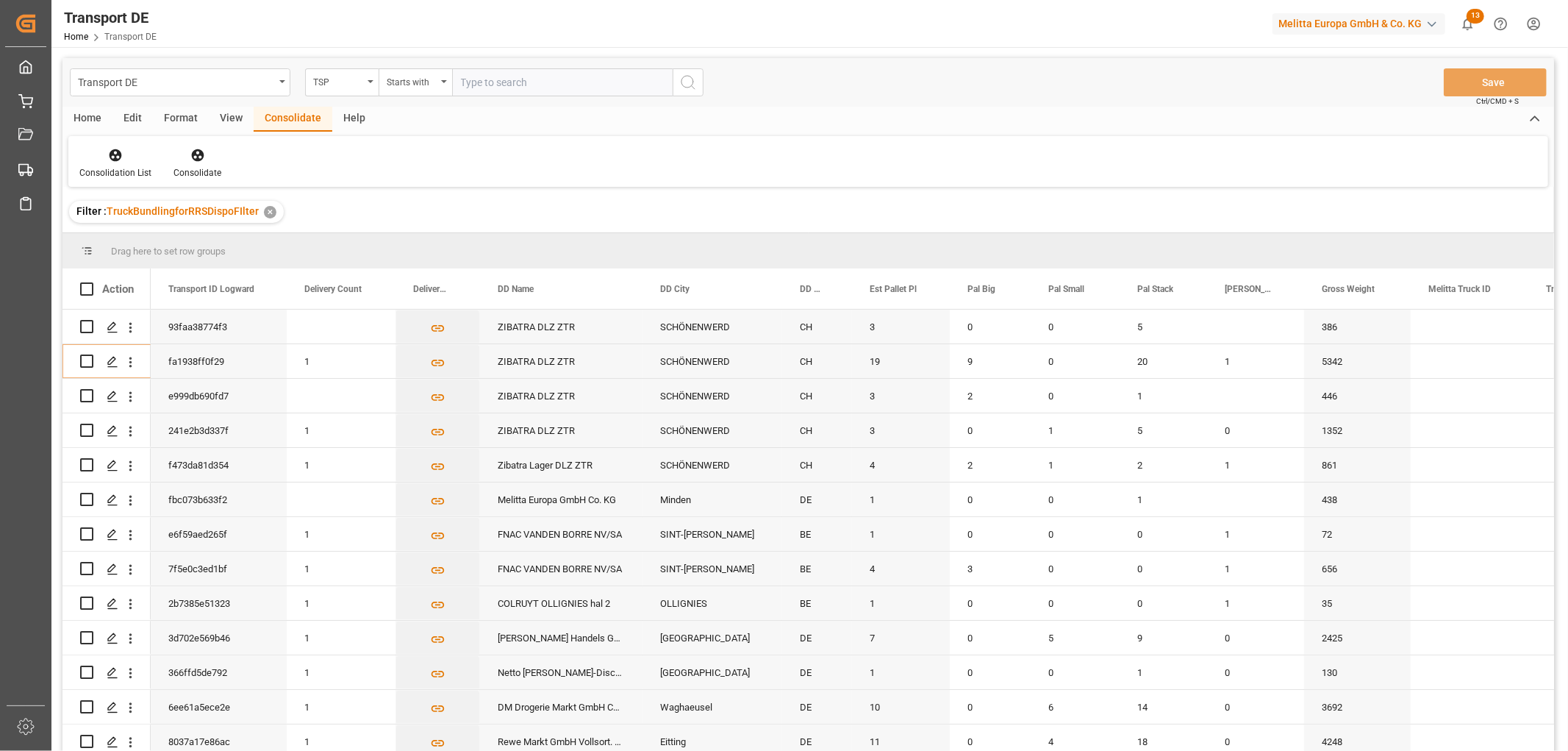
click at [508, 77] on input "text" at bounding box center [562, 82] width 221 height 28
type input "Self pickup DE"
click at [692, 82] on icon "search button" at bounding box center [688, 82] width 18 height 18
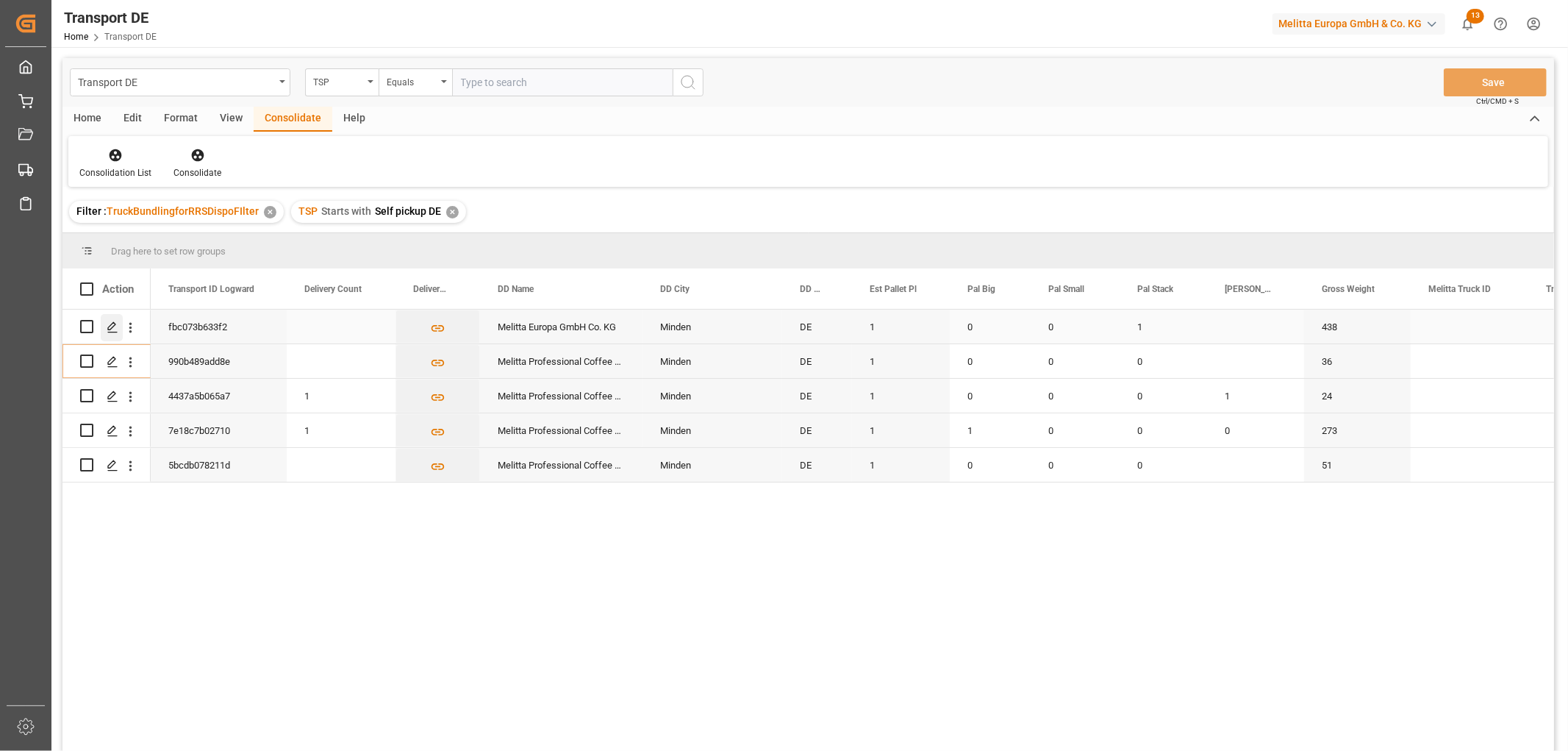
click at [114, 327] on icon "Press SPACE to select this row." at bounding box center [112, 327] width 12 height 12
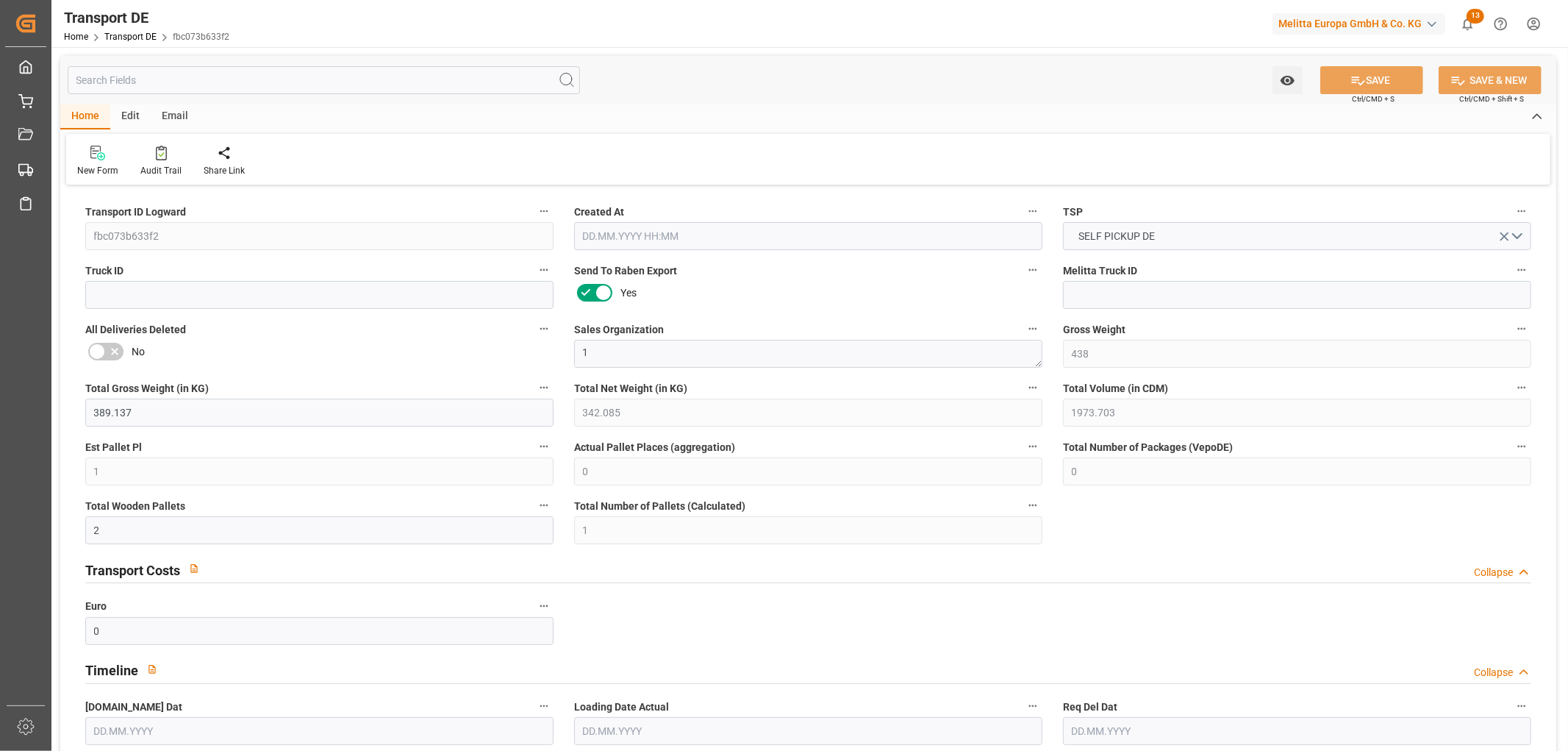
type input "438"
type input "389.137"
type input "342.085"
type input "1973.703"
type input "1"
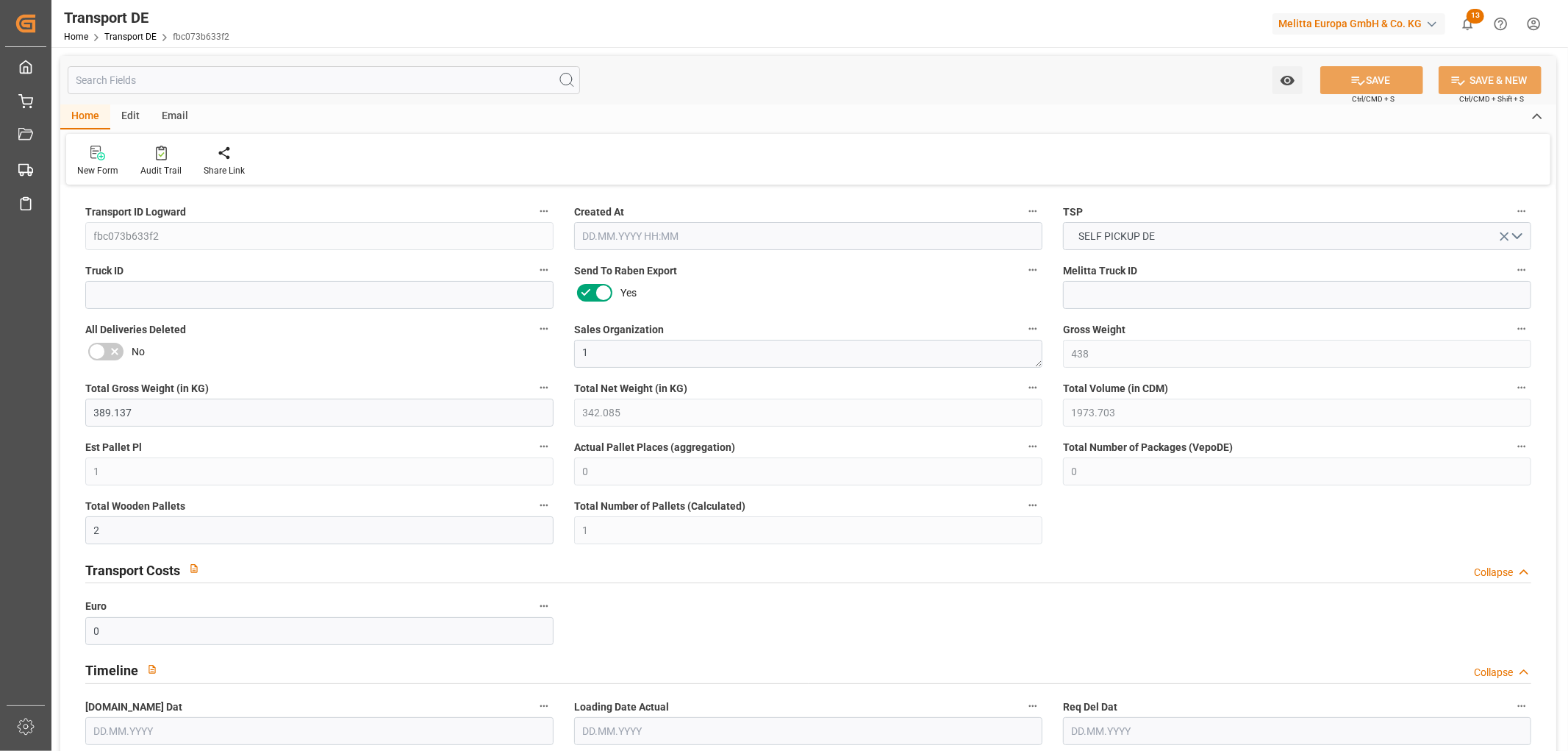
type input "0"
type input "2"
type input "1"
type input "0"
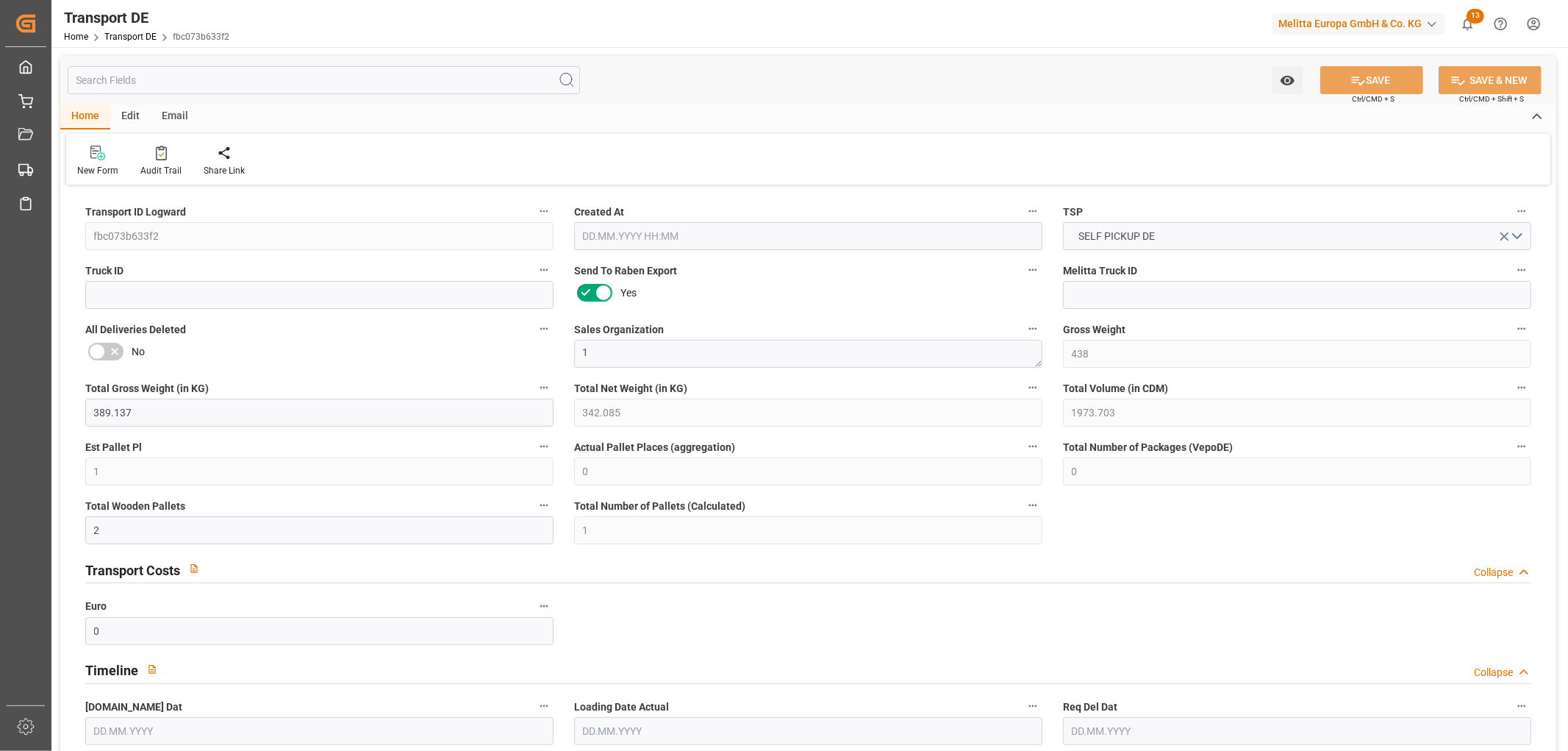
type input "32"
type input "0"
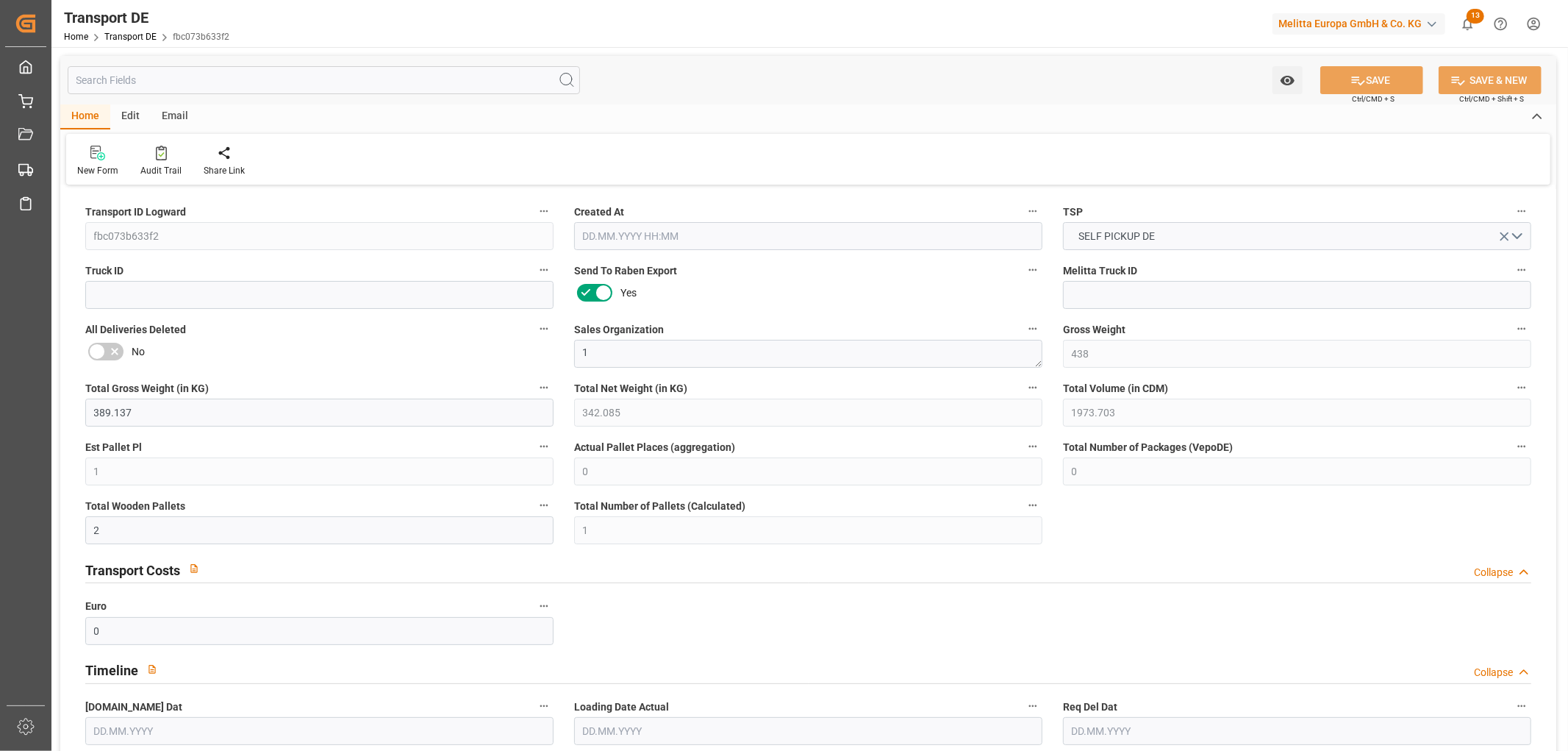
type input "0"
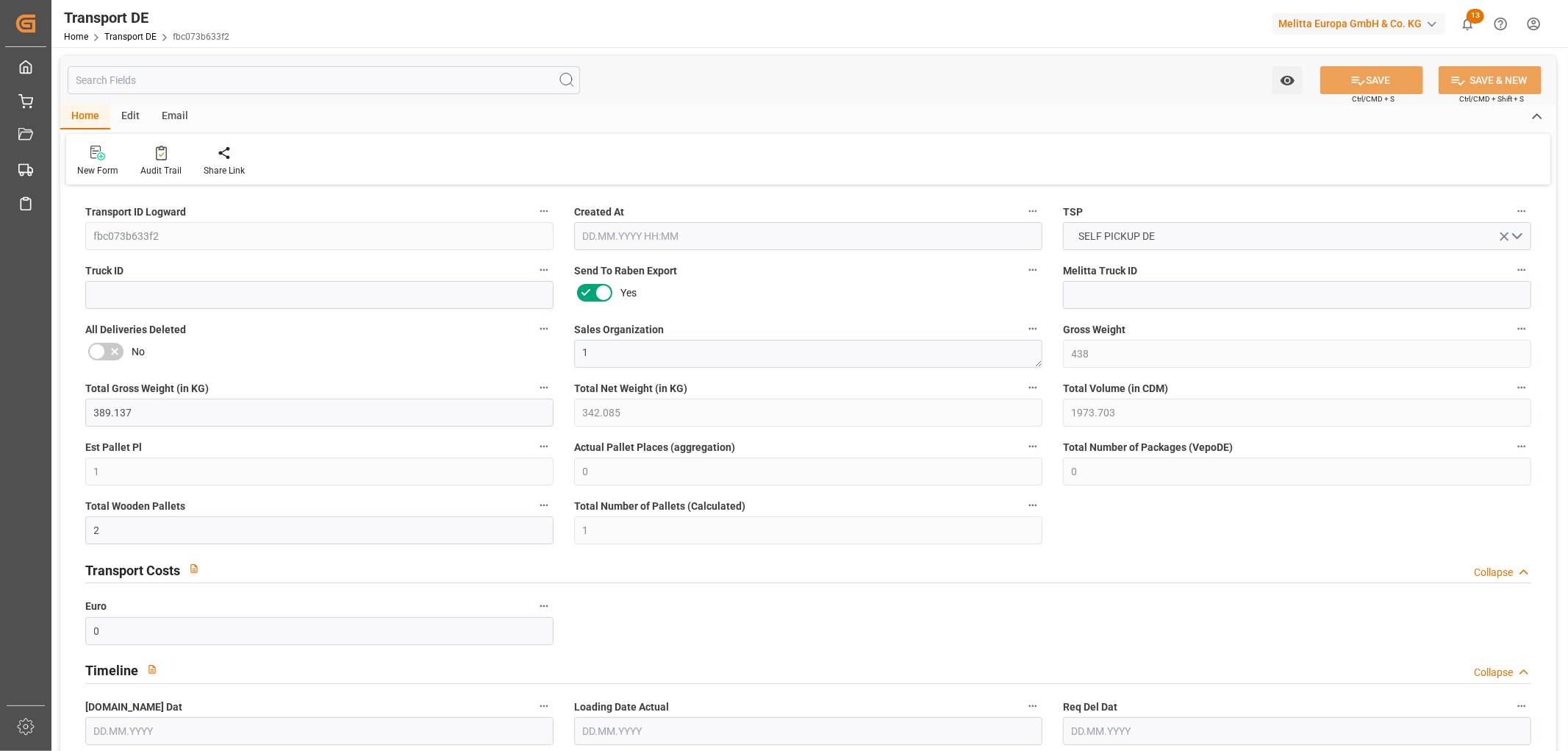
type input "0"
type input "1"
type input "0"
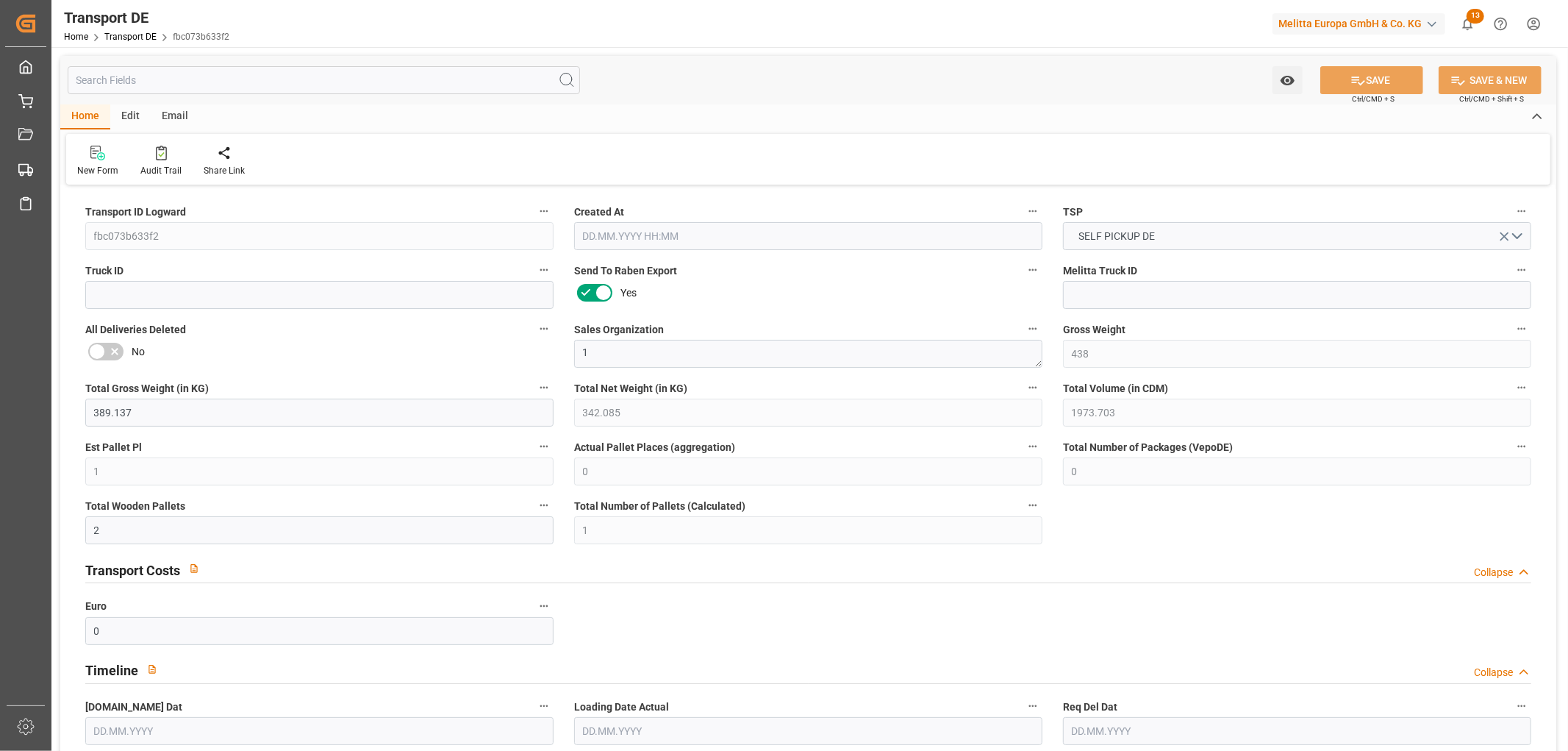
type input "0"
type input "19.08.2025 11:18"
type input "20.08.2025"
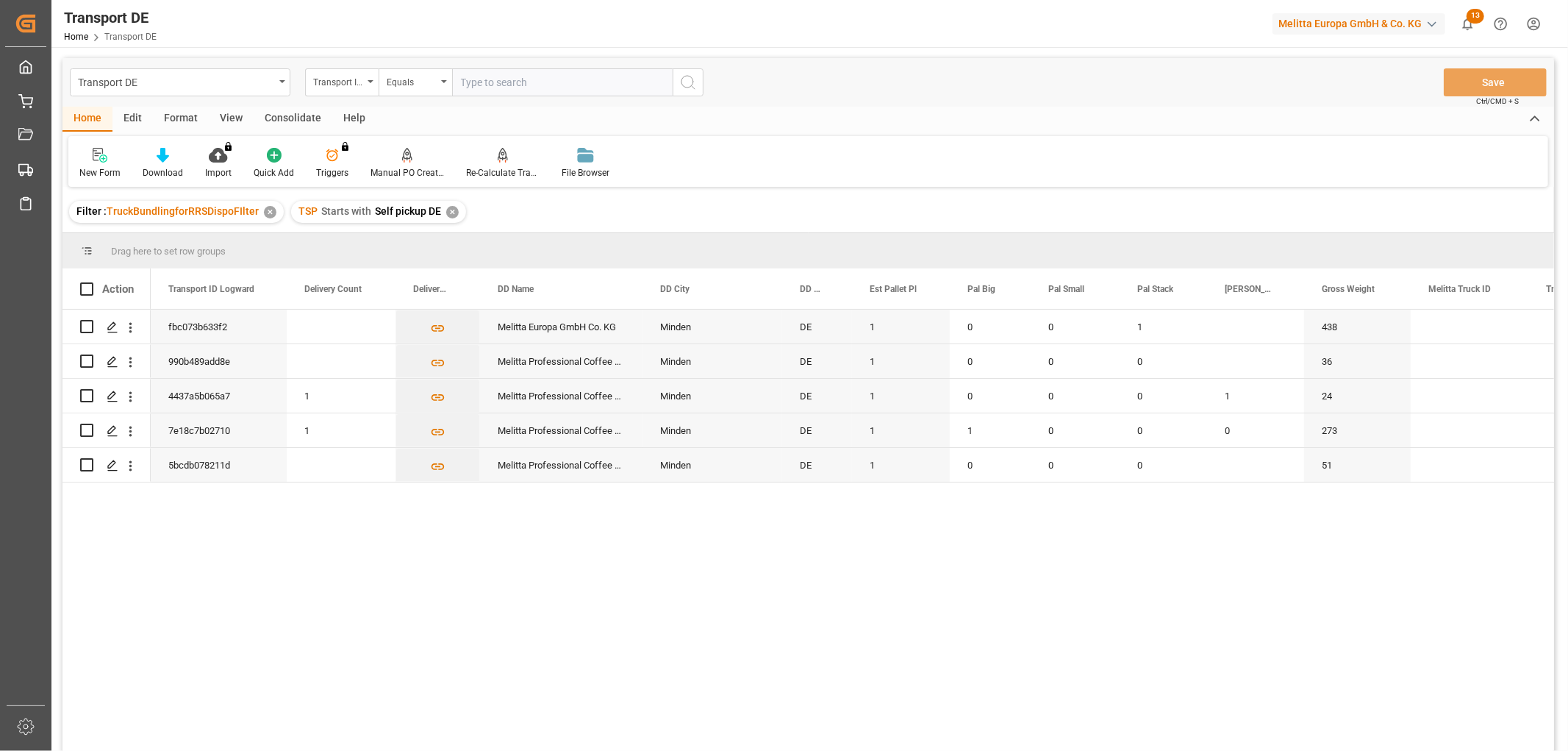
click at [283, 112] on div "Consolidate" at bounding box center [293, 119] width 78 height 25
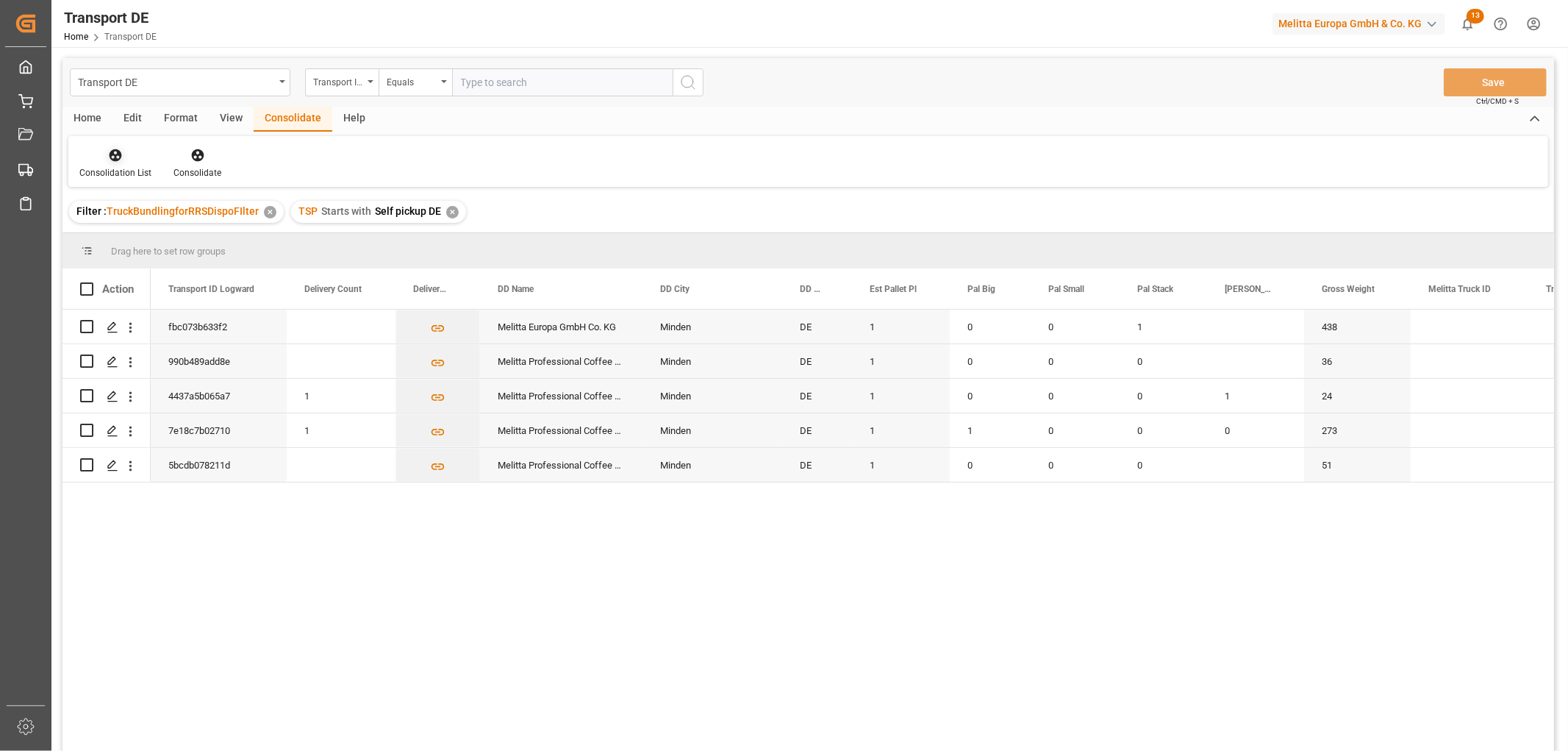
click at [110, 153] on icon at bounding box center [116, 155] width 12 height 12
click at [144, 238] on div "Transport DE Transport ID Logward Equals Save Ctrl/CMD + S Home Edit Format Vie…" at bounding box center [808, 424] width 1492 height 732
